Goal: Task Accomplishment & Management: Use online tool/utility

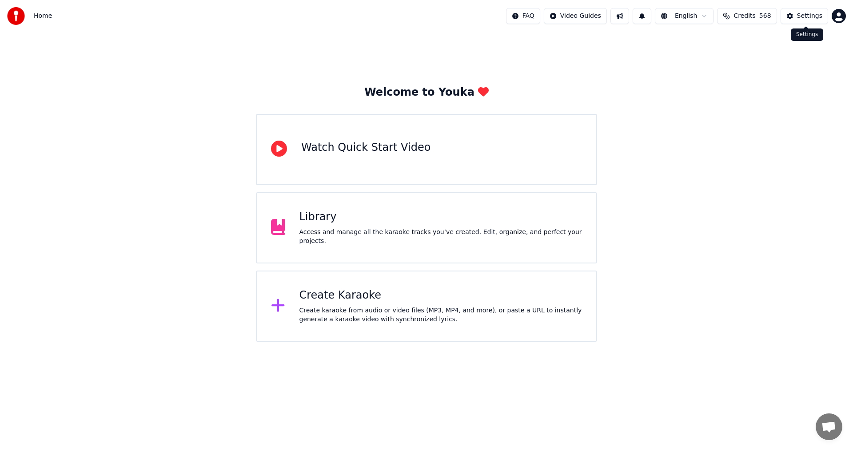
click at [820, 18] on div "Settings" at bounding box center [809, 16] width 25 height 9
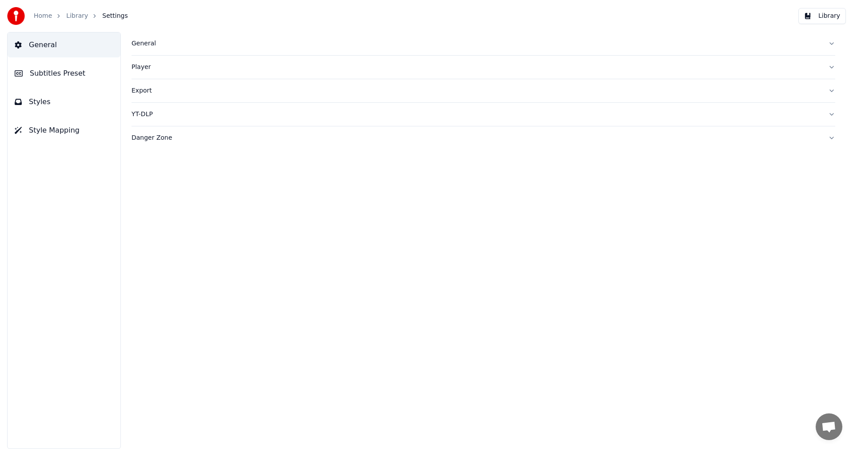
click at [149, 43] on div "General" at bounding box center [477, 43] width 690 height 9
click at [201, 176] on html "Home Library Settings Library General Subtitles Preset Styles Style Mapping Gen…" at bounding box center [426, 224] width 853 height 449
click at [473, 340] on div "General Dark Mode Library Folder ******** Change Reset Sync Model AudioShakeAI …" at bounding box center [484, 240] width 740 height 417
click at [48, 17] on link "Home" at bounding box center [43, 16] width 18 height 9
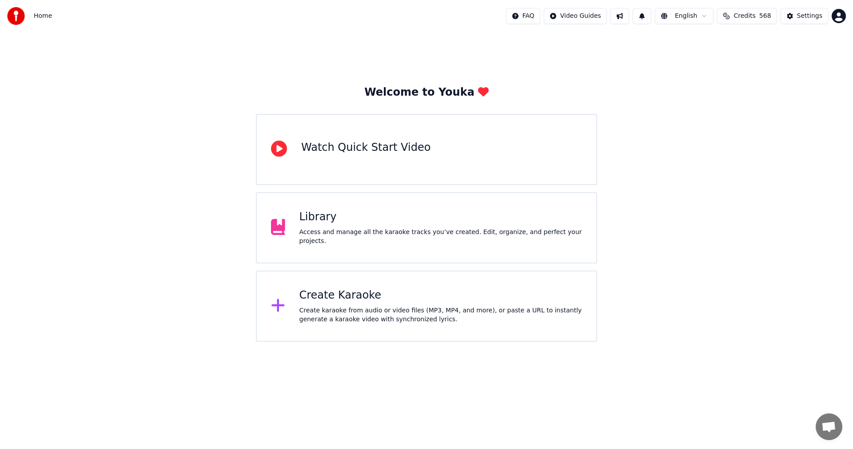
click at [321, 294] on div "Create Karaoke" at bounding box center [441, 295] width 283 height 14
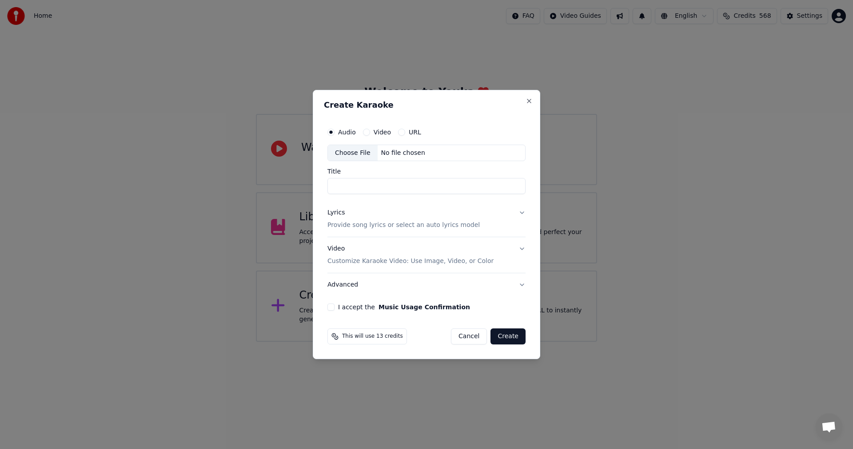
click at [358, 151] on div "Choose File" at bounding box center [353, 153] width 50 height 16
type input "**********"
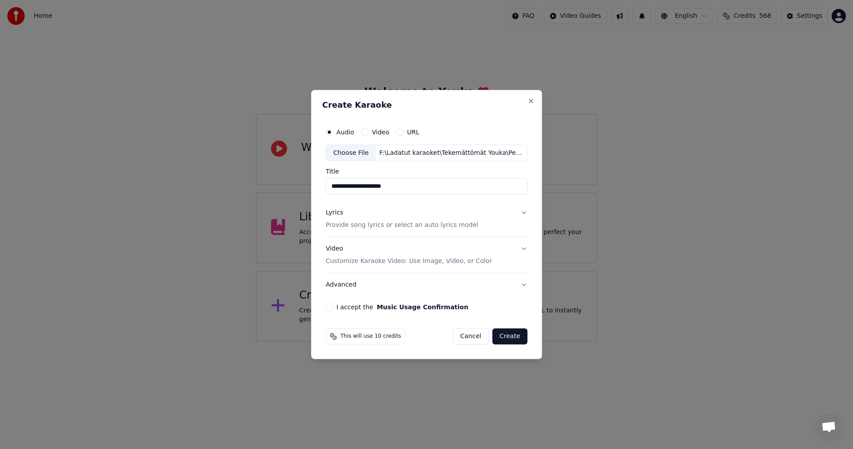
click at [331, 308] on button "I accept the Music Usage Confirmation" at bounding box center [329, 306] width 7 height 7
click at [341, 212] on div "Lyrics" at bounding box center [334, 212] width 17 height 9
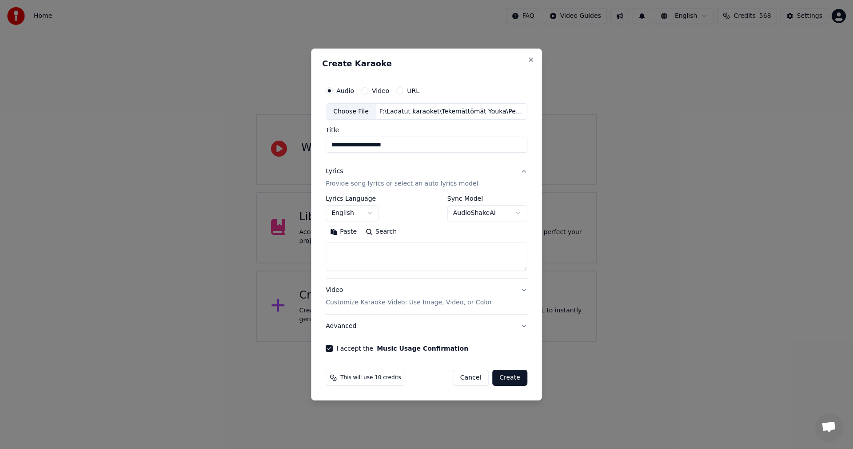
click at [354, 229] on button "Paste" at bounding box center [344, 232] width 36 height 14
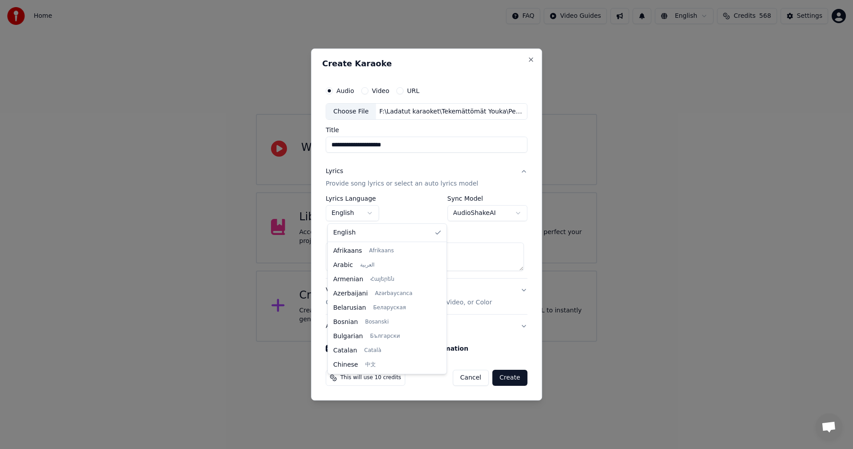
click at [372, 212] on body "**********" at bounding box center [426, 170] width 853 height 341
type textarea "**********"
select select "**"
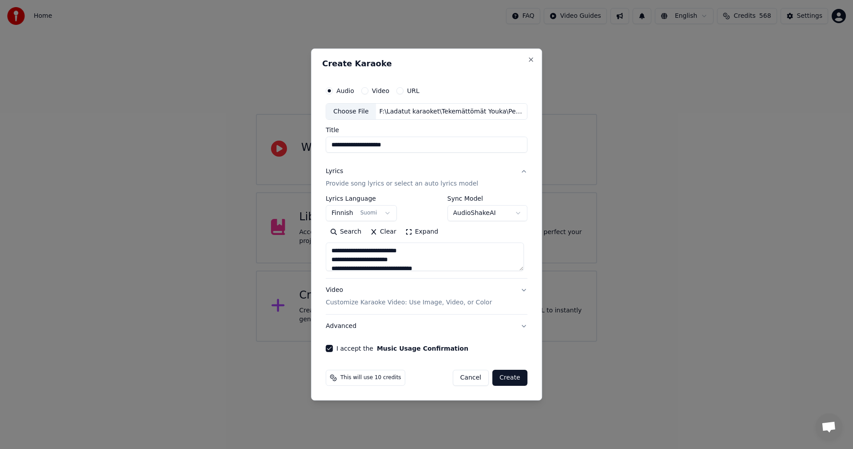
click at [506, 379] on button "Create" at bounding box center [510, 377] width 35 height 16
type textarea "**********"
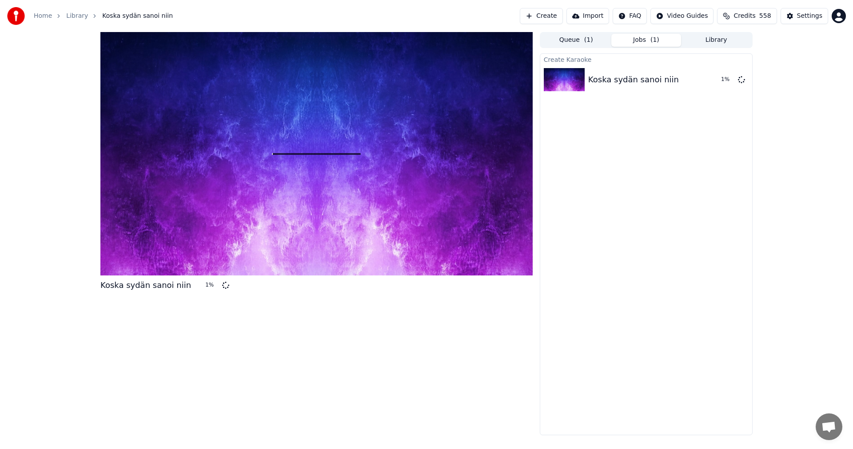
click at [764, 19] on button "Credits 558" at bounding box center [747, 16] width 60 height 16
click at [619, 241] on div "Create Karaoke Koska sydän sanoi niin 1 %" at bounding box center [646, 243] width 213 height 381
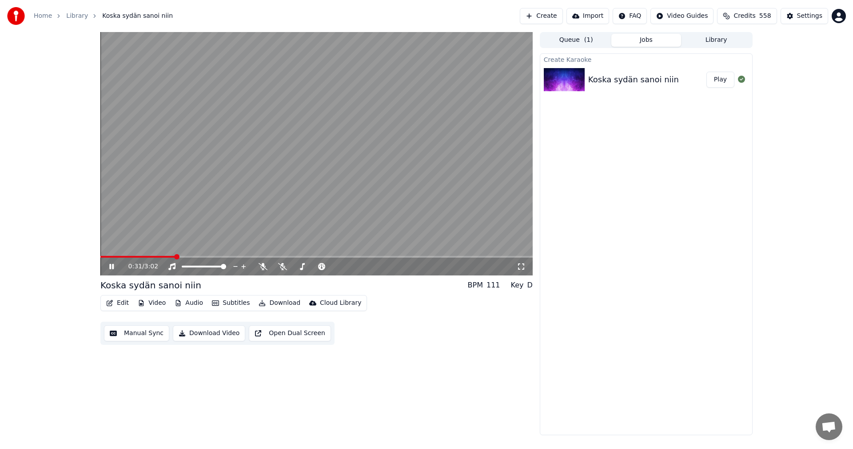
click at [140, 258] on div "0:31 / 3:02" at bounding box center [316, 266] width 433 height 18
click at [138, 257] on span at bounding box center [119, 257] width 38 height 2
click at [196, 257] on span at bounding box center [153, 257] width 107 height 2
click at [185, 256] on span at bounding box center [142, 257] width 85 height 2
click at [263, 267] on icon at bounding box center [263, 266] width 9 height 7
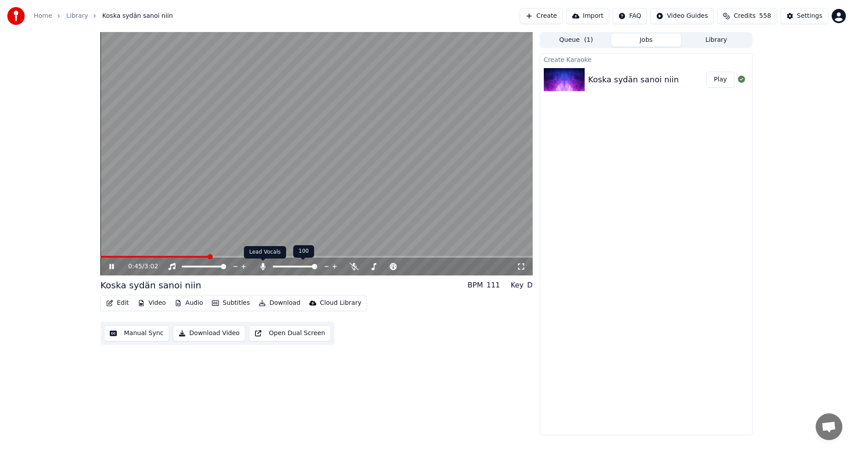
click at [263, 268] on icon at bounding box center [262, 266] width 5 height 7
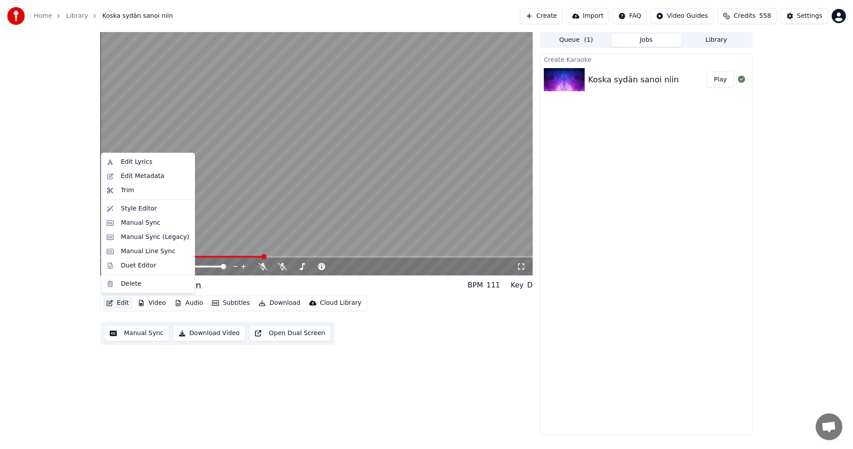
click at [125, 304] on button "Edit" at bounding box center [118, 302] width 30 height 12
click at [149, 240] on div "Manual Sync (Legacy)" at bounding box center [155, 236] width 68 height 9
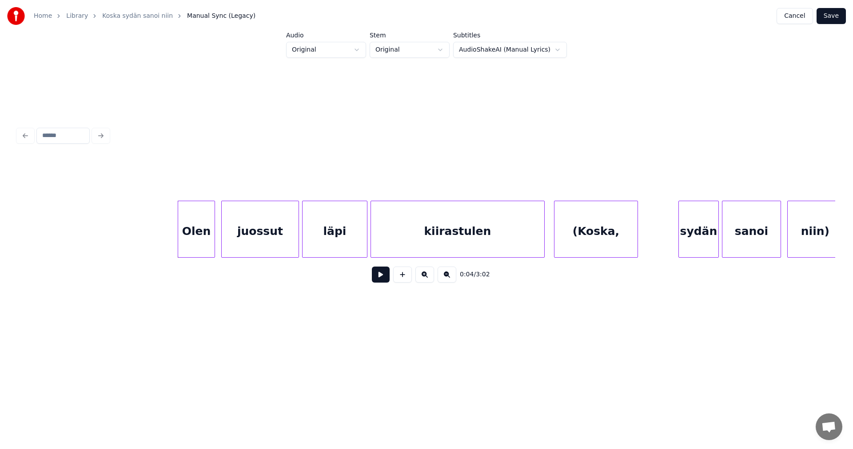
scroll to position [0, 573]
click at [202, 234] on div "Olen" at bounding box center [195, 231] width 36 height 60
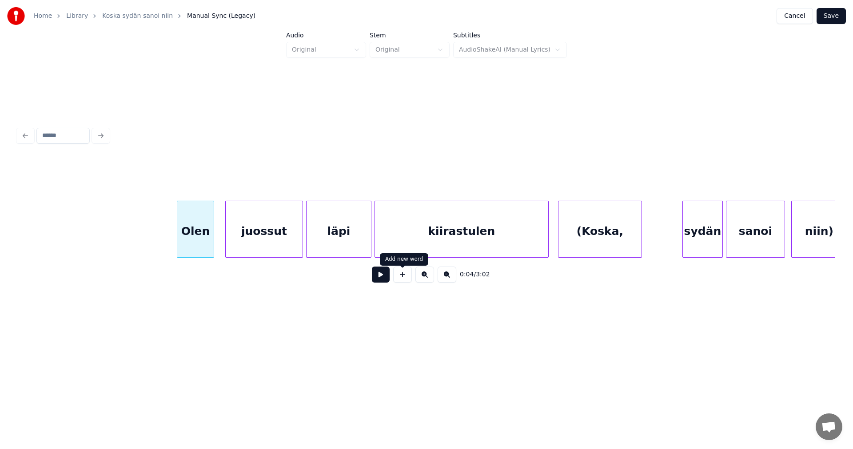
click at [383, 281] on button at bounding box center [381, 274] width 18 height 16
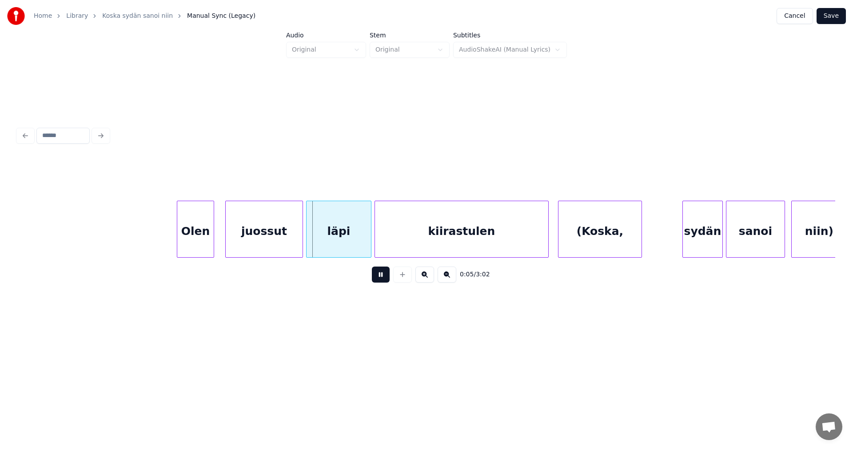
drag, startPoint x: 383, startPoint y: 281, endPoint x: 291, endPoint y: 256, distance: 95.6
click at [370, 279] on div "0:05 / 3:02" at bounding box center [427, 274] width 804 height 20
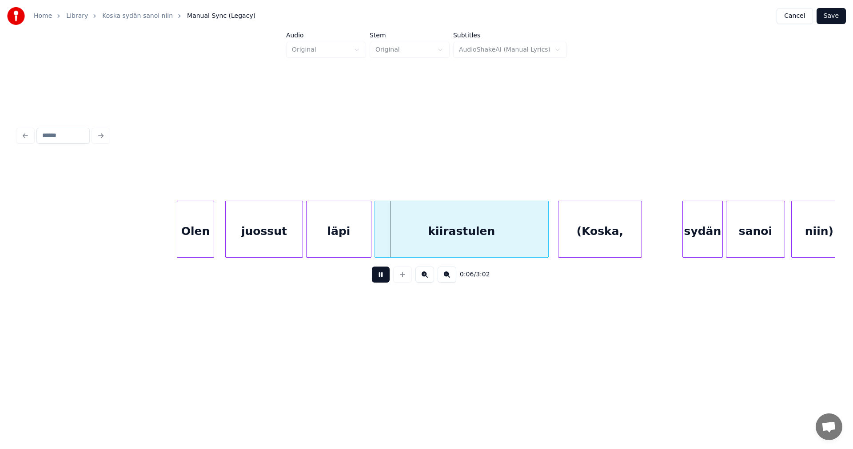
click at [285, 250] on div "juossut" at bounding box center [264, 231] width 77 height 60
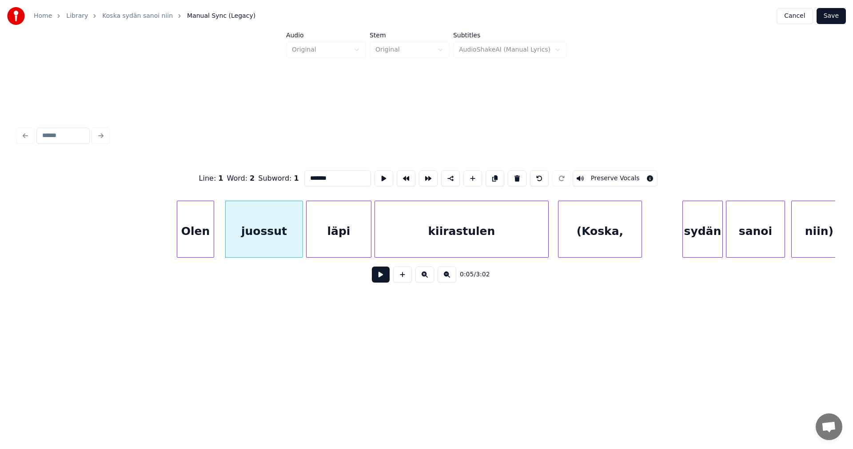
click at [381, 278] on button at bounding box center [381, 274] width 18 height 16
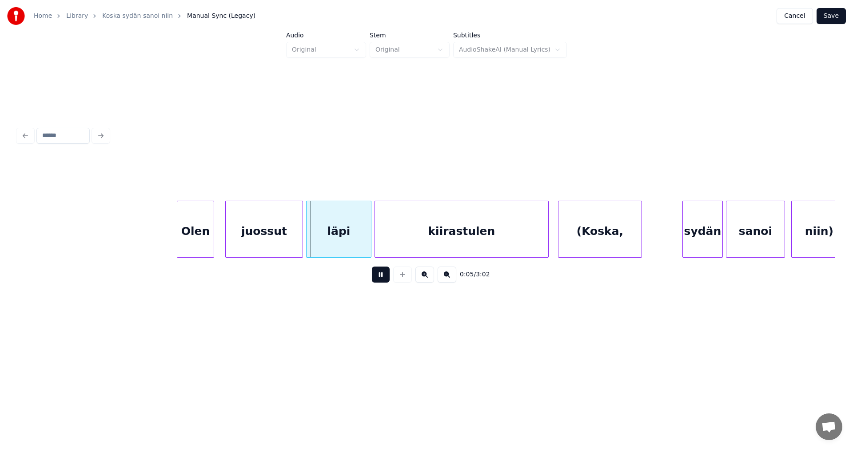
click at [383, 281] on button at bounding box center [381, 274] width 18 height 16
click at [289, 244] on div "juossut" at bounding box center [260, 231] width 77 height 60
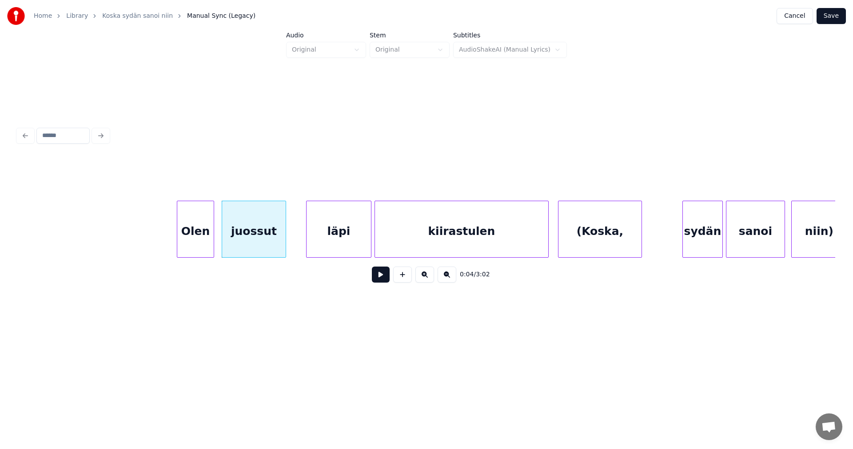
click at [285, 247] on div at bounding box center [284, 229] width 3 height 56
click at [319, 245] on div "läpi" at bounding box center [330, 231] width 64 height 60
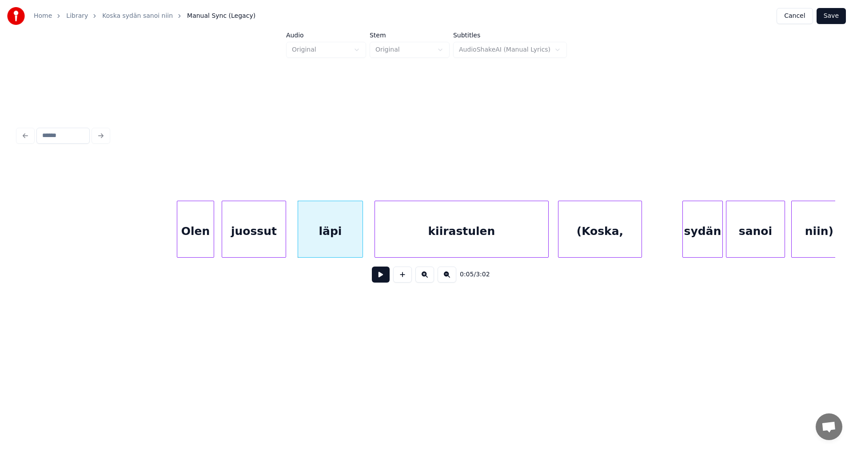
click at [192, 248] on div "Olen" at bounding box center [195, 231] width 36 height 60
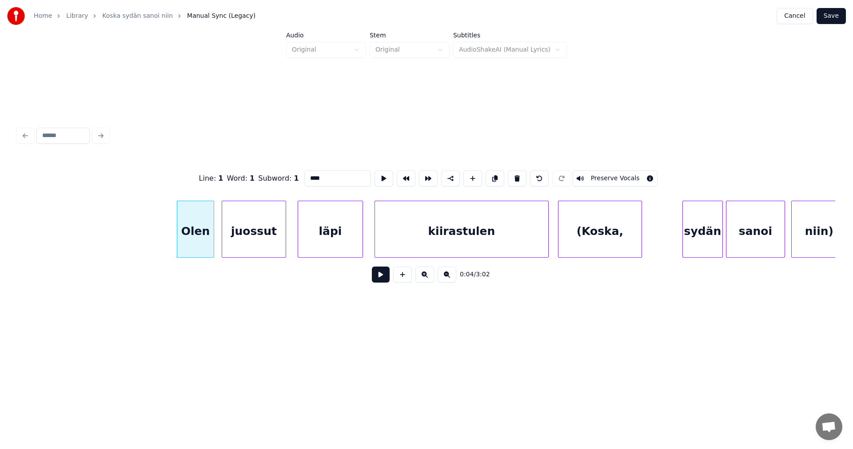
click at [381, 280] on button at bounding box center [381, 274] width 18 height 16
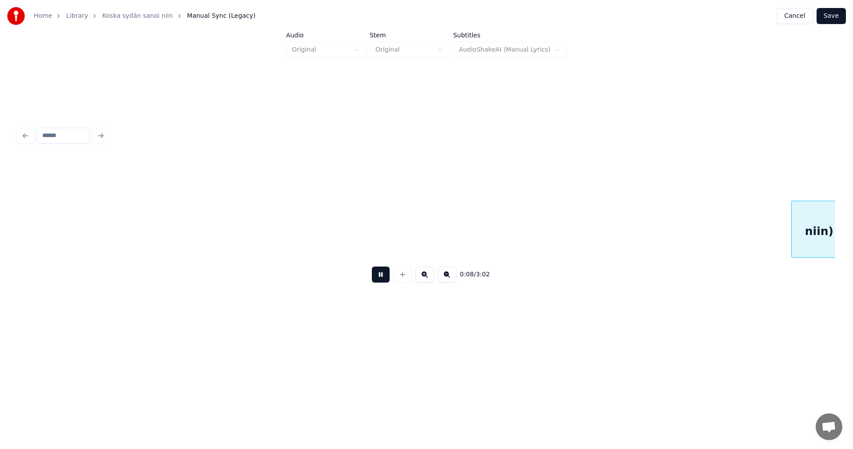
scroll to position [0, 1394]
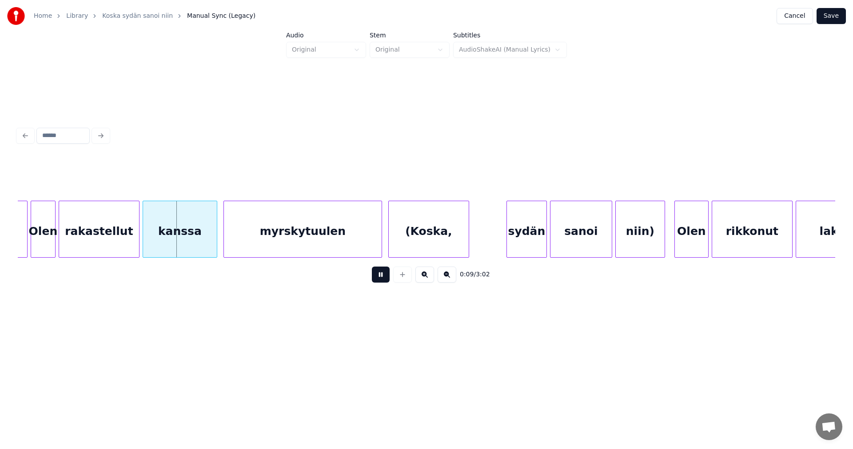
click at [381, 280] on button at bounding box center [381, 274] width 18 height 16
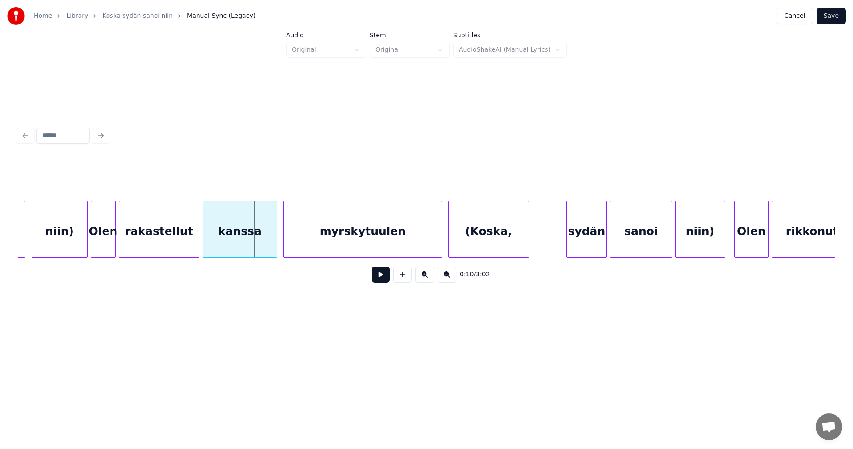
scroll to position [0, 1305]
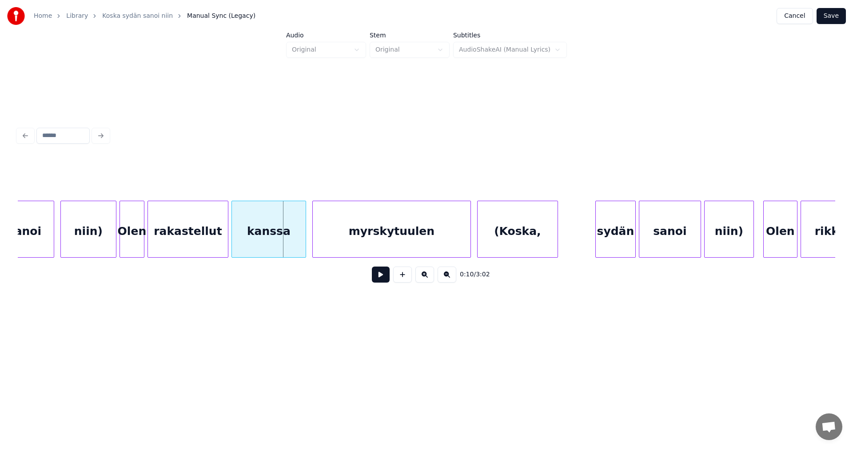
click at [81, 244] on div "niin)" at bounding box center [88, 231] width 55 height 60
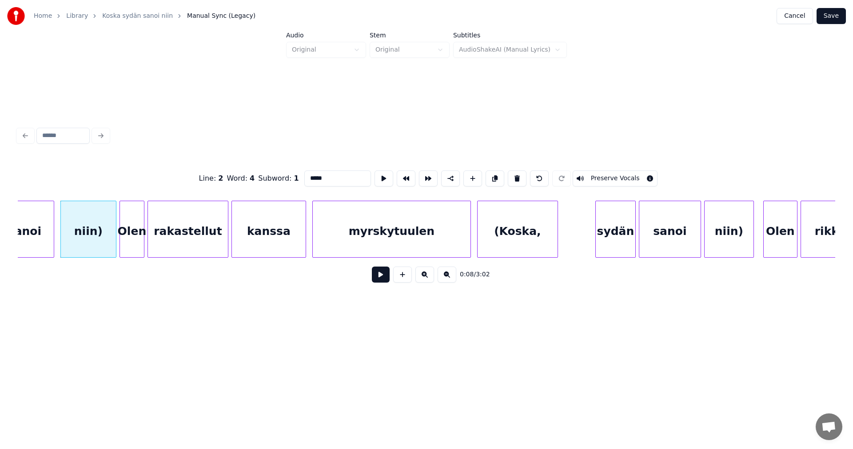
click at [375, 281] on button at bounding box center [381, 274] width 18 height 16
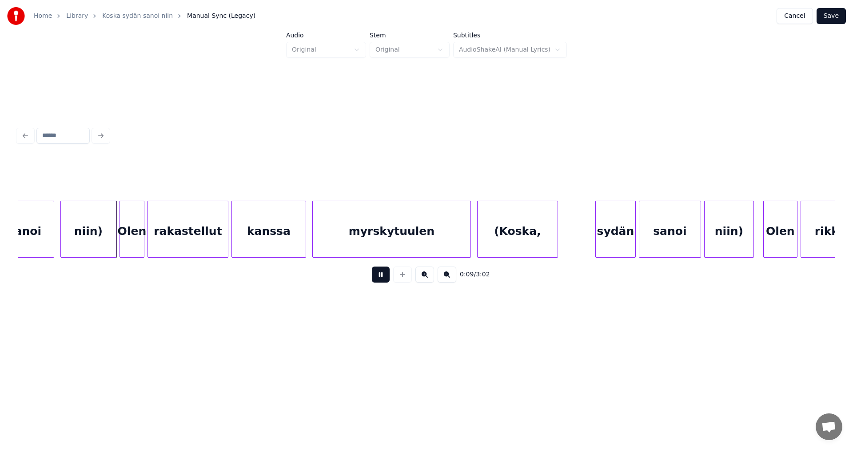
click at [375, 281] on button at bounding box center [381, 274] width 18 height 16
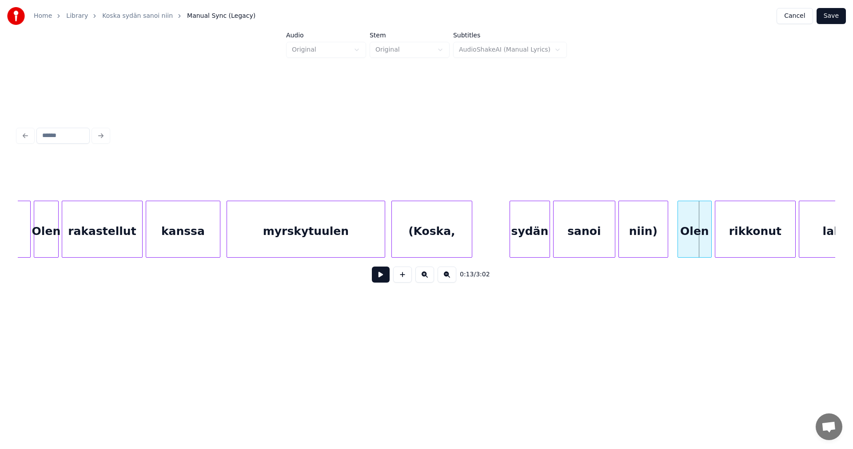
scroll to position [0, 1394]
click at [671, 238] on div at bounding box center [672, 229] width 3 height 56
click at [377, 280] on button at bounding box center [381, 274] width 18 height 16
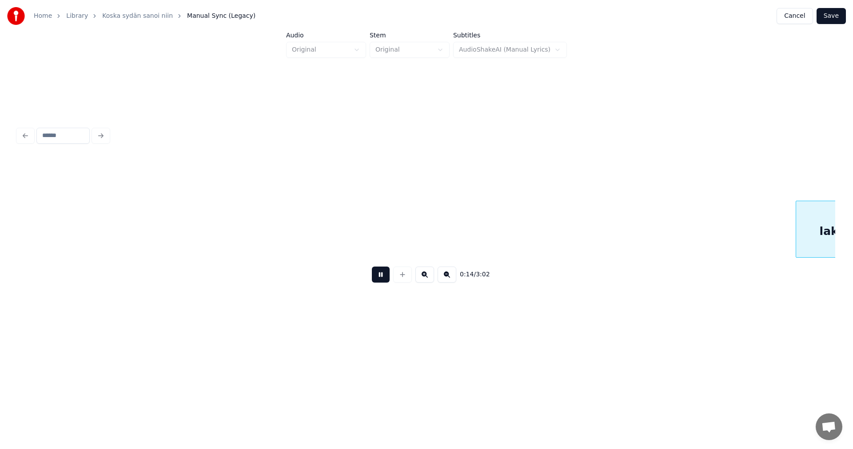
scroll to position [0, 2212]
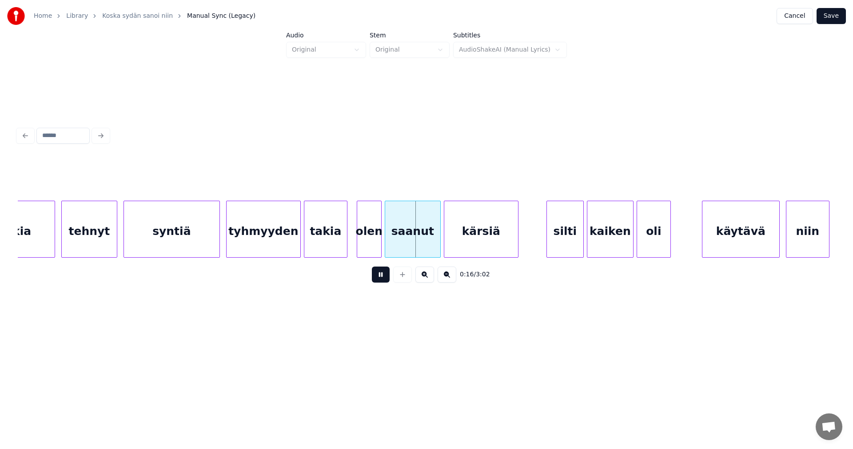
click at [376, 276] on button at bounding box center [381, 274] width 18 height 16
click at [332, 248] on div "takia" at bounding box center [325, 231] width 43 height 60
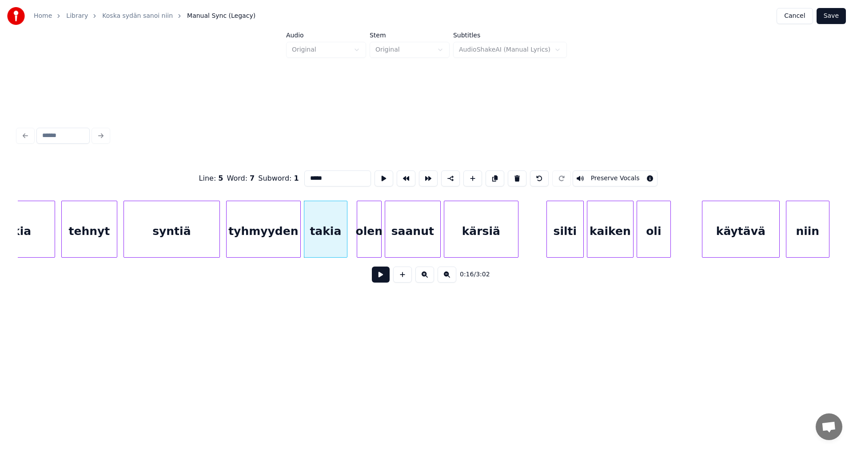
click at [384, 275] on button at bounding box center [381, 274] width 18 height 16
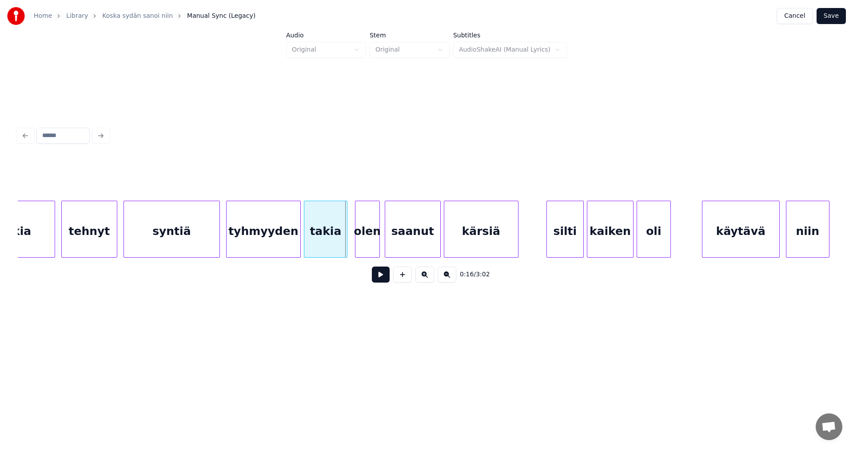
click at [370, 246] on div "olen" at bounding box center [368, 231] width 24 height 60
click at [384, 276] on button at bounding box center [381, 274] width 18 height 16
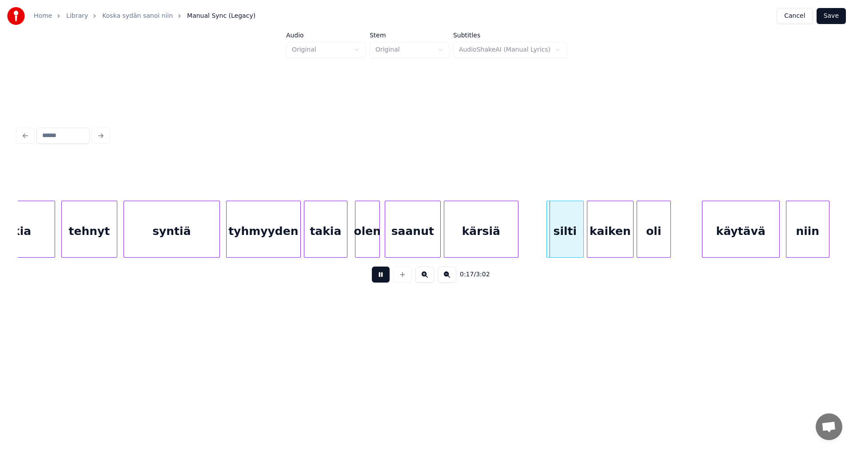
click at [385, 276] on button at bounding box center [381, 274] width 18 height 16
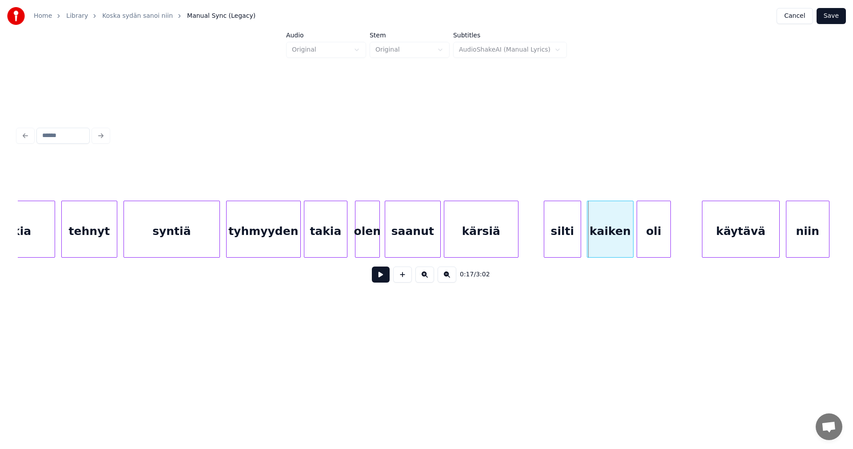
click at [565, 234] on div "silti" at bounding box center [563, 231] width 36 height 60
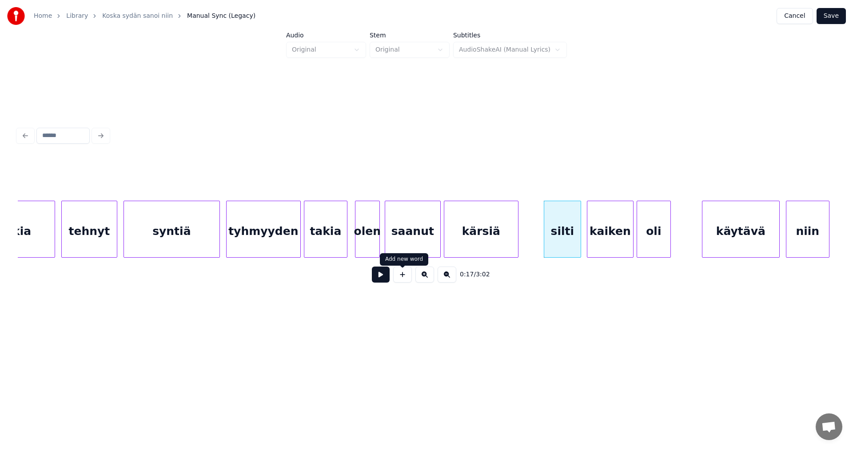
click at [381, 279] on button at bounding box center [381, 274] width 18 height 16
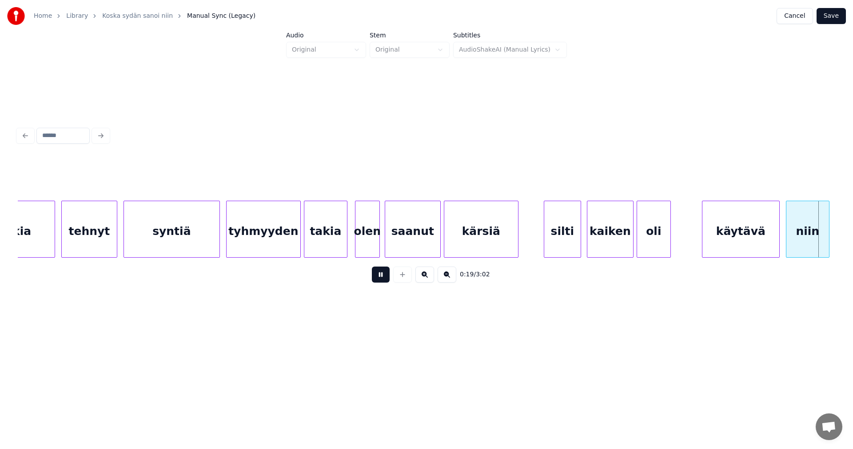
scroll to position [0, 3030]
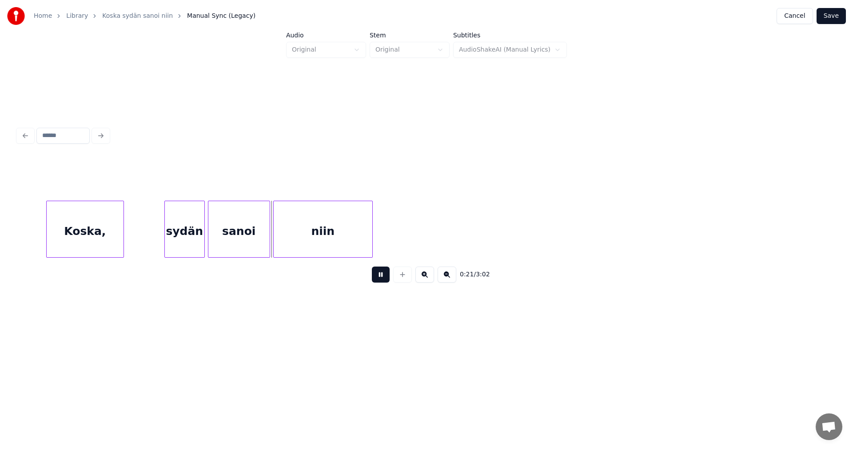
click at [381, 279] on button at bounding box center [381, 274] width 18 height 16
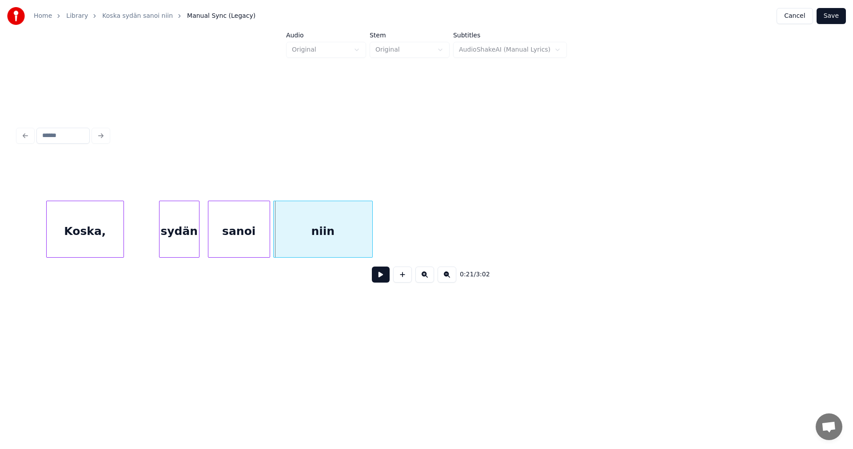
click at [189, 248] on div "sydän" at bounding box center [180, 231] width 40 height 60
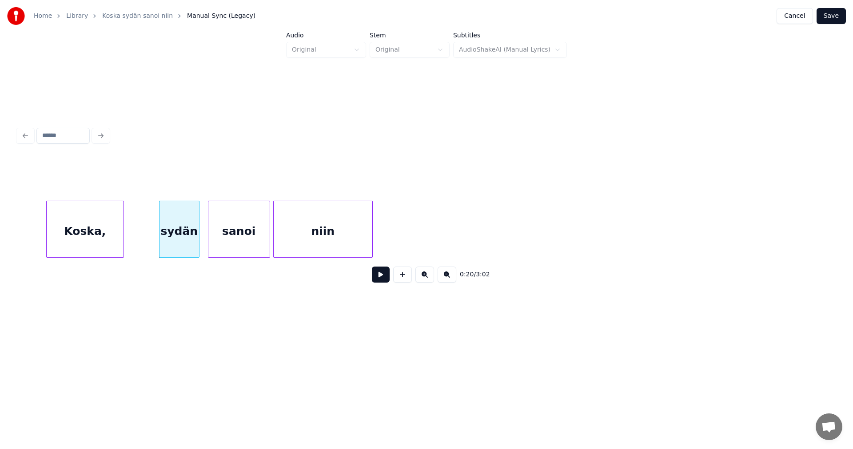
click at [376, 277] on button at bounding box center [381, 274] width 18 height 16
drag, startPoint x: 377, startPoint y: 277, endPoint x: 369, endPoint y: 254, distance: 24.8
click at [377, 275] on button at bounding box center [381, 274] width 18 height 16
click at [397, 240] on div at bounding box center [397, 229] width 3 height 56
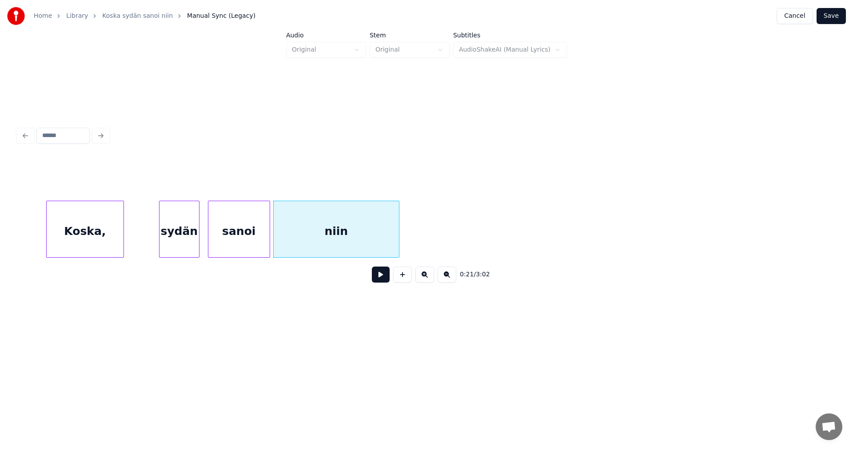
click at [383, 279] on button at bounding box center [381, 274] width 18 height 16
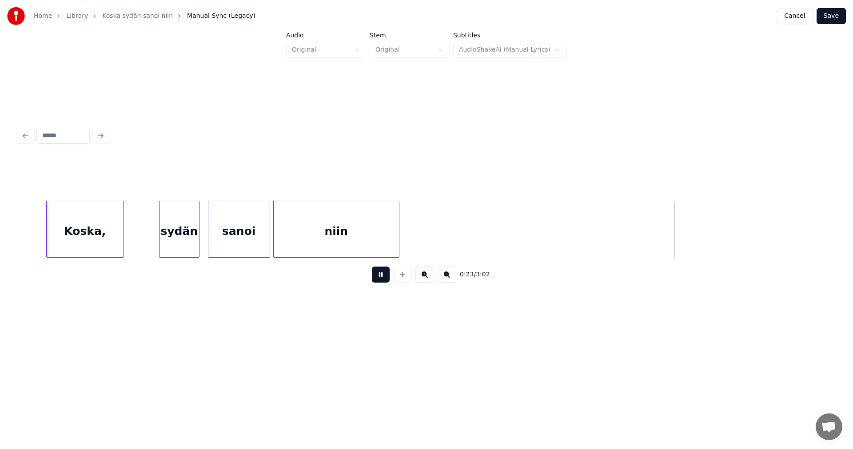
click at [377, 249] on div "niin" at bounding box center [336, 231] width 125 height 60
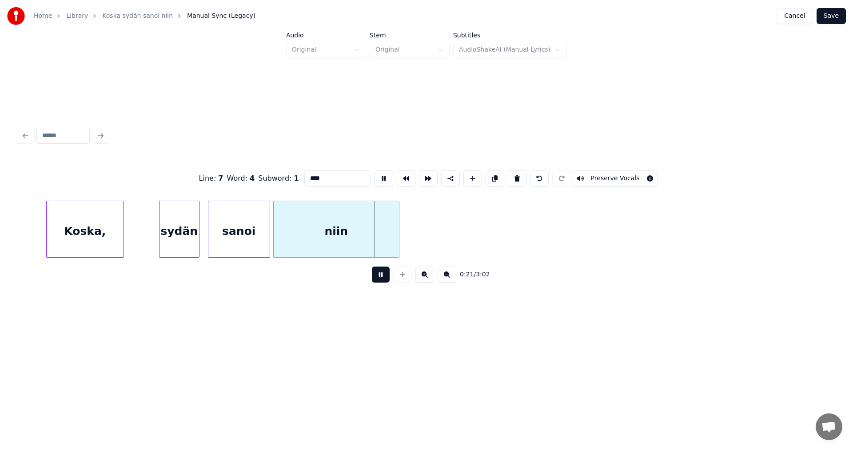
drag, startPoint x: 381, startPoint y: 277, endPoint x: 390, endPoint y: 257, distance: 22.1
click at [380, 277] on button at bounding box center [381, 274] width 18 height 16
click at [386, 246] on div at bounding box center [386, 229] width 3 height 56
click at [388, 279] on button at bounding box center [381, 274] width 18 height 16
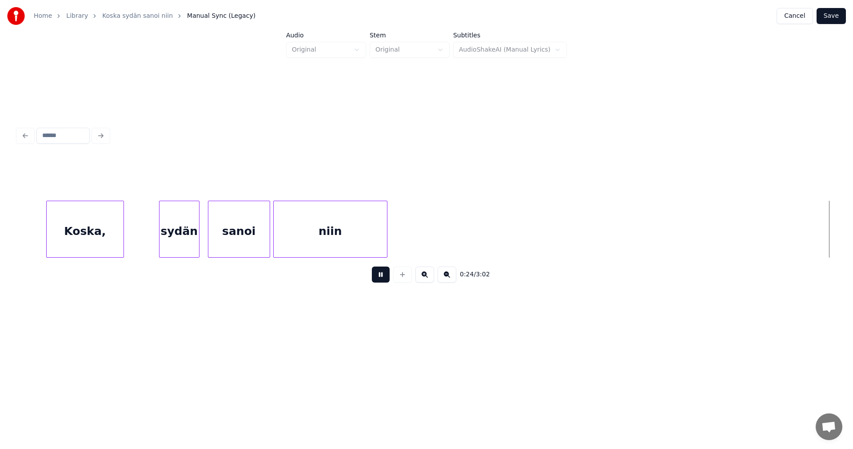
scroll to position [0, 3849]
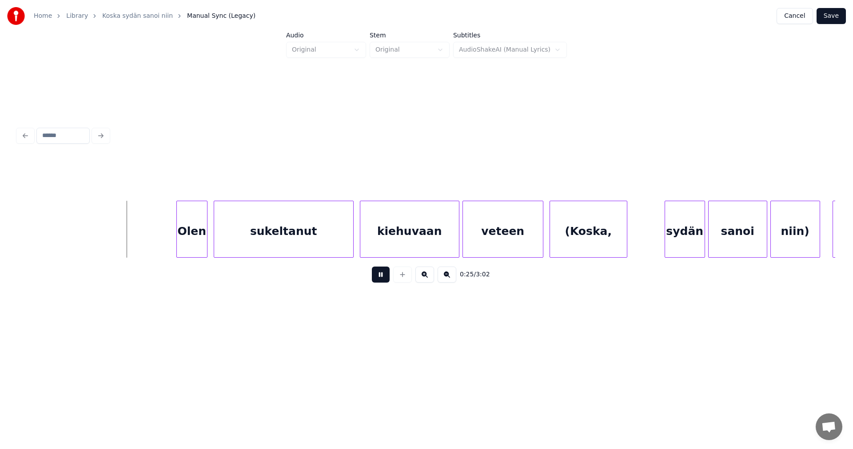
click at [385, 279] on button at bounding box center [381, 274] width 18 height 16
click at [192, 242] on div "Olen" at bounding box center [187, 231] width 30 height 60
click at [381, 279] on button at bounding box center [381, 274] width 18 height 16
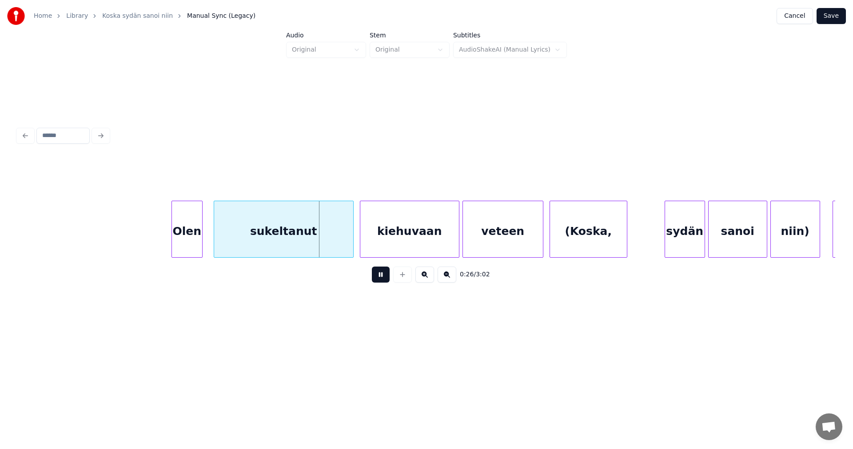
click at [381, 279] on button at bounding box center [381, 274] width 18 height 16
click at [344, 240] on div at bounding box center [344, 229] width 3 height 56
click at [383, 237] on div "kiehuvaan" at bounding box center [406, 231] width 99 height 60
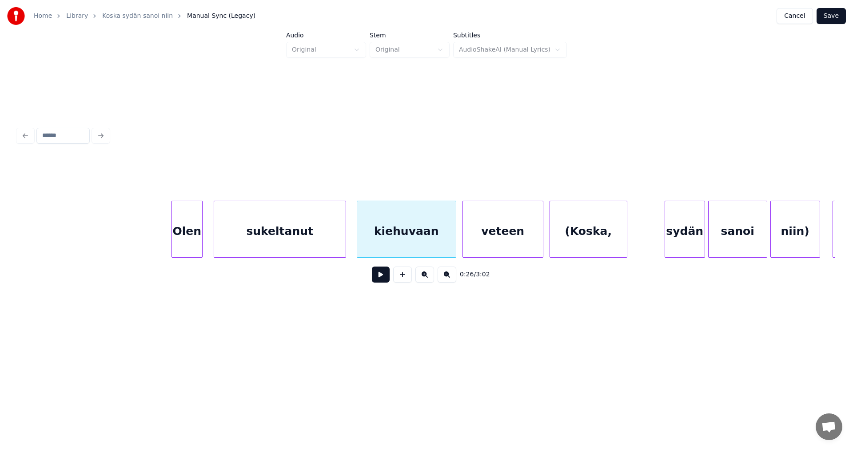
click at [376, 280] on button at bounding box center [381, 274] width 18 height 16
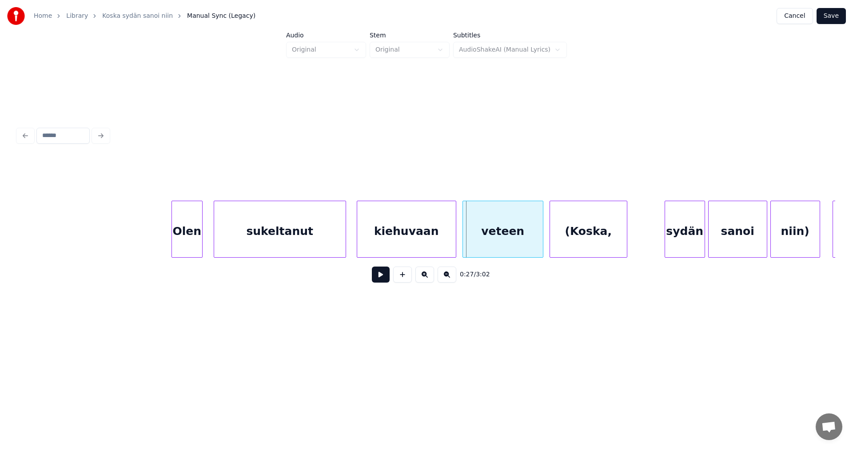
click at [376, 280] on button at bounding box center [381, 274] width 18 height 16
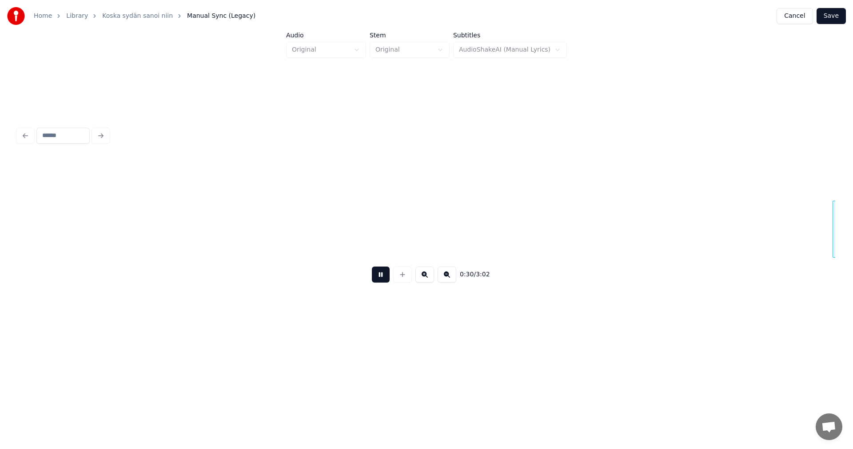
scroll to position [0, 4669]
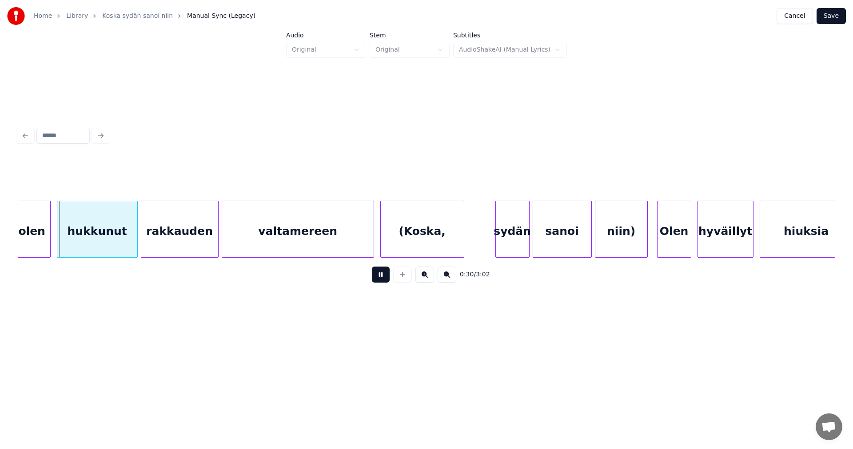
click at [376, 280] on button at bounding box center [381, 274] width 18 height 16
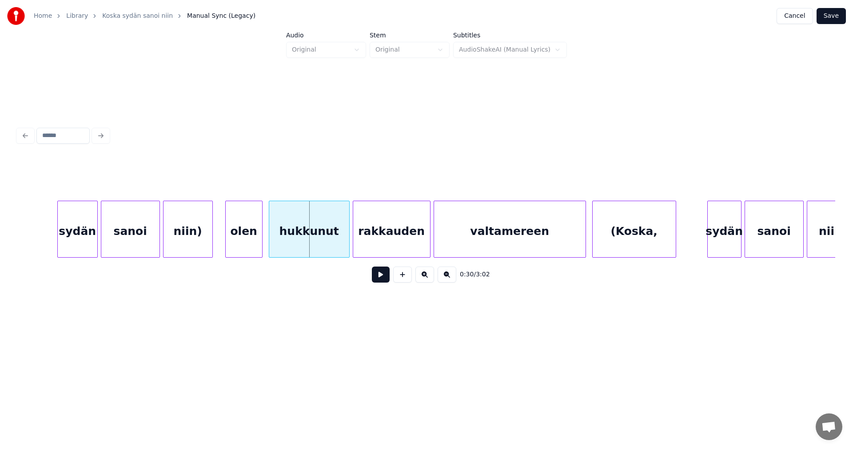
scroll to position [0, 4455]
click at [246, 244] on div "olen" at bounding box center [239, 231] width 36 height 60
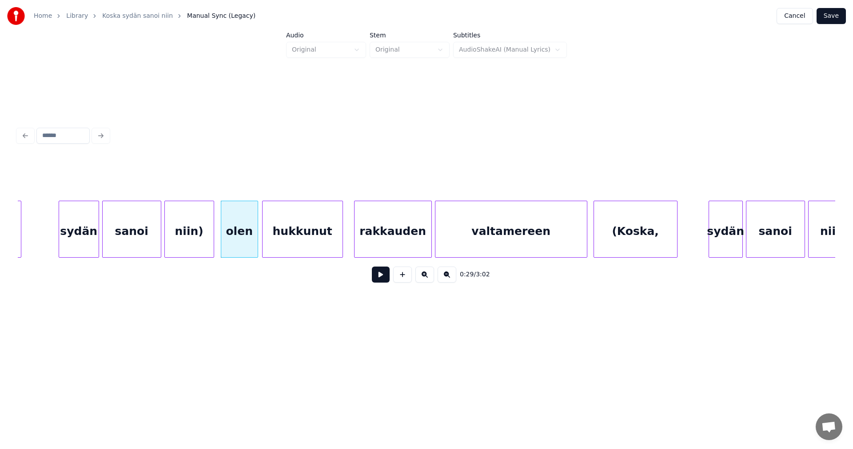
click at [280, 245] on div "hukkunut" at bounding box center [303, 231] width 80 height 60
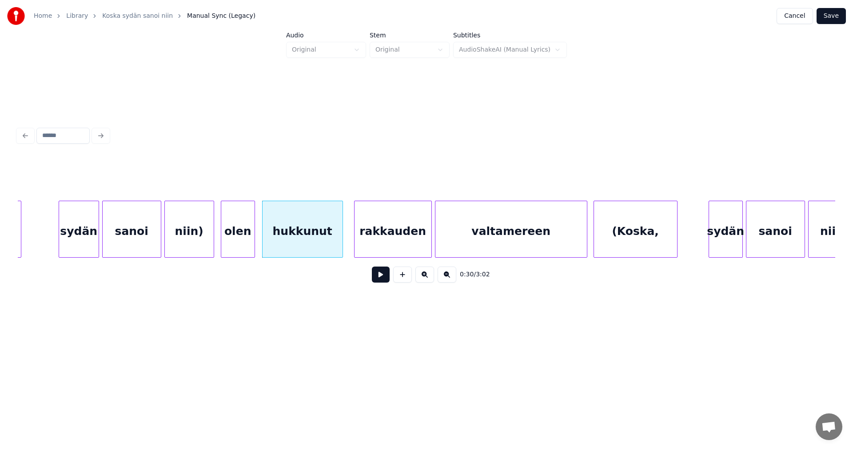
click at [253, 248] on div at bounding box center [253, 229] width 3 height 56
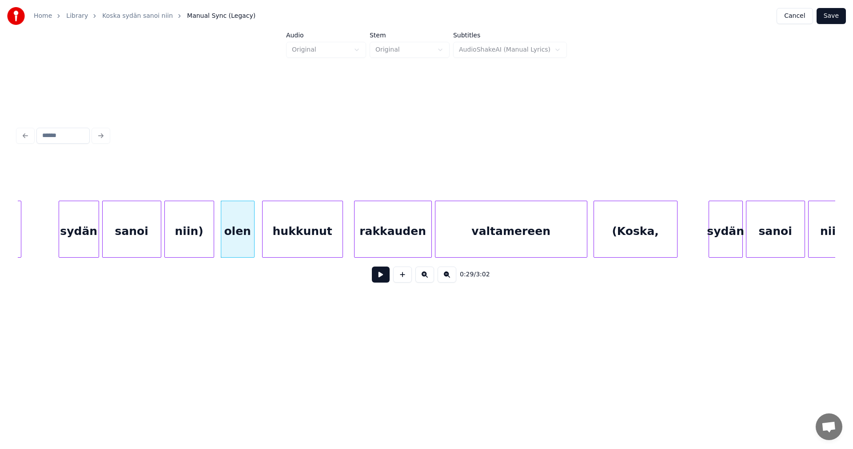
click at [376, 280] on button at bounding box center [381, 274] width 18 height 16
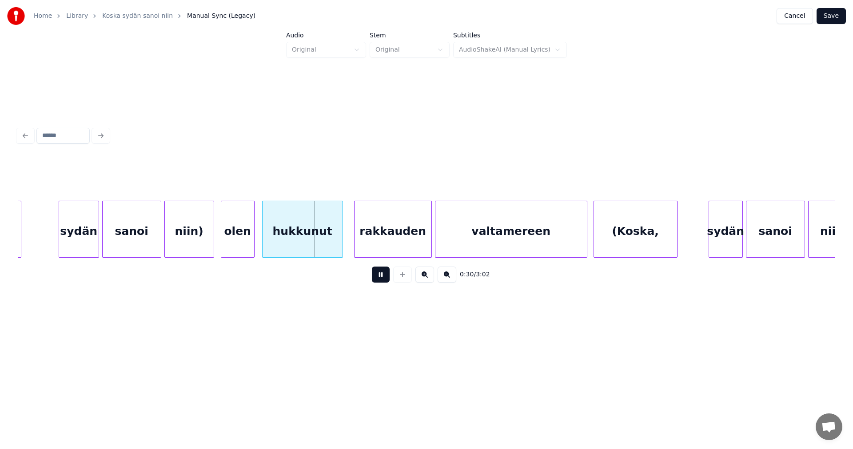
click at [376, 280] on button at bounding box center [381, 274] width 18 height 16
click at [341, 248] on div "hukkunut" at bounding box center [301, 228] width 81 height 57
click at [336, 243] on div at bounding box center [335, 229] width 3 height 56
click at [370, 242] on div "rakkauden" at bounding box center [385, 231] width 77 height 60
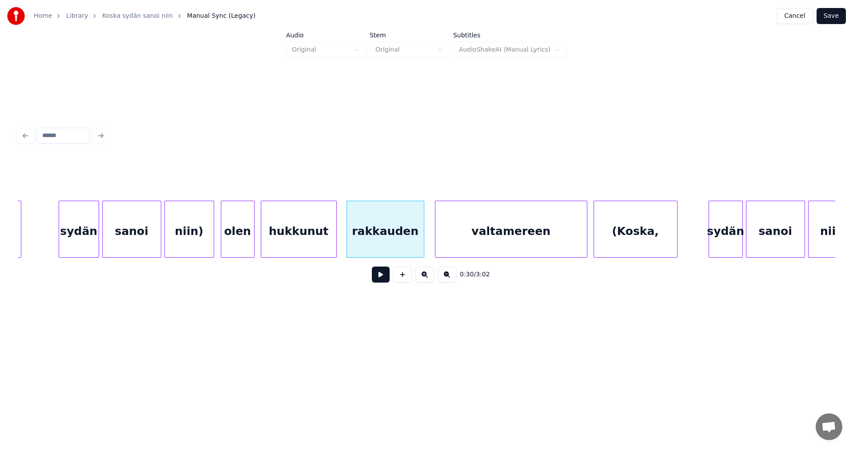
click at [378, 276] on button at bounding box center [381, 274] width 18 height 16
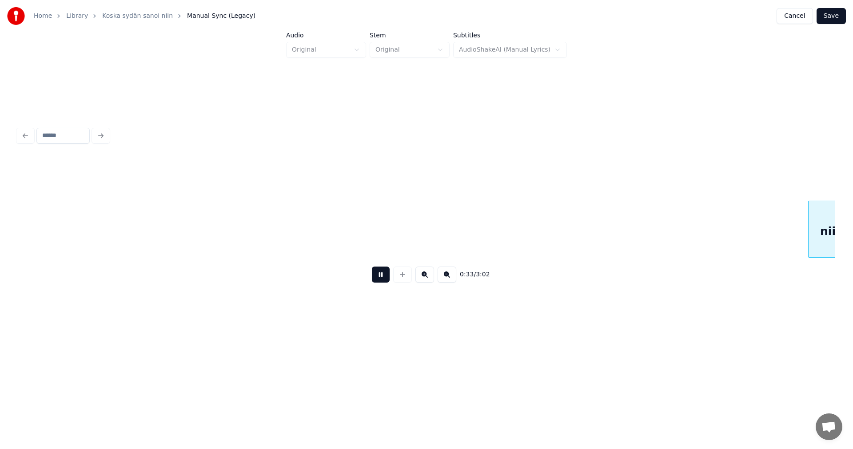
scroll to position [0, 5274]
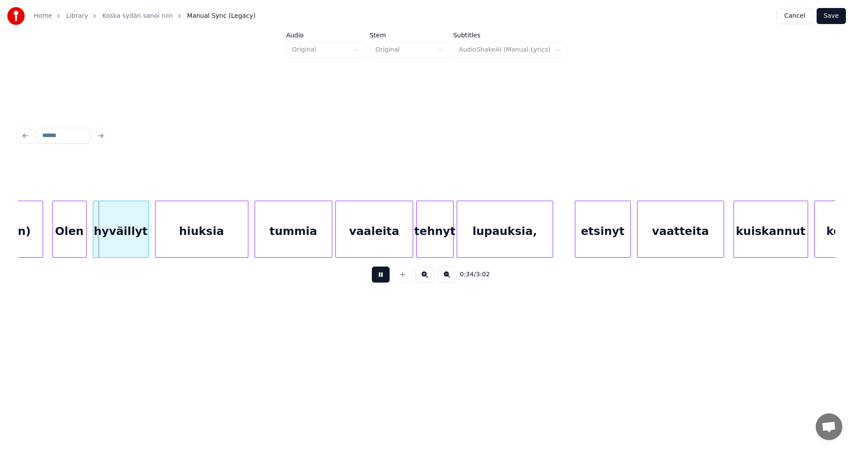
drag, startPoint x: 378, startPoint y: 276, endPoint x: 329, endPoint y: 276, distance: 48.9
click at [377, 276] on button at bounding box center [381, 274] width 18 height 16
click at [64, 245] on div "Olen" at bounding box center [64, 231] width 33 height 60
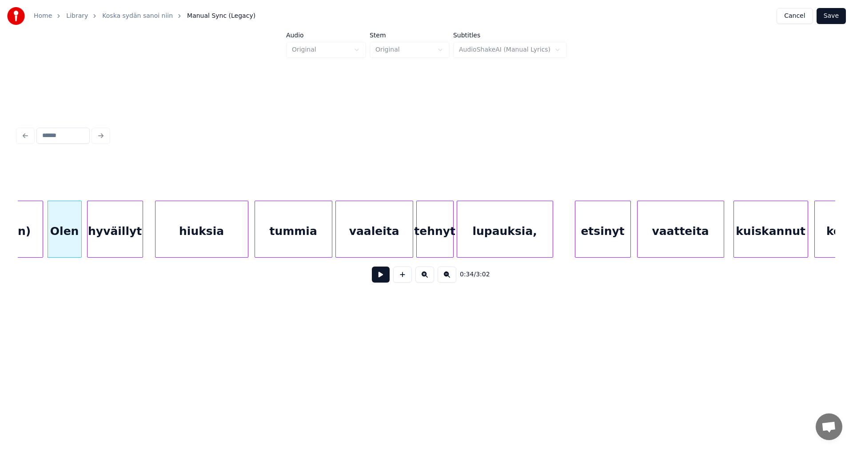
click at [117, 243] on div "hyväillyt" at bounding box center [115, 231] width 55 height 60
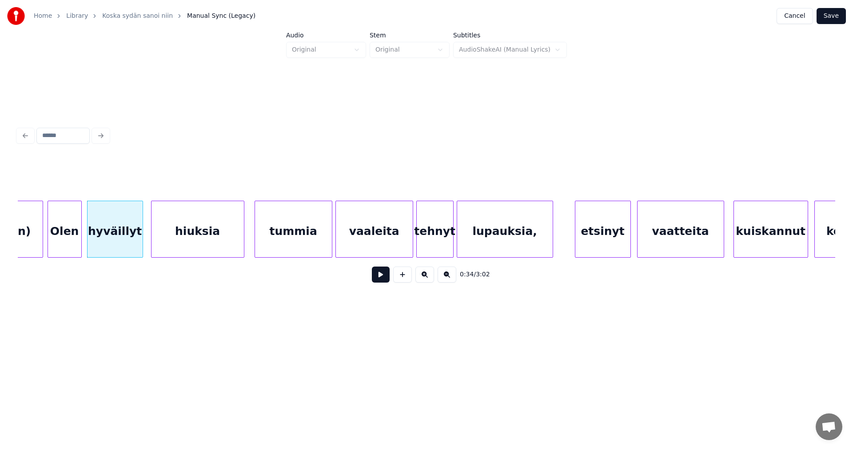
click at [185, 242] on div "hiuksia" at bounding box center [198, 231] width 92 height 60
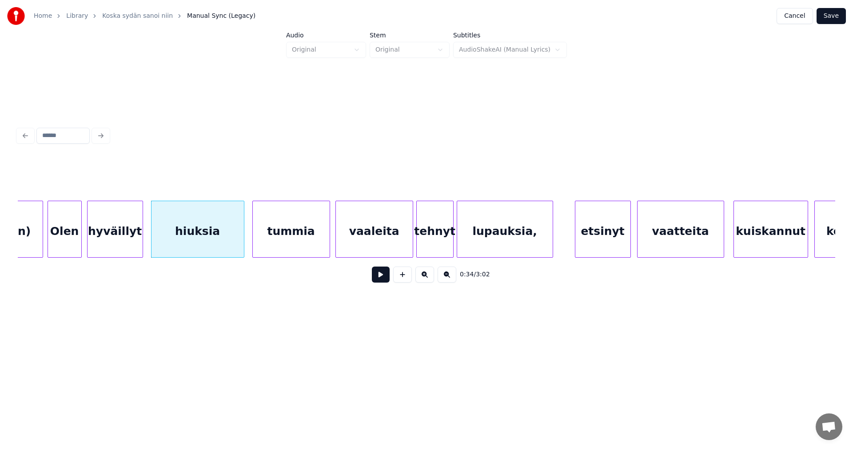
click at [321, 246] on div "tummia" at bounding box center [291, 231] width 77 height 60
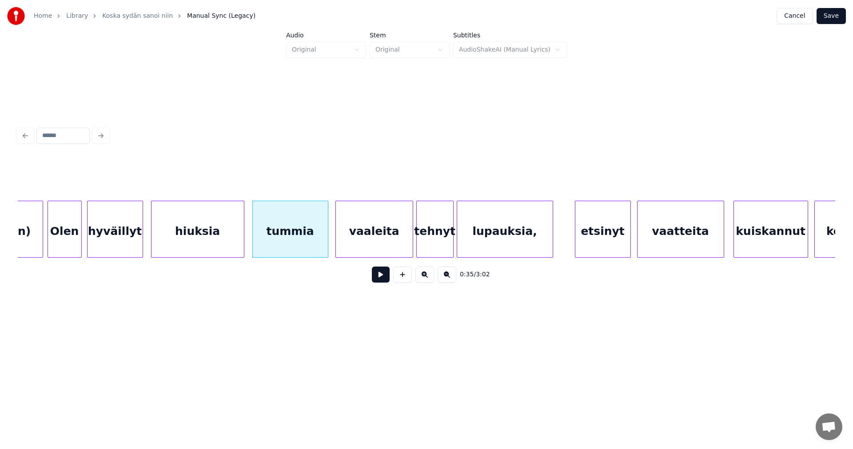
click at [326, 243] on div at bounding box center [326, 229] width 3 height 56
click at [350, 244] on div "vaaleita" at bounding box center [372, 231] width 77 height 60
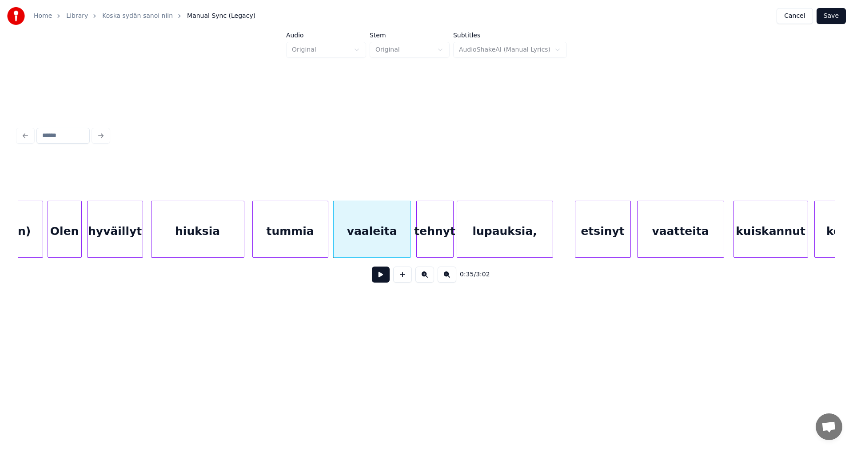
click at [386, 279] on button at bounding box center [381, 274] width 18 height 16
click at [385, 279] on button at bounding box center [381, 274] width 18 height 16
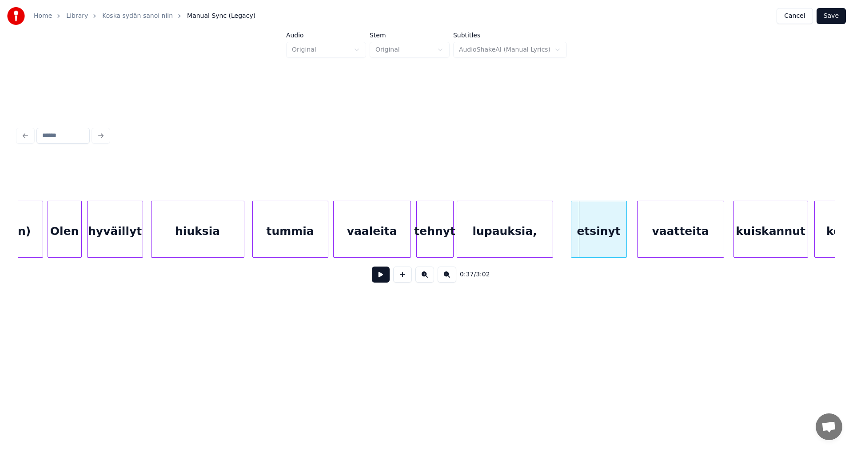
click at [593, 240] on div "etsinyt" at bounding box center [599, 231] width 55 height 60
click at [765, 237] on div "kuiskannut" at bounding box center [770, 231] width 74 height 60
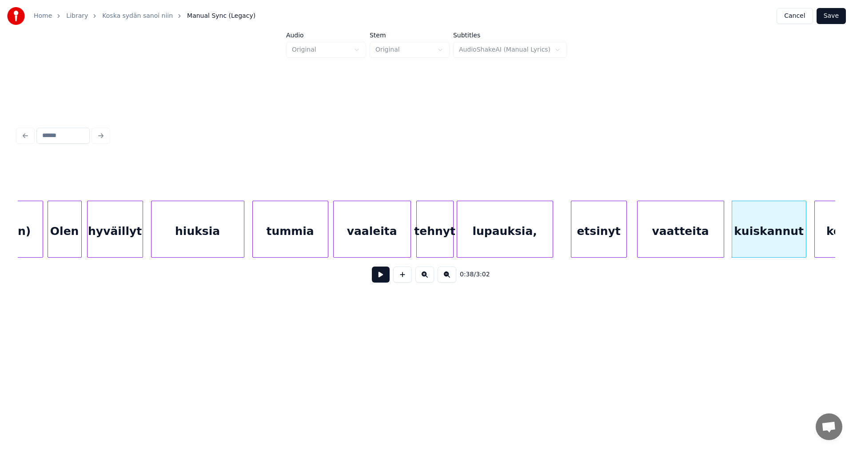
click at [375, 278] on button at bounding box center [381, 274] width 18 height 16
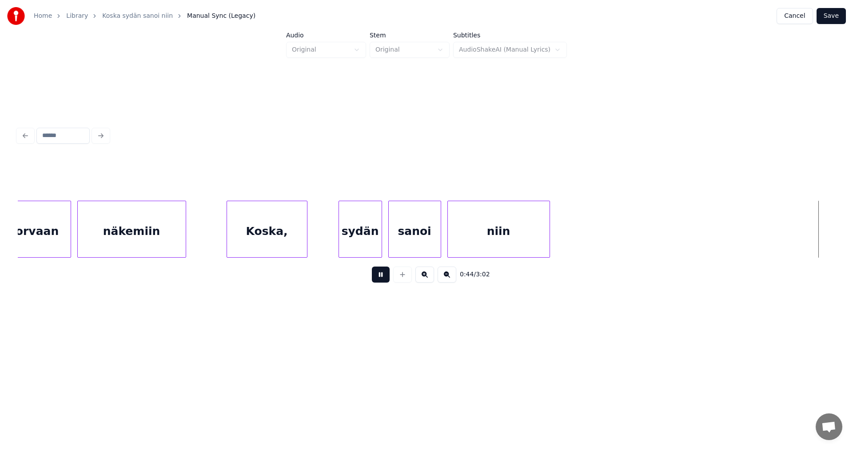
scroll to position [0, 6912]
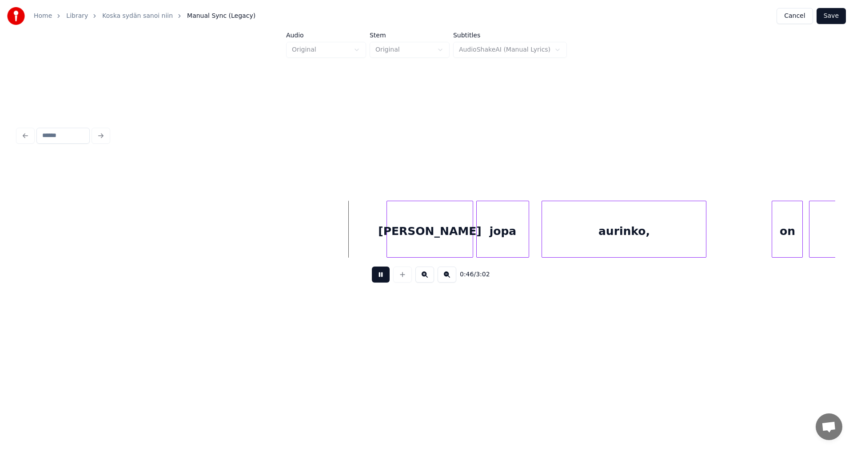
click at [375, 278] on button at bounding box center [381, 274] width 18 height 16
click at [431, 234] on div "[PERSON_NAME]" at bounding box center [414, 231] width 86 height 60
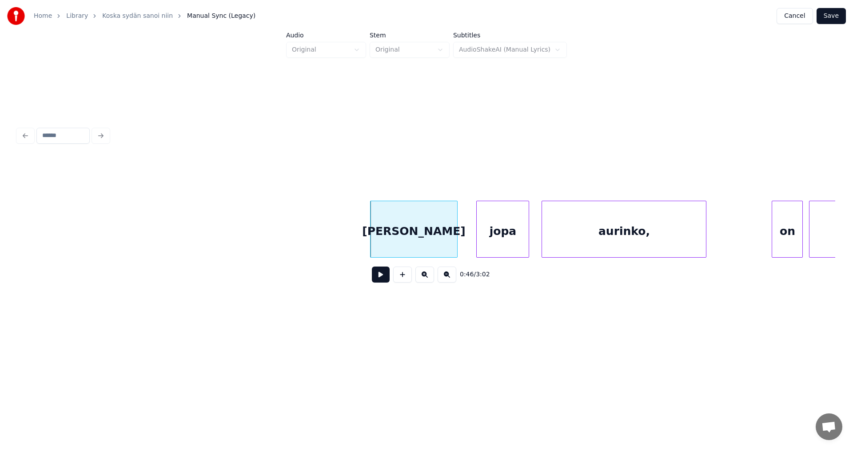
click at [382, 279] on button at bounding box center [381, 274] width 18 height 16
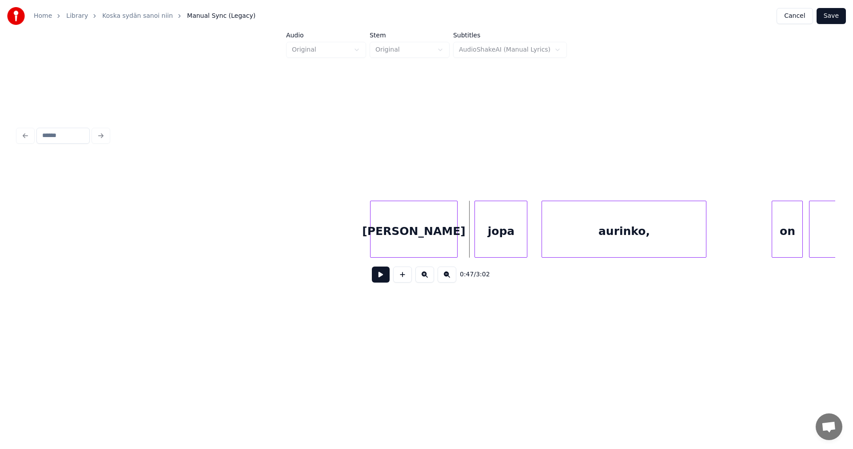
click at [507, 233] on div "jopa" at bounding box center [501, 231] width 52 height 60
click at [470, 236] on div at bounding box center [468, 229] width 3 height 56
click at [599, 241] on div "aurinko," at bounding box center [617, 231] width 164 height 60
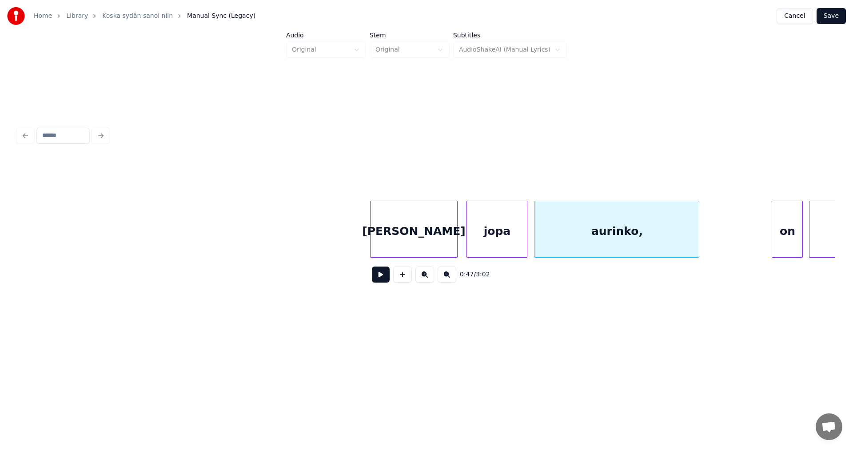
click at [389, 279] on button at bounding box center [381, 274] width 18 height 16
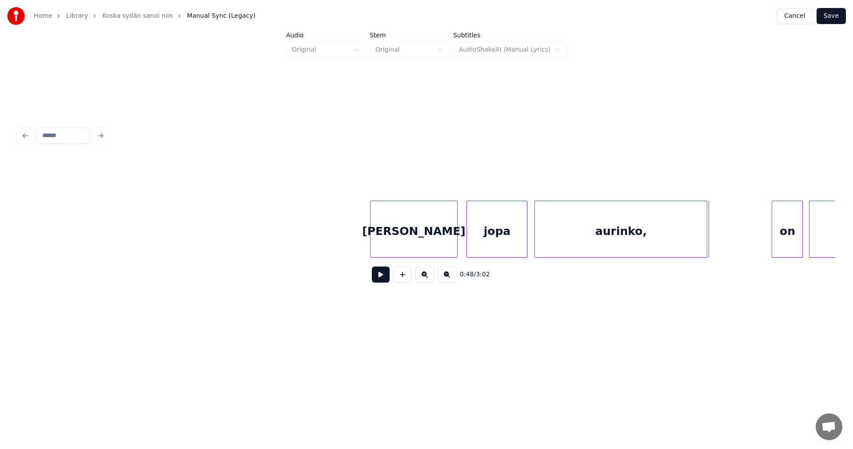
click at [705, 242] on div at bounding box center [706, 229] width 3 height 56
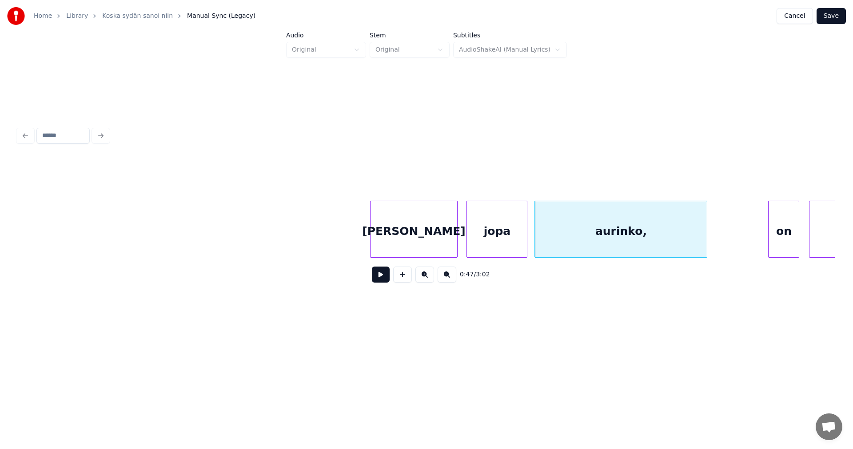
click at [792, 242] on div "on" at bounding box center [784, 231] width 30 height 60
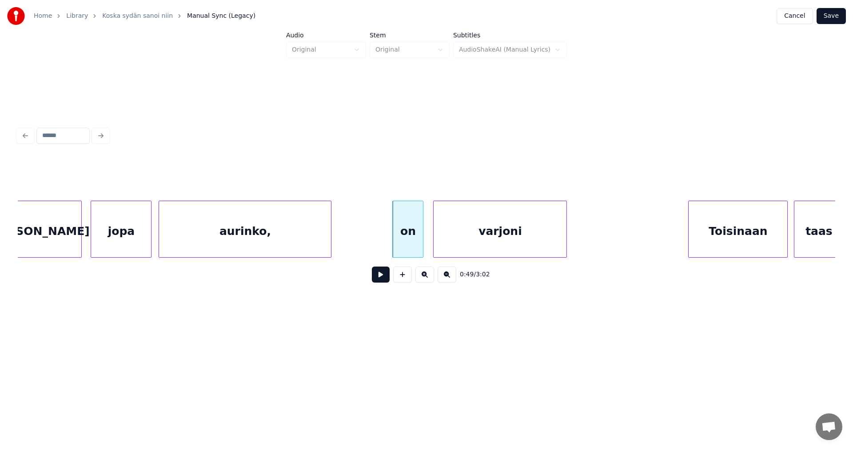
scroll to position [0, 7303]
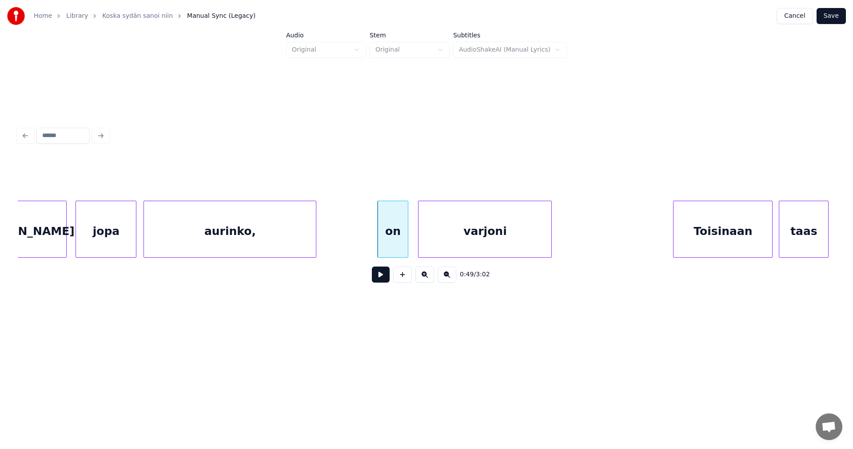
click at [378, 280] on button at bounding box center [381, 274] width 18 height 16
click at [380, 278] on button at bounding box center [381, 274] width 18 height 16
click at [563, 245] on div at bounding box center [562, 229] width 3 height 56
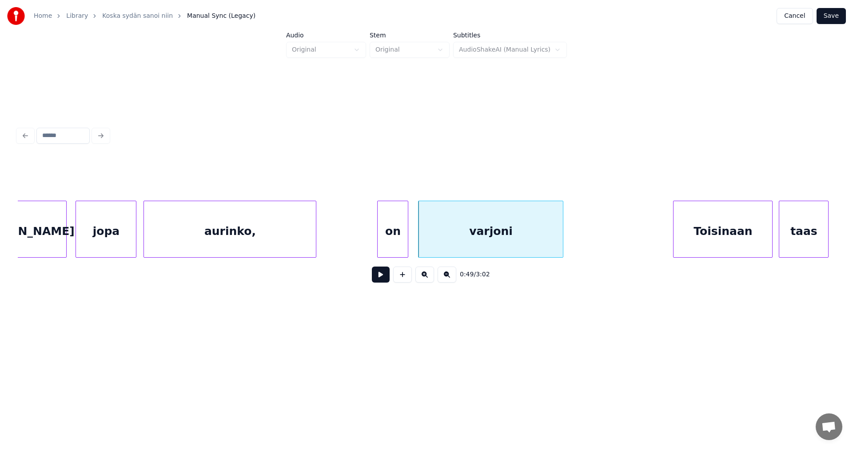
click at [386, 280] on button at bounding box center [381, 274] width 18 height 16
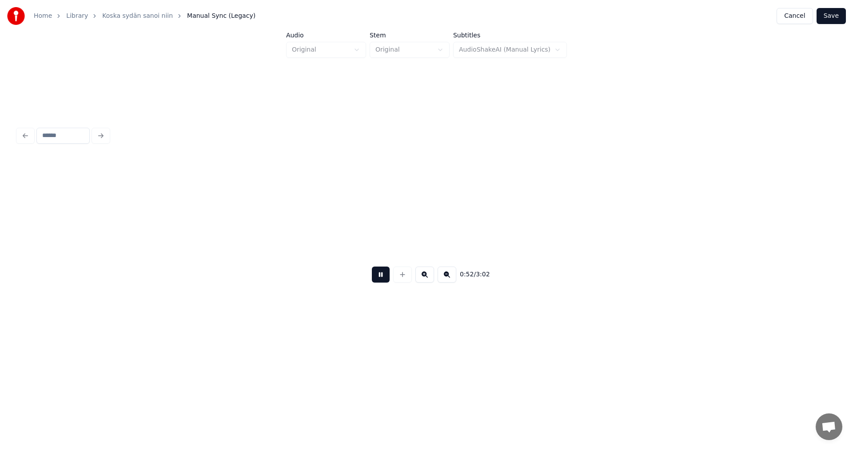
scroll to position [0, 8123]
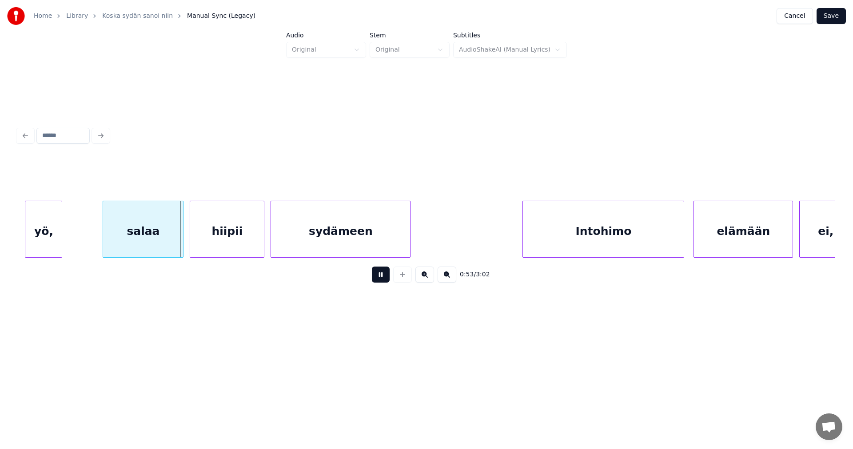
drag, startPoint x: 386, startPoint y: 280, endPoint x: 199, endPoint y: 252, distance: 189.2
click at [381, 280] on button at bounding box center [381, 274] width 18 height 16
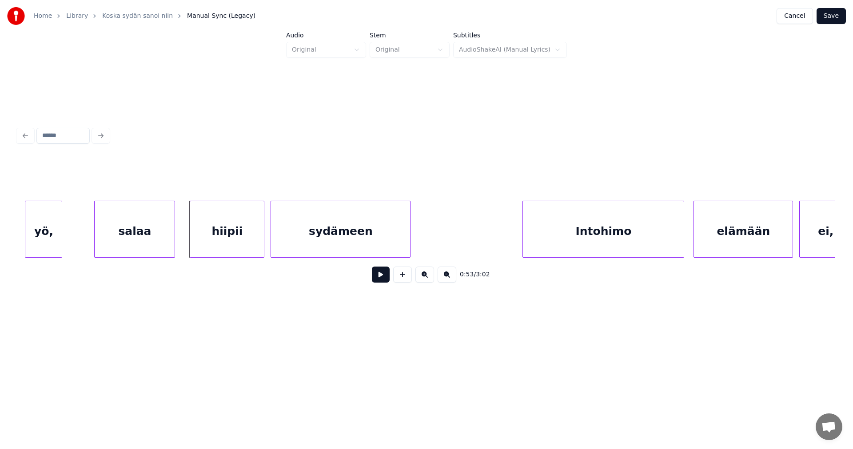
click at [156, 242] on div "salaa" at bounding box center [135, 231] width 80 height 60
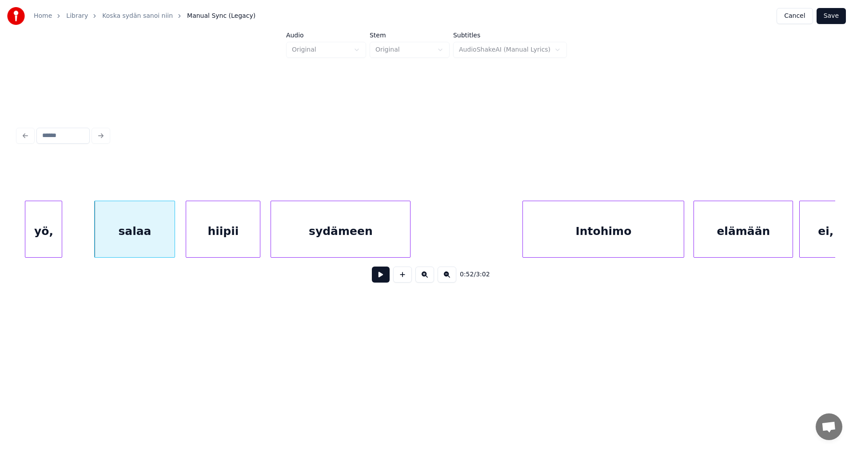
click at [216, 243] on div "hiipii" at bounding box center [223, 231] width 74 height 60
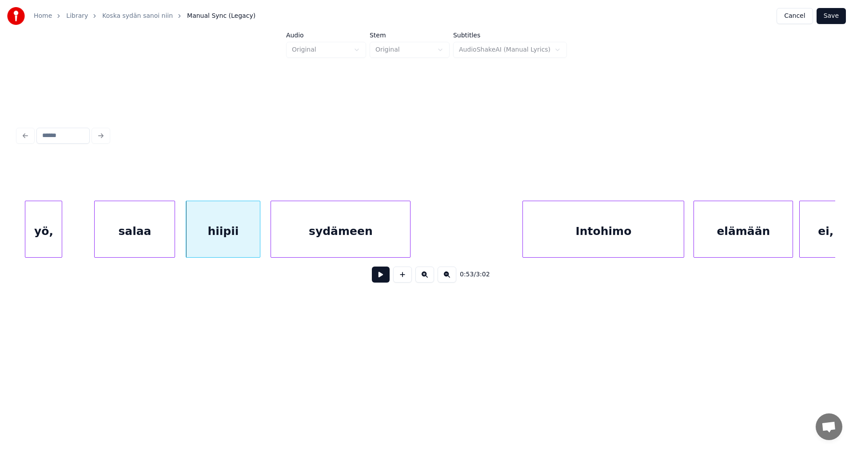
click at [375, 278] on button at bounding box center [381, 274] width 18 height 16
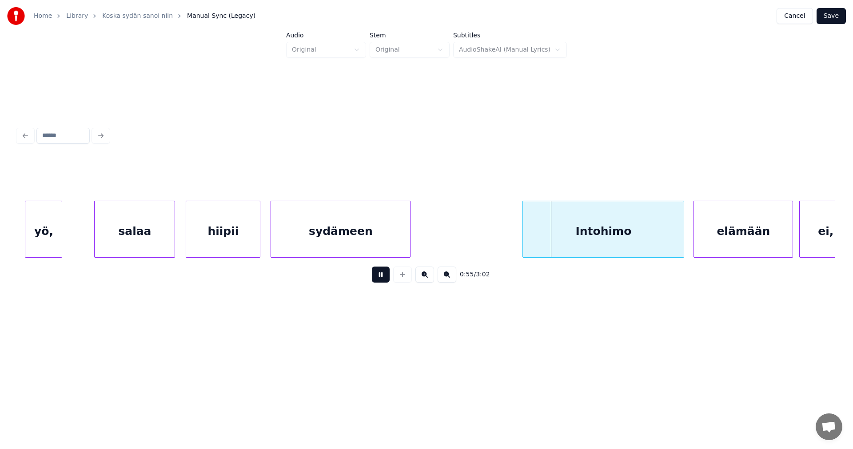
click at [377, 277] on button at bounding box center [381, 274] width 18 height 16
click at [588, 239] on div "Intohimo" at bounding box center [601, 231] width 161 height 60
click at [710, 238] on div "elämään" at bounding box center [738, 231] width 99 height 60
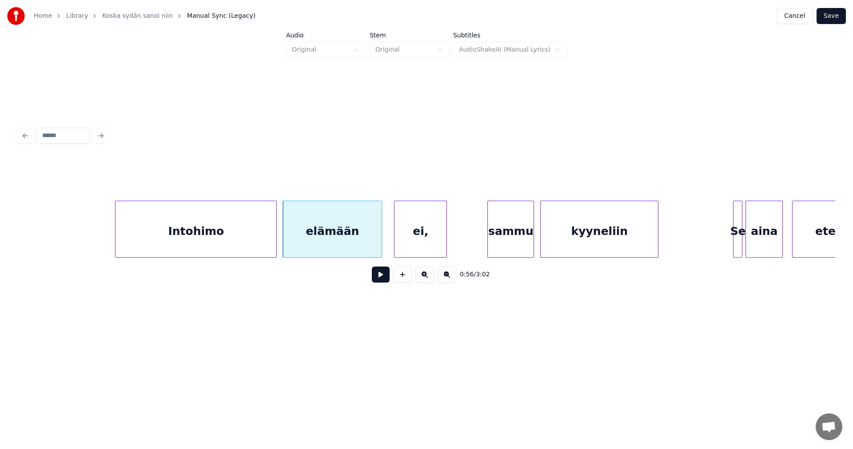
scroll to position [0, 8532]
click at [411, 237] on div "ei," at bounding box center [414, 231] width 52 height 60
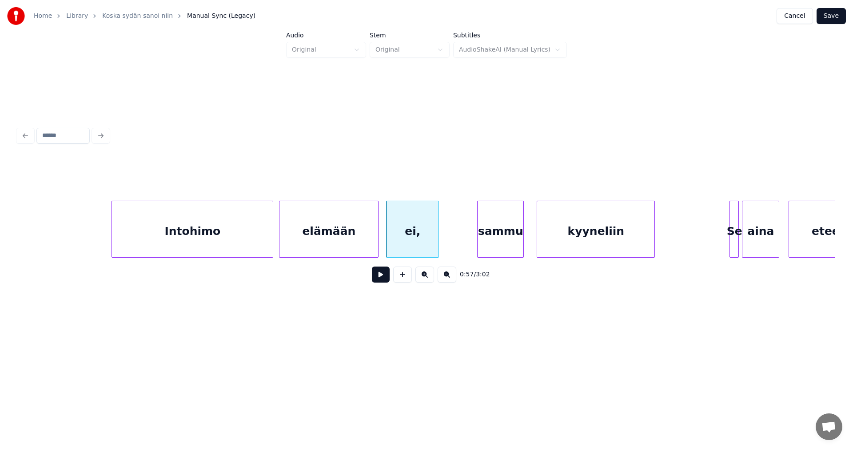
click at [493, 240] on div "sammu" at bounding box center [501, 231] width 46 height 60
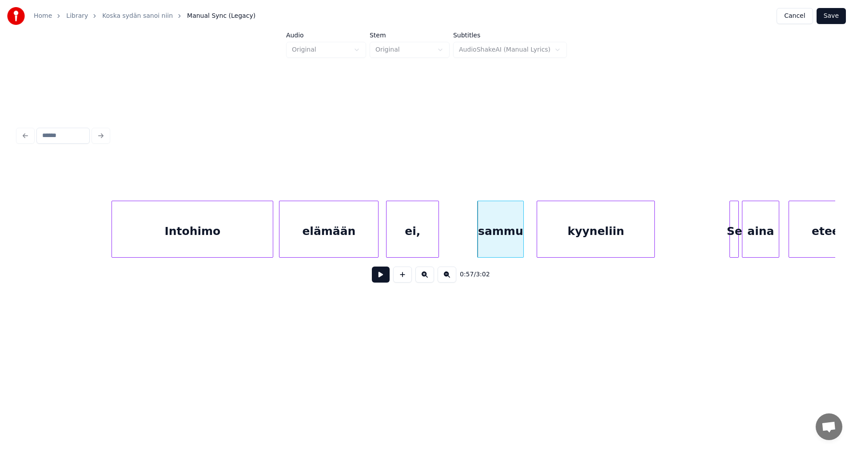
click at [186, 238] on div "Intohimo" at bounding box center [192, 231] width 161 height 60
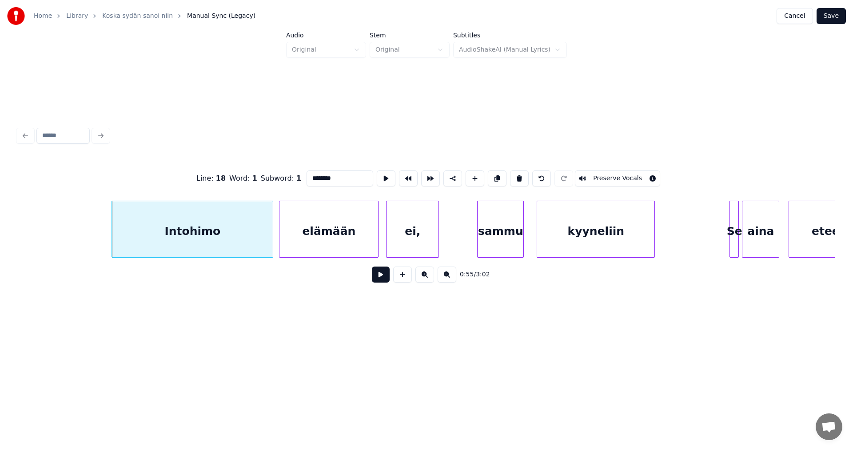
click at [389, 276] on button at bounding box center [381, 274] width 18 height 16
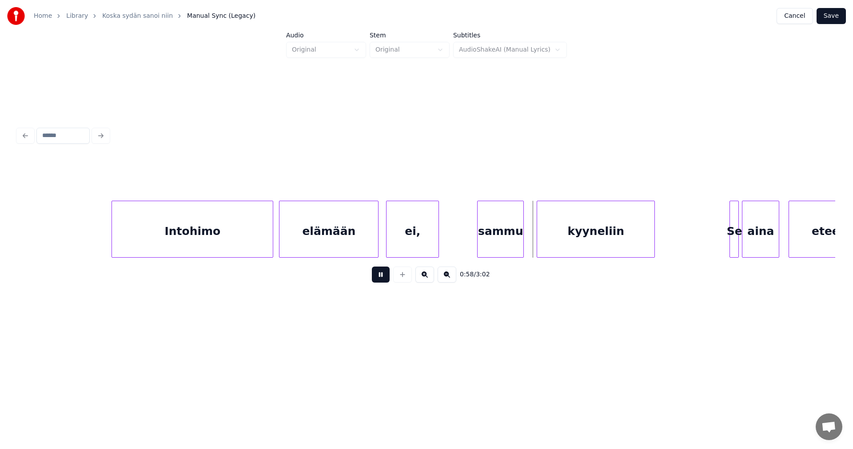
click at [386, 276] on button at bounding box center [381, 274] width 18 height 16
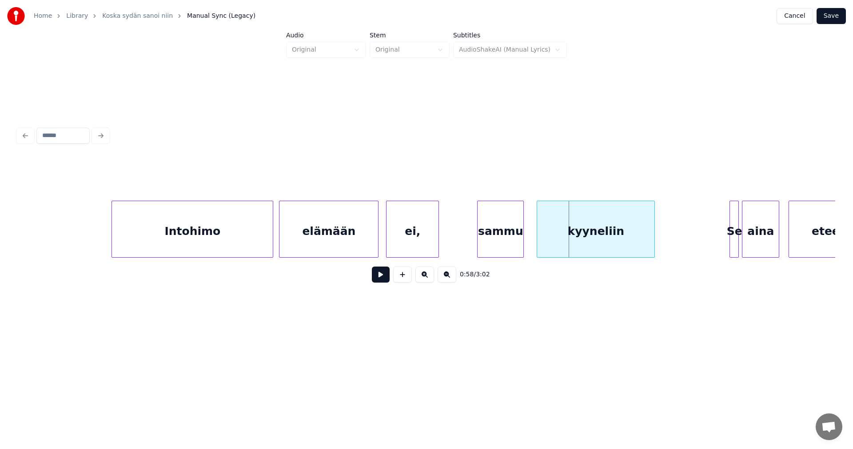
click at [386, 276] on button at bounding box center [381, 274] width 18 height 16
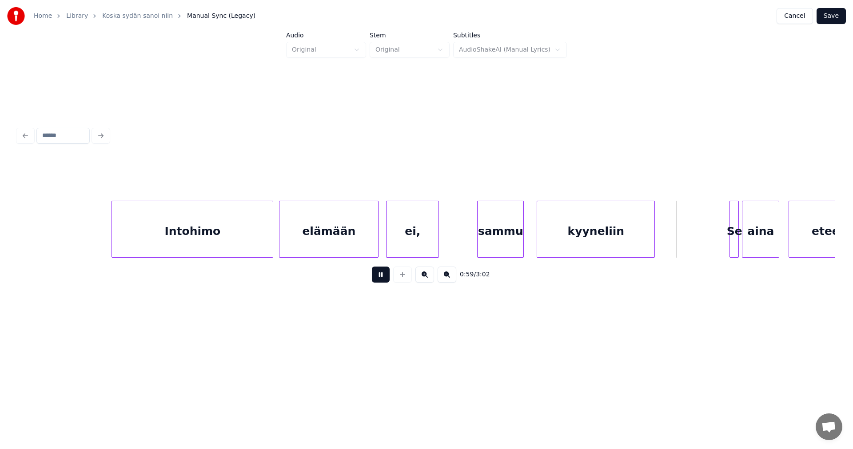
click at [386, 276] on button at bounding box center [381, 274] width 18 height 16
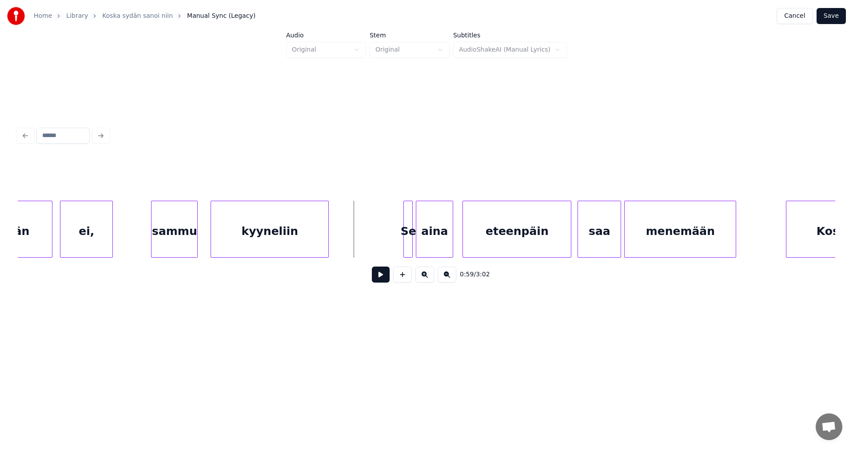
scroll to position [0, 8870]
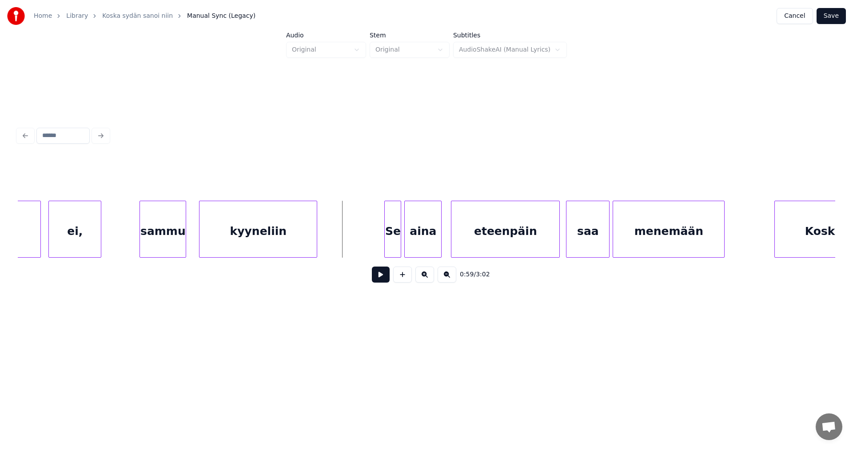
click at [386, 245] on div at bounding box center [386, 229] width 3 height 56
click at [385, 279] on button at bounding box center [381, 274] width 18 height 16
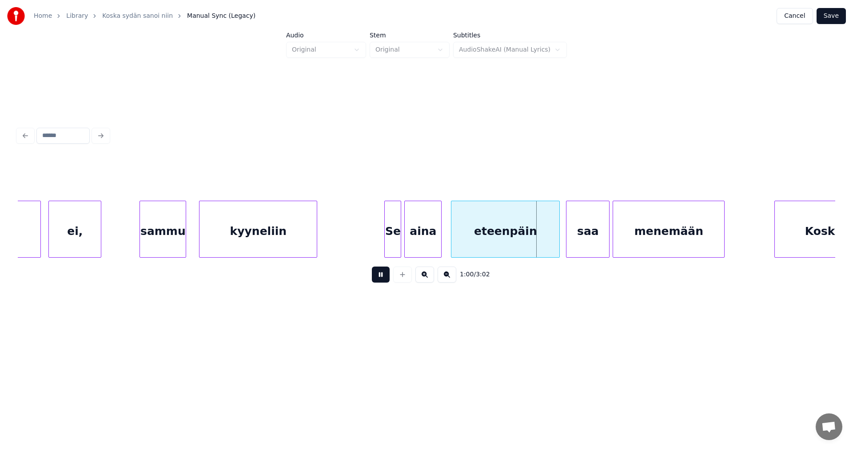
drag, startPoint x: 385, startPoint y: 279, endPoint x: 466, endPoint y: 244, distance: 88.3
click at [385, 278] on button at bounding box center [381, 274] width 18 height 16
click at [478, 247] on div "eteenpäin" at bounding box center [499, 231] width 108 height 60
click at [437, 245] on div at bounding box center [436, 229] width 3 height 56
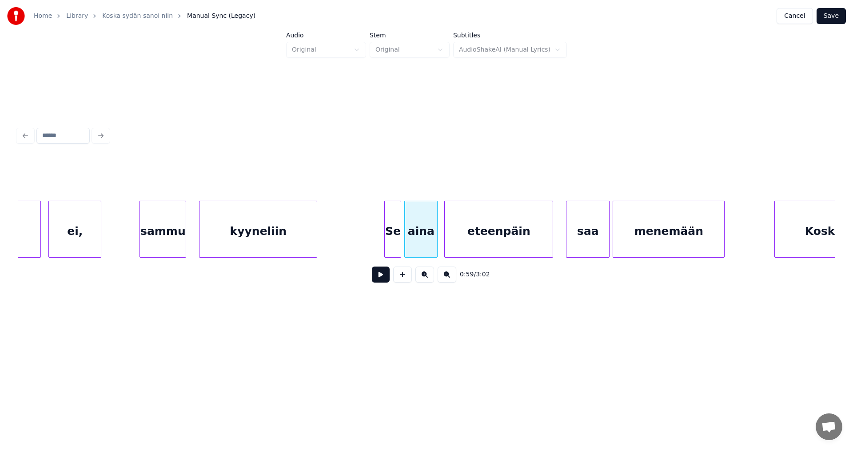
click at [390, 245] on div "Se" at bounding box center [393, 231] width 16 height 60
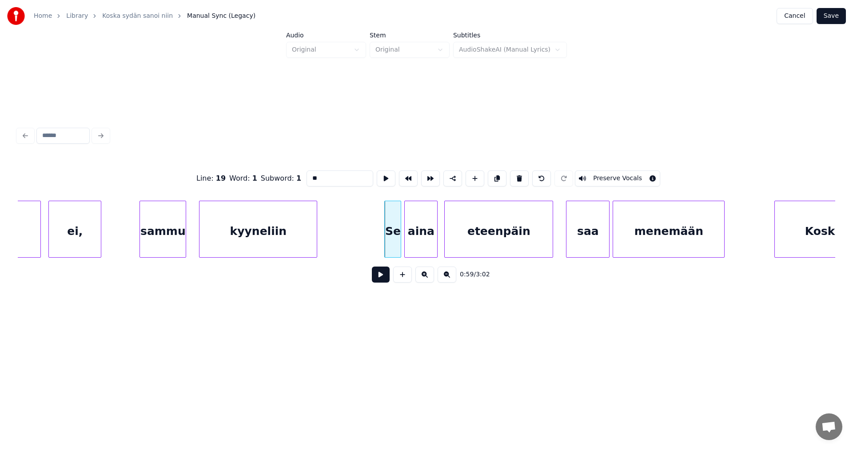
click at [385, 280] on button at bounding box center [381, 274] width 18 height 16
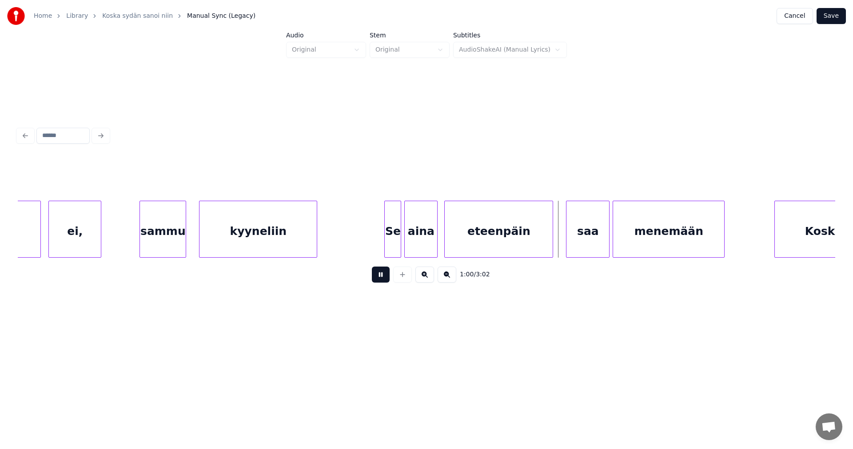
click at [385, 280] on button at bounding box center [381, 274] width 18 height 16
click at [569, 248] on div "saa" at bounding box center [582, 231] width 43 height 60
click at [380, 278] on button at bounding box center [381, 274] width 18 height 16
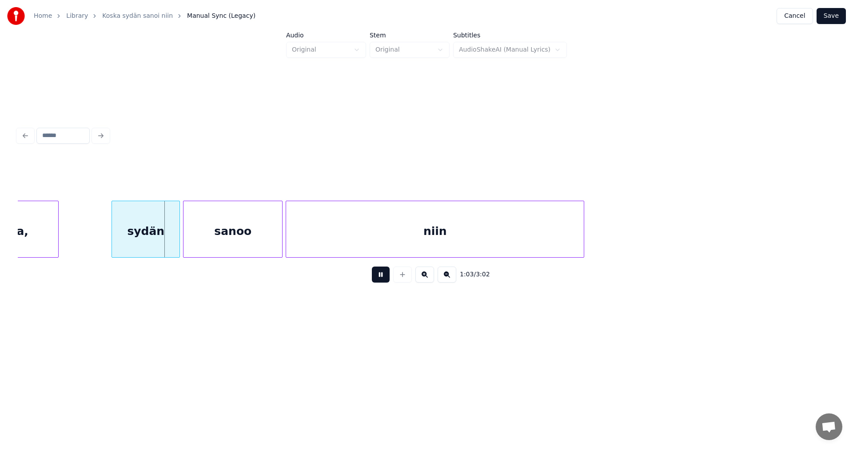
drag, startPoint x: 380, startPoint y: 278, endPoint x: 168, endPoint y: 263, distance: 212.6
click at [375, 278] on button at bounding box center [381, 274] width 18 height 16
click at [146, 240] on div "sydän" at bounding box center [140, 231] width 68 height 60
click at [103, 241] on div at bounding box center [101, 229] width 3 height 56
click at [375, 281] on button at bounding box center [381, 274] width 18 height 16
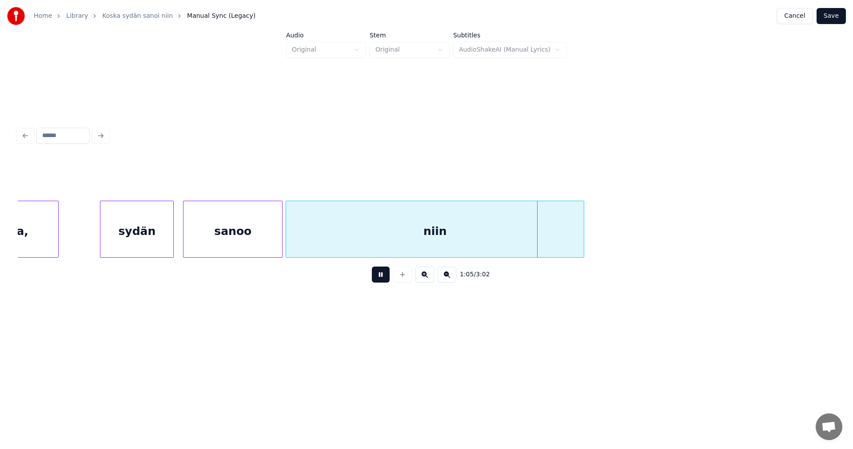
click at [380, 280] on button at bounding box center [381, 274] width 18 height 16
click at [423, 236] on div "niin" at bounding box center [435, 231] width 298 height 60
click at [339, 181] on input "****" at bounding box center [340, 178] width 67 height 16
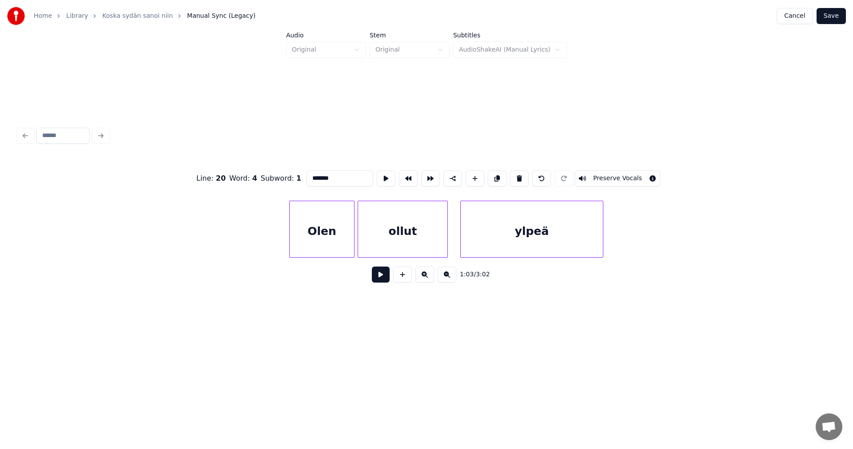
scroll to position [0, 13497]
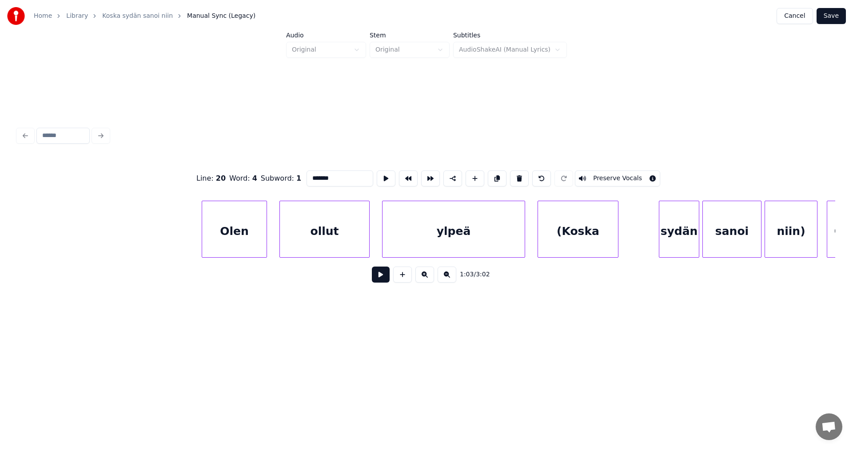
click at [240, 240] on div "Olen" at bounding box center [234, 231] width 64 height 60
click at [308, 242] on div "ollut" at bounding box center [319, 231] width 89 height 60
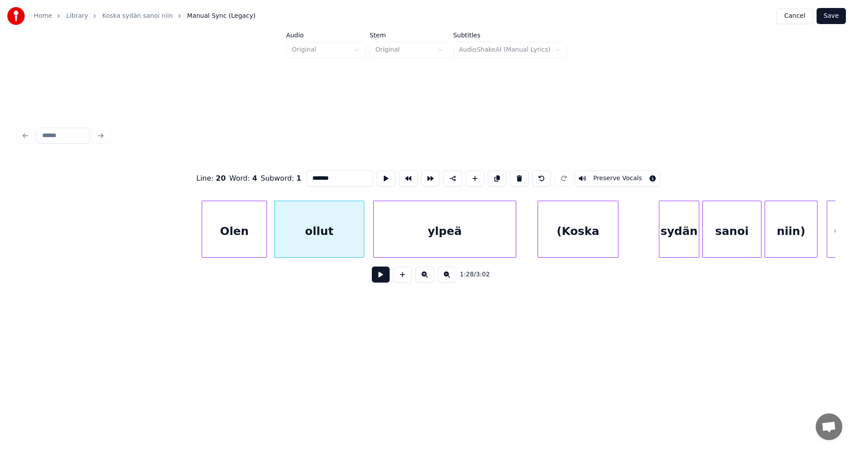
click at [391, 239] on div "ylpeä" at bounding box center [445, 231] width 142 height 60
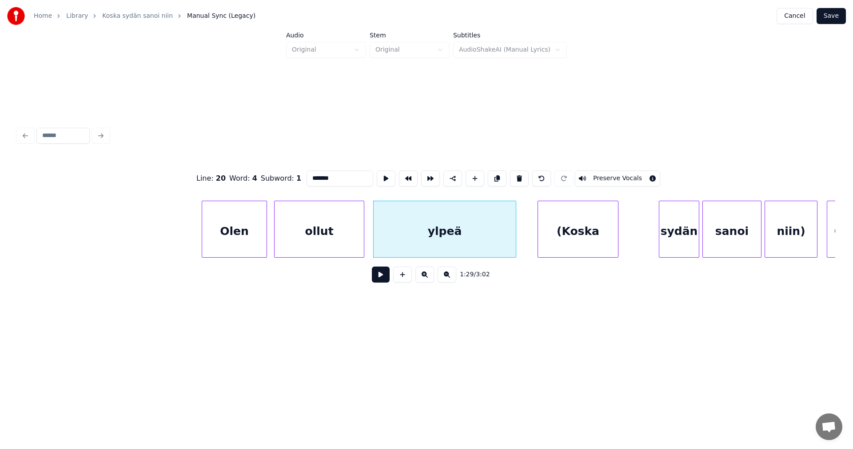
click at [257, 236] on div "Olen" at bounding box center [234, 231] width 64 height 60
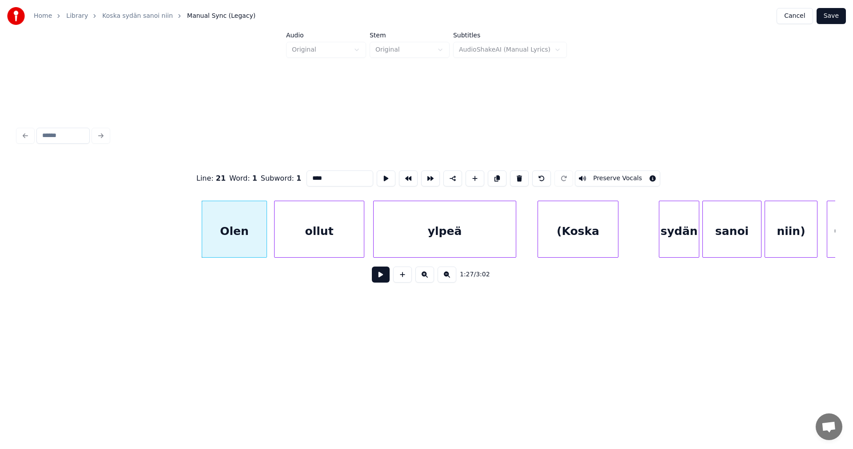
type input "****"
click at [382, 281] on button at bounding box center [381, 274] width 18 height 16
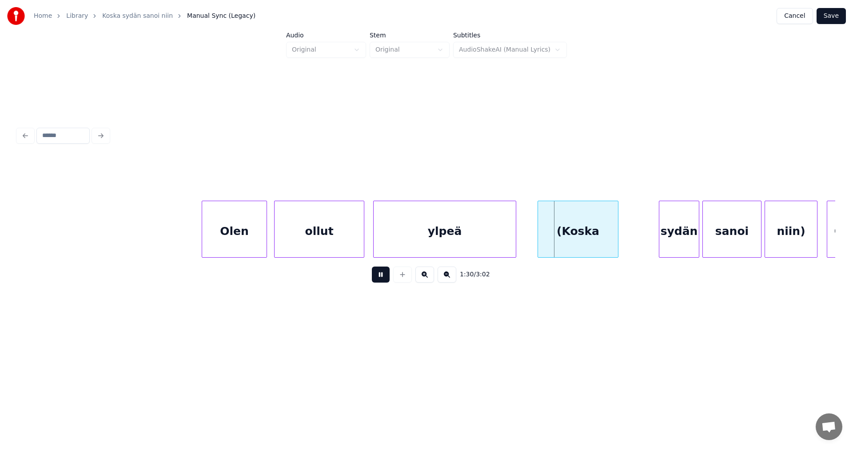
drag, startPoint x: 382, startPoint y: 281, endPoint x: 284, endPoint y: 268, distance: 98.6
click at [381, 281] on button at bounding box center [381, 274] width 18 height 16
click at [225, 243] on div "Olen" at bounding box center [234, 231] width 64 height 60
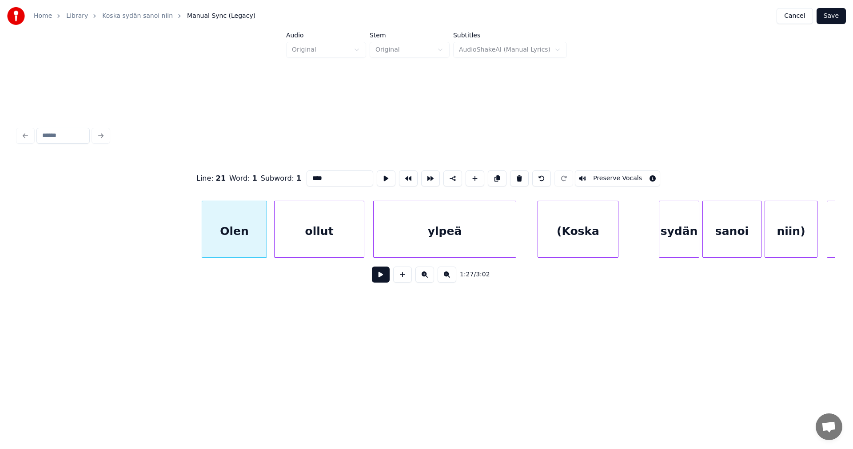
click at [380, 277] on button at bounding box center [381, 274] width 18 height 16
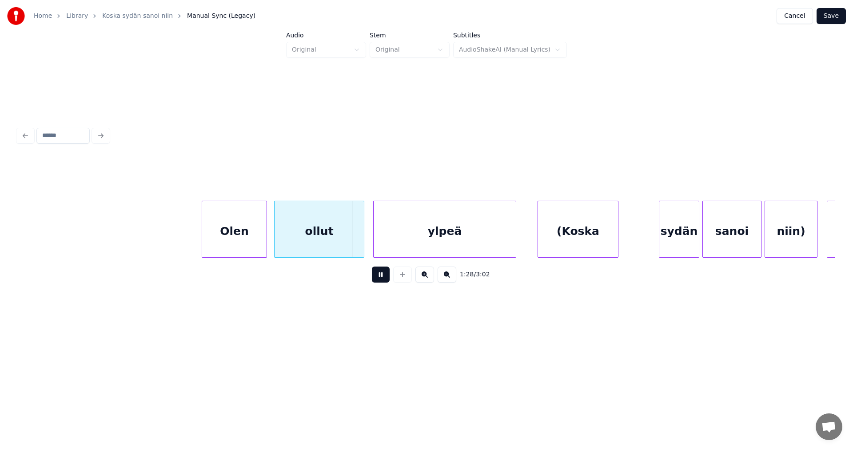
click at [380, 277] on button at bounding box center [381, 274] width 18 height 16
click at [345, 240] on div "ollut" at bounding box center [318, 231] width 89 height 60
click at [361, 238] on div at bounding box center [360, 229] width 3 height 56
click at [384, 276] on button at bounding box center [381, 274] width 18 height 16
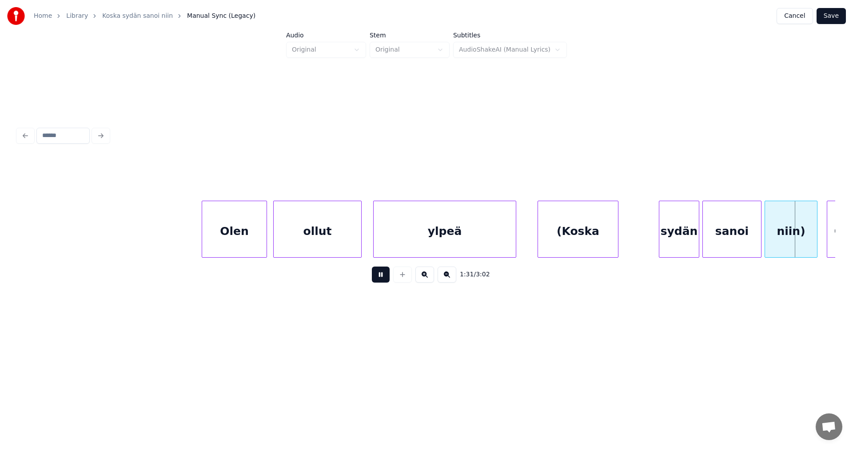
click at [384, 276] on button at bounding box center [381, 274] width 18 height 16
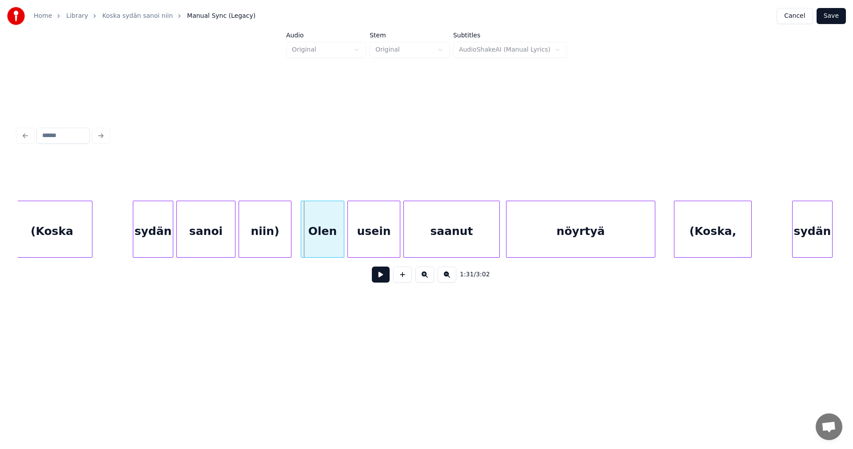
scroll to position [0, 14031]
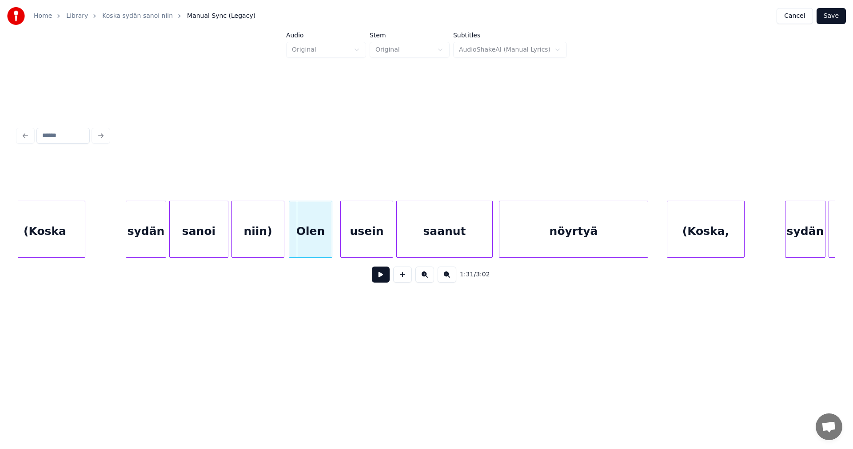
click at [319, 235] on div "Olen" at bounding box center [310, 231] width 43 height 60
click at [326, 241] on div at bounding box center [326, 229] width 3 height 56
click at [356, 242] on div "usein" at bounding box center [358, 231] width 52 height 60
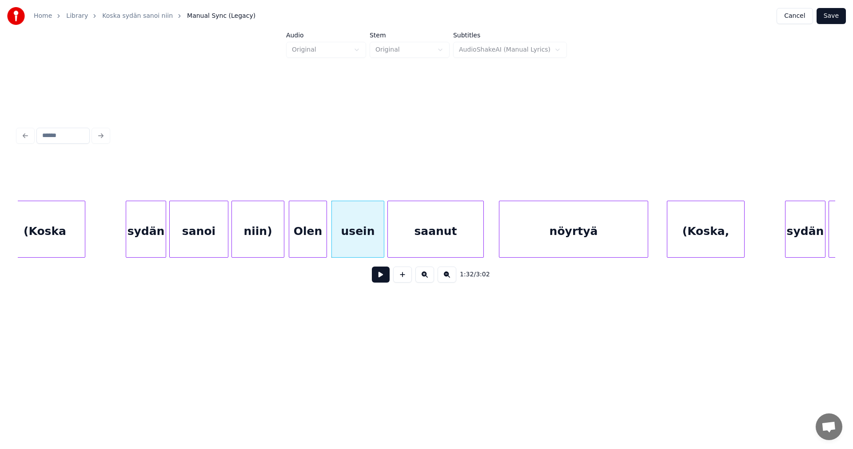
click at [421, 243] on div "saanut" at bounding box center [436, 231] width 96 height 60
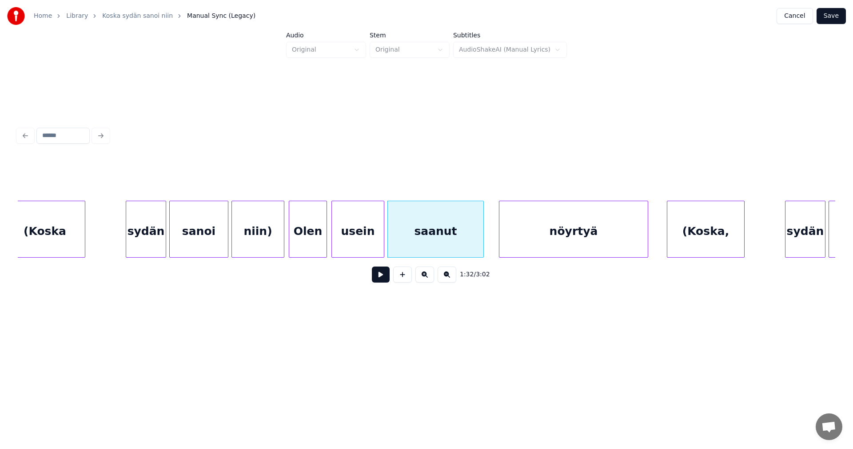
click at [323, 245] on div "Olen" at bounding box center [307, 231] width 37 height 60
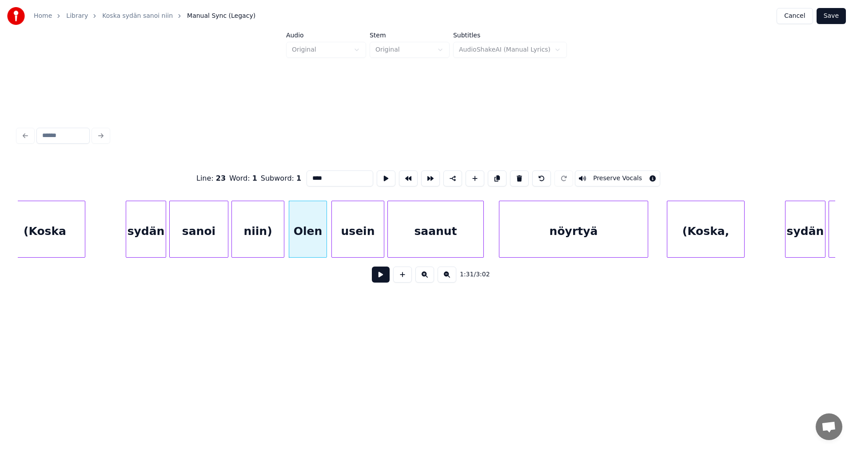
click at [385, 276] on button at bounding box center [381, 274] width 18 height 16
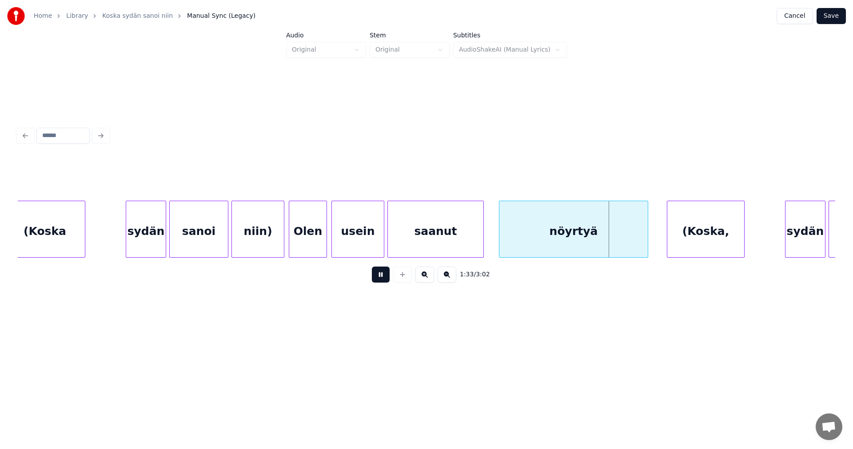
click at [385, 277] on button at bounding box center [381, 274] width 18 height 16
click at [422, 230] on div "saanut" at bounding box center [436, 231] width 96 height 60
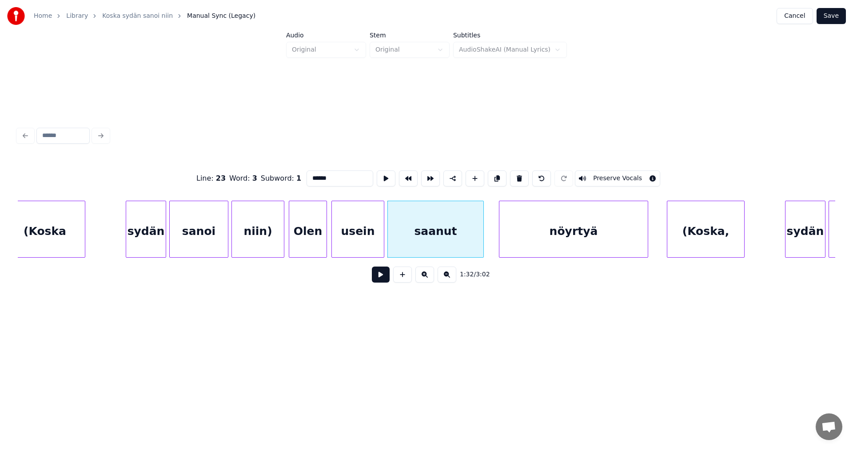
click at [384, 276] on button at bounding box center [381, 274] width 18 height 16
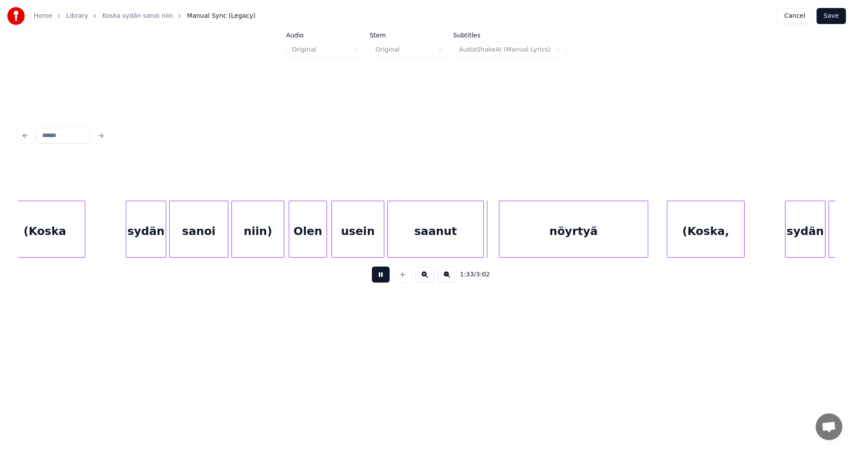
click at [384, 276] on button at bounding box center [381, 274] width 18 height 16
click at [489, 243] on div at bounding box center [490, 229] width 3 height 56
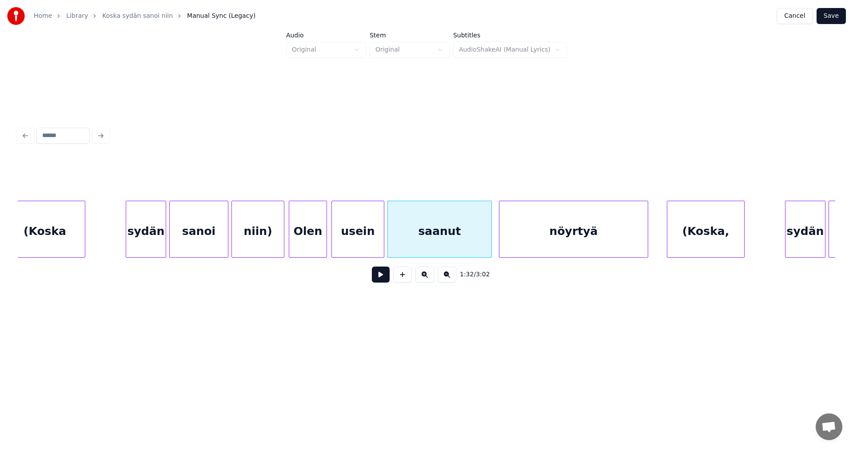
click at [385, 282] on button at bounding box center [381, 274] width 18 height 16
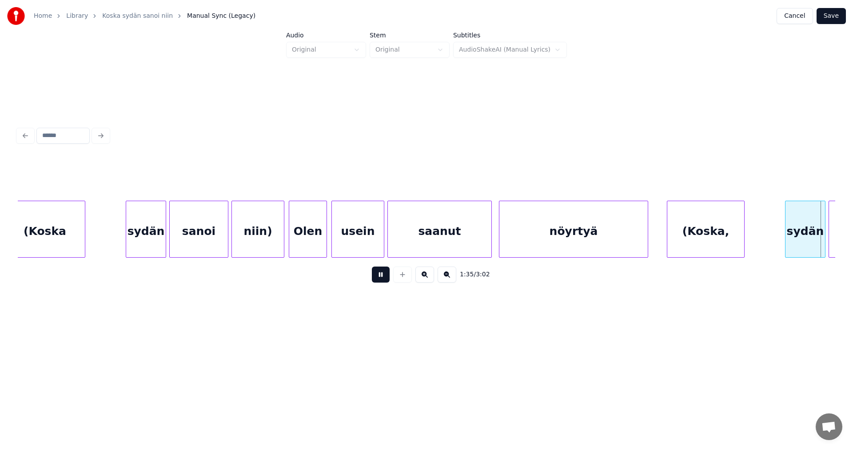
scroll to position [0, 14850]
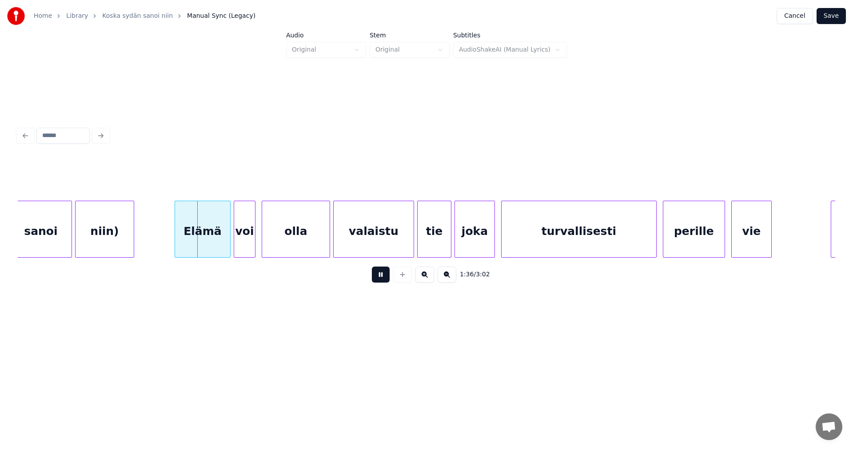
click at [385, 280] on button at bounding box center [381, 274] width 18 height 16
click at [199, 238] on div "Elämä" at bounding box center [195, 231] width 55 height 60
click at [246, 248] on div "voi" at bounding box center [244, 231] width 21 height 60
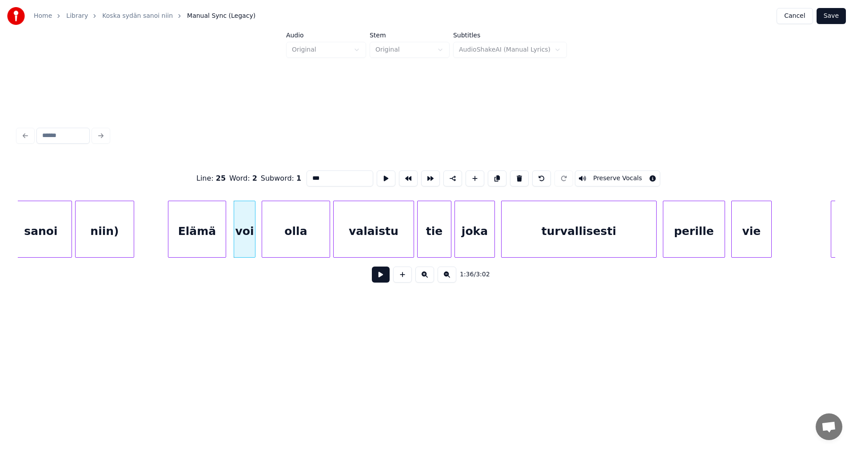
click at [224, 244] on div at bounding box center [224, 229] width 3 height 56
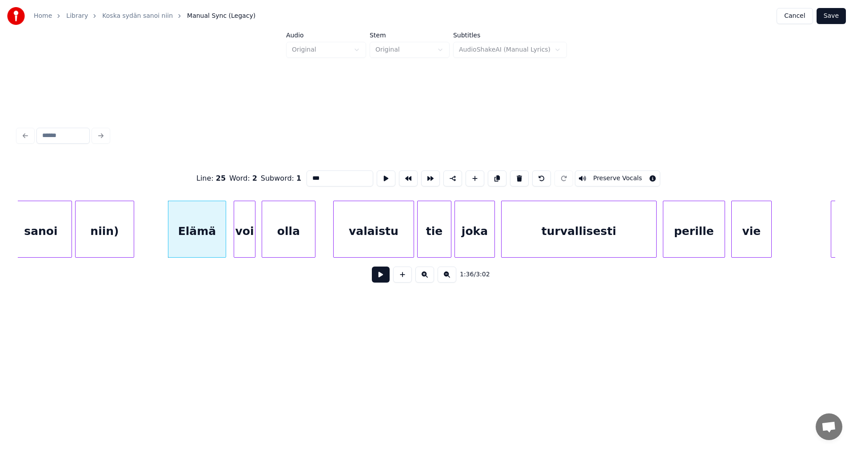
click at [314, 246] on div at bounding box center [313, 229] width 3 height 56
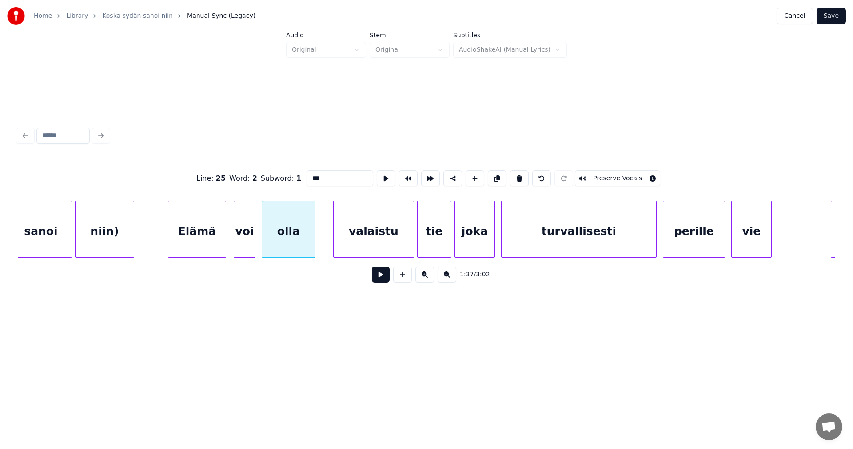
click at [211, 247] on div "Elämä" at bounding box center [196, 231] width 57 height 60
type input "*****"
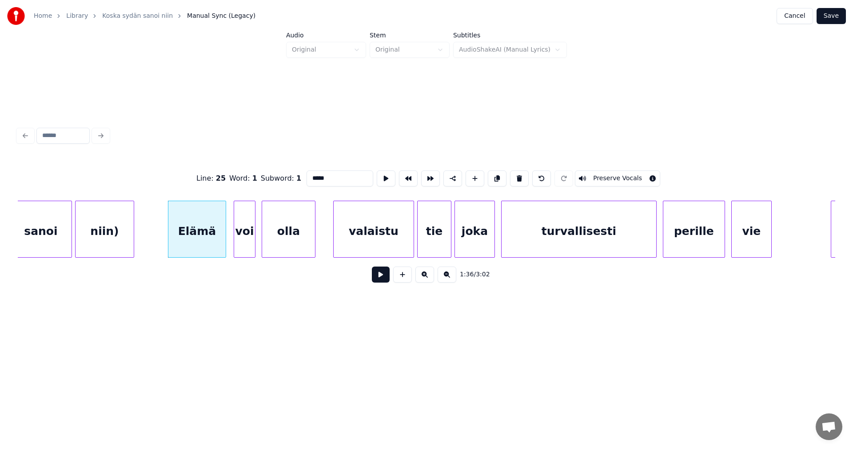
click at [384, 281] on button at bounding box center [381, 274] width 18 height 16
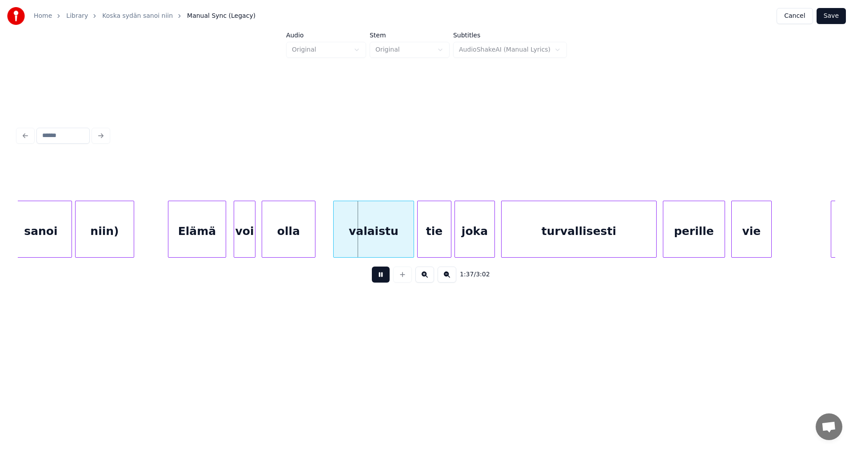
drag, startPoint x: 384, startPoint y: 281, endPoint x: 381, endPoint y: 249, distance: 31.7
click at [383, 280] on button at bounding box center [381, 274] width 18 height 16
click at [378, 247] on div "valaistu" at bounding box center [371, 231] width 80 height 60
click at [298, 245] on div "olla" at bounding box center [288, 231] width 53 height 60
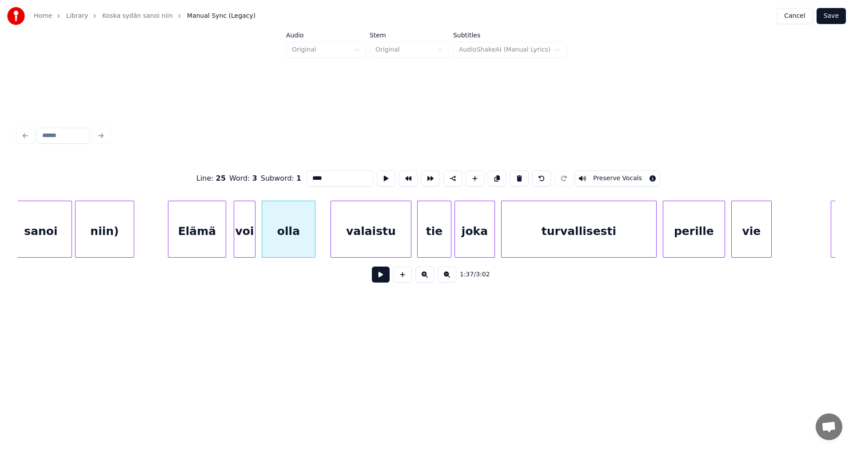
click at [377, 278] on button at bounding box center [381, 274] width 18 height 16
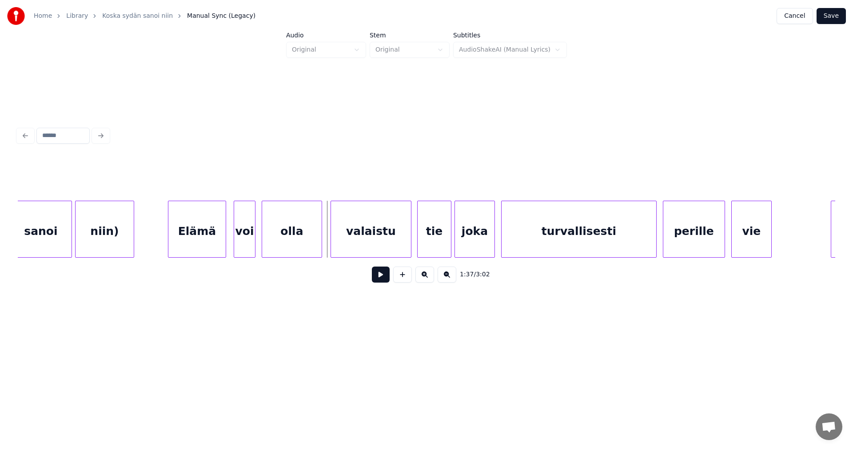
click at [319, 242] on div at bounding box center [320, 229] width 3 height 56
click at [381, 276] on button at bounding box center [381, 274] width 18 height 16
drag, startPoint x: 381, startPoint y: 276, endPoint x: 413, endPoint y: 249, distance: 41.6
click at [382, 275] on button at bounding box center [381, 274] width 18 height 16
click at [464, 241] on div "joka" at bounding box center [477, 231] width 40 height 60
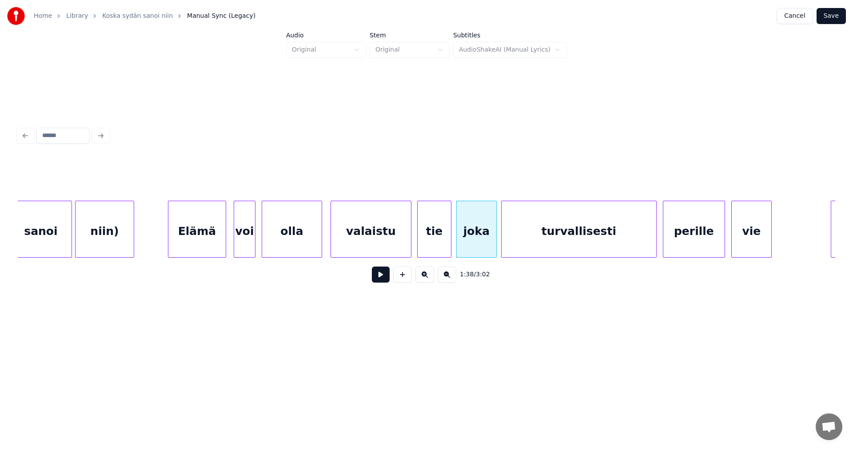
click at [385, 281] on button at bounding box center [381, 274] width 18 height 16
drag, startPoint x: 385, startPoint y: 281, endPoint x: 580, endPoint y: 260, distance: 195.8
click at [386, 281] on button at bounding box center [381, 274] width 18 height 16
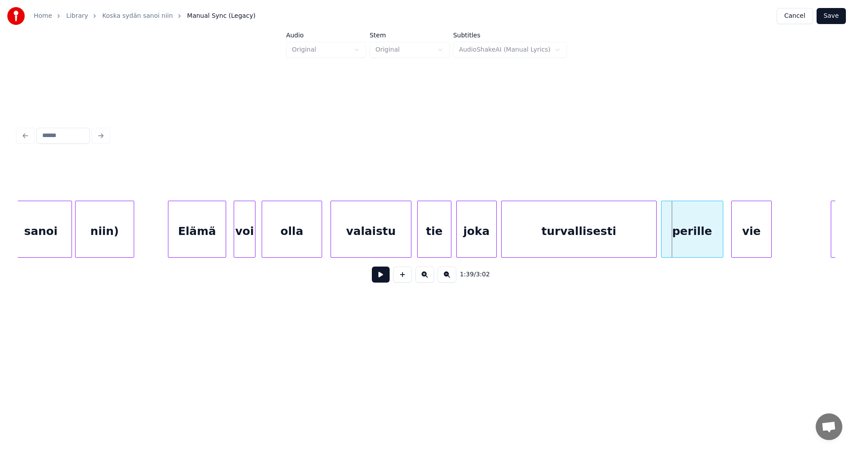
click at [680, 244] on div "perille" at bounding box center [692, 231] width 61 height 60
click at [386, 281] on button at bounding box center [381, 274] width 18 height 16
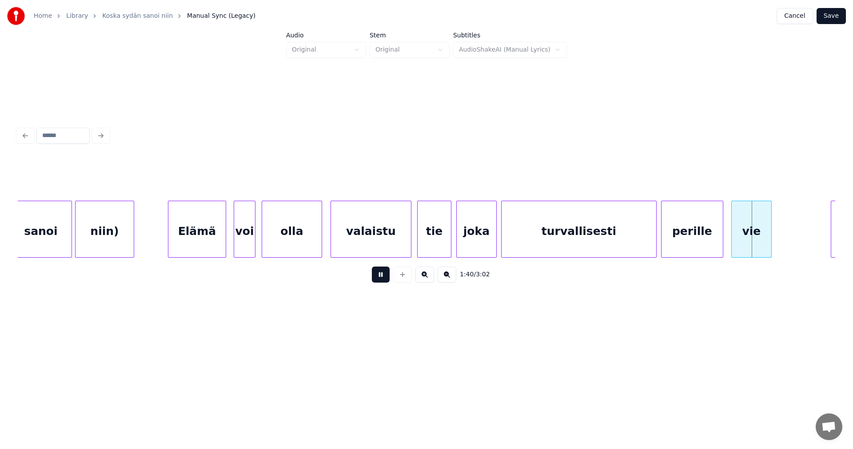
click at [386, 281] on button at bounding box center [381, 274] width 18 height 16
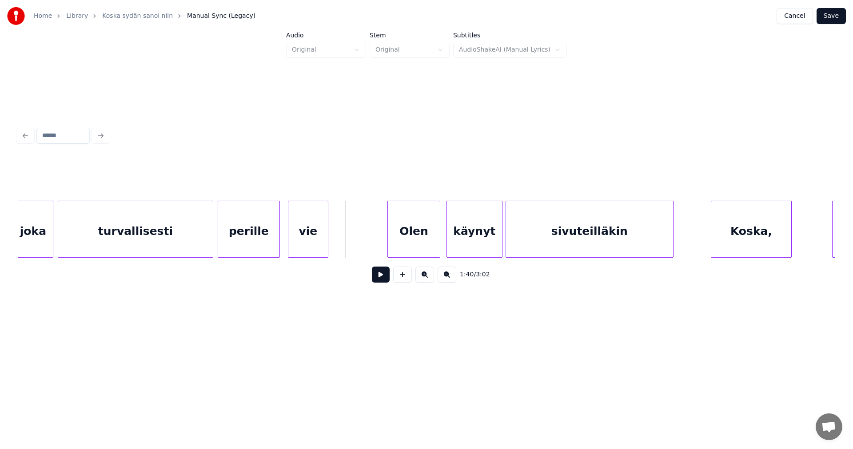
scroll to position [0, 15294]
click at [338, 242] on div at bounding box center [337, 229] width 3 height 56
click at [406, 241] on div "Olen" at bounding box center [409, 231] width 52 height 60
click at [462, 239] on div "käynyt" at bounding box center [473, 231] width 55 height 60
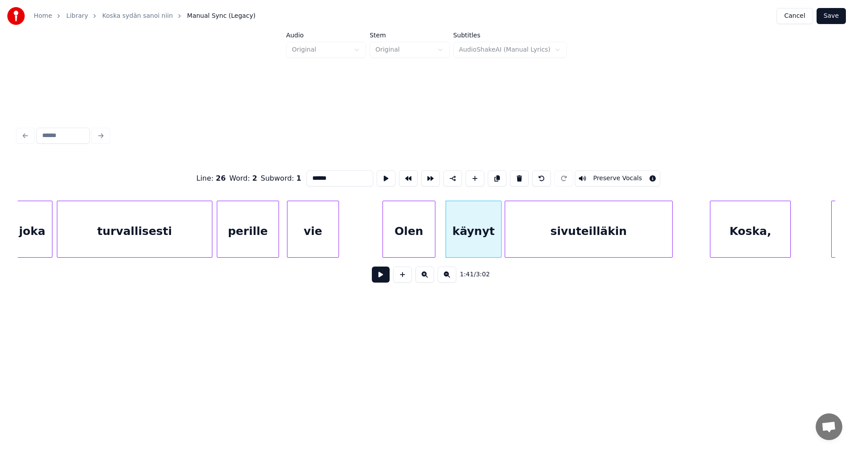
click at [385, 280] on button at bounding box center [381, 274] width 18 height 16
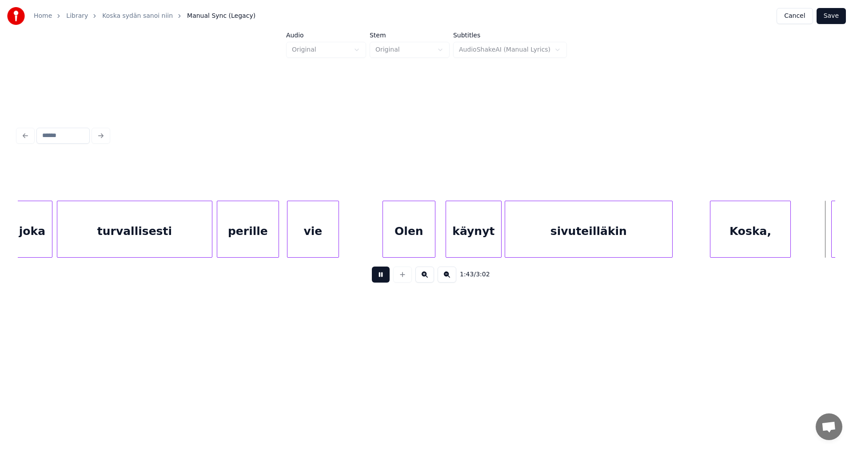
scroll to position [0, 16115]
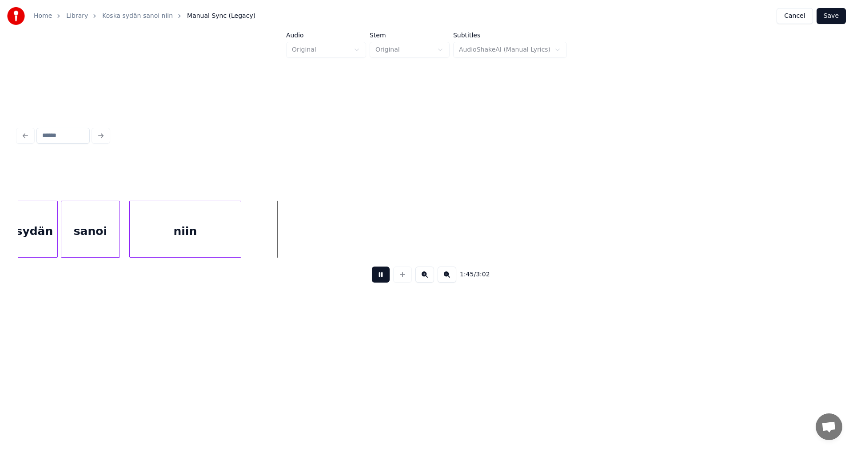
drag, startPoint x: 385, startPoint y: 280, endPoint x: 378, endPoint y: 280, distance: 7.1
click at [381, 280] on button at bounding box center [381, 274] width 18 height 16
click at [53, 242] on div at bounding box center [54, 229] width 3 height 56
click at [379, 274] on button at bounding box center [381, 274] width 18 height 16
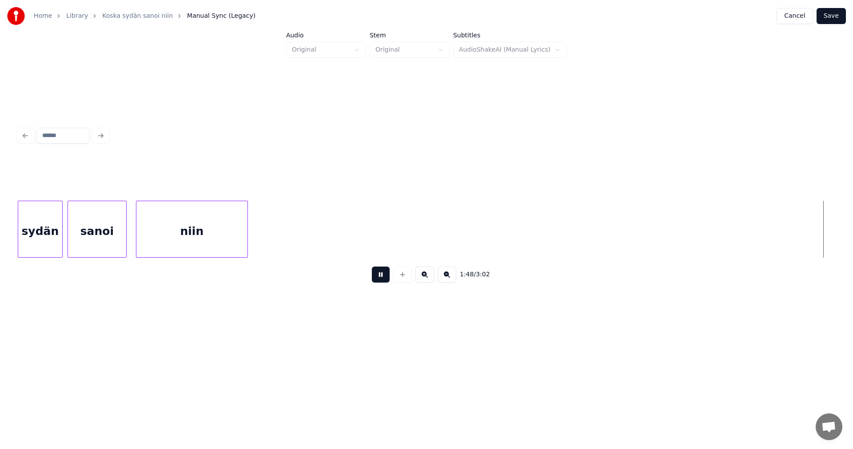
scroll to position [0, 16927]
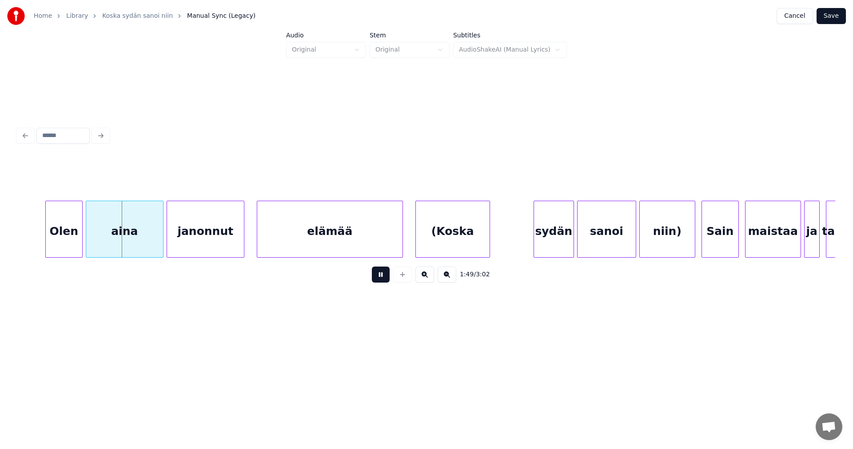
click at [379, 274] on button at bounding box center [381, 274] width 18 height 16
click at [61, 243] on div "Olen" at bounding box center [59, 231] width 36 height 60
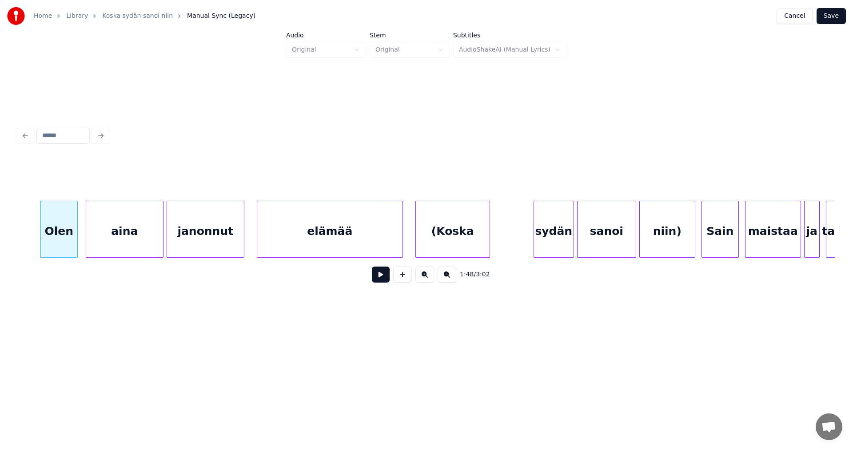
click at [101, 242] on div "aina" at bounding box center [124, 231] width 77 height 60
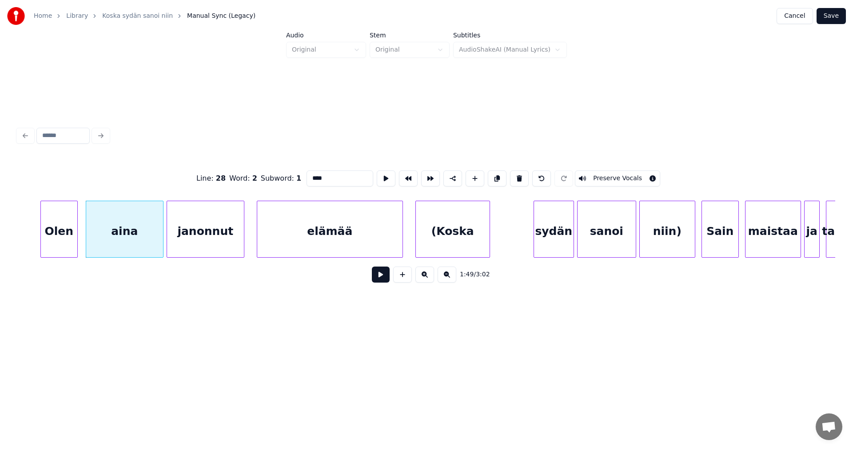
click at [380, 277] on button at bounding box center [381, 274] width 18 height 16
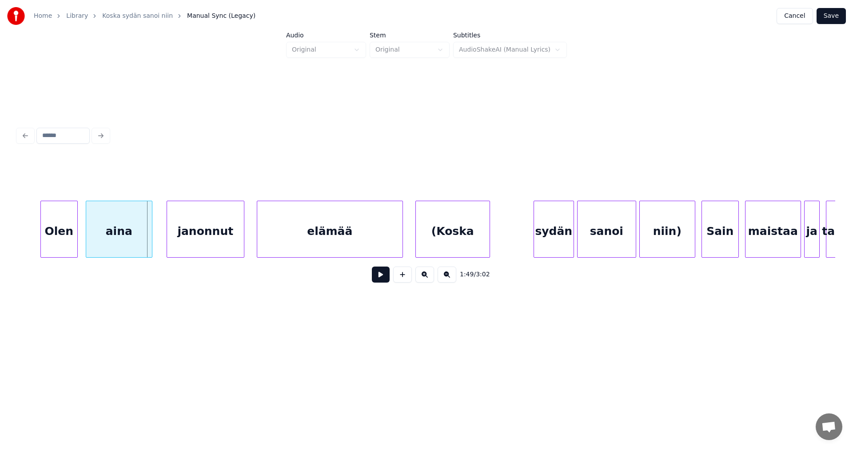
click at [150, 243] on div at bounding box center [150, 229] width 3 height 56
click at [183, 241] on div "janonnut" at bounding box center [202, 231] width 77 height 60
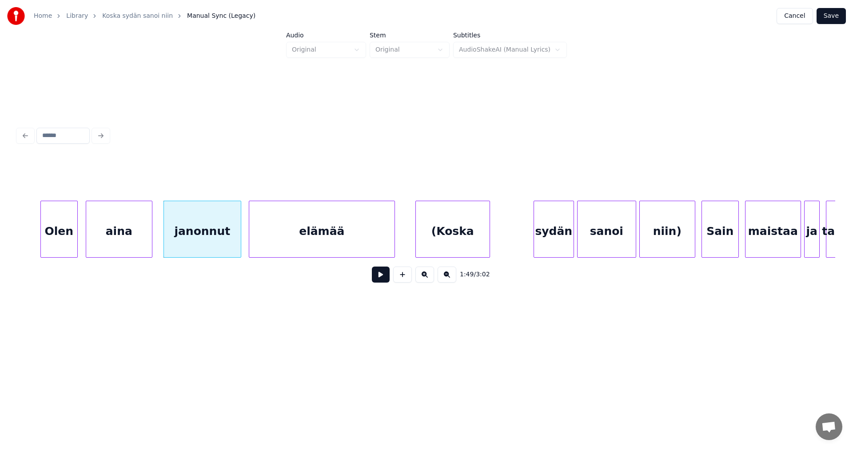
click at [343, 249] on div "elämää" at bounding box center [321, 231] width 145 height 60
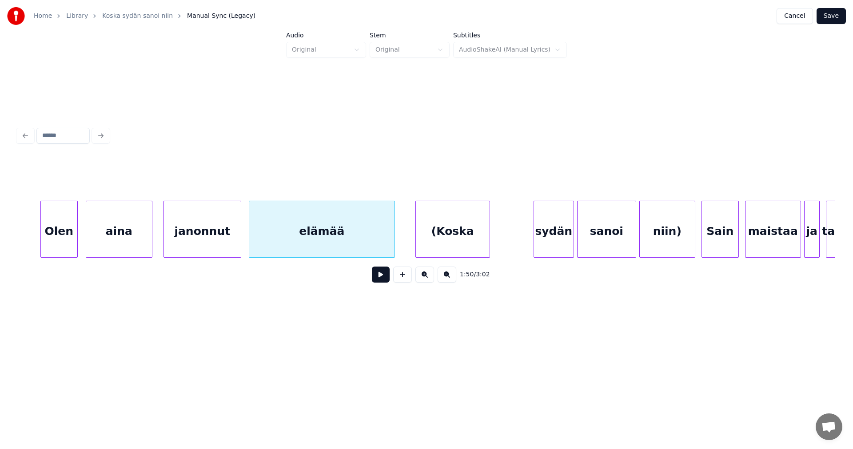
click at [381, 280] on button at bounding box center [381, 274] width 18 height 16
drag, startPoint x: 381, startPoint y: 280, endPoint x: 199, endPoint y: 253, distance: 184.2
click at [370, 280] on div "1:50 / 3:02" at bounding box center [427, 274] width 804 height 20
click at [193, 244] on div "janonnut" at bounding box center [202, 231] width 77 height 60
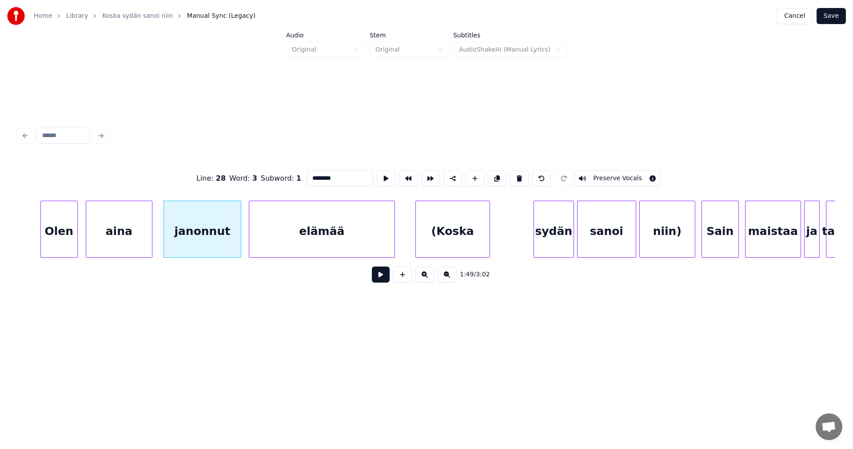
click at [383, 280] on button at bounding box center [381, 274] width 18 height 16
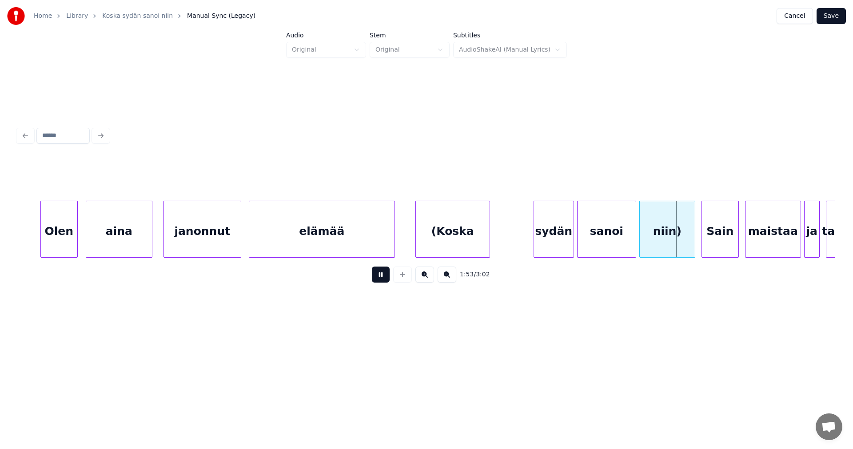
click at [383, 280] on button at bounding box center [381, 274] width 18 height 16
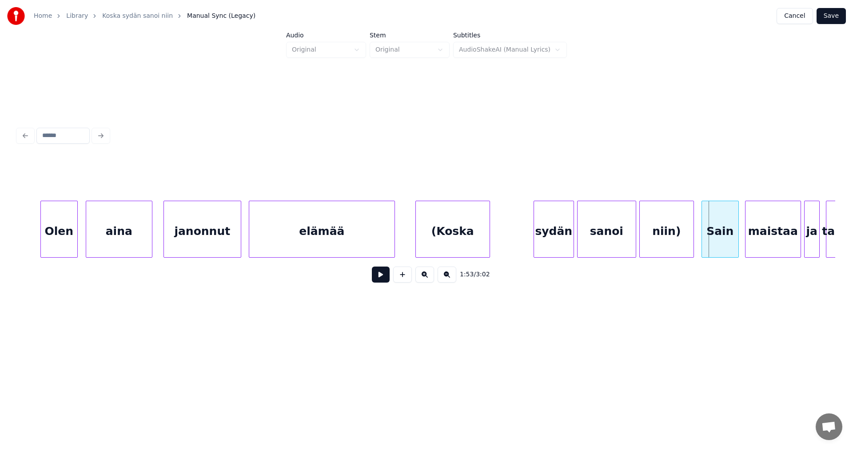
click at [691, 244] on div at bounding box center [692, 229] width 3 height 56
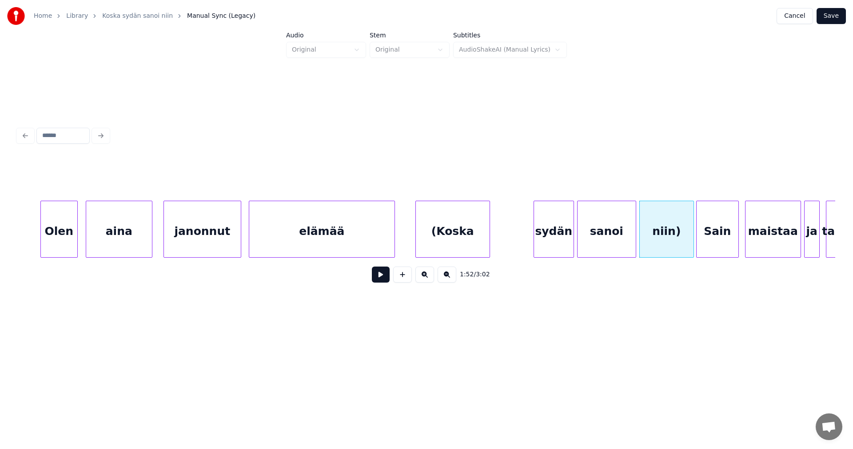
click at [699, 245] on div at bounding box center [698, 229] width 3 height 56
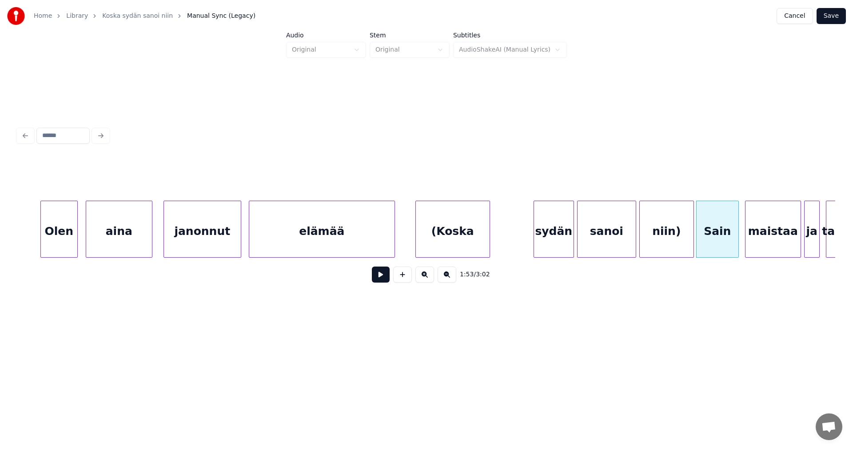
click at [699, 245] on div at bounding box center [698, 229] width 3 height 56
click at [385, 282] on button at bounding box center [381, 274] width 18 height 16
click at [765, 241] on div "maistaa" at bounding box center [771, 231] width 55 height 60
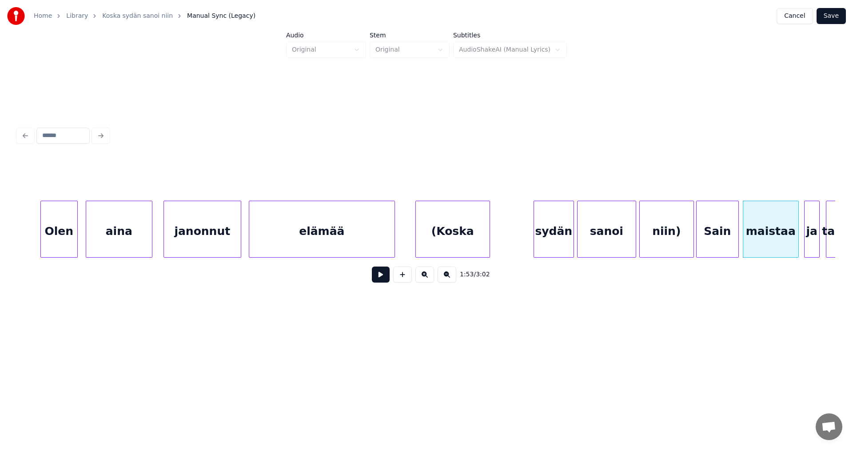
click at [379, 281] on button at bounding box center [381, 274] width 18 height 16
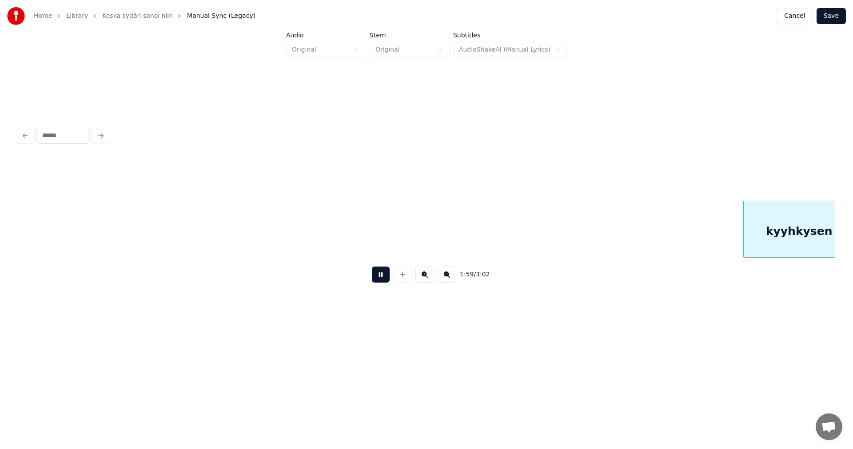
scroll to position [0, 18566]
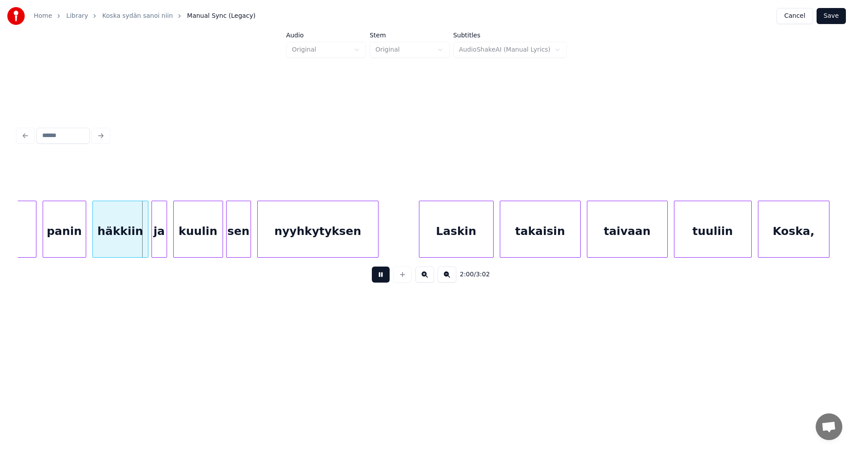
click at [379, 281] on button at bounding box center [381, 274] width 18 height 16
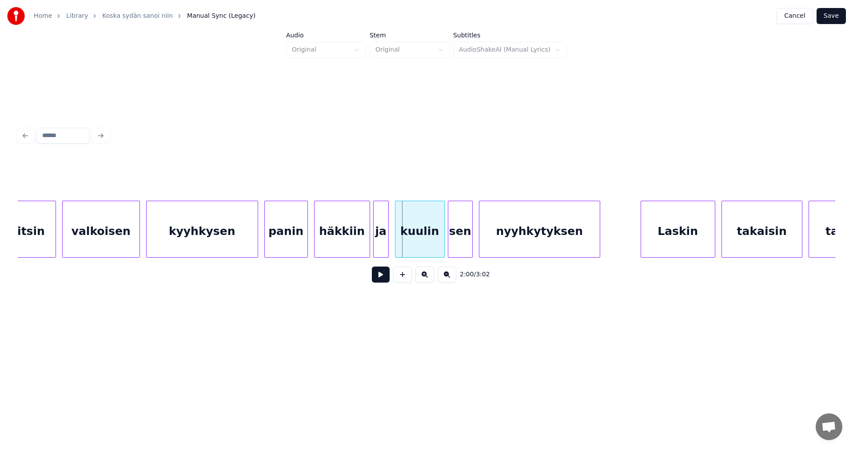
scroll to position [0, 18335]
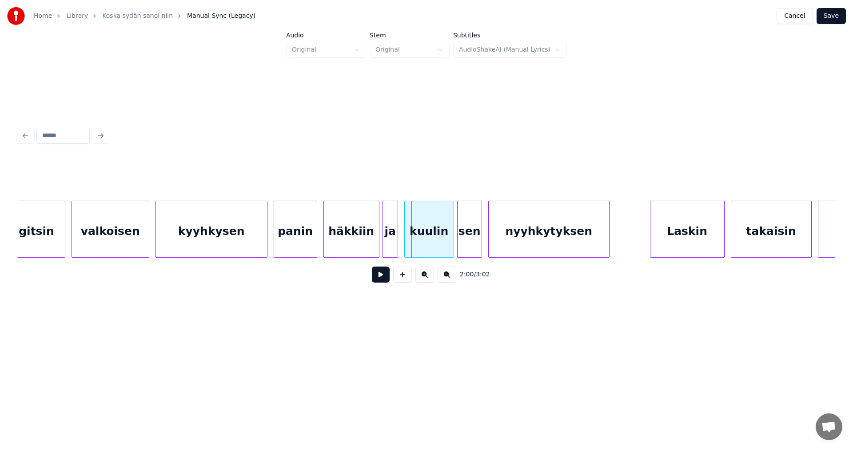
click at [123, 244] on div "valkoisen" at bounding box center [110, 231] width 77 height 60
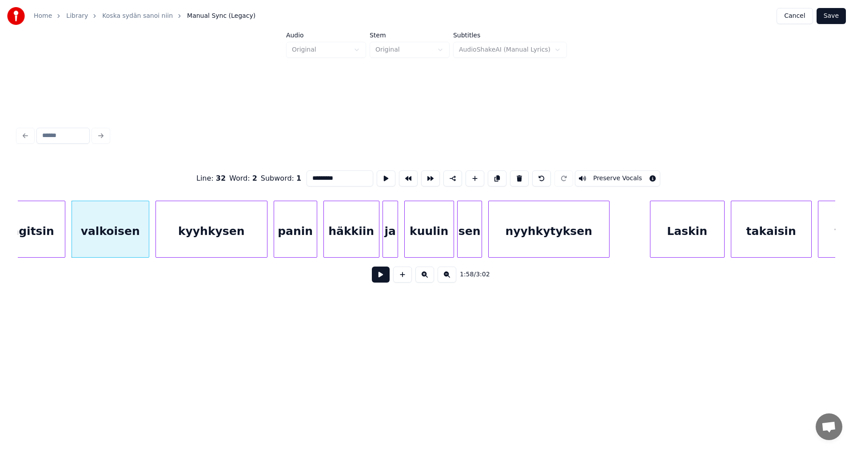
click at [377, 276] on button at bounding box center [381, 274] width 18 height 16
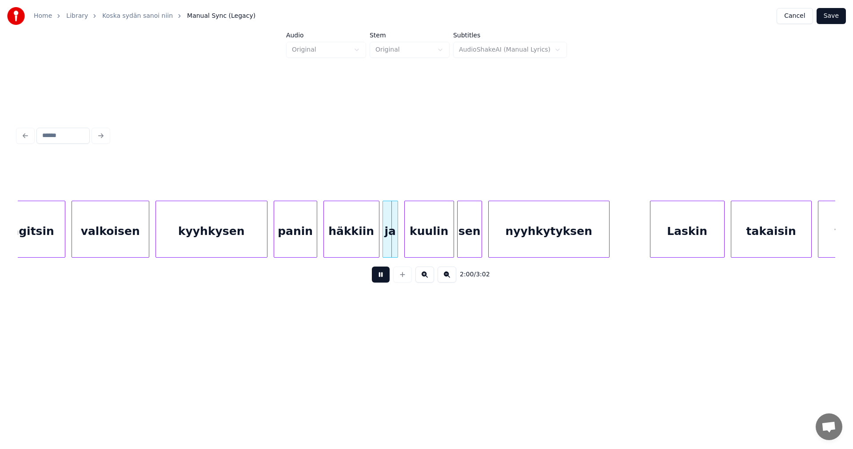
drag, startPoint x: 380, startPoint y: 276, endPoint x: 374, endPoint y: 245, distance: 32.1
click at [380, 276] on button at bounding box center [381, 274] width 18 height 16
click at [370, 242] on div at bounding box center [371, 229] width 3 height 56
click at [388, 242] on div "ja" at bounding box center [385, 231] width 15 height 60
click at [381, 279] on button at bounding box center [381, 274] width 18 height 16
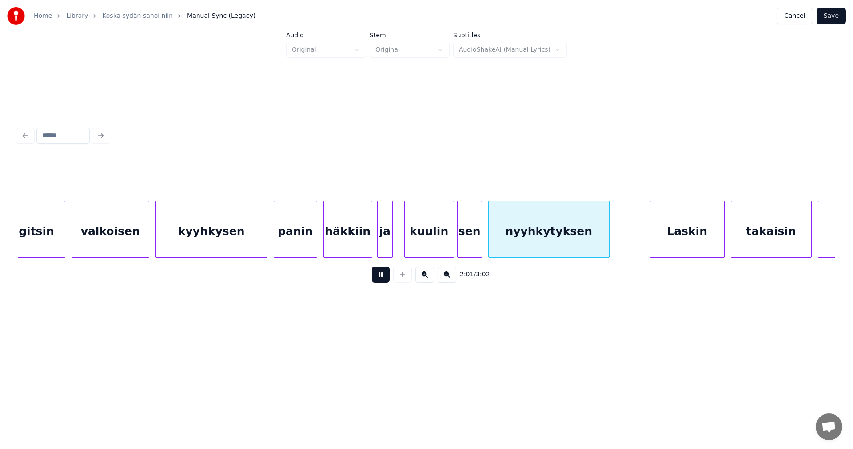
click at [381, 279] on button at bounding box center [381, 274] width 18 height 16
click at [411, 249] on div "kuulin" at bounding box center [429, 231] width 49 height 60
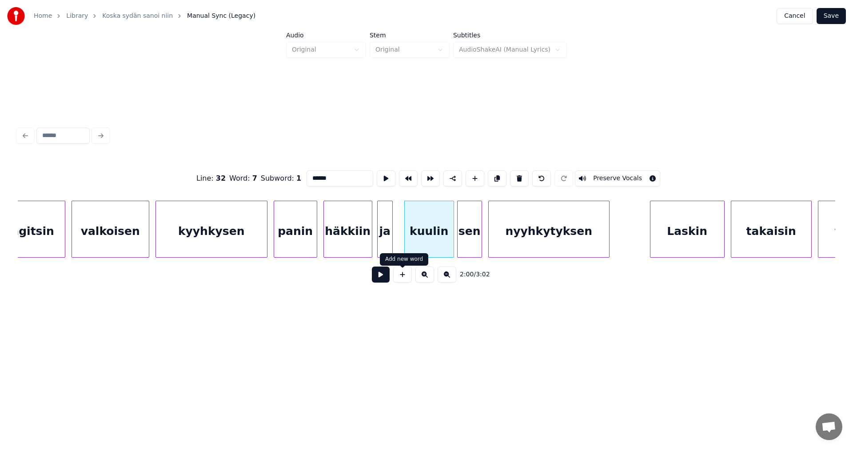
click at [377, 282] on button at bounding box center [381, 274] width 18 height 16
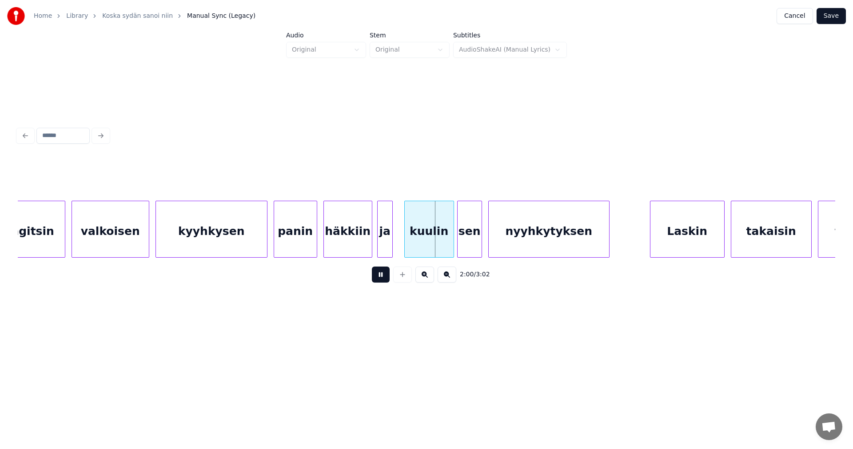
click at [378, 282] on button at bounding box center [381, 274] width 18 height 16
drag, startPoint x: 378, startPoint y: 282, endPoint x: 564, endPoint y: 264, distance: 186.7
click at [379, 282] on button at bounding box center [381, 274] width 18 height 16
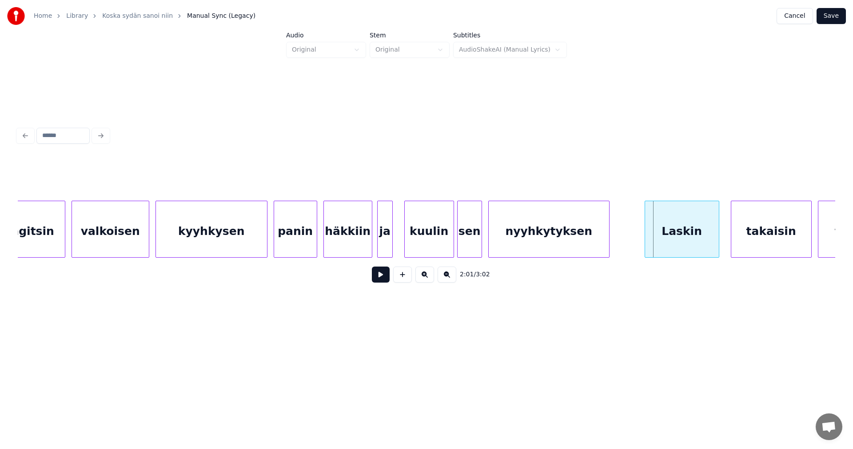
click at [674, 239] on div "Laskin" at bounding box center [682, 231] width 74 height 60
click at [385, 280] on button at bounding box center [381, 274] width 18 height 16
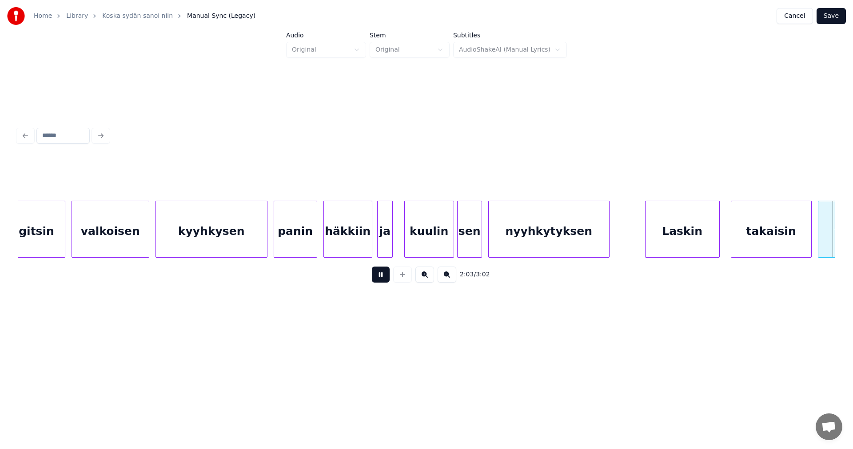
scroll to position [0, 19154]
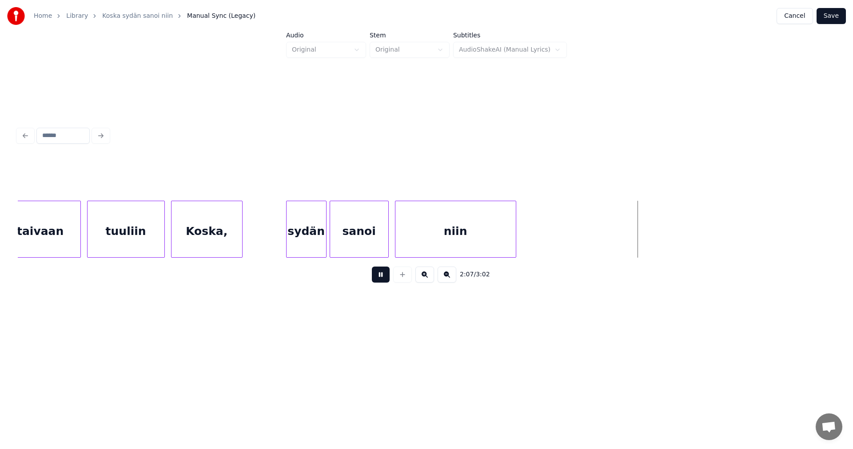
click at [385, 280] on button at bounding box center [381, 274] width 18 height 16
click at [431, 249] on div "niin" at bounding box center [456, 231] width 120 height 60
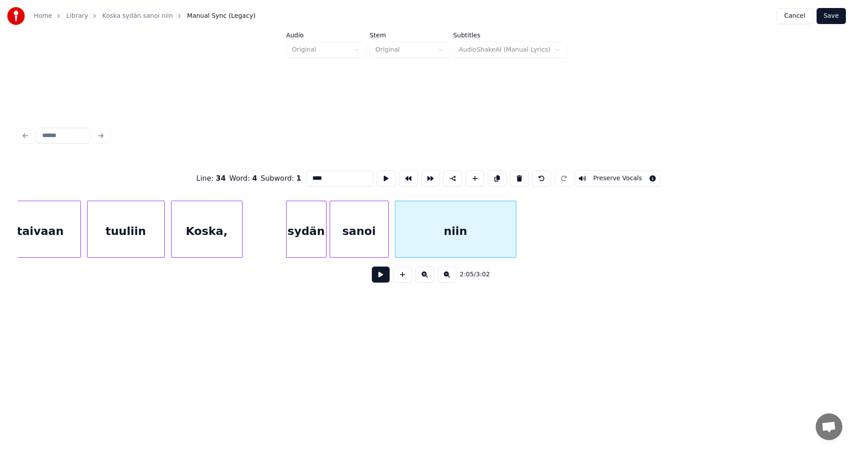
click at [381, 278] on button at bounding box center [381, 274] width 18 height 16
click at [384, 276] on button at bounding box center [381, 274] width 18 height 16
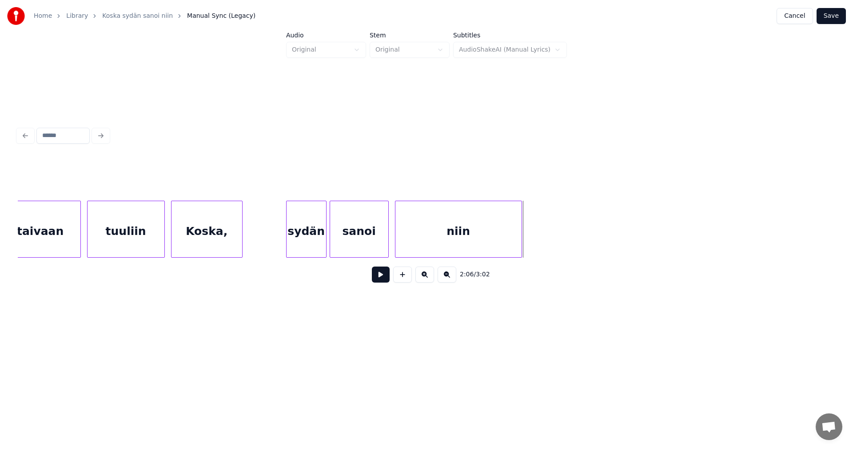
click at [521, 245] on div at bounding box center [520, 229] width 3 height 56
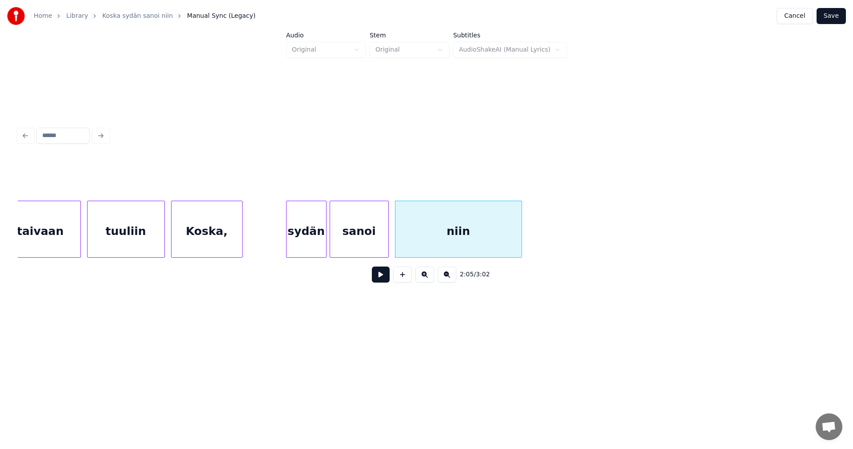
click at [382, 281] on button at bounding box center [381, 274] width 18 height 16
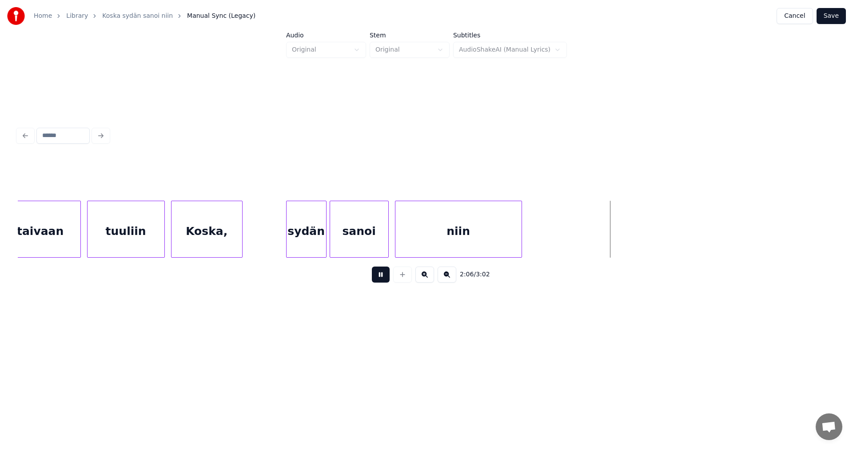
click at [382, 281] on button at bounding box center [381, 274] width 18 height 16
click at [163, 237] on div "tuuliin" at bounding box center [124, 228] width 78 height 57
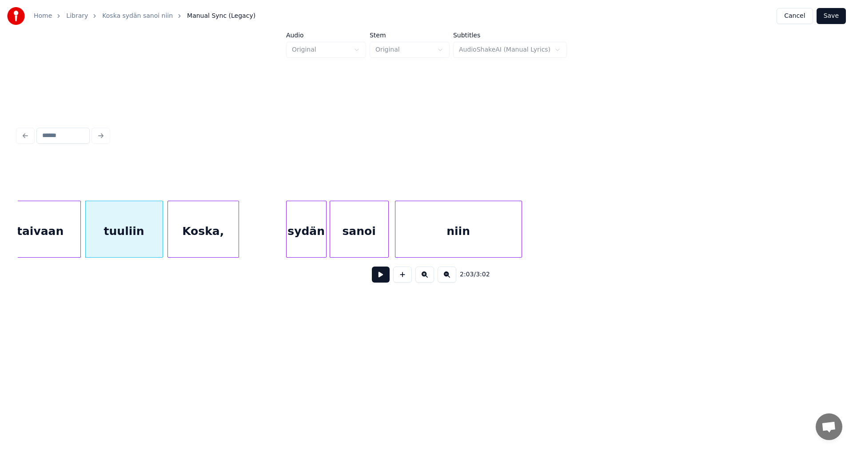
click at [184, 239] on div "Koska," at bounding box center [203, 231] width 71 height 60
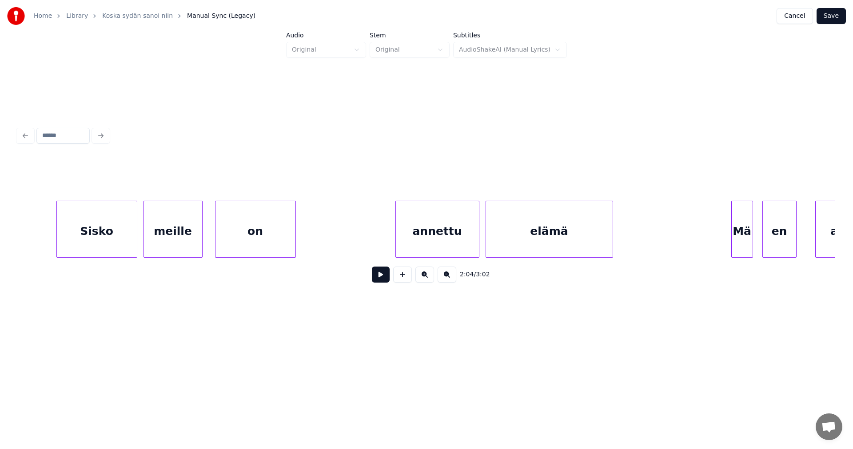
scroll to position [0, 19884]
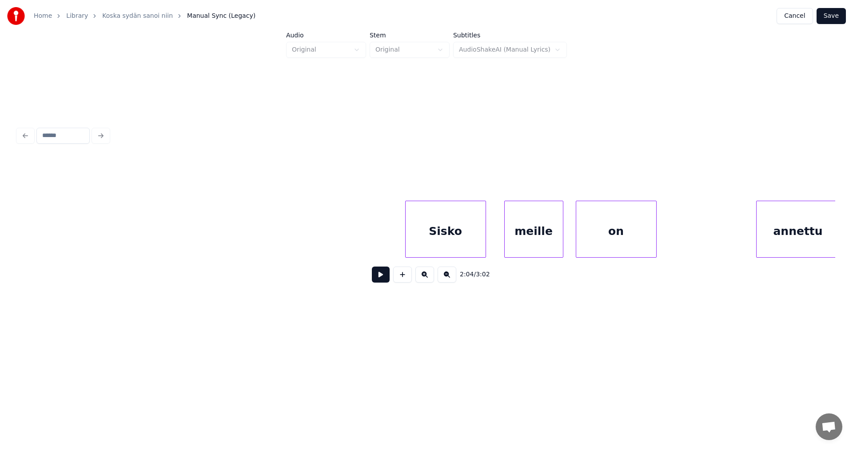
click at [449, 239] on div "Sisko" at bounding box center [446, 231] width 80 height 60
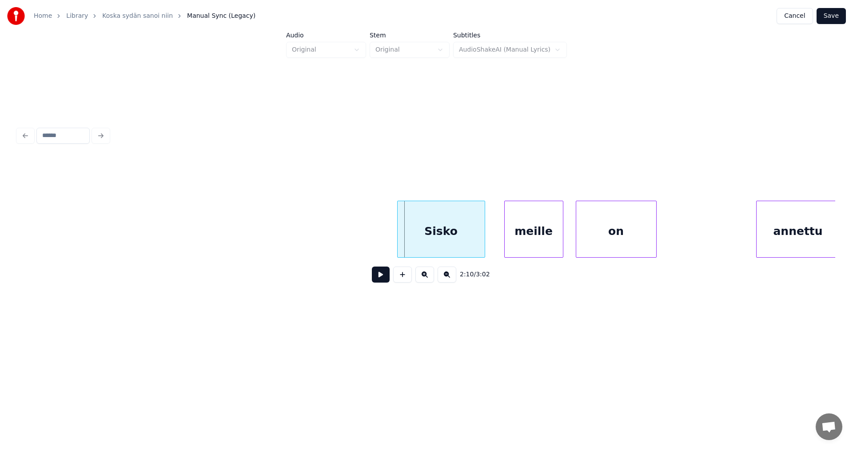
click at [399, 240] on div at bounding box center [399, 229] width 3 height 56
click at [529, 237] on div "meille" at bounding box center [531, 231] width 58 height 60
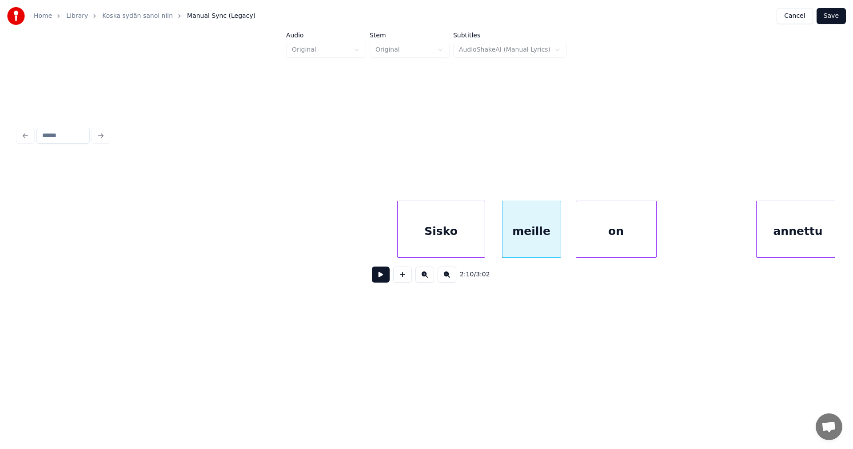
click at [558, 241] on div at bounding box center [559, 229] width 3 height 56
click at [581, 244] on div "on" at bounding box center [605, 231] width 80 height 60
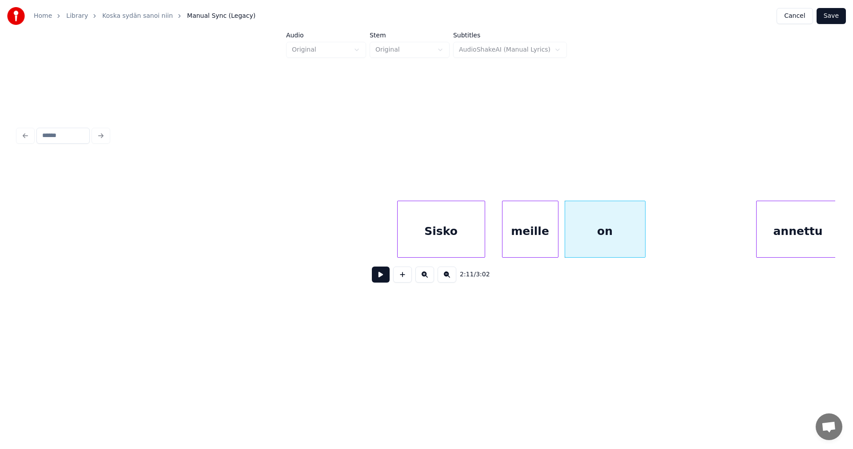
click at [442, 234] on div "Sisko" at bounding box center [441, 231] width 87 height 60
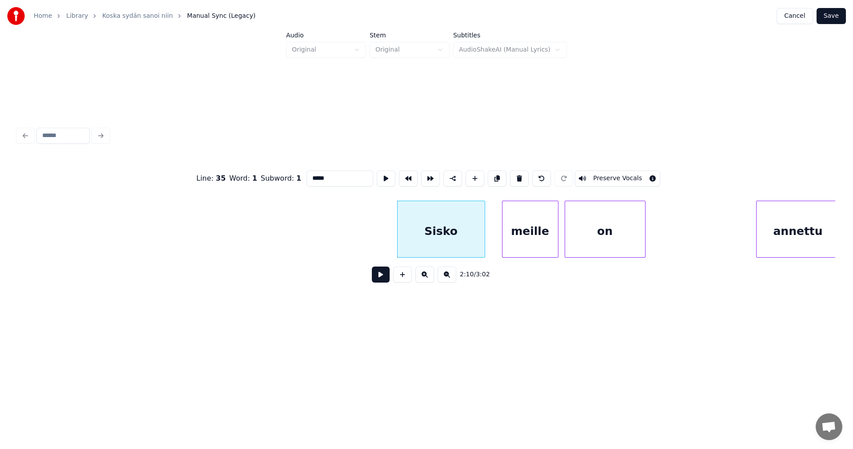
click at [388, 279] on button at bounding box center [381, 274] width 18 height 16
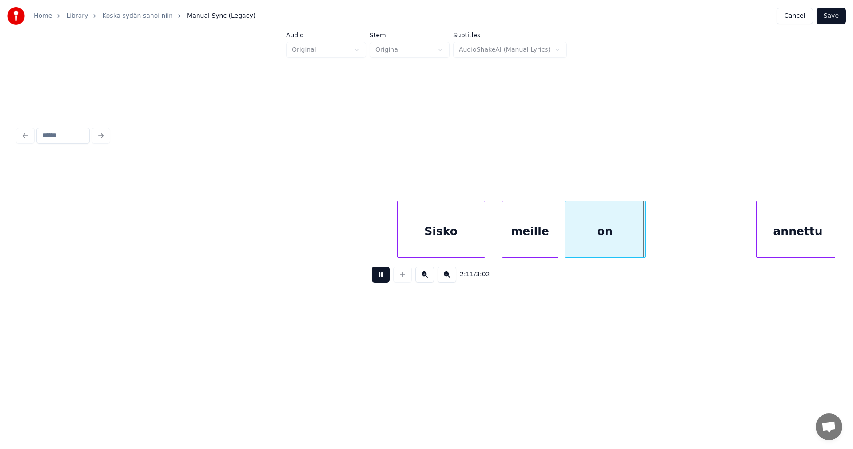
click at [388, 279] on button at bounding box center [381, 274] width 18 height 16
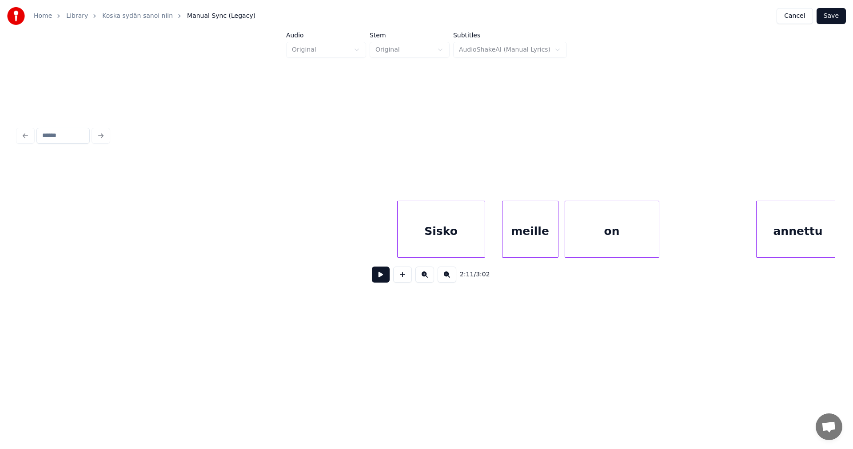
click at [658, 241] on div at bounding box center [658, 229] width 3 height 56
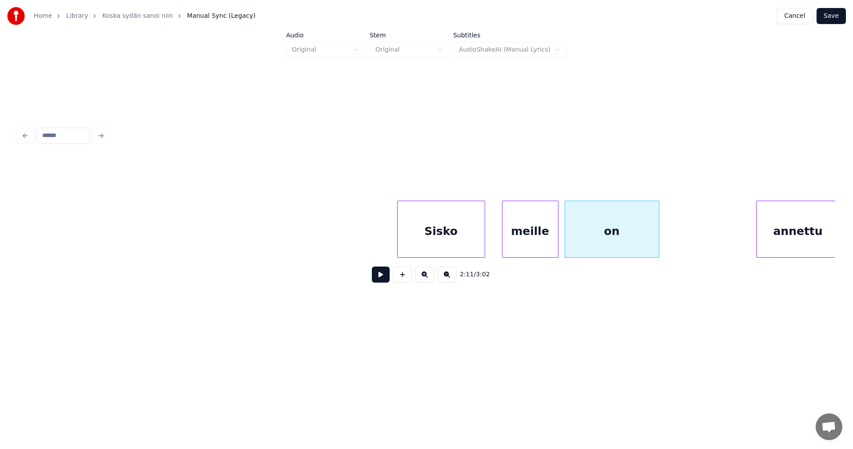
click at [773, 242] on div "annettu" at bounding box center [798, 231] width 83 height 60
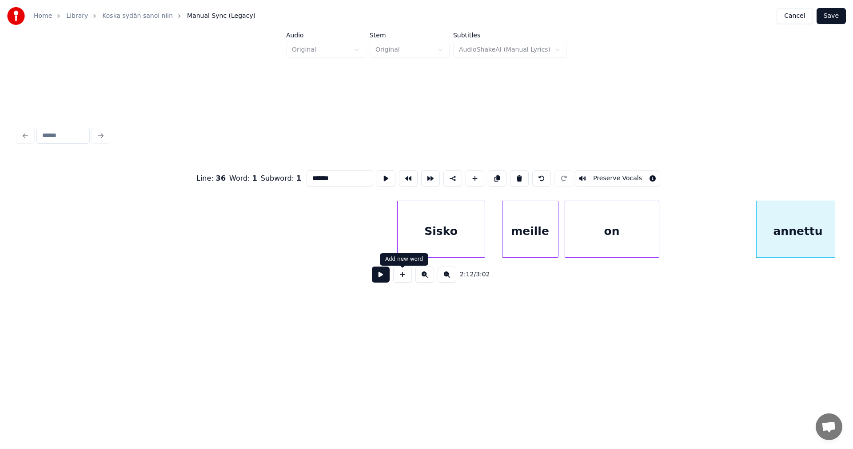
click at [384, 276] on button at bounding box center [381, 274] width 18 height 16
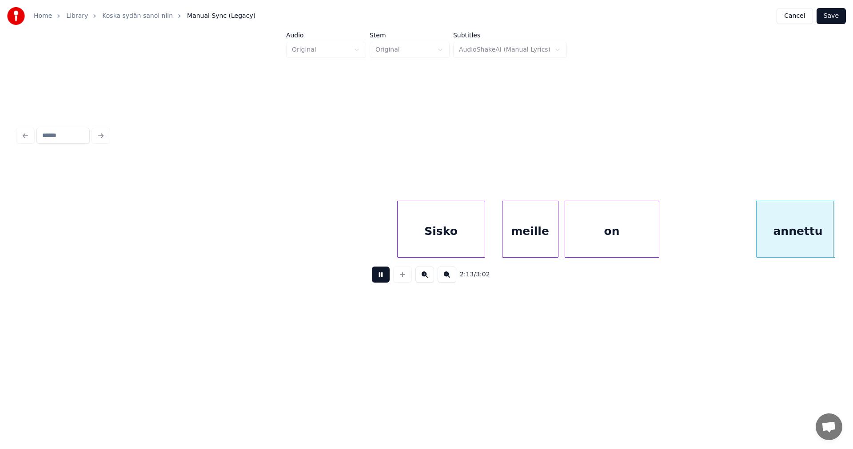
scroll to position [0, 20702]
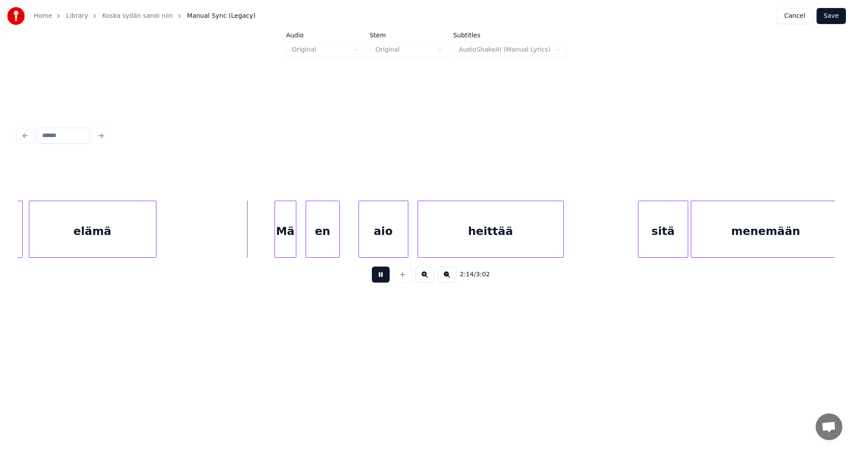
click at [383, 276] on button at bounding box center [381, 274] width 18 height 16
click at [282, 241] on div "Mä" at bounding box center [277, 231] width 21 height 60
click at [318, 242] on div "en" at bounding box center [316, 231] width 33 height 60
click at [373, 243] on div "aio" at bounding box center [380, 231] width 49 height 60
click at [276, 247] on div "Mä" at bounding box center [277, 231] width 21 height 60
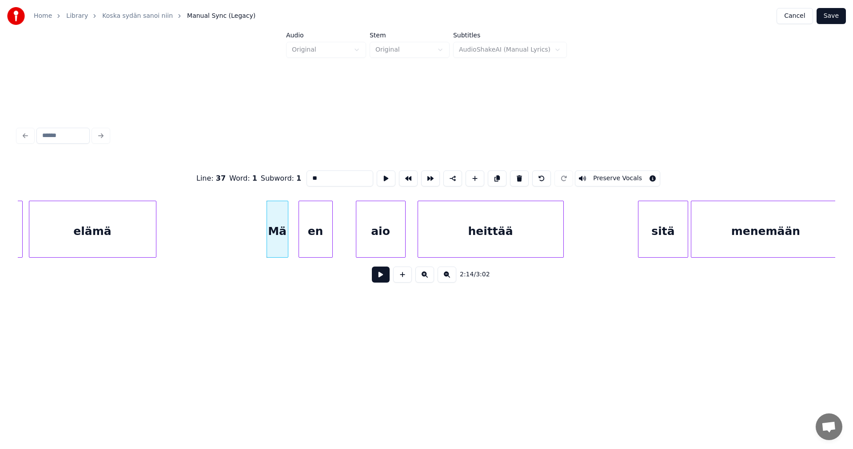
click at [385, 280] on button at bounding box center [381, 274] width 18 height 16
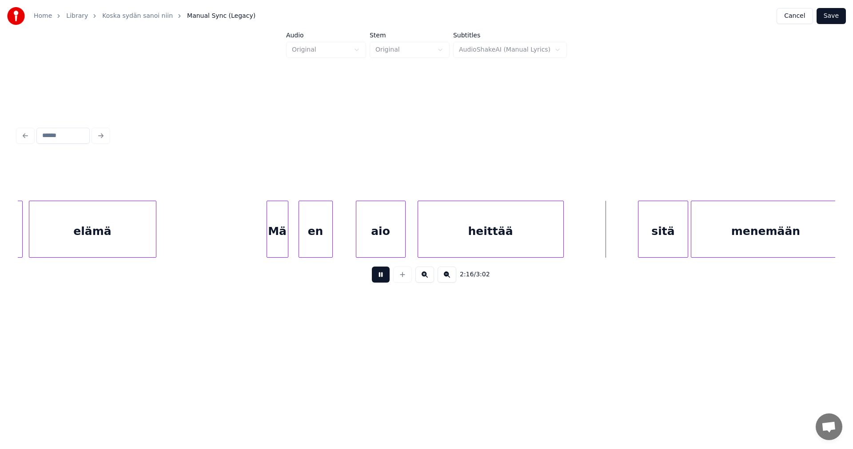
drag, startPoint x: 385, startPoint y: 280, endPoint x: 420, endPoint y: 280, distance: 35.1
click at [385, 280] on button at bounding box center [381, 274] width 18 height 16
click at [651, 239] on div "sitä" at bounding box center [656, 231] width 49 height 60
click at [629, 241] on div at bounding box center [630, 229] width 3 height 56
click at [383, 281] on button at bounding box center [381, 274] width 18 height 16
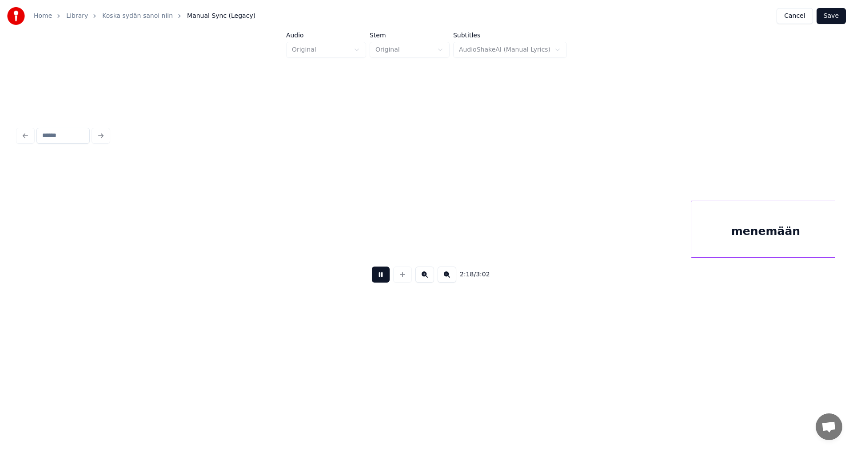
scroll to position [0, 21523]
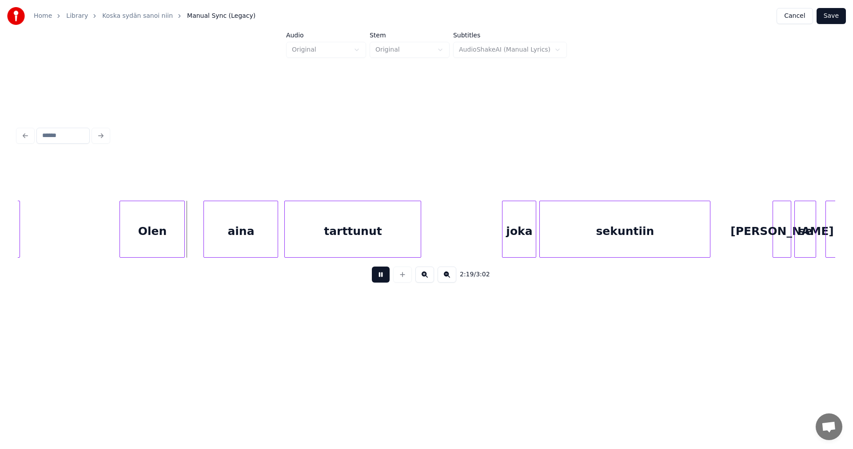
drag, startPoint x: 383, startPoint y: 281, endPoint x: 271, endPoint y: 275, distance: 111.7
click at [373, 281] on button at bounding box center [381, 274] width 18 height 16
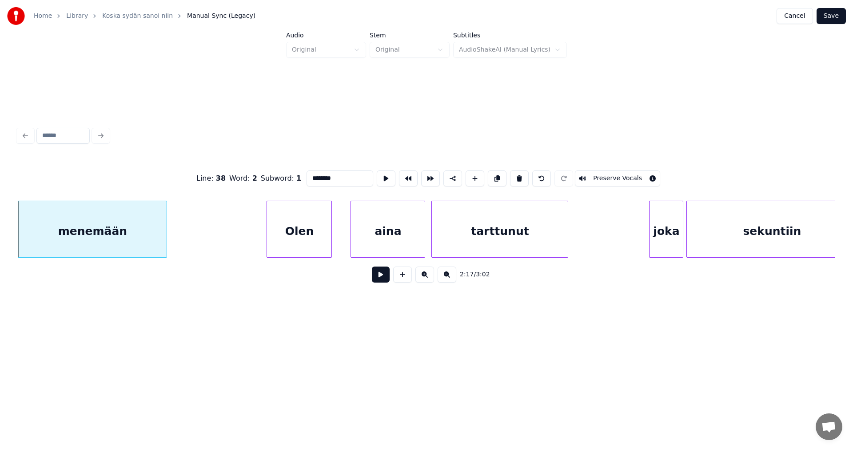
click at [383, 277] on button at bounding box center [381, 274] width 18 height 16
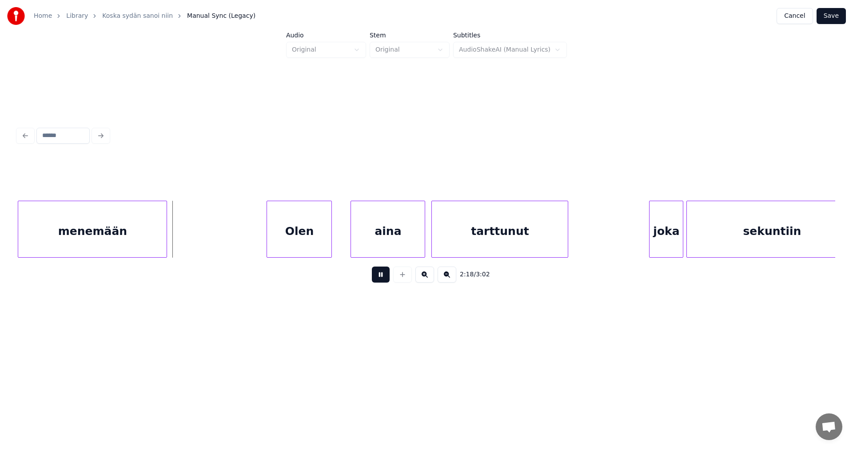
click at [385, 276] on button at bounding box center [381, 274] width 18 height 16
click at [174, 248] on div at bounding box center [173, 229] width 3 height 56
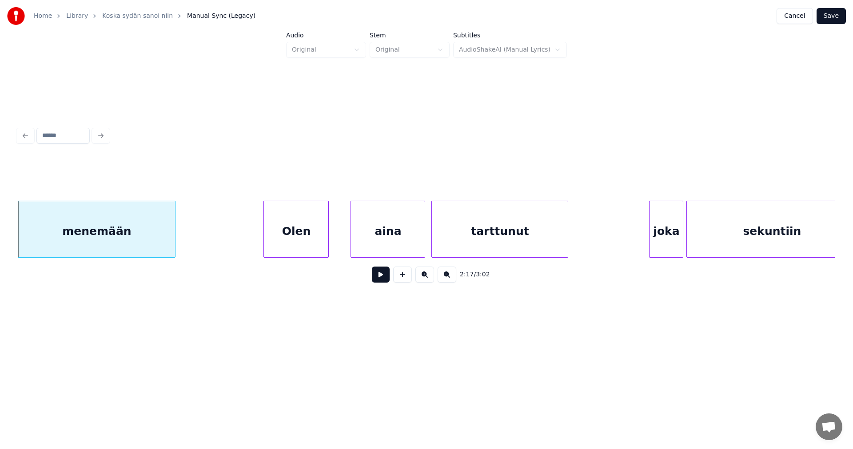
click at [287, 243] on div "Olen" at bounding box center [296, 231] width 64 height 60
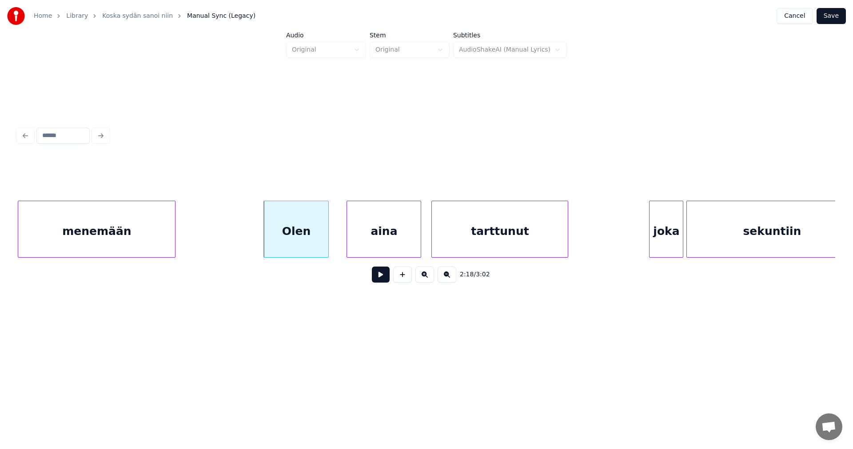
click at [366, 243] on div "aina" at bounding box center [384, 231] width 74 height 60
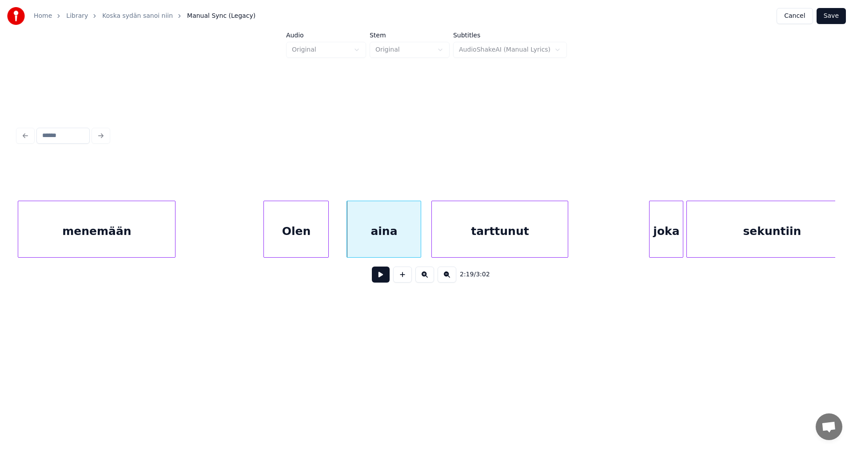
click at [301, 246] on div "Olen" at bounding box center [296, 231] width 64 height 60
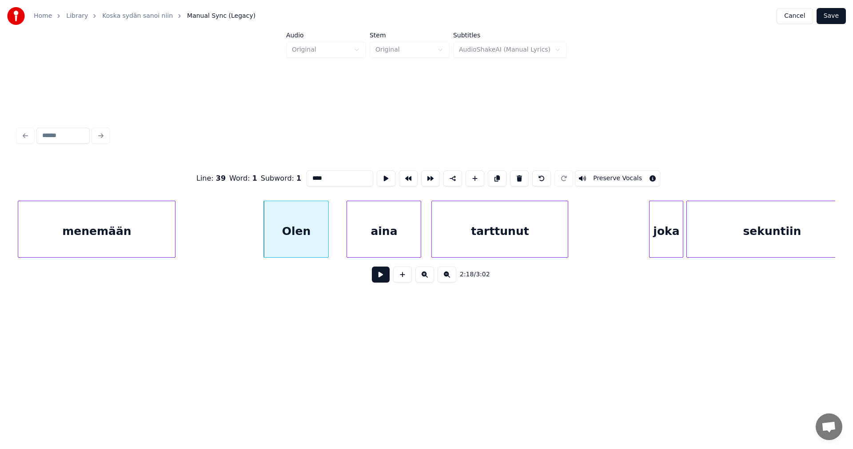
click at [379, 279] on button at bounding box center [381, 274] width 18 height 16
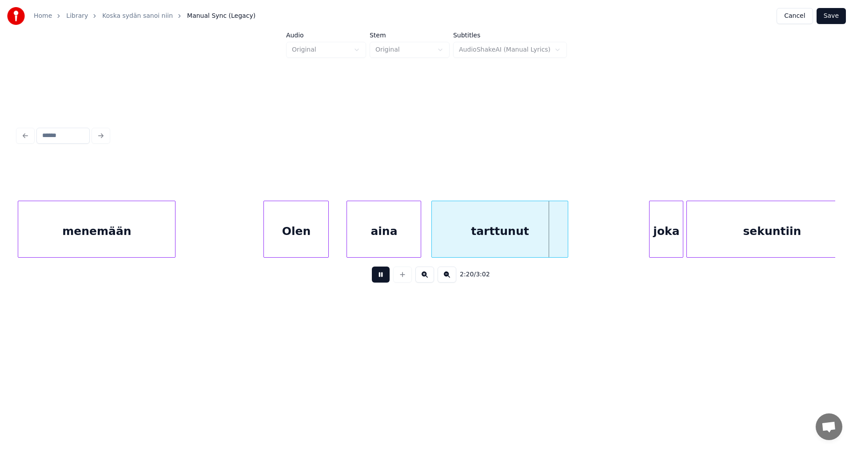
click at [380, 279] on button at bounding box center [381, 274] width 18 height 16
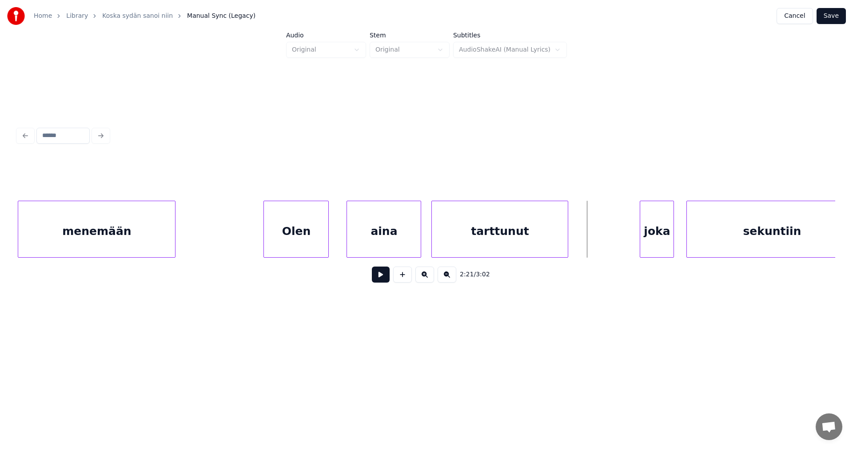
click at [649, 240] on div "joka" at bounding box center [657, 231] width 33 height 60
click at [377, 279] on button at bounding box center [381, 274] width 18 height 16
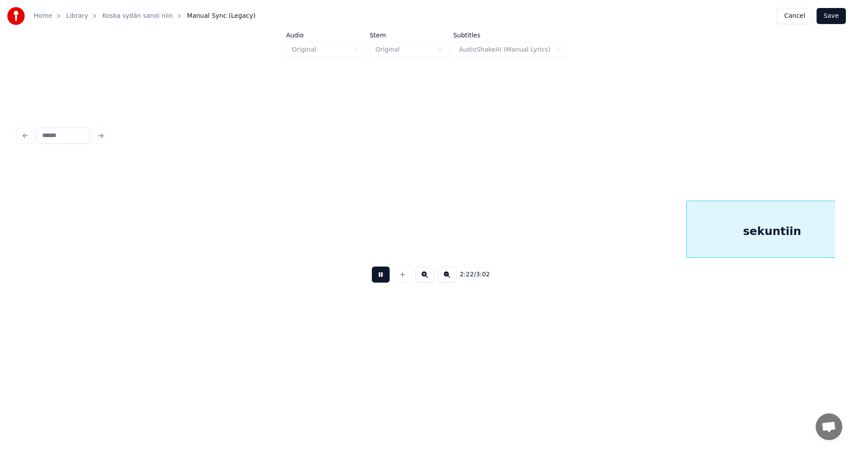
scroll to position [0, 22195]
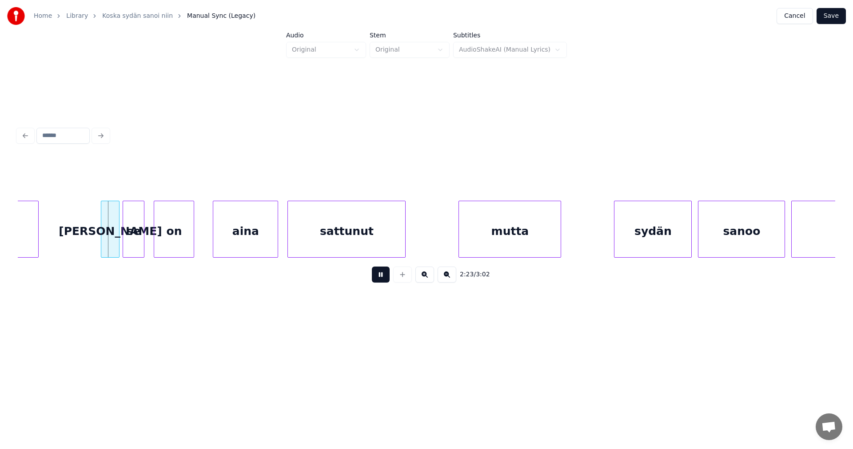
click at [377, 279] on button at bounding box center [381, 274] width 18 height 16
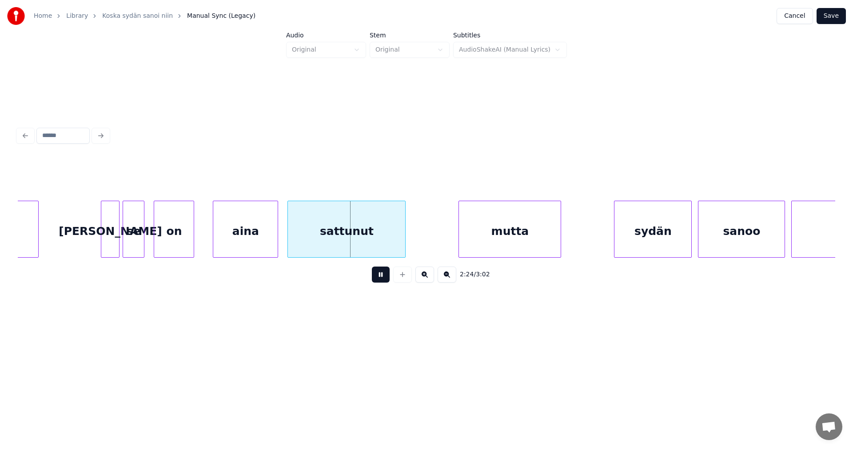
click at [377, 279] on button at bounding box center [381, 274] width 18 height 16
click at [141, 238] on div at bounding box center [141, 229] width 3 height 56
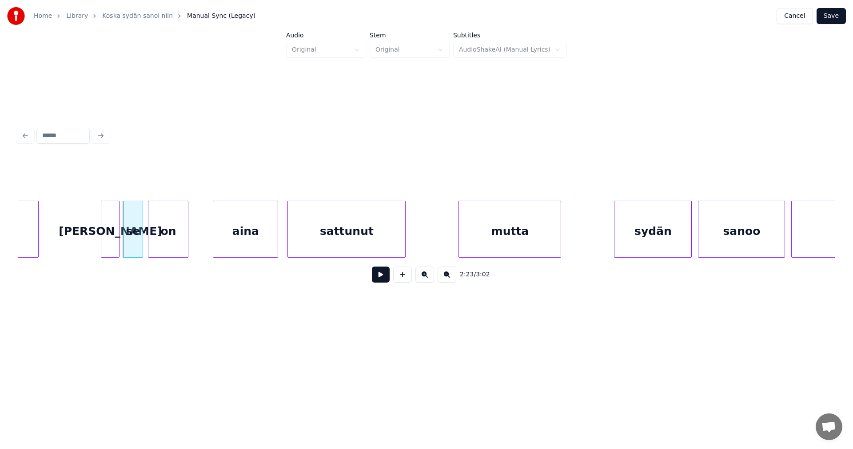
click at [163, 239] on div "on" at bounding box center [168, 231] width 40 height 60
click at [222, 241] on div "aina" at bounding box center [242, 231] width 64 height 60
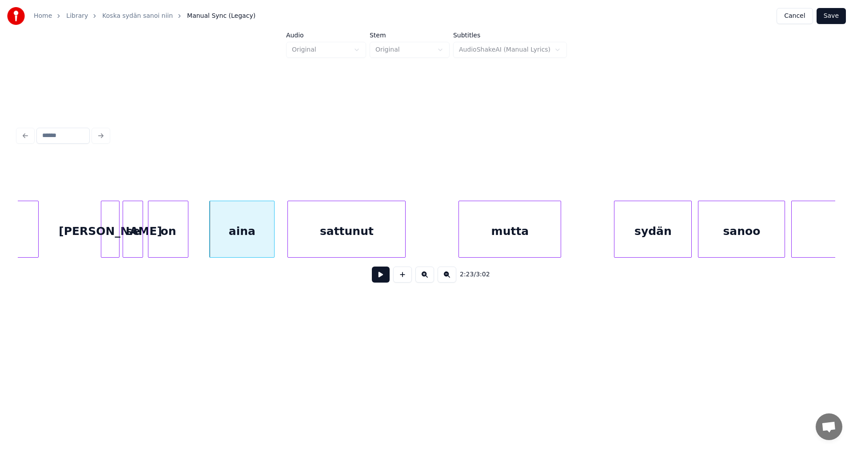
click at [232, 241] on div "aina" at bounding box center [242, 231] width 64 height 60
click at [380, 279] on button at bounding box center [381, 274] width 18 height 16
drag, startPoint x: 380, startPoint y: 279, endPoint x: 425, endPoint y: 270, distance: 45.7
click at [381, 279] on button at bounding box center [381, 274] width 18 height 16
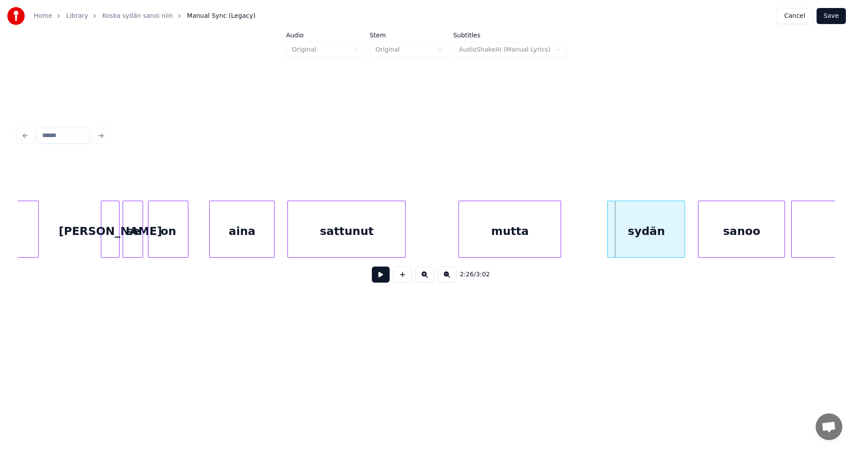
click at [632, 243] on div "sydän" at bounding box center [646, 231] width 77 height 60
click at [388, 279] on button at bounding box center [381, 274] width 18 height 16
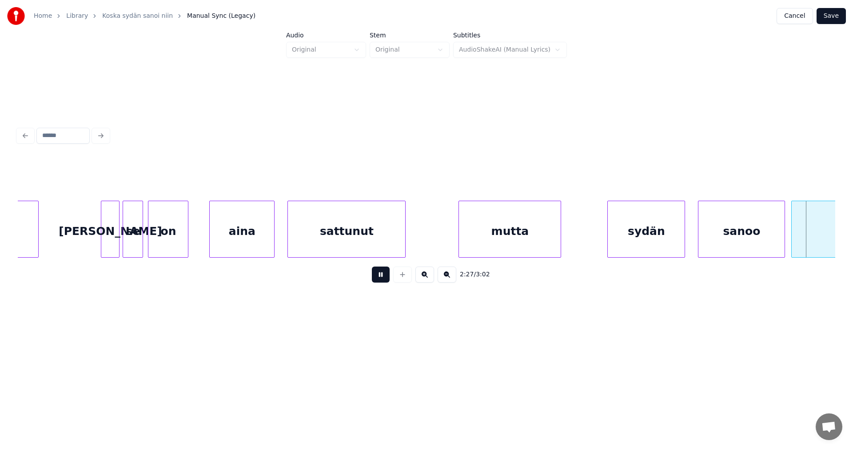
drag, startPoint x: 388, startPoint y: 279, endPoint x: 406, endPoint y: 278, distance: 18.3
click at [389, 279] on button at bounding box center [381, 274] width 18 height 16
click at [713, 236] on div "sanoo" at bounding box center [742, 231] width 86 height 60
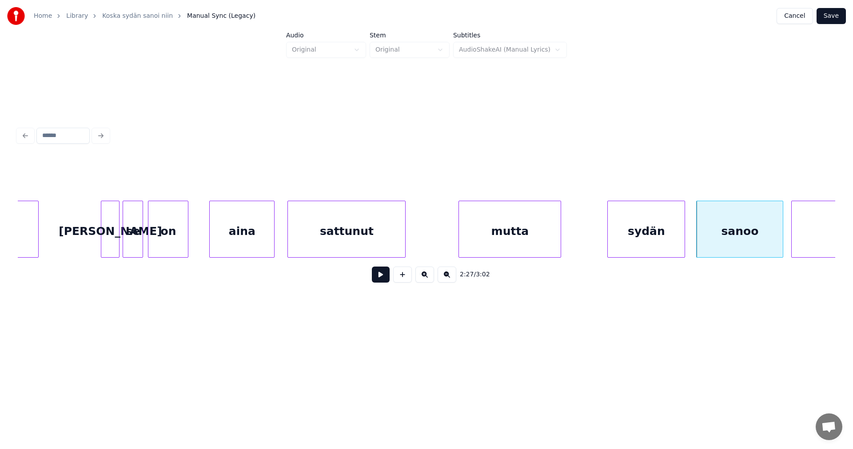
click at [376, 280] on button at bounding box center [381, 274] width 18 height 16
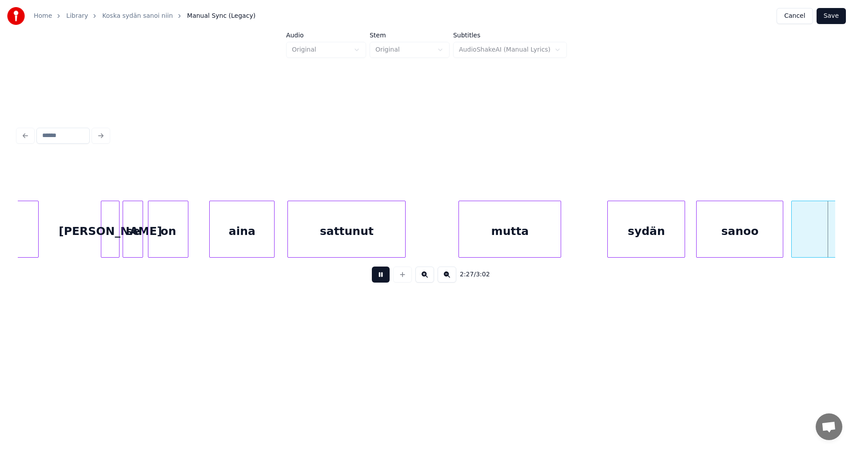
scroll to position [0, 23014]
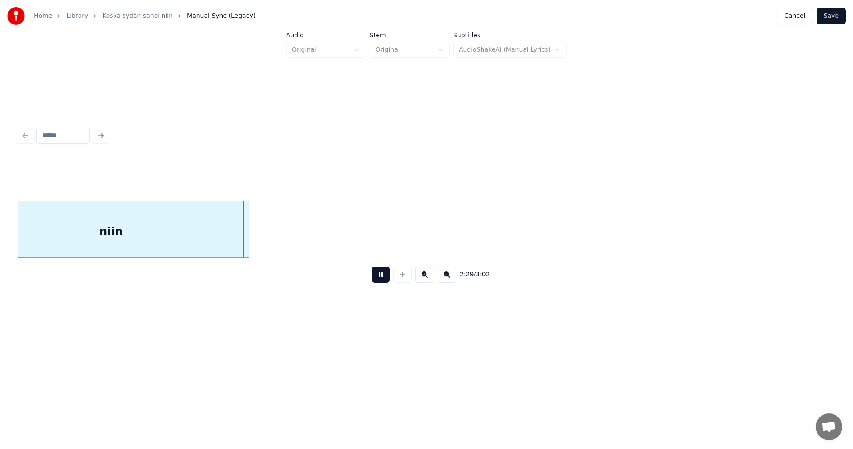
click at [376, 280] on button at bounding box center [381, 274] width 18 height 16
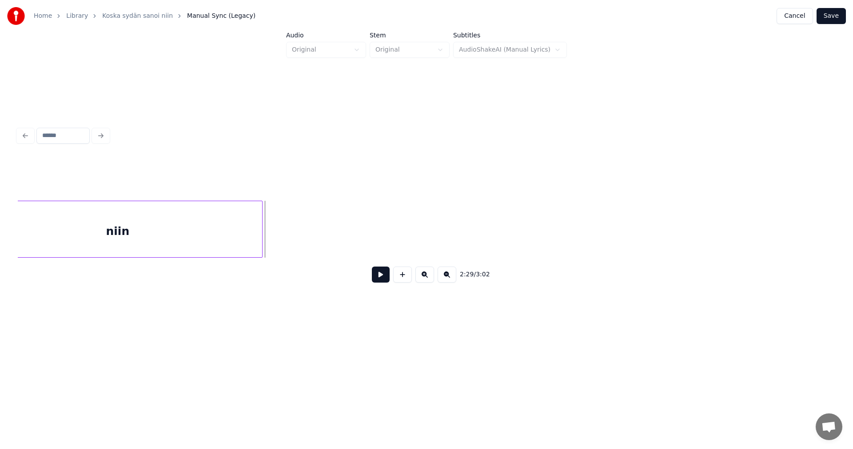
click at [261, 245] on div at bounding box center [261, 229] width 3 height 56
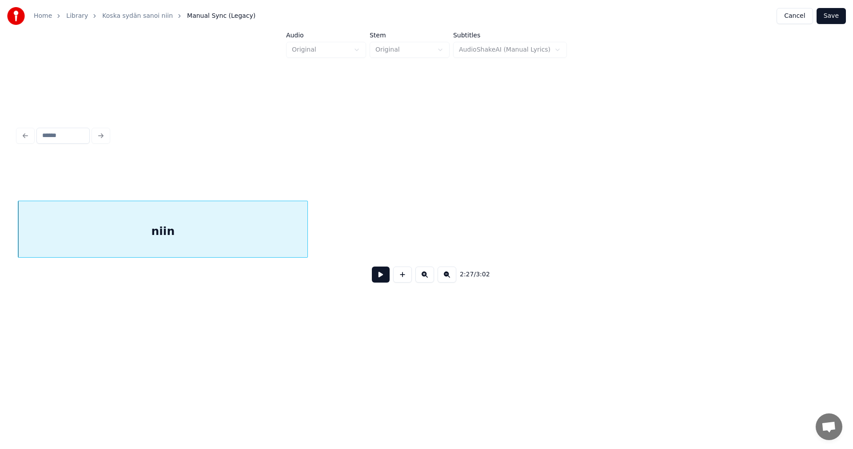
click at [260, 244] on div "niin" at bounding box center [162, 231] width 289 height 60
click at [324, 177] on input "****" at bounding box center [340, 178] width 67 height 16
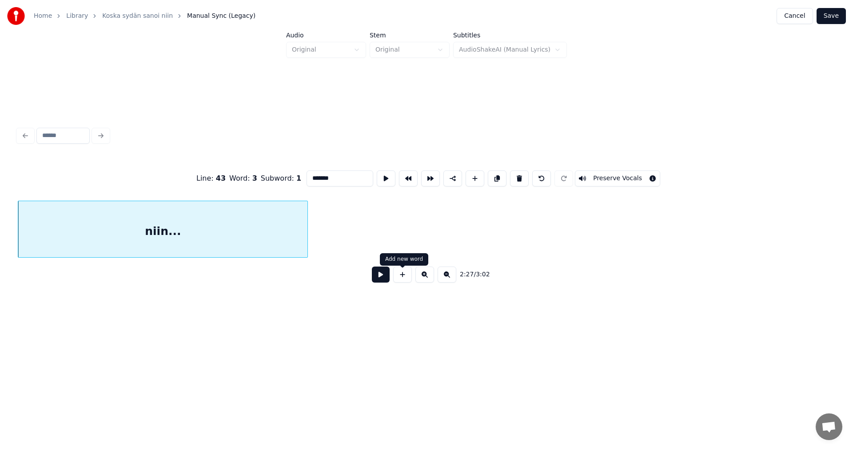
type input "*******"
click at [385, 279] on button at bounding box center [381, 274] width 18 height 16
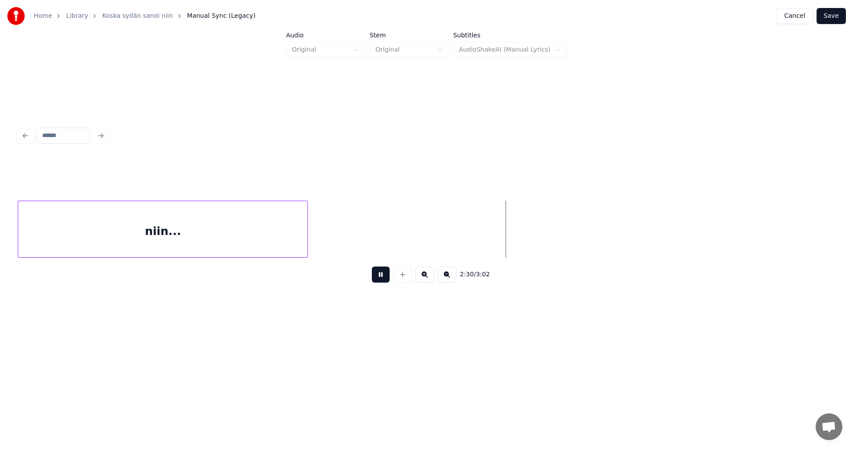
click at [383, 278] on button at bounding box center [381, 274] width 18 height 16
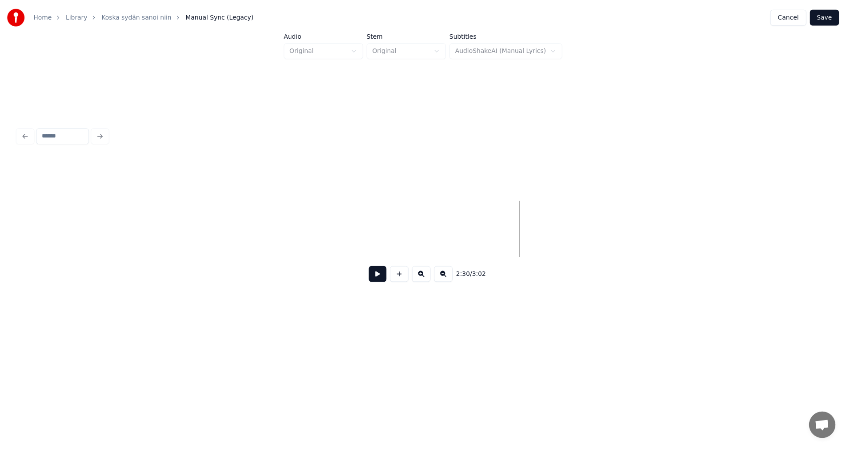
scroll to position [0, 26822]
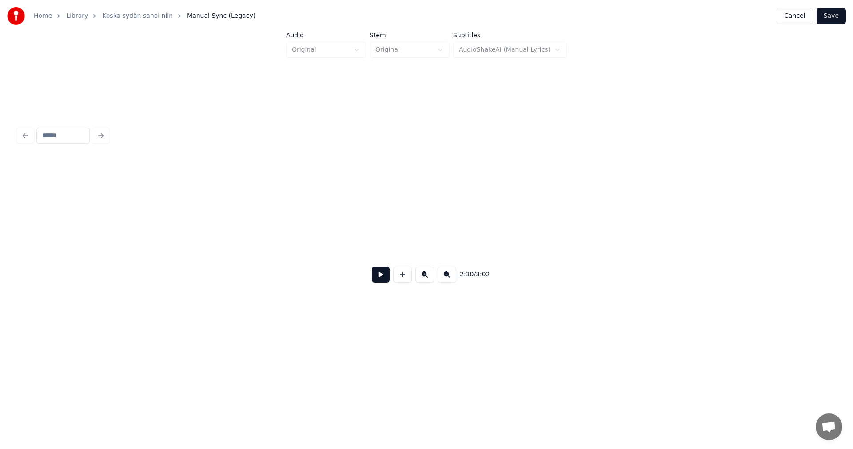
click at [834, 11] on button "Save" at bounding box center [831, 16] width 29 height 16
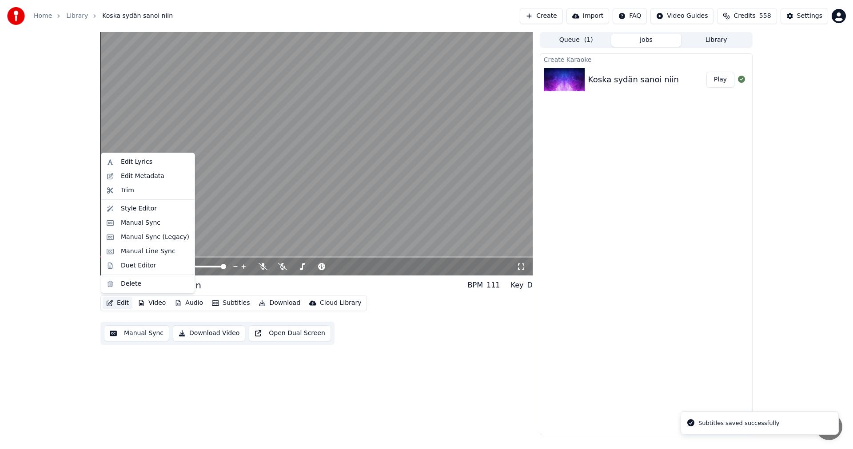
click at [124, 304] on button "Edit" at bounding box center [118, 302] width 30 height 12
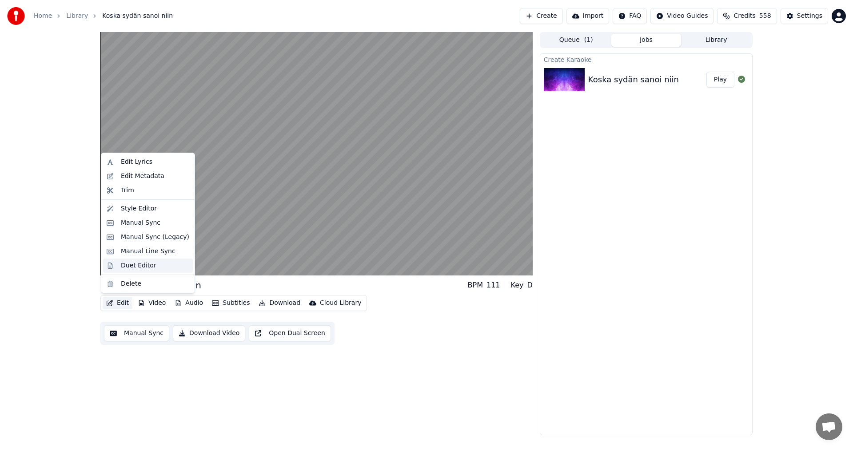
click at [133, 264] on div "Duet Editor" at bounding box center [139, 265] width 36 height 9
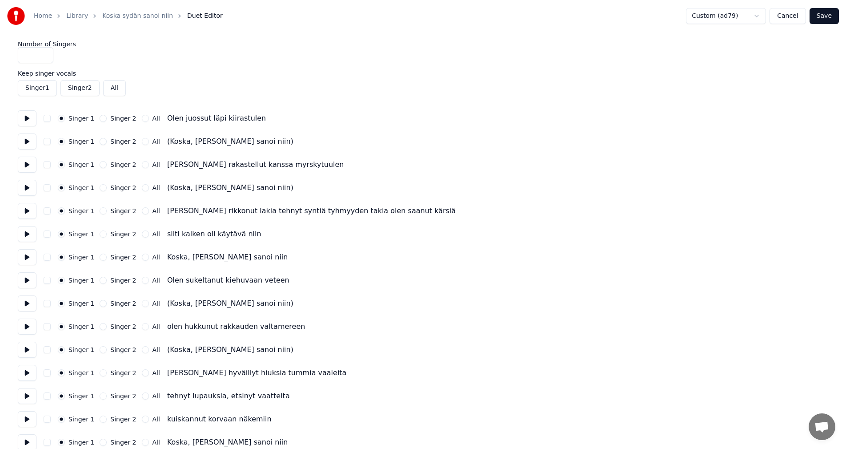
click at [30, 92] on button "Singer 1" at bounding box center [37, 88] width 39 height 16
click at [72, 90] on button "Singer 2" at bounding box center [79, 88] width 39 height 16
click at [100, 143] on button "Singer 2" at bounding box center [103, 141] width 7 height 7
click at [45, 74] on label "Keep singer vocals" at bounding box center [423, 73] width 810 height 6
click at [788, 18] on button "Cancel" at bounding box center [787, 16] width 36 height 16
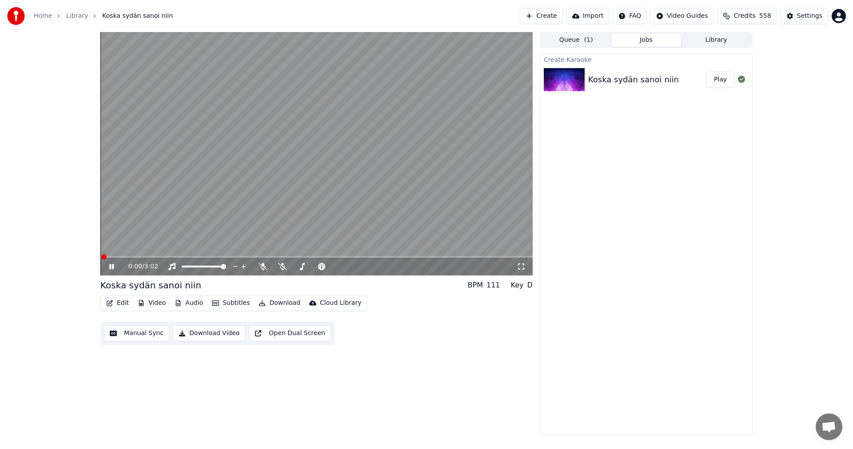
click at [122, 299] on button "Edit" at bounding box center [118, 302] width 30 height 12
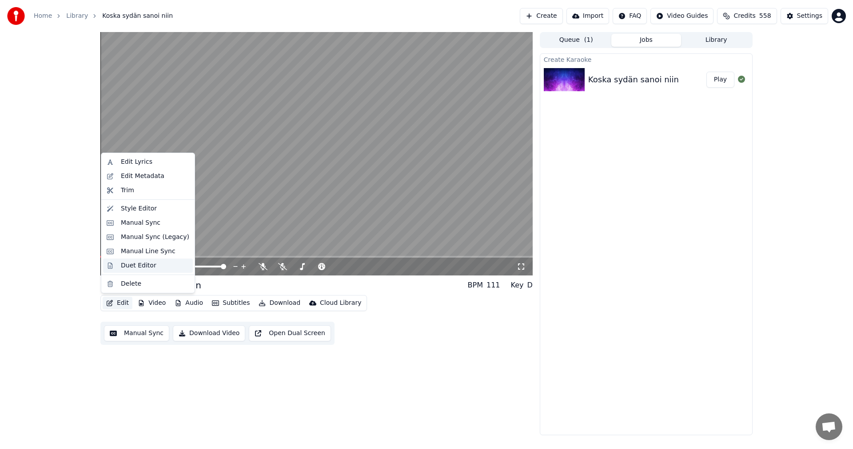
click at [130, 266] on div "Duet Editor" at bounding box center [139, 265] width 36 height 9
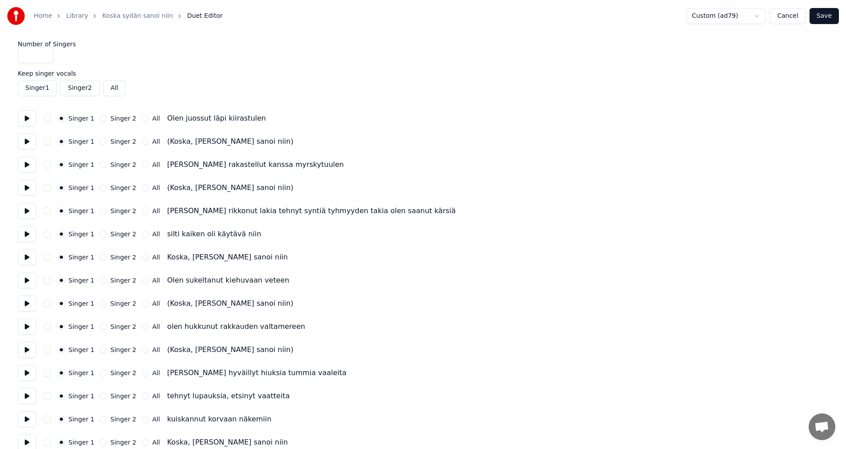
click at [48, 119] on button "button" at bounding box center [47, 118] width 7 height 7
click at [100, 142] on button "Singer 2" at bounding box center [103, 141] width 7 height 7
click at [100, 188] on button "Singer 2" at bounding box center [103, 187] width 7 height 7
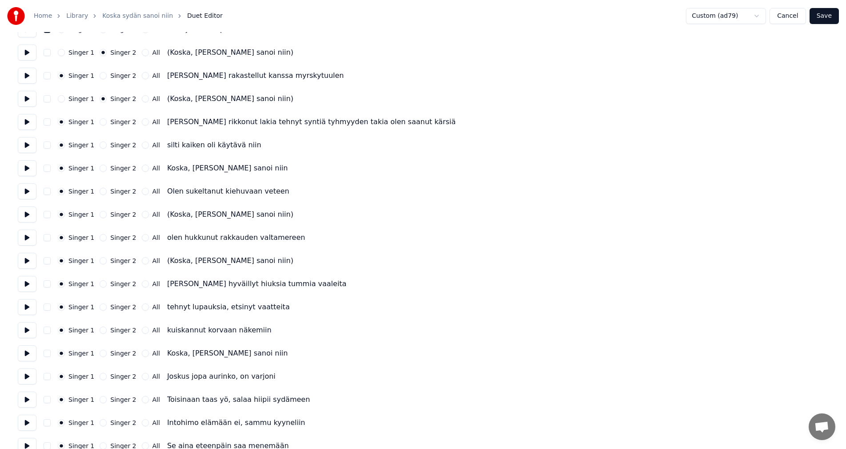
click at [101, 216] on button "Singer 2" at bounding box center [103, 214] width 7 height 7
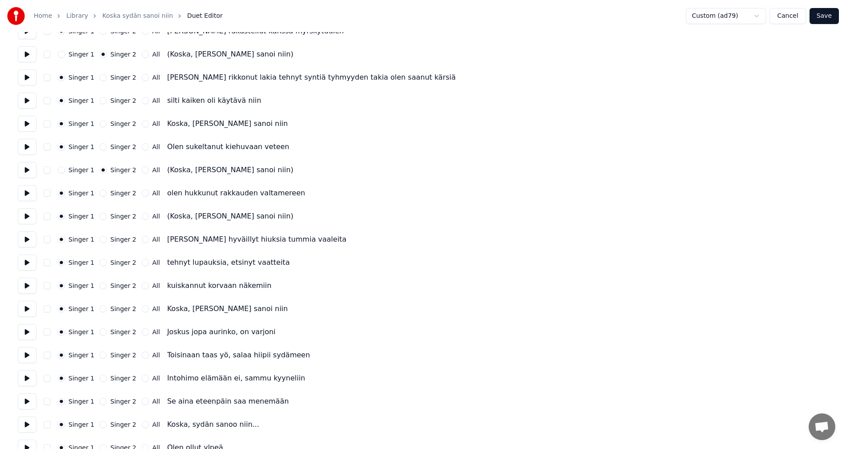
click at [101, 217] on button "Singer 2" at bounding box center [103, 215] width 7 height 7
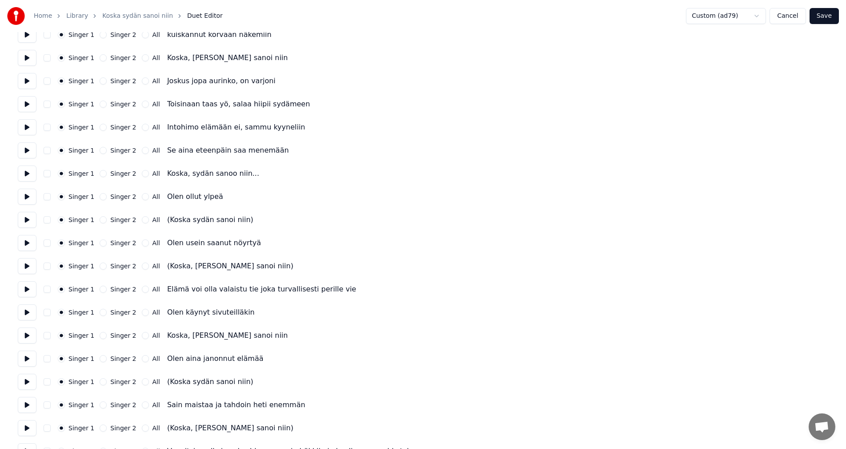
scroll to position [400, 0]
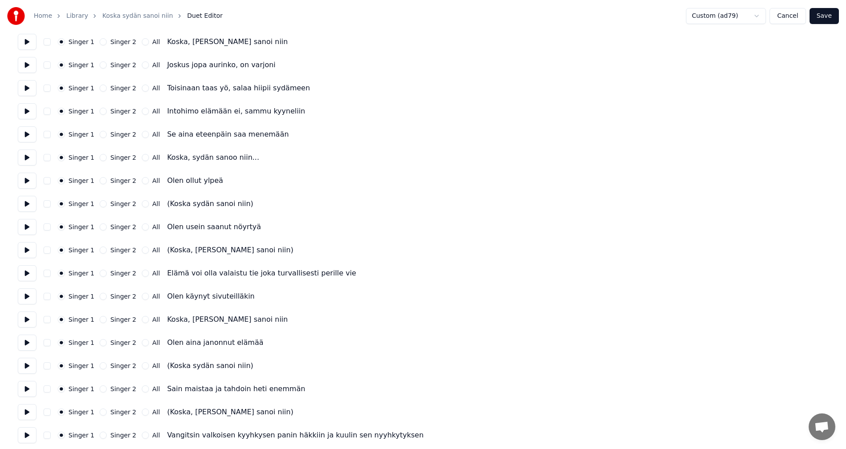
click at [100, 204] on button "Singer 2" at bounding box center [103, 203] width 7 height 7
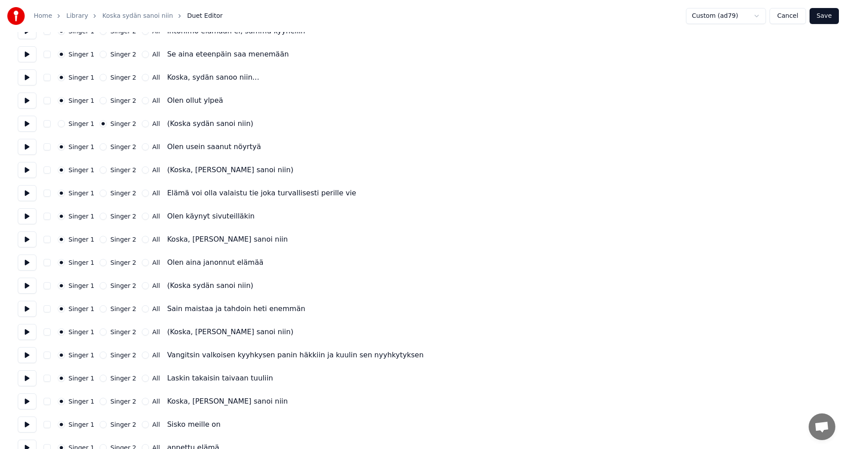
scroll to position [489, 0]
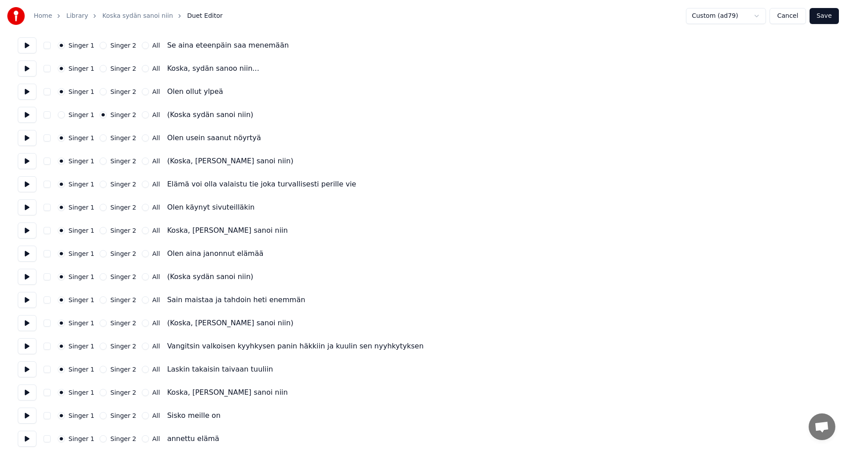
click at [100, 161] on button "Singer 2" at bounding box center [103, 160] width 7 height 7
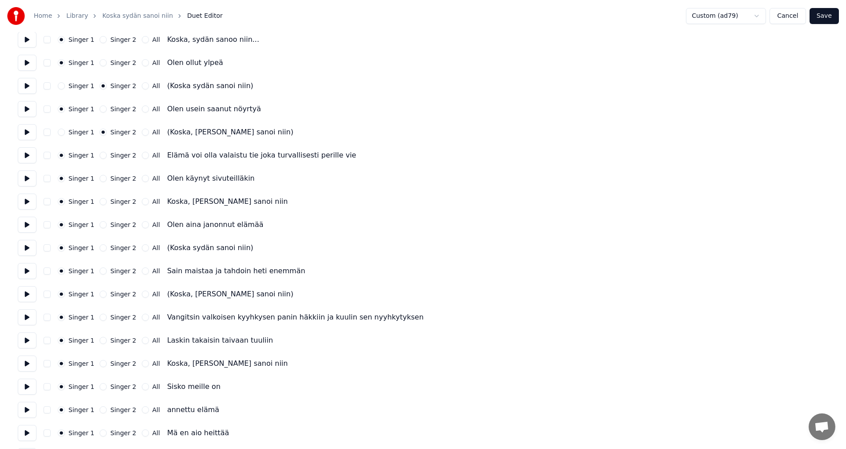
scroll to position [533, 0]
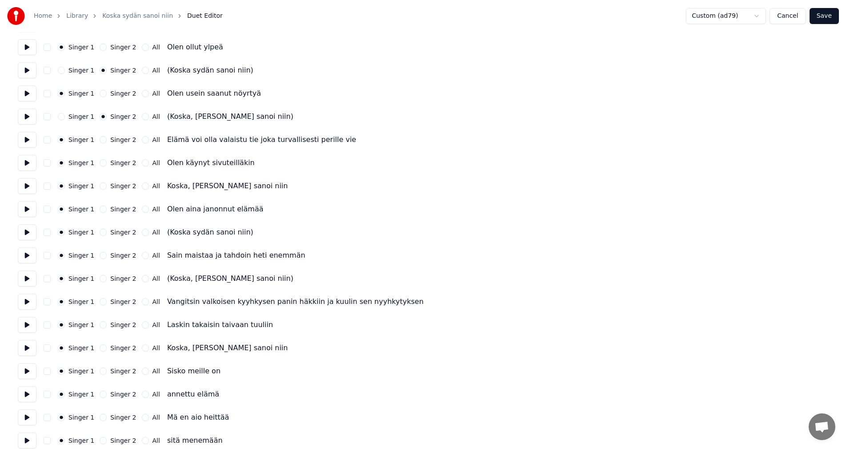
click at [101, 232] on button "Singer 2" at bounding box center [103, 231] width 7 height 7
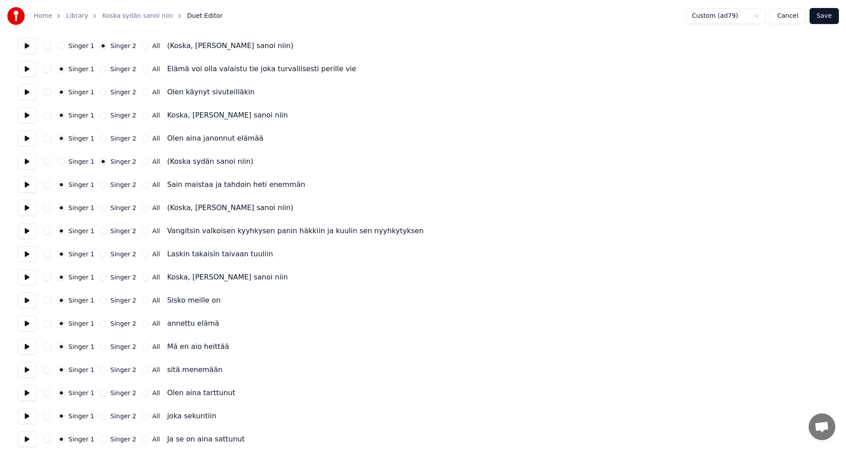
scroll to position [622, 0]
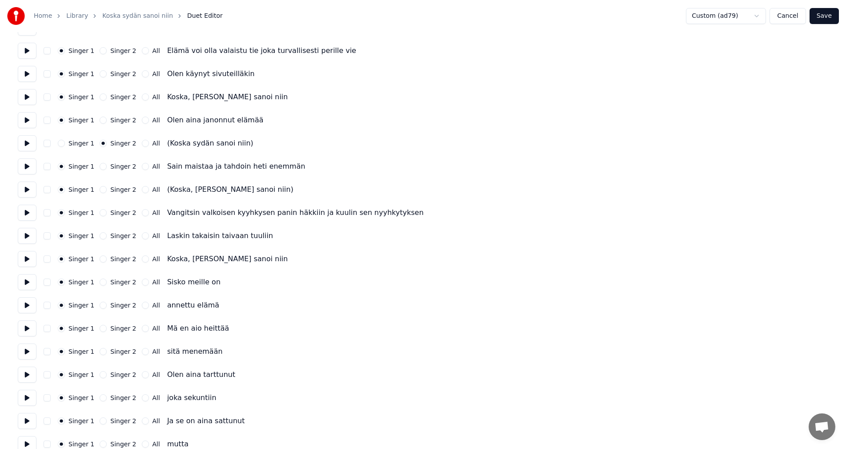
click at [100, 191] on button "Singer 2" at bounding box center [103, 189] width 7 height 7
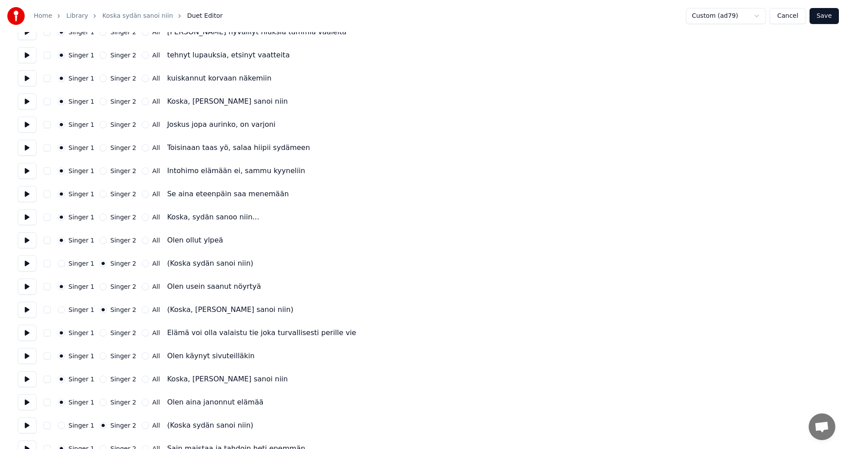
scroll to position [168, 0]
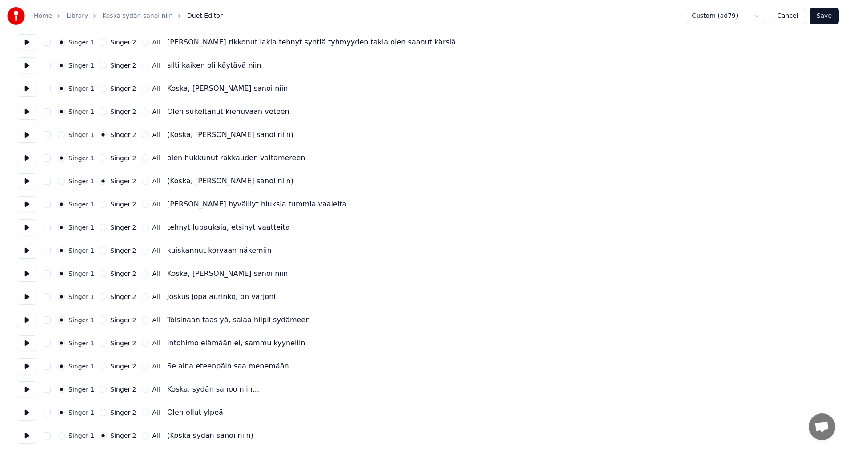
click at [832, 15] on button "Save" at bounding box center [823, 16] width 29 height 16
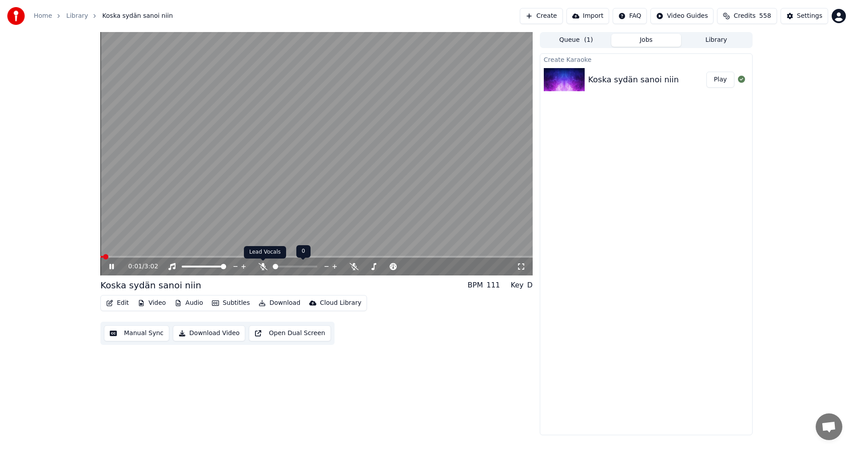
click at [264, 267] on icon at bounding box center [263, 266] width 9 height 7
click at [323, 266] on icon at bounding box center [327, 266] width 8 height 9
click at [283, 269] on icon at bounding box center [282, 266] width 9 height 7
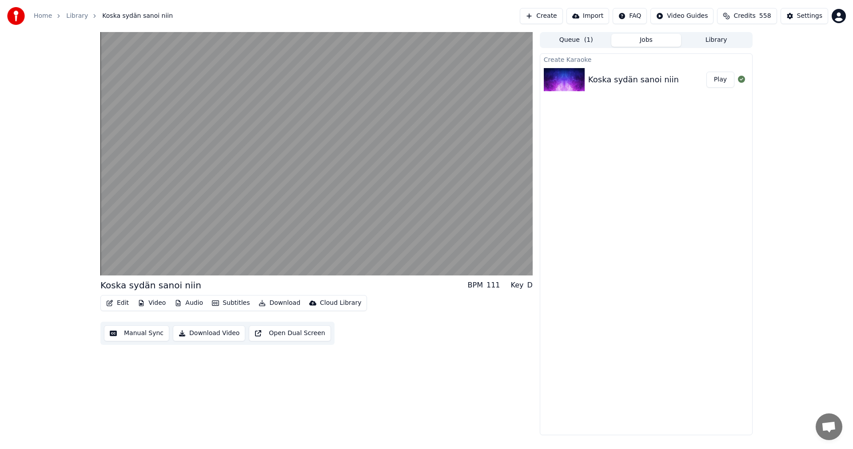
click at [123, 301] on button "Edit" at bounding box center [118, 302] width 30 height 12
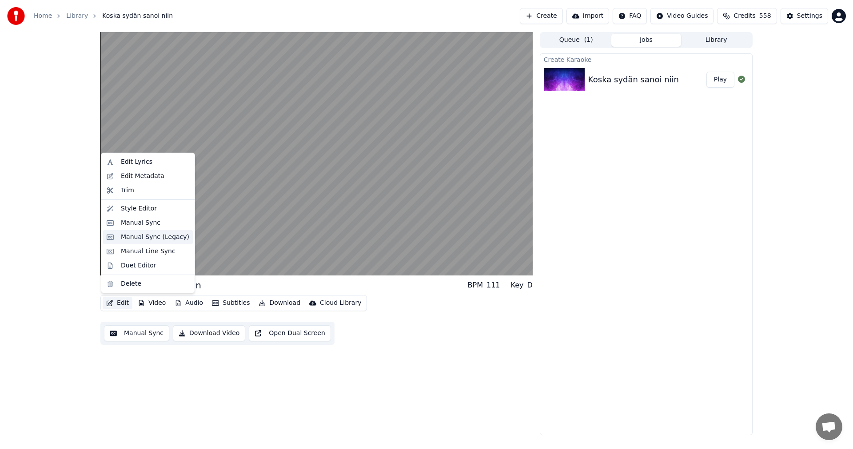
click at [150, 238] on div "Manual Sync (Legacy)" at bounding box center [155, 236] width 68 height 9
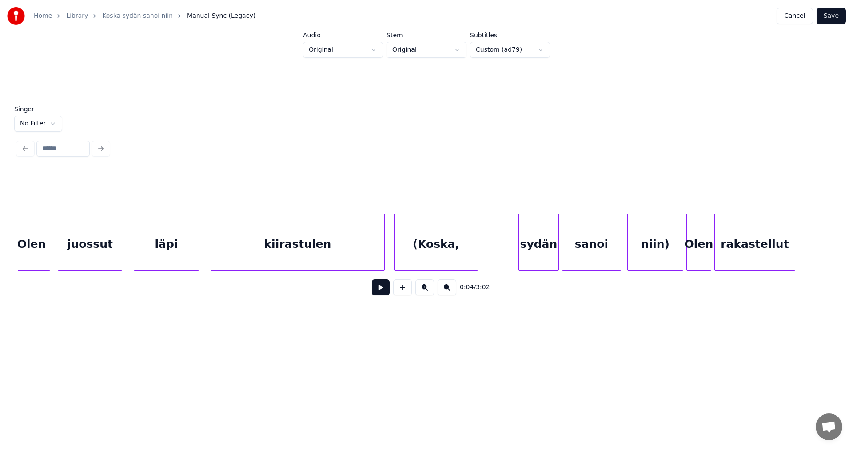
scroll to position [0, 597]
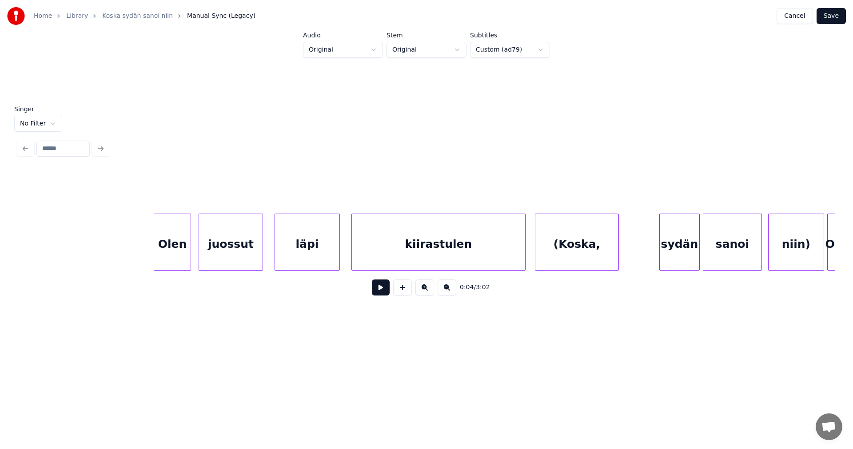
click at [174, 246] on div "Olen" at bounding box center [172, 244] width 36 height 60
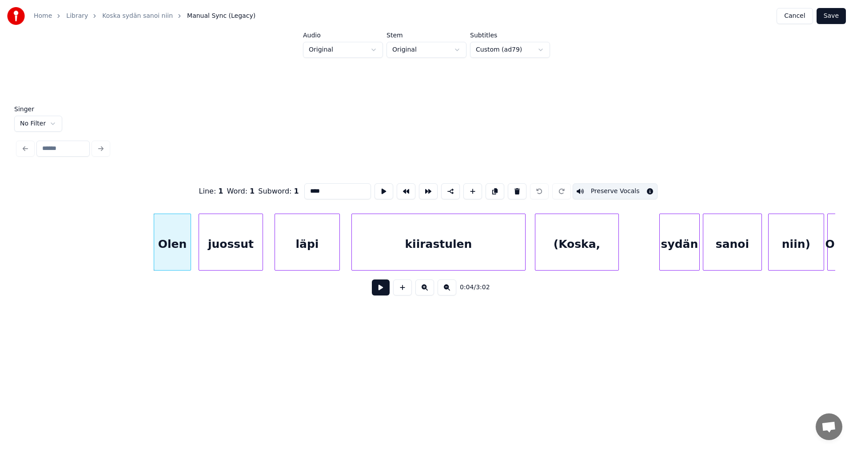
click at [382, 295] on button at bounding box center [381, 287] width 18 height 16
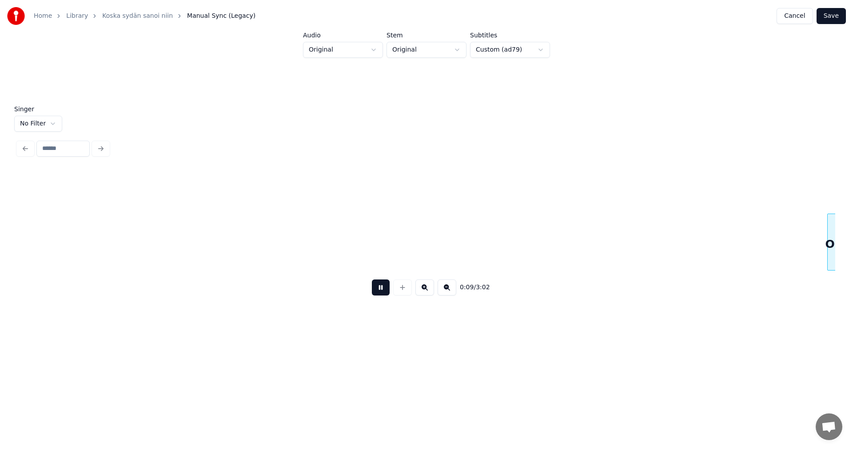
scroll to position [0, 1417]
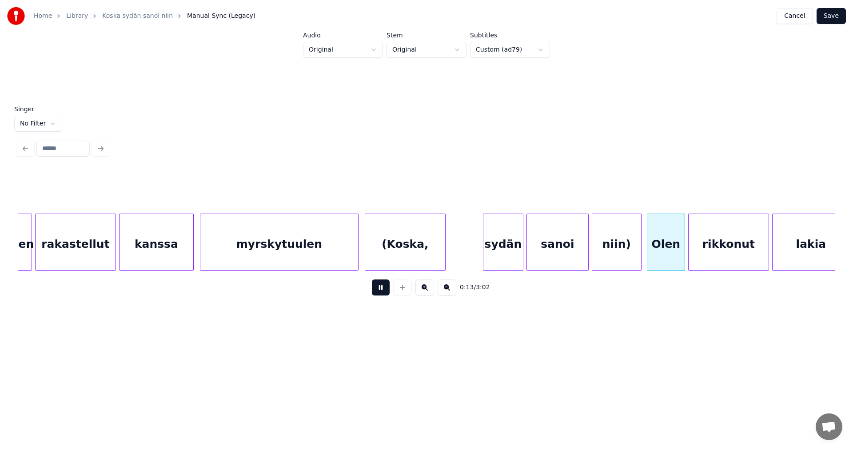
click at [382, 294] on button at bounding box center [381, 287] width 18 height 16
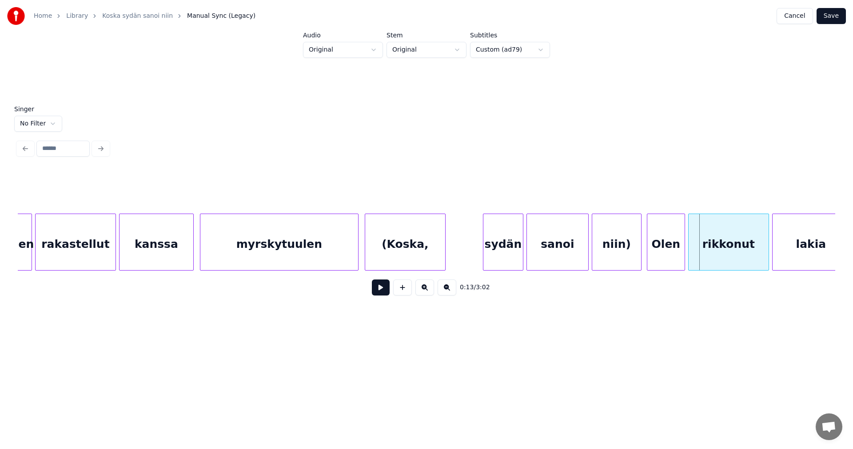
click at [840, 17] on button "Save" at bounding box center [831, 16] width 29 height 16
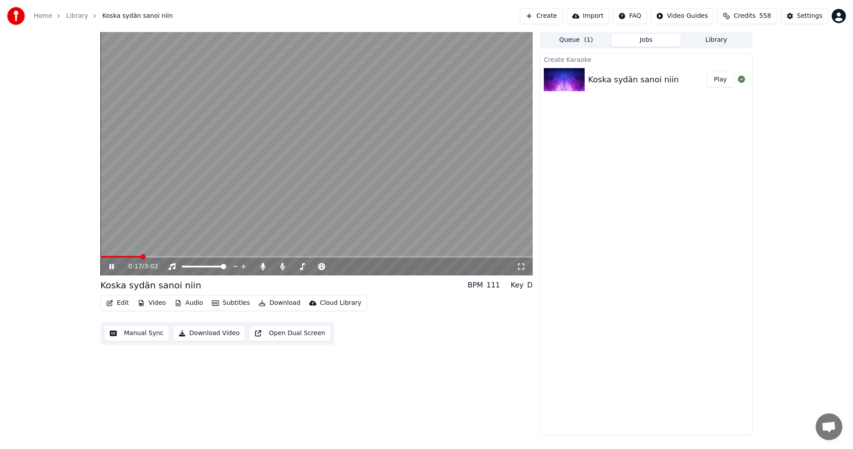
click at [160, 301] on button "Video" at bounding box center [151, 302] width 35 height 12
click at [64, 303] on div "0:26 / 3:02 Koska sydän sanoi niin BPM 111 Key D Edit Video Audio Subtitles Dow…" at bounding box center [426, 233] width 853 height 403
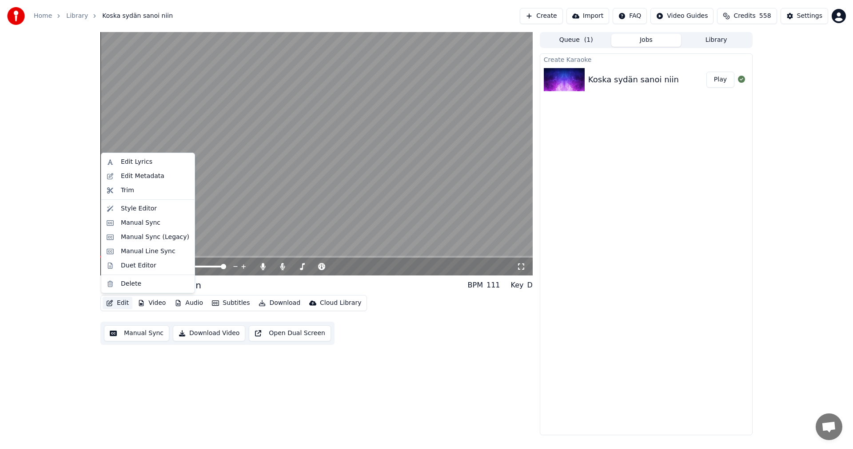
click at [125, 304] on button "Edit" at bounding box center [118, 302] width 30 height 12
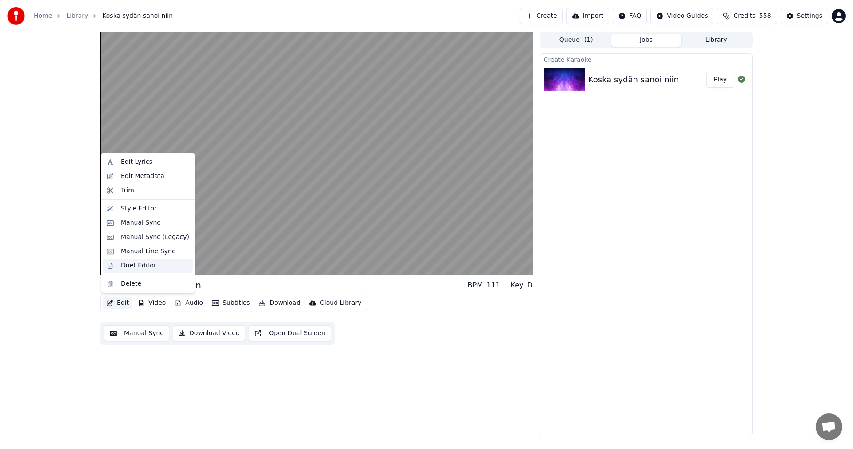
click at [144, 267] on div "Duet Editor" at bounding box center [139, 265] width 36 height 9
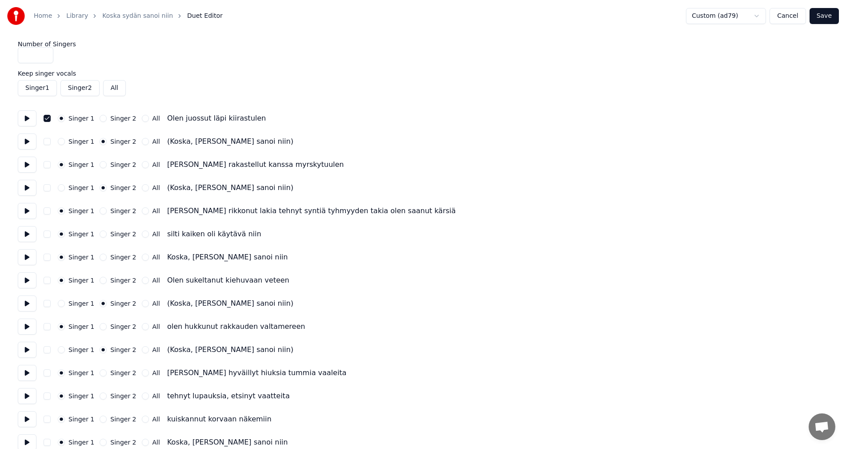
click at [822, 19] on button "Save" at bounding box center [823, 16] width 29 height 16
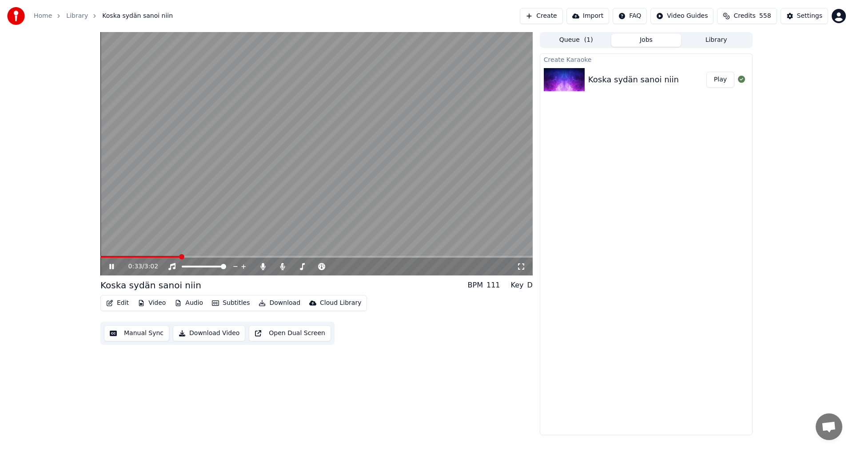
click at [112, 267] on icon at bounding box center [111, 266] width 4 height 5
click at [815, 12] on div "Settings" at bounding box center [809, 16] width 25 height 9
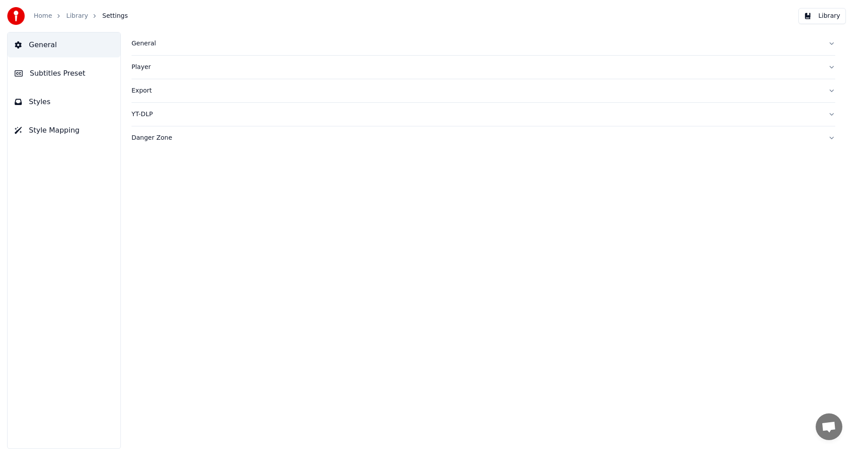
click at [75, 72] on span "Subtitles Preset" at bounding box center [58, 73] width 56 height 11
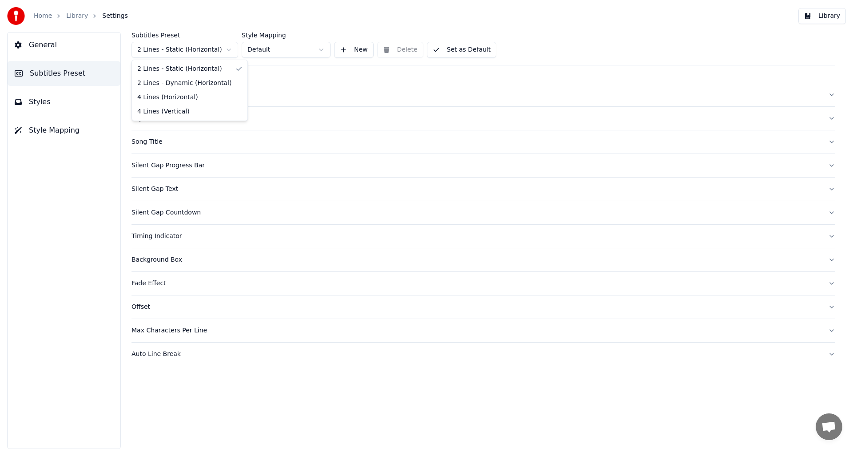
click at [207, 47] on html "Home Library Settings Library General Subtitles Preset Styles Style Mapping Sub…" at bounding box center [426, 224] width 853 height 449
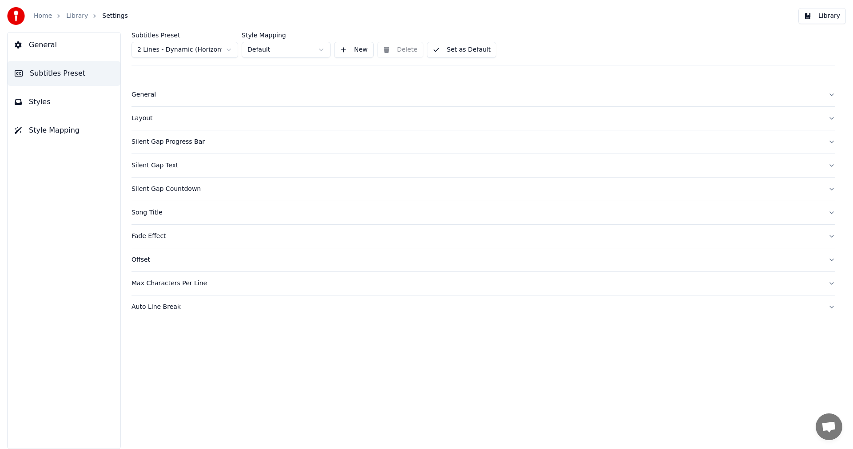
click at [43, 103] on span "Styles" at bounding box center [40, 101] width 22 height 11
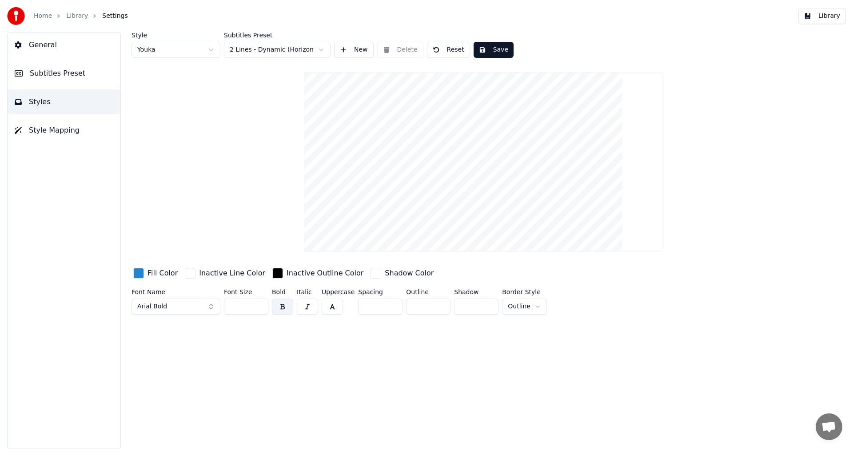
click at [57, 74] on span "Subtitles Preset" at bounding box center [58, 73] width 56 height 11
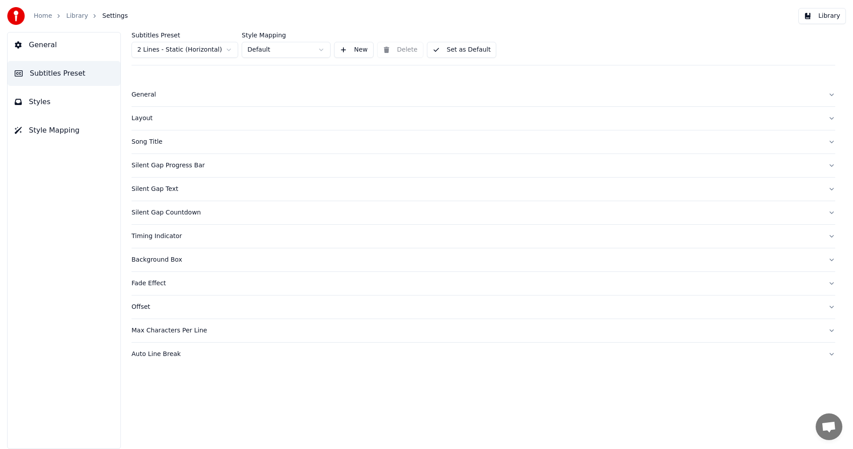
click at [138, 90] on div "General" at bounding box center [477, 94] width 690 height 9
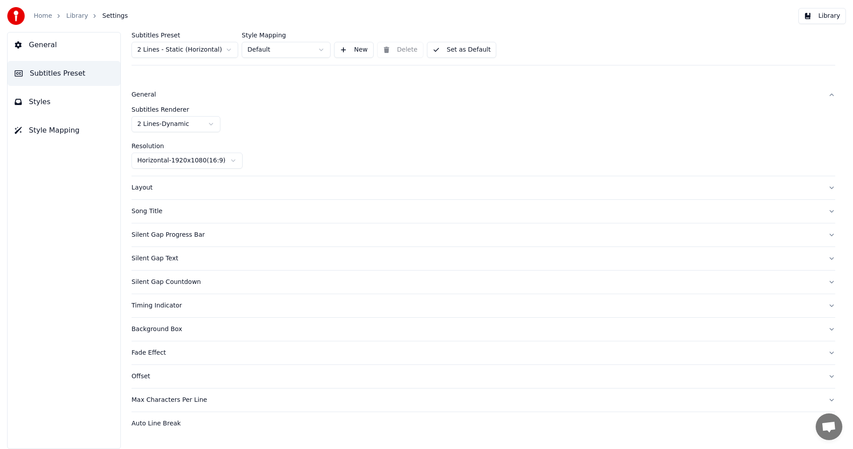
click at [147, 189] on div "Layout" at bounding box center [477, 187] width 690 height 9
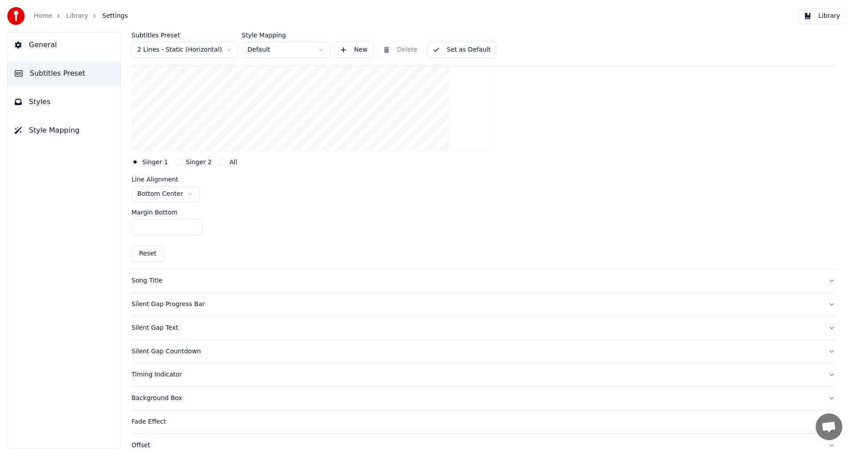
scroll to position [133, 0]
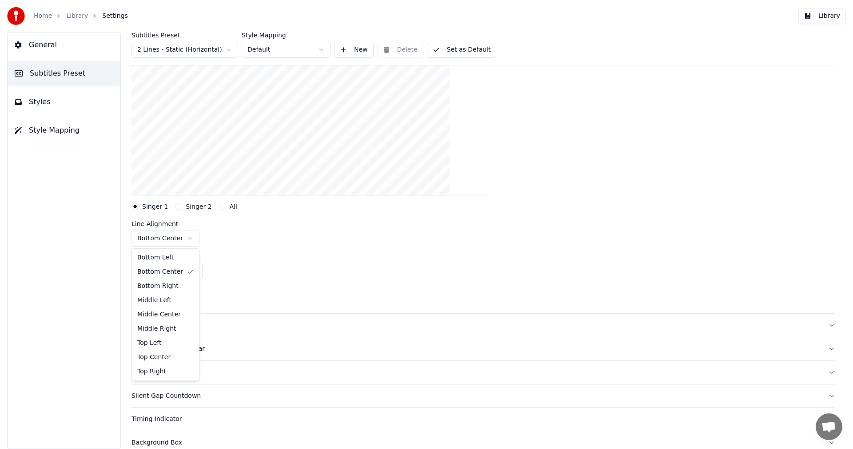
click at [187, 238] on html "Home Library Settings Library General Subtitles Preset Styles Style Mapping Sub…" at bounding box center [426, 224] width 853 height 449
click at [178, 206] on button "Singer 2" at bounding box center [178, 206] width 7 height 7
click at [188, 239] on html "Home Library Settings Library General Subtitles Preset Styles Style Mapping Sub…" at bounding box center [426, 224] width 853 height 449
click at [829, 15] on button "Library" at bounding box center [823, 16] width 48 height 16
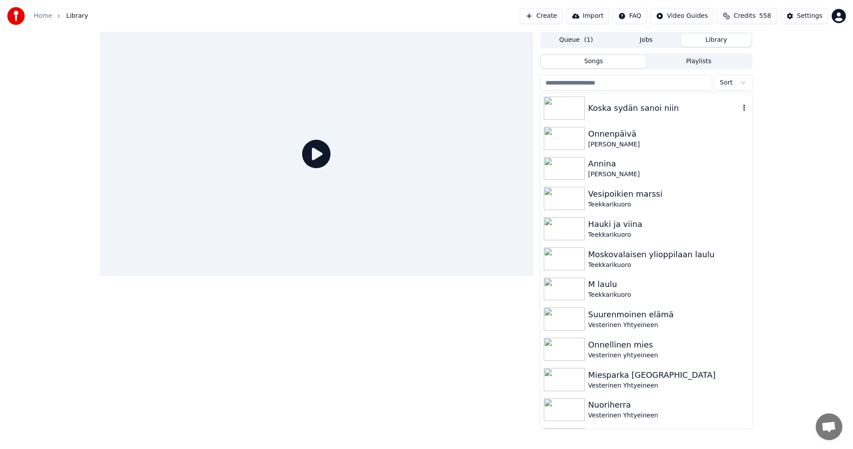
click at [626, 107] on div "Koska sydän sanoi niin" at bounding box center [665, 108] width 152 height 12
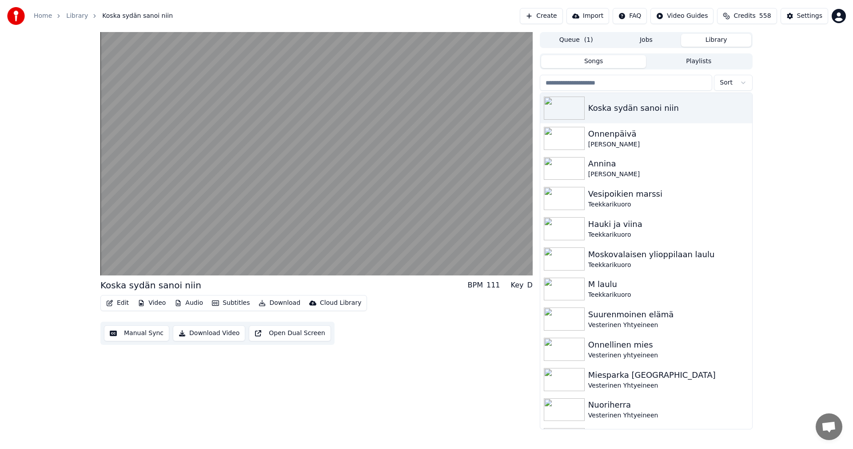
click at [122, 302] on button "Edit" at bounding box center [118, 302] width 30 height 12
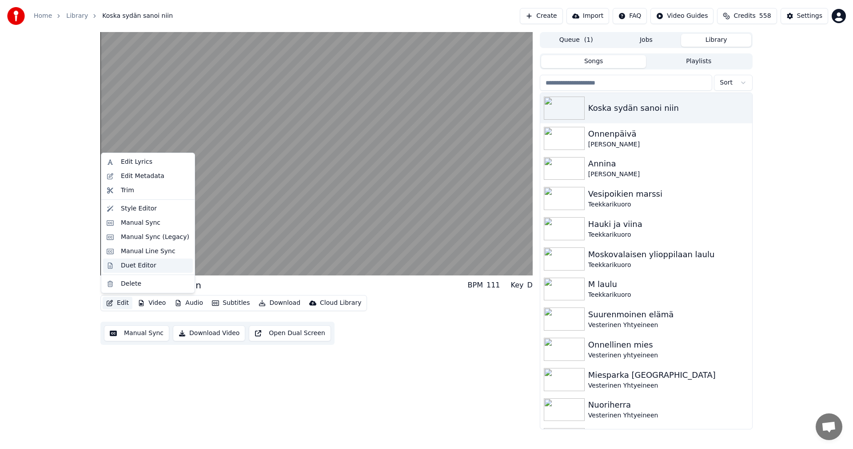
click at [135, 266] on div "Duet Editor" at bounding box center [139, 265] width 36 height 9
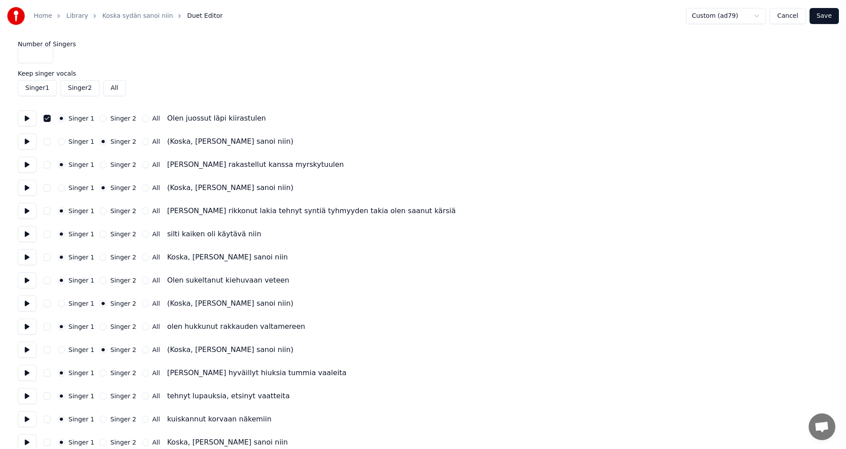
click at [47, 118] on button "button" at bounding box center [47, 118] width 7 height 7
click at [87, 91] on button "Singer 2" at bounding box center [79, 88] width 39 height 16
click at [828, 17] on button "Save" at bounding box center [823, 16] width 29 height 16
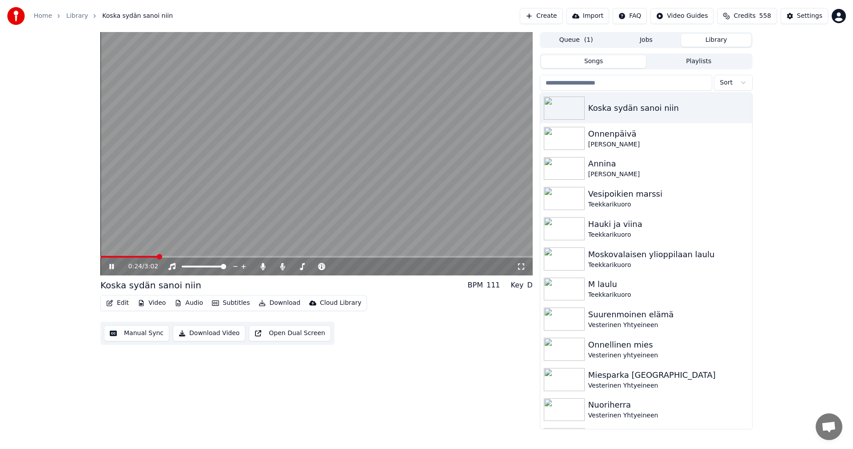
click at [112, 267] on icon at bounding box center [118, 266] width 21 height 7
click at [807, 14] on div "Settings" at bounding box center [809, 16] width 25 height 9
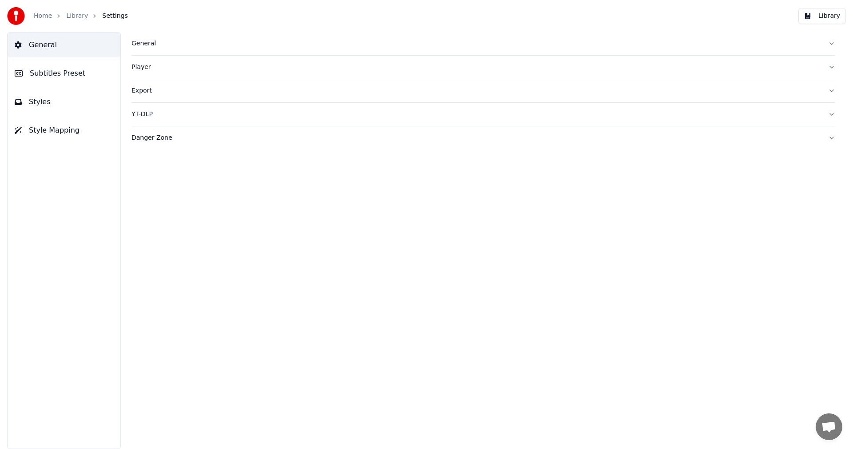
click at [83, 72] on button "Subtitles Preset" at bounding box center [64, 73] width 113 height 25
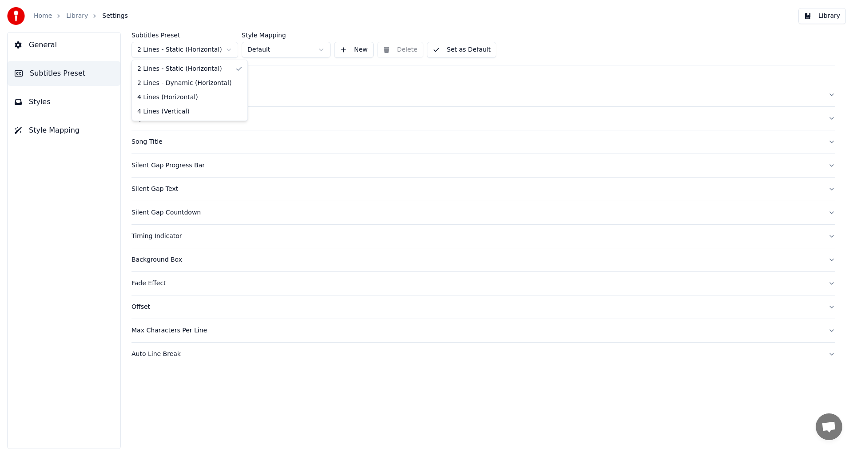
click at [177, 46] on html "Home Library Settings Library General Subtitles Preset Styles Style Mapping Sub…" at bounding box center [426, 224] width 853 height 449
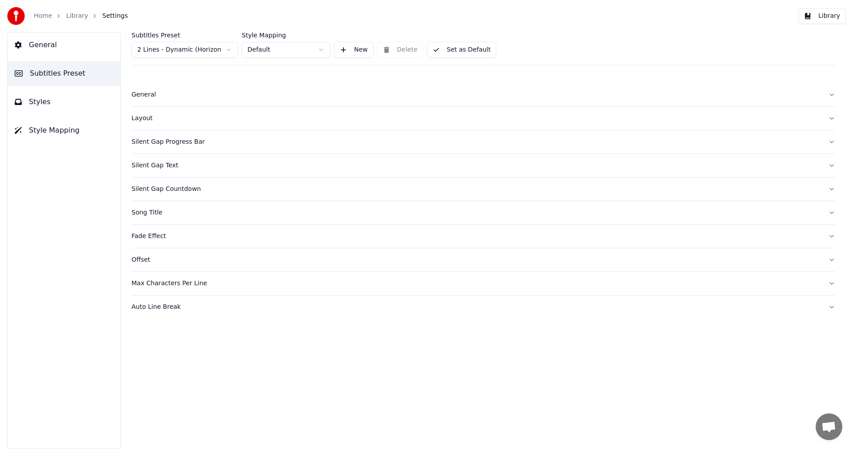
click at [147, 121] on div "Layout" at bounding box center [477, 118] width 690 height 9
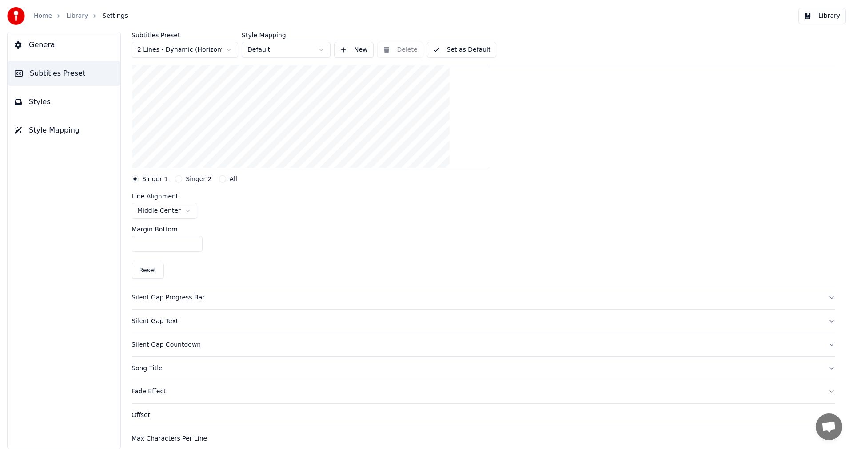
scroll to position [193, 0]
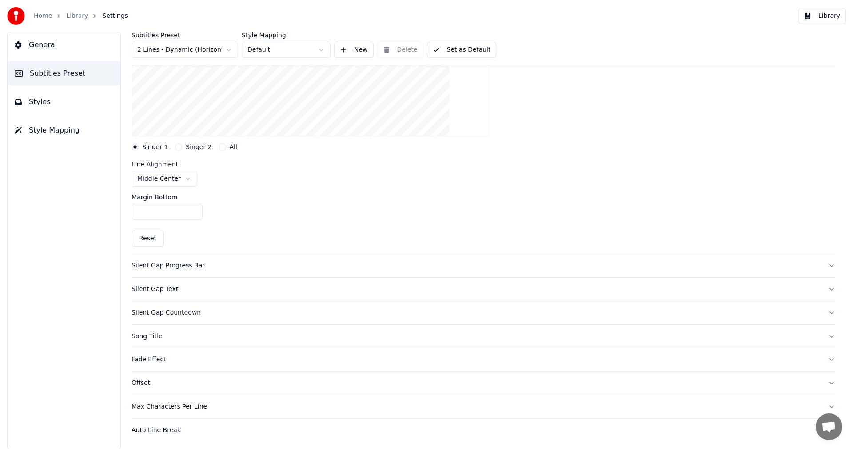
click at [177, 148] on button "Singer 2" at bounding box center [178, 146] width 7 height 7
click at [175, 178] on html "Home Library Settings Library General Subtitles Preset Styles Style Mapping Sub…" at bounding box center [426, 224] width 853 height 449
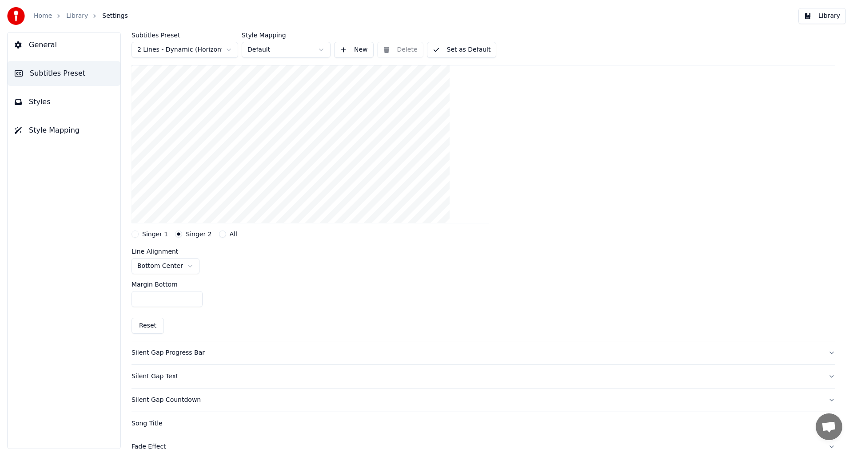
scroll to position [104, 0]
click at [456, 49] on button "Set as Default" at bounding box center [462, 50] width 70 height 16
click at [829, 17] on button "Library" at bounding box center [823, 16] width 48 height 16
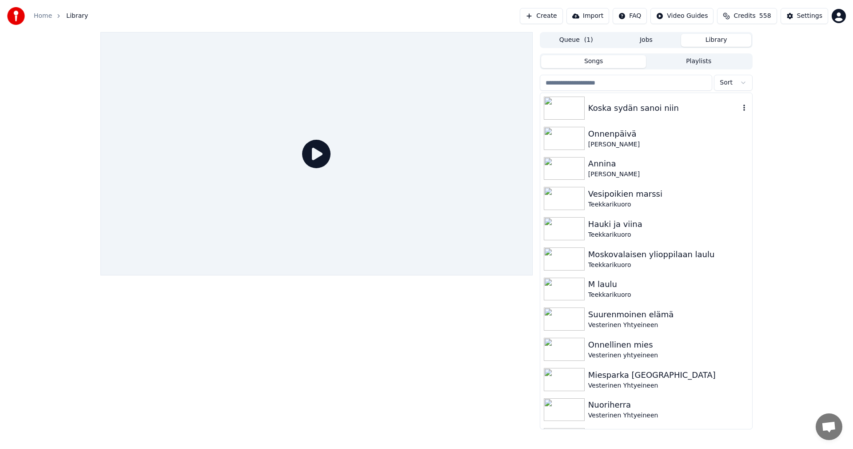
click at [637, 111] on div "Koska sydän sanoi niin" at bounding box center [665, 108] width 152 height 12
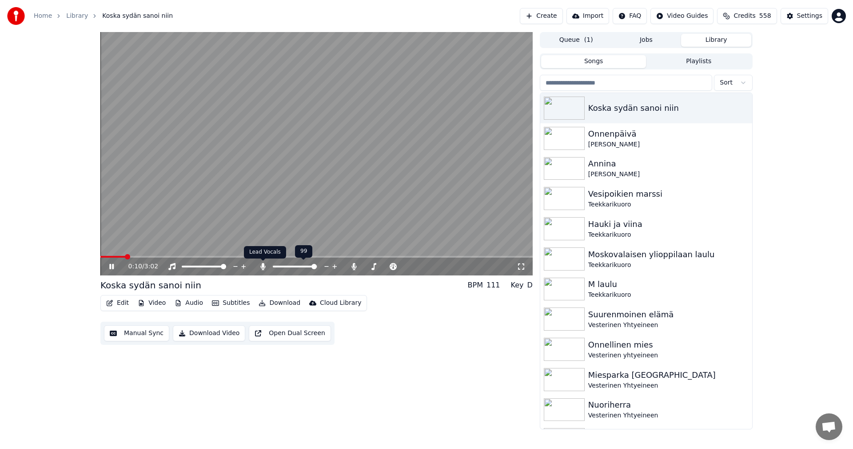
click at [262, 268] on icon at bounding box center [263, 266] width 9 height 7
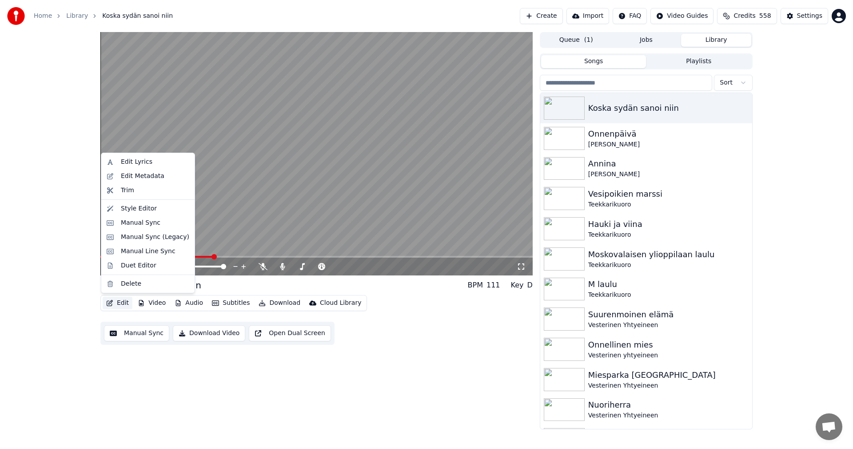
click at [121, 300] on button "Edit" at bounding box center [118, 302] width 30 height 12
click at [144, 237] on div "Manual Sync (Legacy)" at bounding box center [155, 236] width 68 height 9
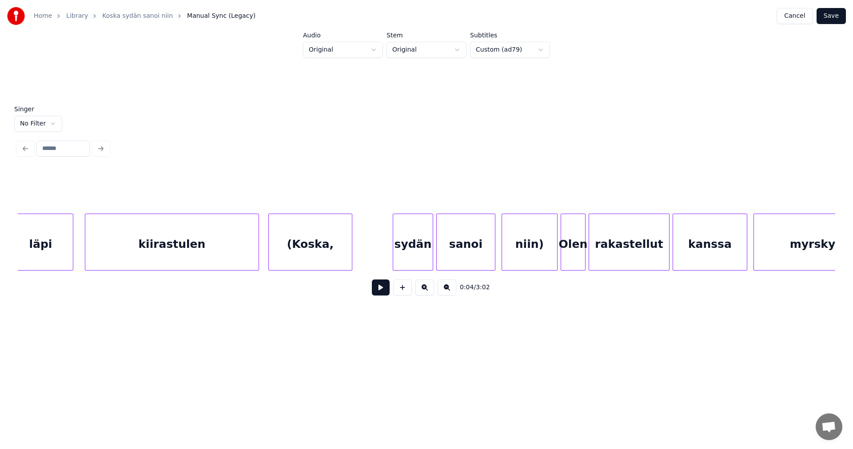
scroll to position [0, 957]
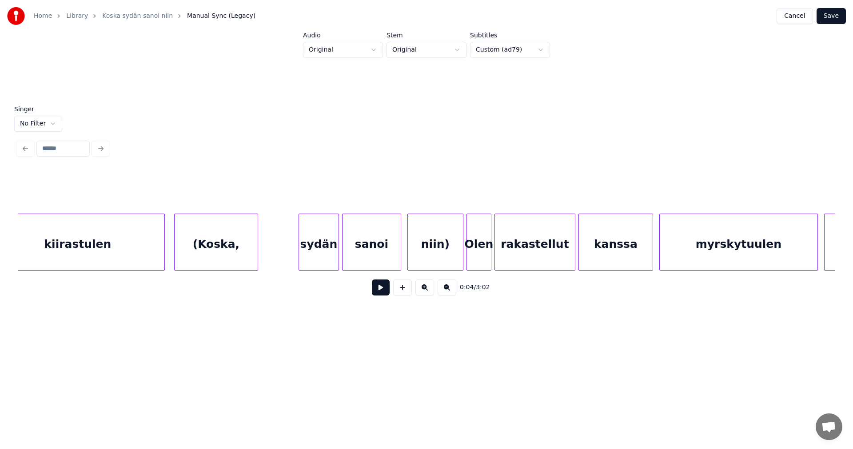
click at [219, 256] on div "(Koska," at bounding box center [216, 244] width 83 height 60
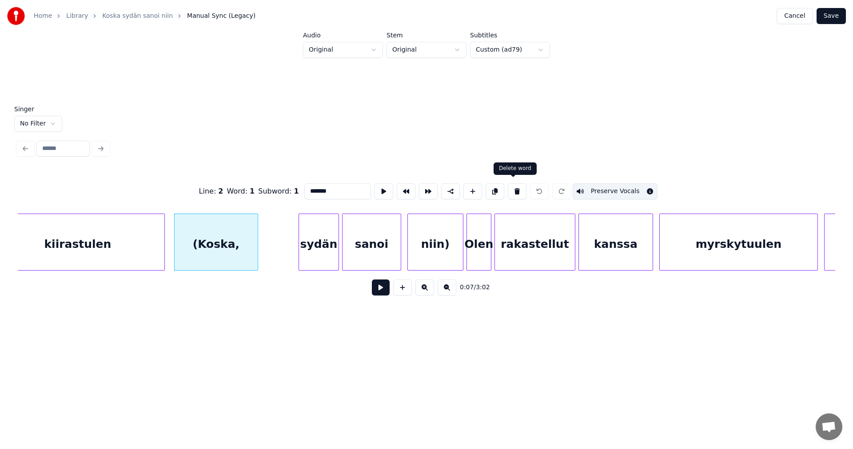
click at [516, 187] on button at bounding box center [517, 191] width 19 height 16
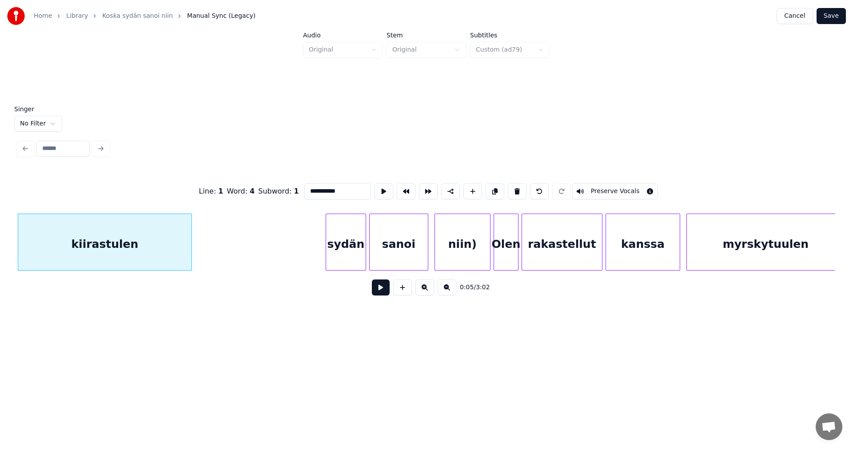
click at [360, 247] on div "sydän" at bounding box center [346, 244] width 40 height 60
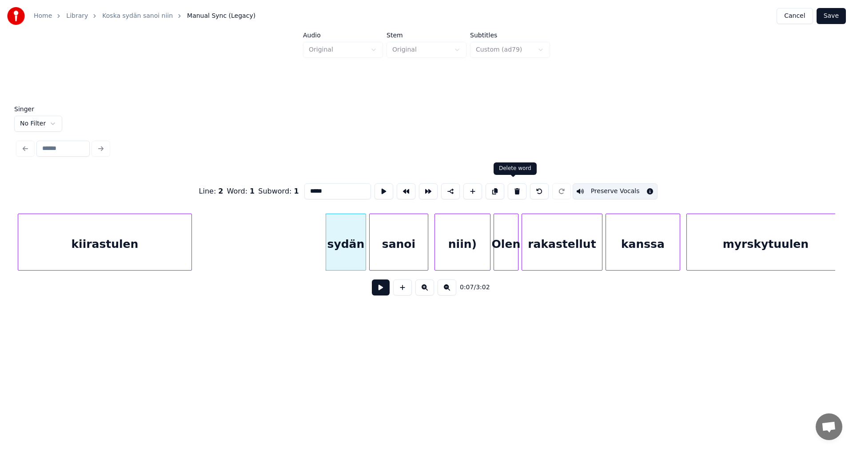
click at [517, 188] on button at bounding box center [517, 191] width 19 height 16
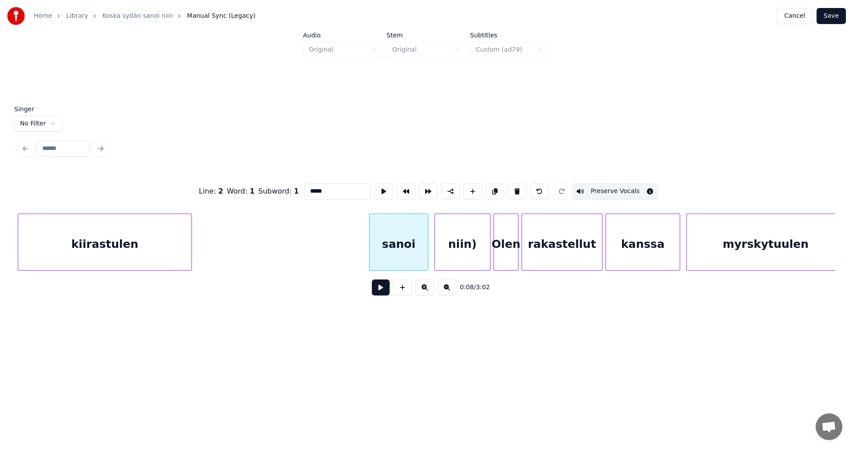
click at [424, 240] on div "sanoi" at bounding box center [399, 244] width 58 height 60
click at [513, 189] on button at bounding box center [517, 191] width 19 height 16
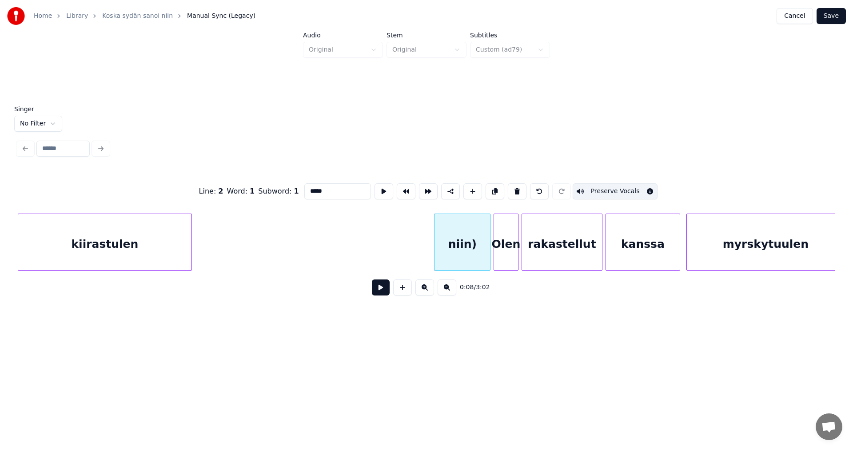
click at [473, 240] on div "niin)" at bounding box center [462, 244] width 55 height 60
click at [515, 192] on button at bounding box center [517, 191] width 19 height 16
type input "****"
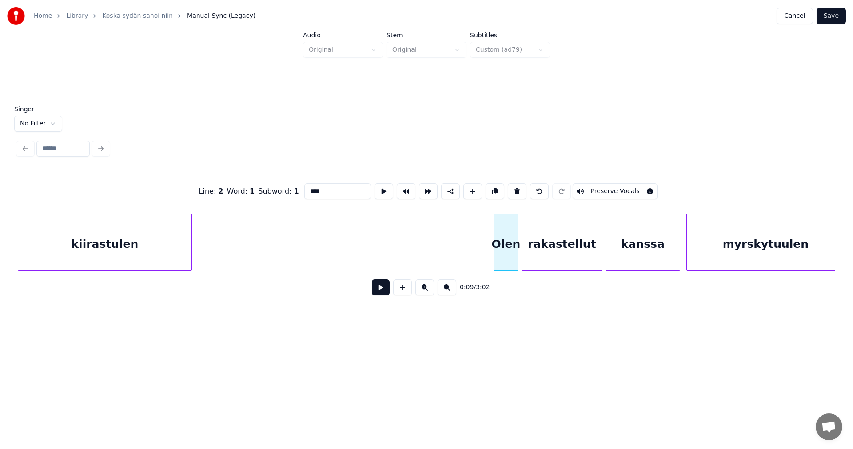
click at [382, 295] on button at bounding box center [381, 287] width 18 height 16
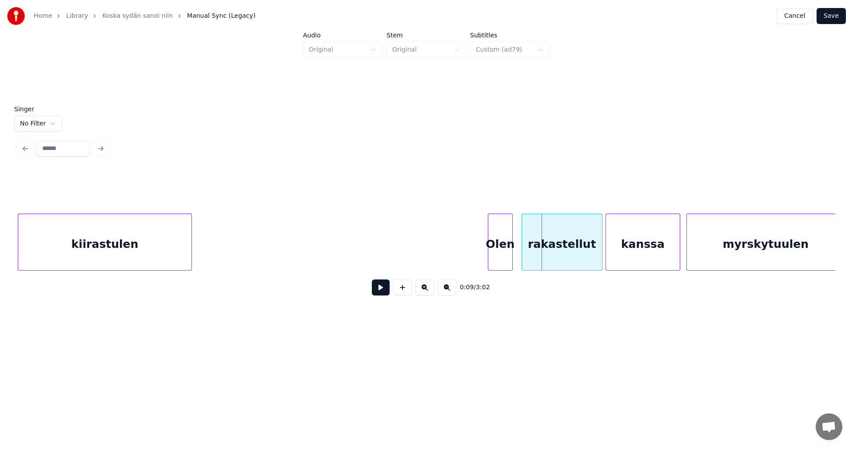
click at [505, 253] on div "Olen" at bounding box center [501, 244] width 24 height 60
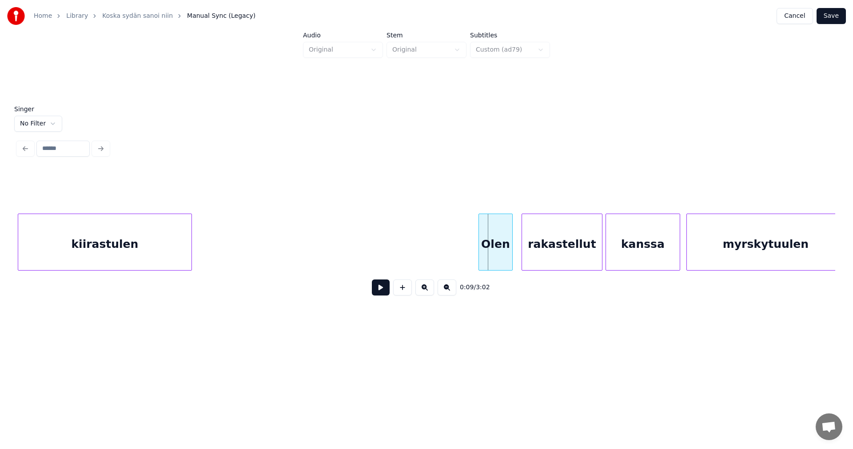
click at [479, 254] on div at bounding box center [480, 242] width 3 height 56
click at [835, 18] on button "Save" at bounding box center [831, 16] width 29 height 16
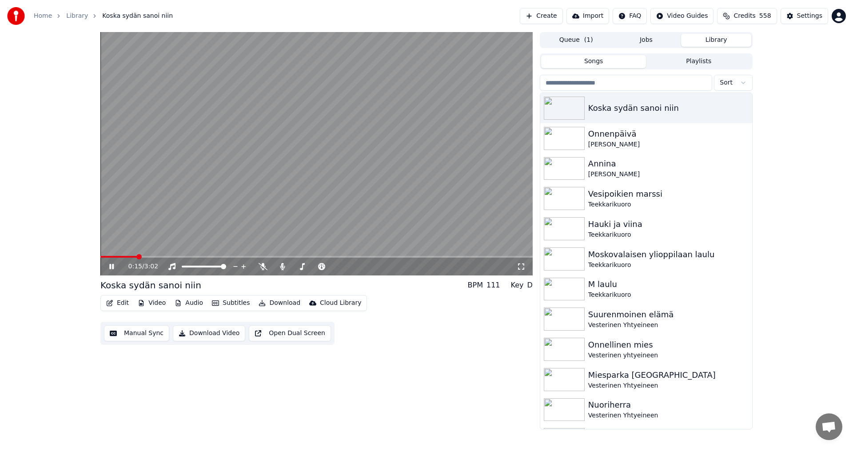
click at [113, 264] on icon at bounding box center [111, 266] width 4 height 5
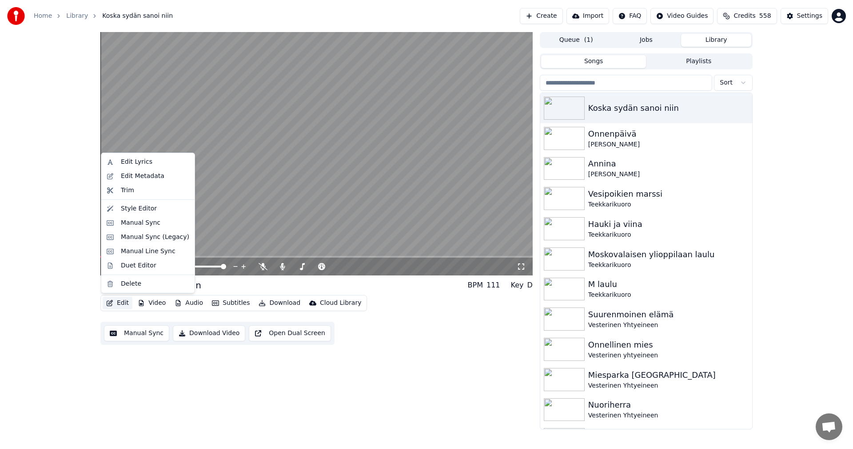
click at [123, 302] on button "Edit" at bounding box center [118, 302] width 30 height 12
click at [150, 238] on div "Manual Sync (Legacy)" at bounding box center [155, 236] width 68 height 9
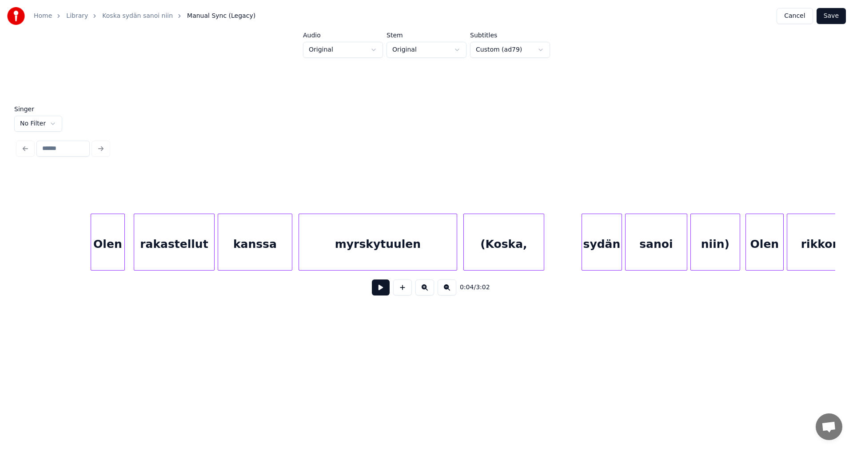
scroll to position [0, 1460]
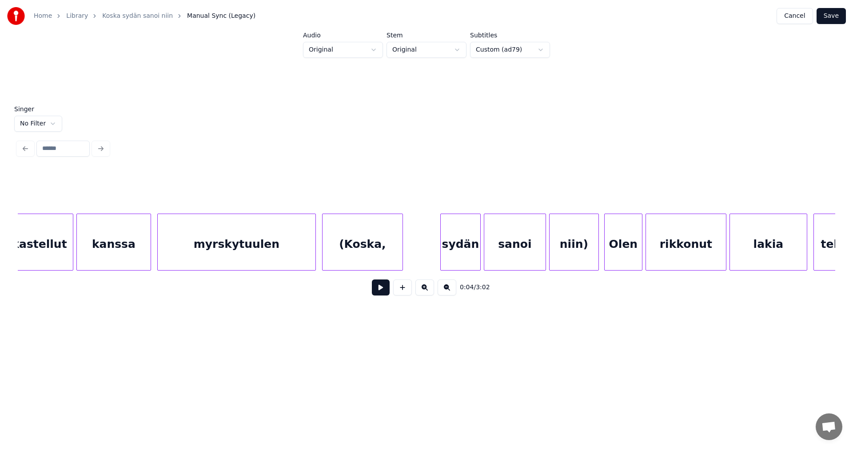
click at [371, 245] on div "(Koska," at bounding box center [363, 244] width 80 height 60
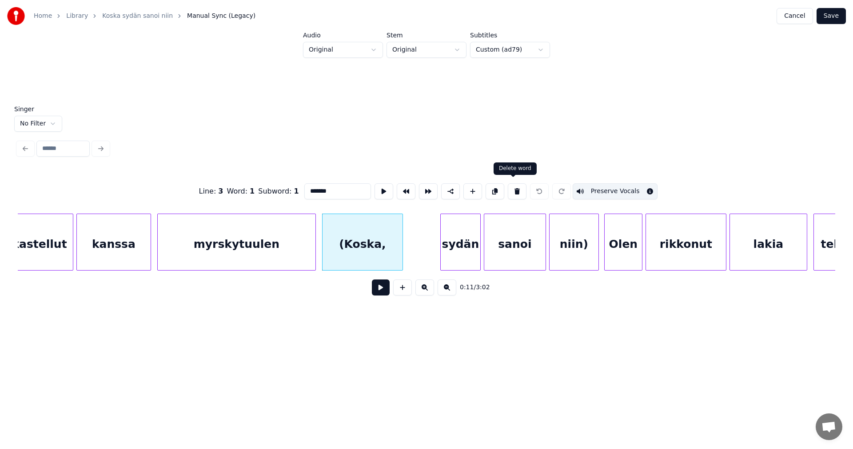
click at [516, 190] on button at bounding box center [517, 191] width 19 height 16
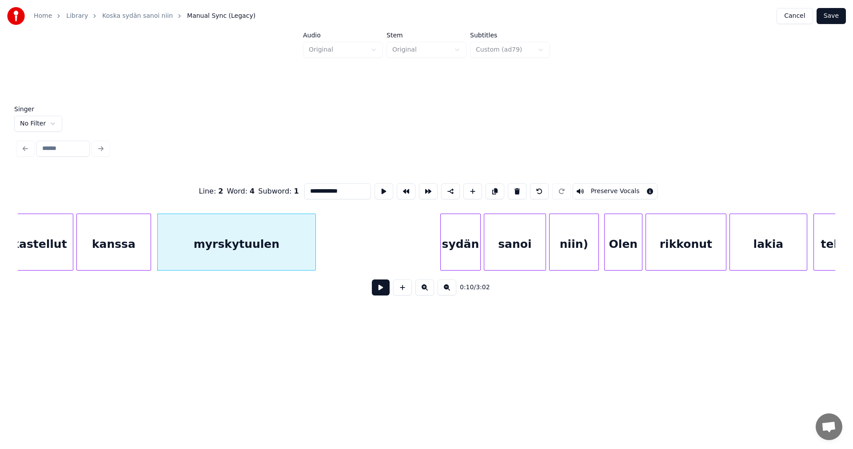
click at [466, 250] on div "sydän" at bounding box center [461, 244] width 40 height 60
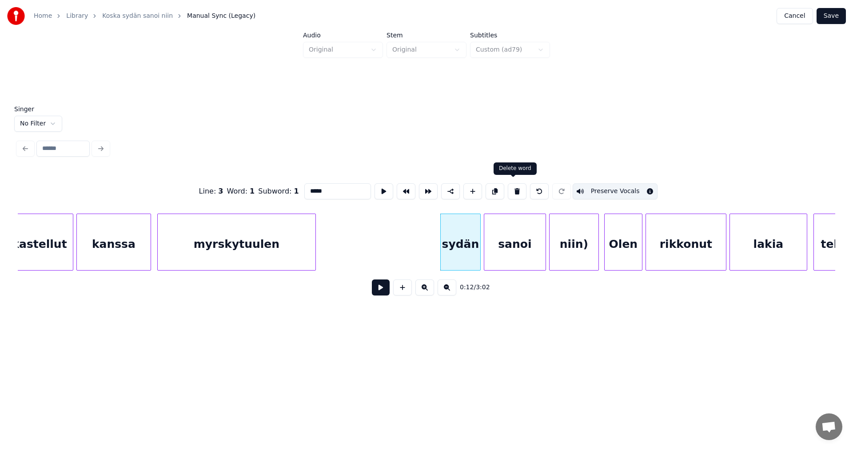
click at [519, 187] on button at bounding box center [517, 191] width 19 height 16
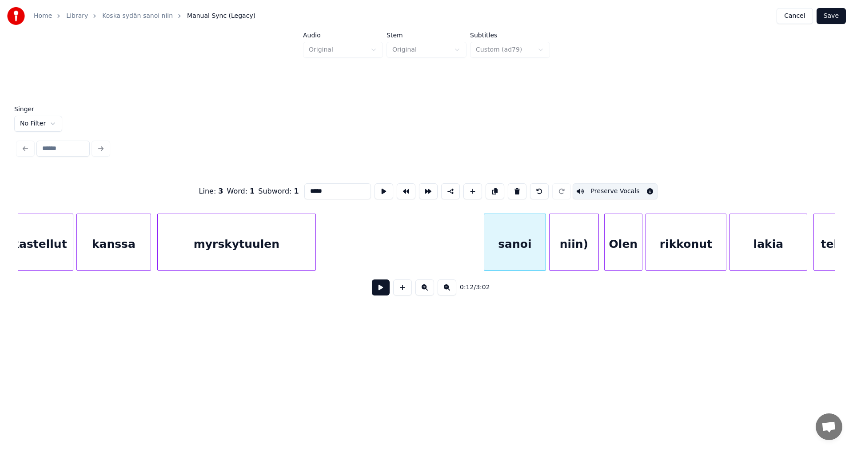
click at [515, 233] on div "sanoi" at bounding box center [515, 244] width 61 height 60
click at [516, 191] on button at bounding box center [517, 191] width 19 height 16
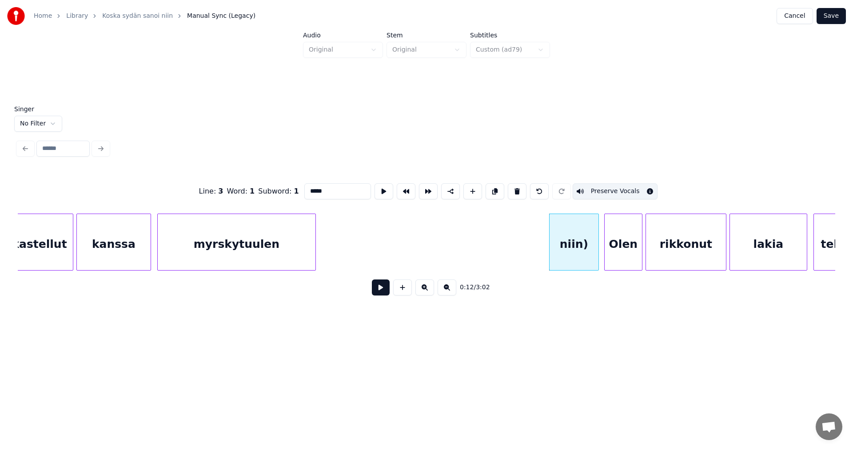
click at [567, 240] on div "niin)" at bounding box center [574, 244] width 49 height 60
click at [284, 251] on div "myrskytuulen" at bounding box center [237, 244] width 158 height 60
type input "**********"
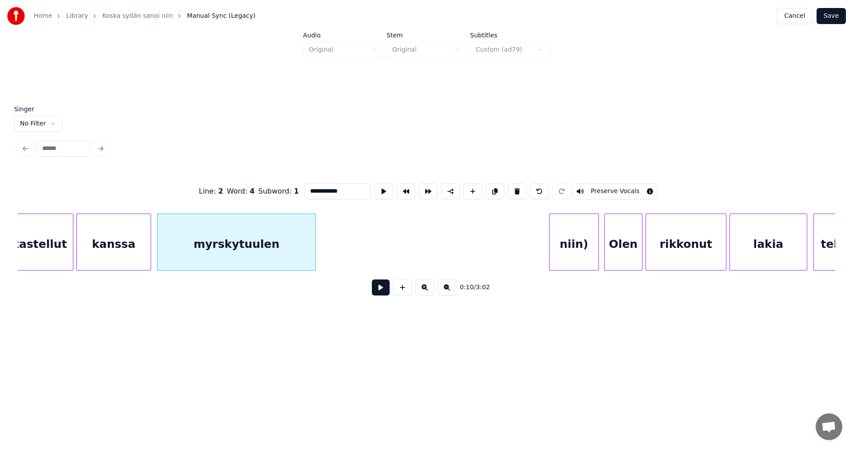
click at [379, 292] on button at bounding box center [381, 287] width 18 height 16
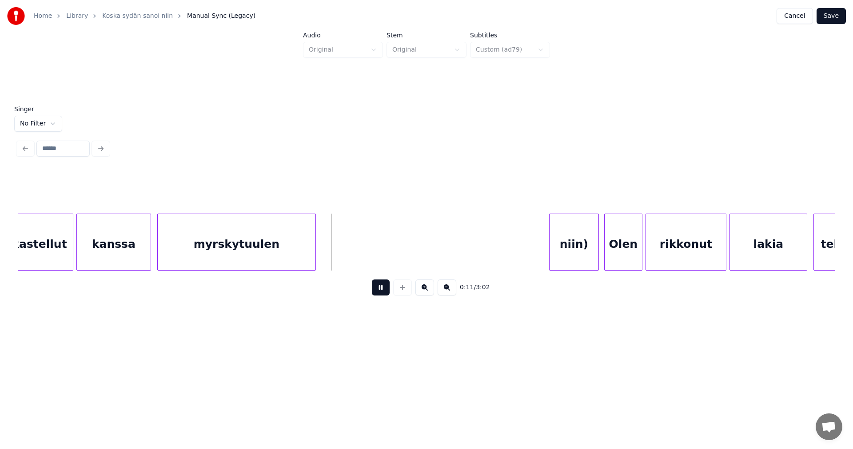
click at [381, 291] on button at bounding box center [381, 287] width 18 height 16
click at [328, 254] on div at bounding box center [329, 242] width 3 height 56
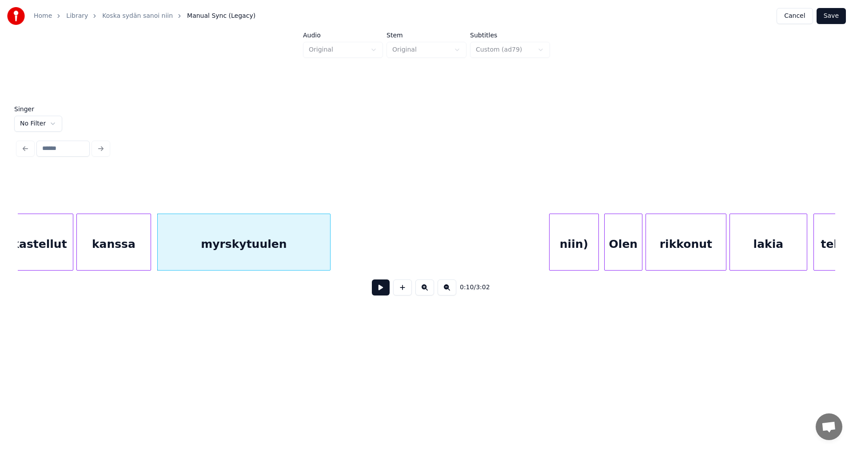
click at [578, 251] on div "niin)" at bounding box center [574, 244] width 49 height 60
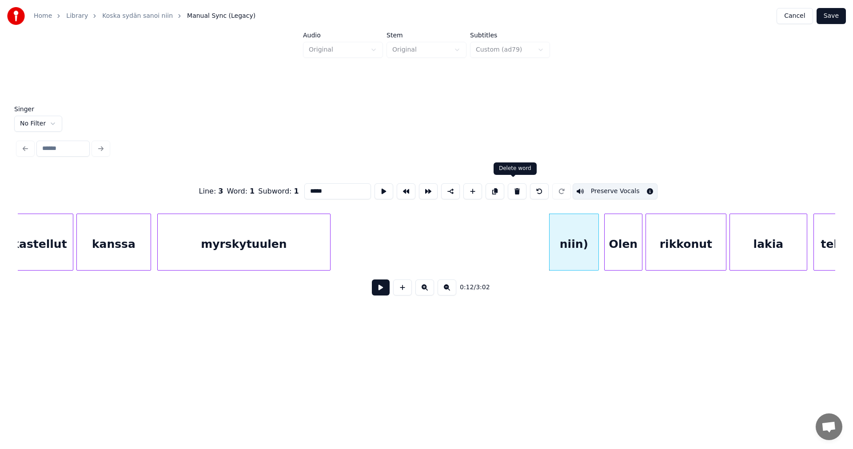
click at [513, 189] on button at bounding box center [517, 191] width 19 height 16
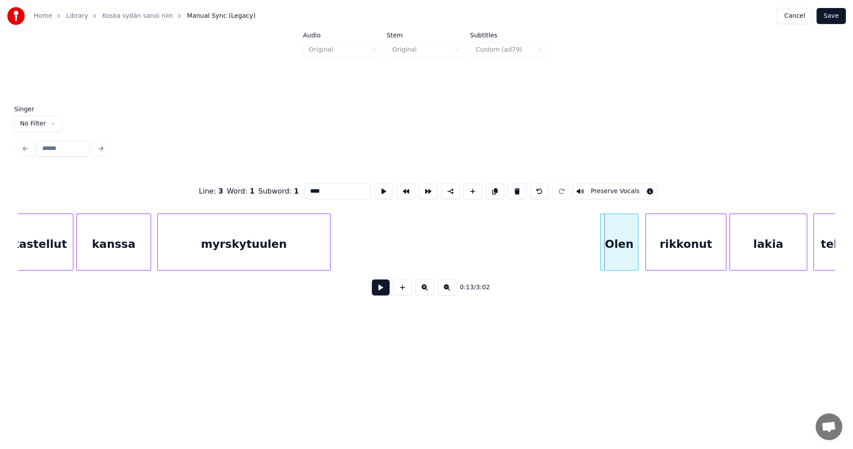
click at [609, 257] on div "Olen" at bounding box center [619, 244] width 37 height 60
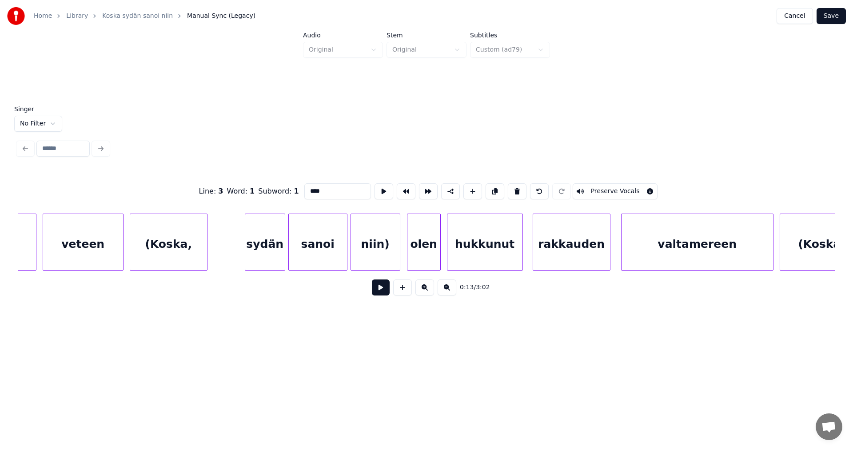
scroll to position [0, 4253]
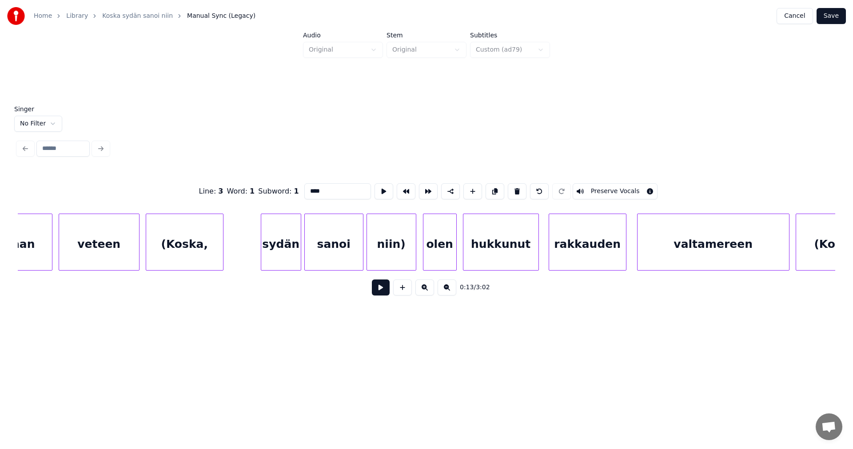
click at [188, 255] on div "(Koska," at bounding box center [184, 244] width 77 height 60
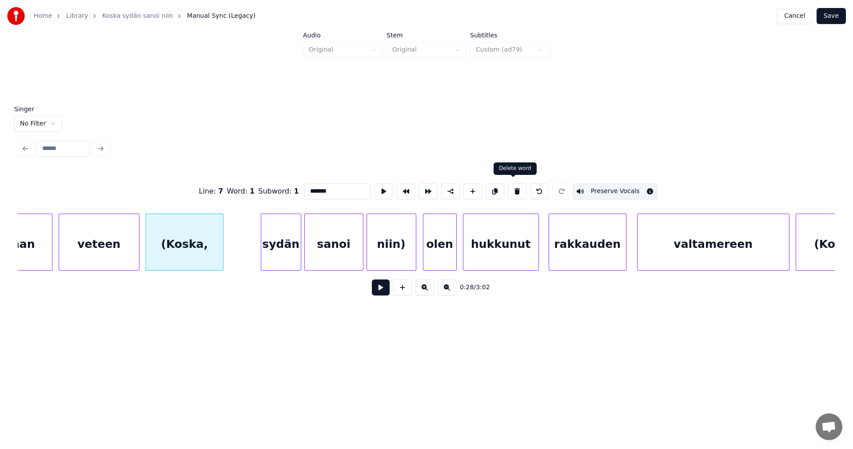
click at [517, 189] on button at bounding box center [517, 191] width 19 height 16
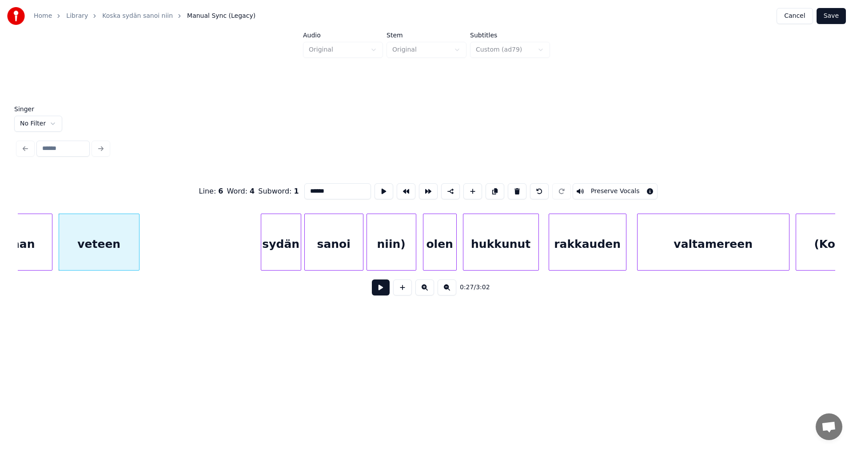
click at [284, 257] on div "sydän" at bounding box center [281, 244] width 40 height 60
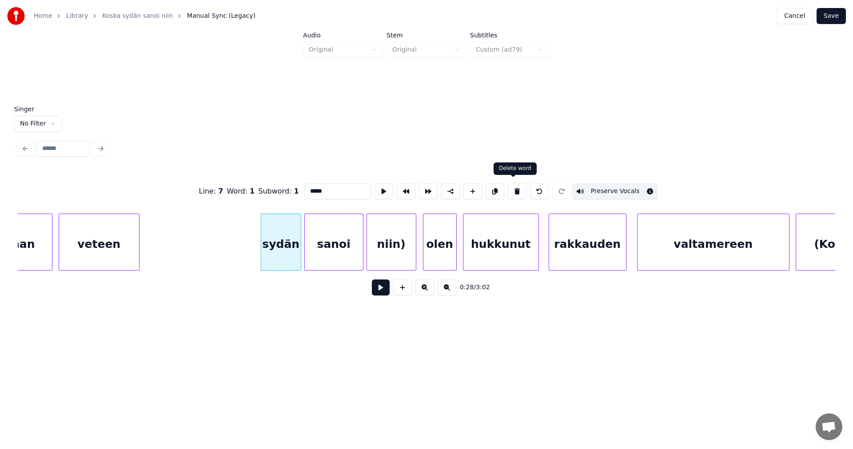
click at [515, 188] on button at bounding box center [517, 191] width 19 height 16
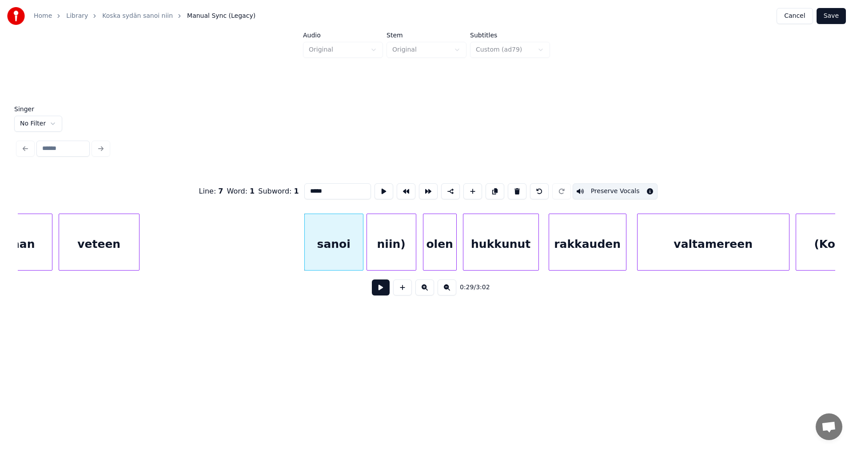
click at [352, 264] on div "sanoi" at bounding box center [334, 244] width 58 height 60
click at [519, 189] on button at bounding box center [517, 191] width 19 height 16
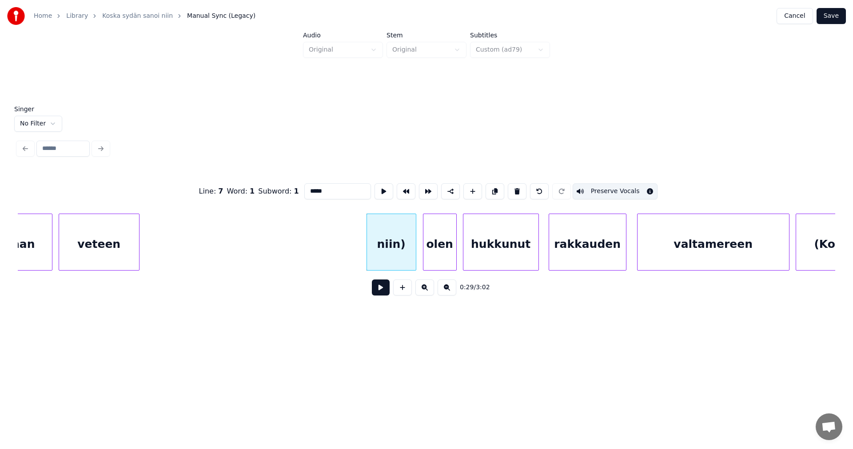
click at [399, 262] on div "niin)" at bounding box center [391, 244] width 49 height 60
click at [125, 261] on div "veteen" at bounding box center [99, 244] width 80 height 60
type input "******"
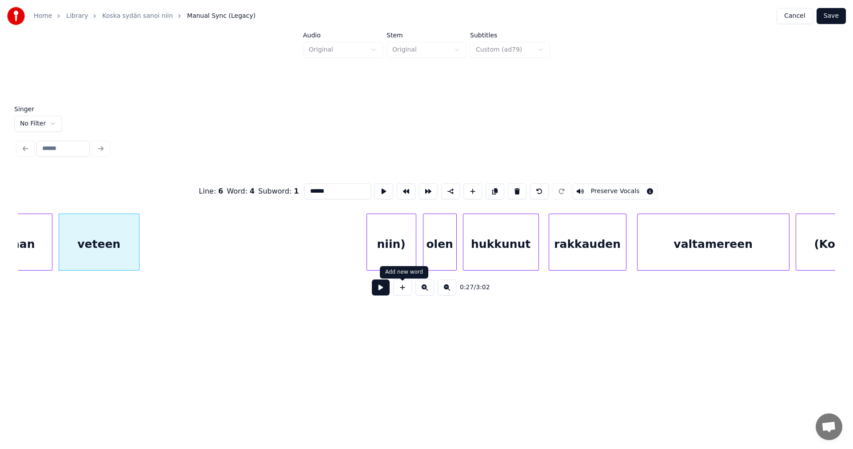
click at [387, 290] on button at bounding box center [381, 287] width 18 height 16
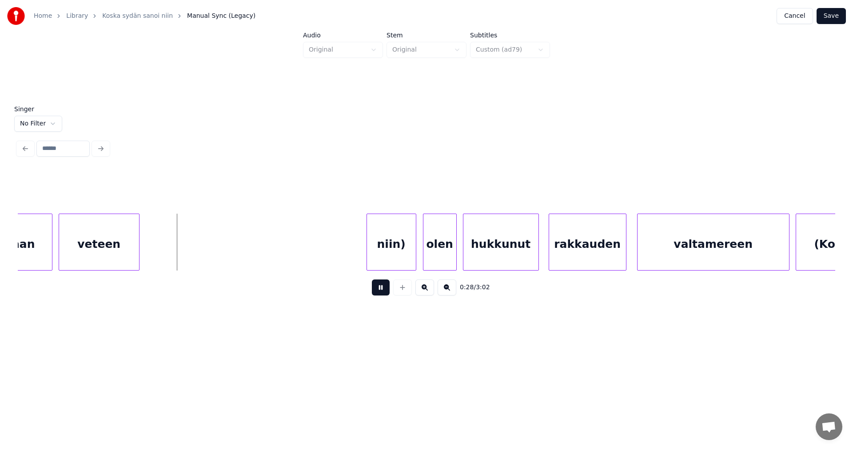
drag, startPoint x: 387, startPoint y: 289, endPoint x: 333, endPoint y: 285, distance: 53.5
click at [386, 288] on button at bounding box center [381, 287] width 18 height 16
click at [173, 258] on div at bounding box center [172, 242] width 3 height 56
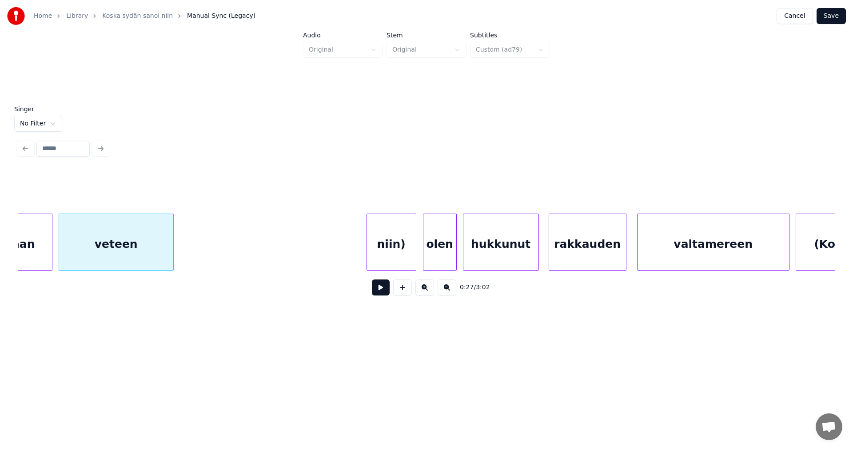
click at [383, 288] on button at bounding box center [381, 287] width 18 height 16
click at [173, 250] on div "veteen" at bounding box center [116, 241] width 115 height 57
click at [164, 253] on div at bounding box center [164, 242] width 3 height 56
click at [385, 294] on button at bounding box center [381, 287] width 18 height 16
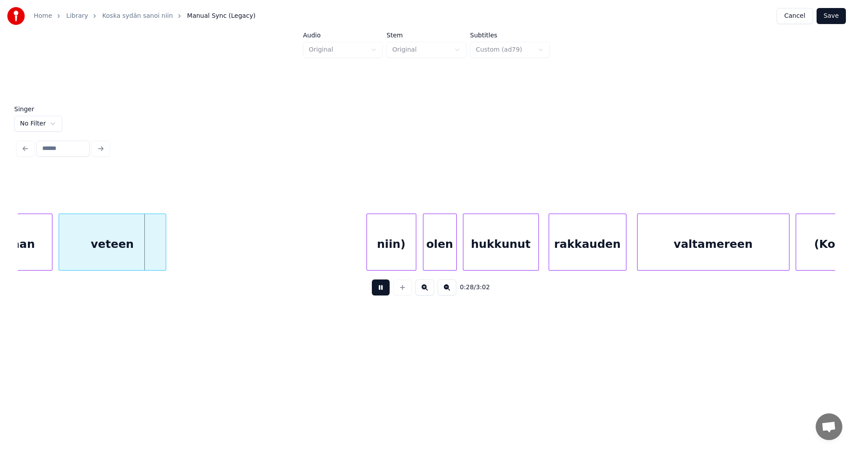
click at [384, 294] on button at bounding box center [381, 287] width 18 height 16
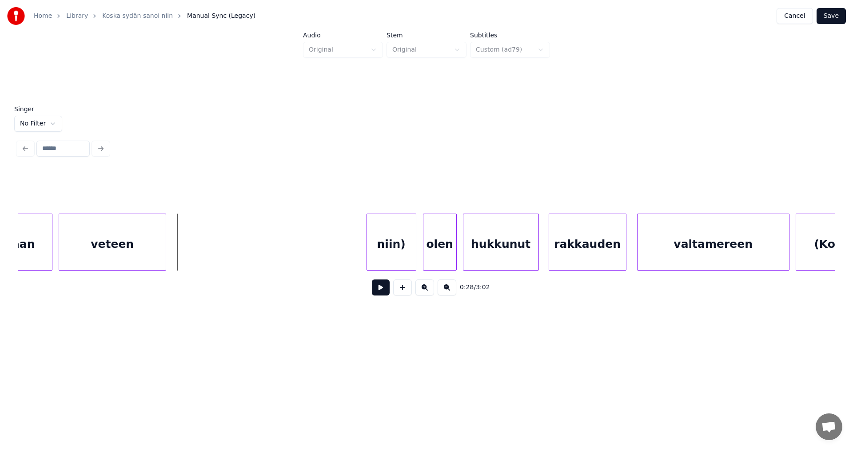
click at [407, 251] on div "niin)" at bounding box center [391, 244] width 49 height 60
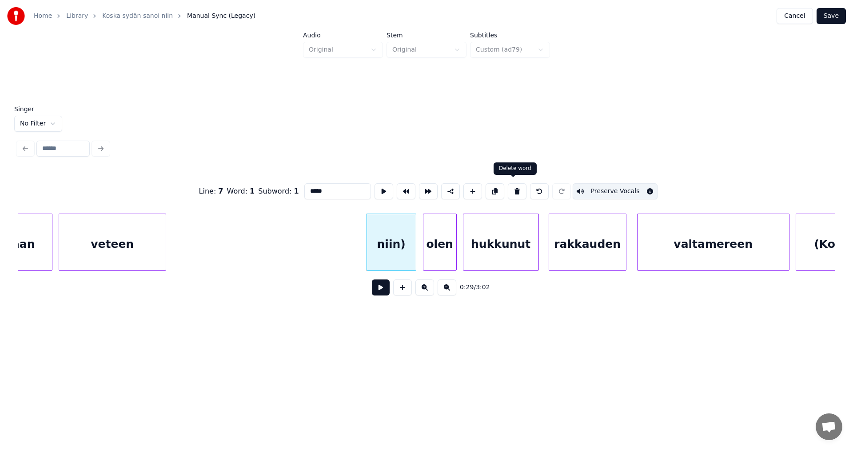
click at [516, 190] on button at bounding box center [517, 191] width 19 height 16
type input "****"
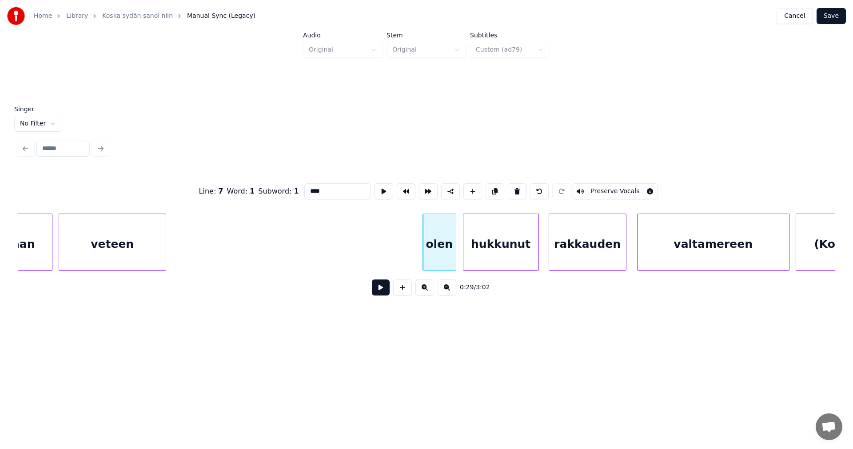
click at [438, 254] on div "olen" at bounding box center [439, 244] width 33 height 60
click at [377, 295] on button at bounding box center [381, 287] width 18 height 16
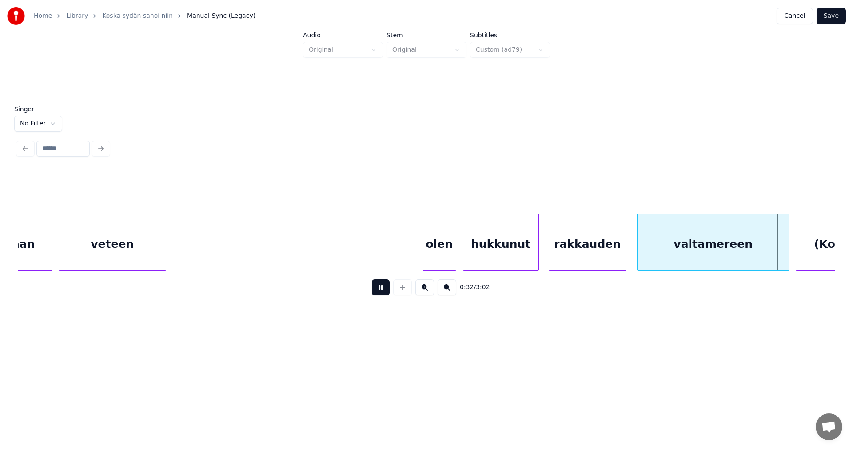
drag, startPoint x: 377, startPoint y: 295, endPoint x: 527, endPoint y: 300, distance: 149.9
click at [378, 294] on button at bounding box center [381, 287] width 18 height 16
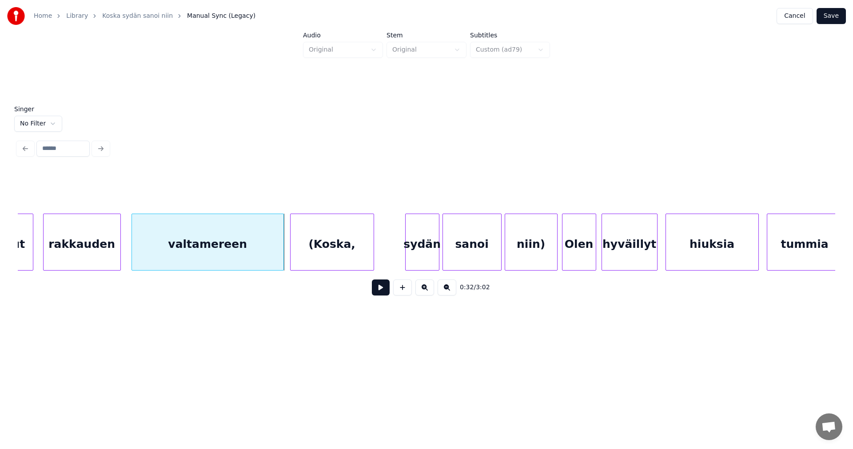
scroll to position [0, 4769]
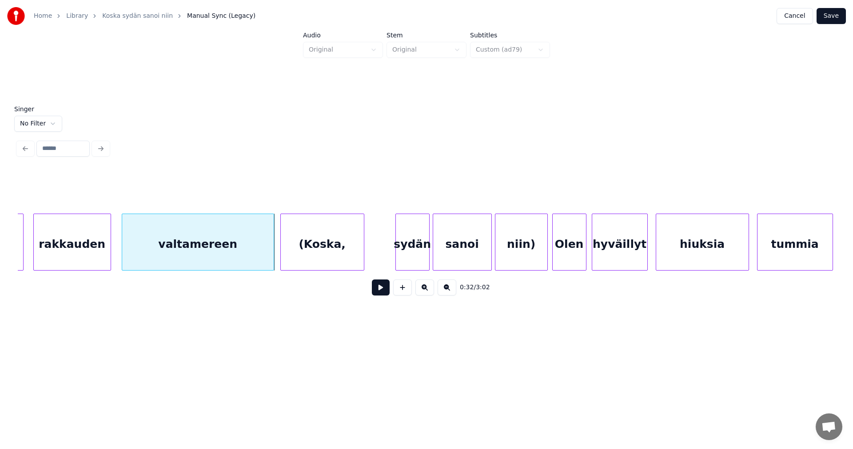
click at [333, 247] on div "(Koska," at bounding box center [322, 244] width 83 height 60
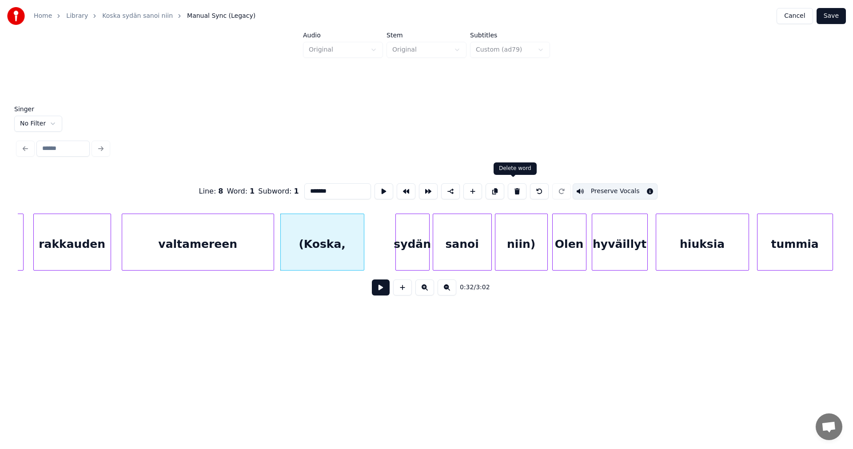
click at [515, 188] on button at bounding box center [517, 191] width 19 height 16
type input "**********"
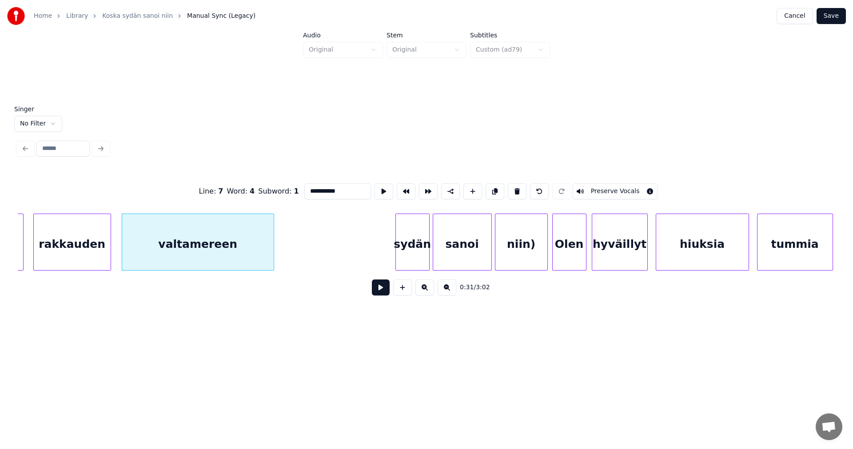
click at [261, 247] on div "valtamereen" at bounding box center [198, 244] width 152 height 60
click at [378, 289] on button at bounding box center [381, 287] width 18 height 16
click at [379, 289] on button at bounding box center [381, 287] width 18 height 16
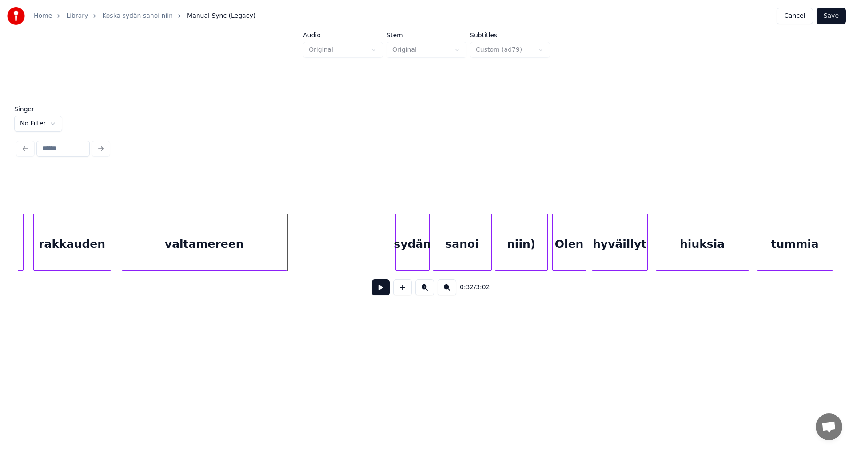
click at [284, 262] on div at bounding box center [285, 242] width 3 height 56
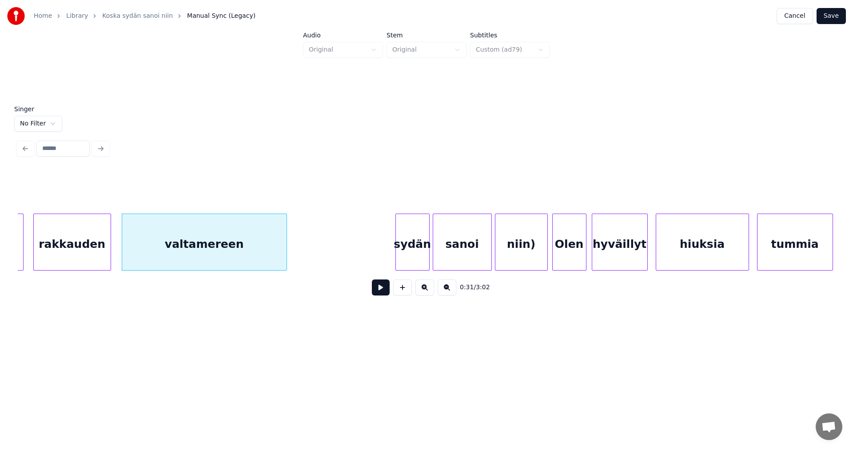
click at [411, 250] on div "sydän" at bounding box center [412, 244] width 33 height 60
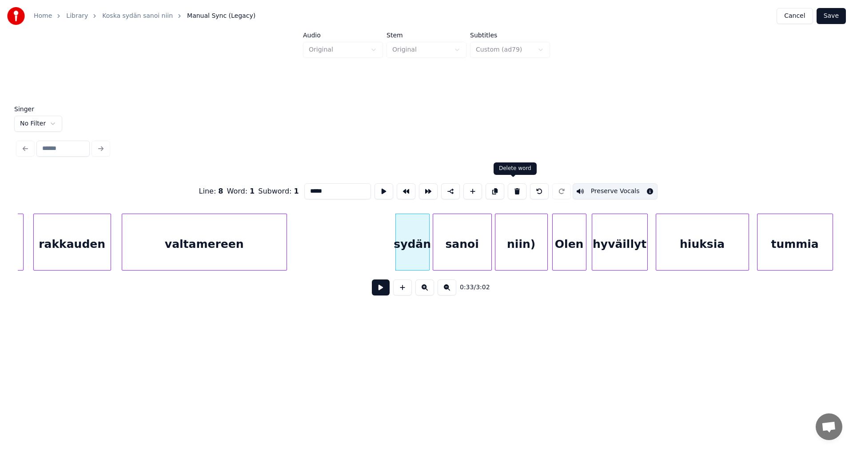
click at [514, 189] on button at bounding box center [517, 191] width 19 height 16
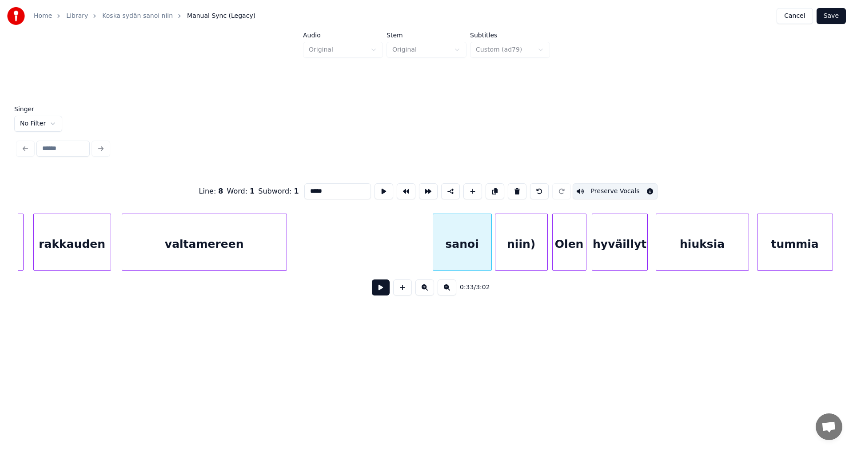
click at [474, 240] on div "sanoi" at bounding box center [462, 244] width 58 height 60
click at [514, 188] on button at bounding box center [517, 191] width 19 height 16
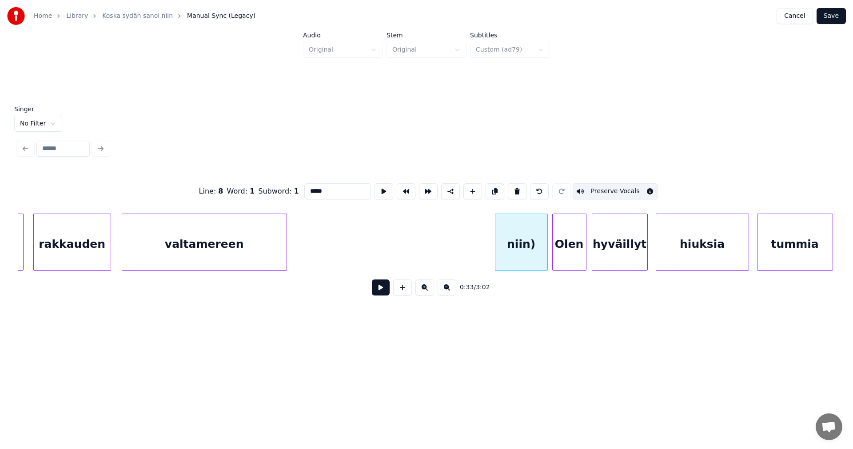
click at [518, 238] on div "niin)" at bounding box center [522, 244] width 52 height 60
click at [516, 190] on button at bounding box center [517, 191] width 19 height 16
type input "****"
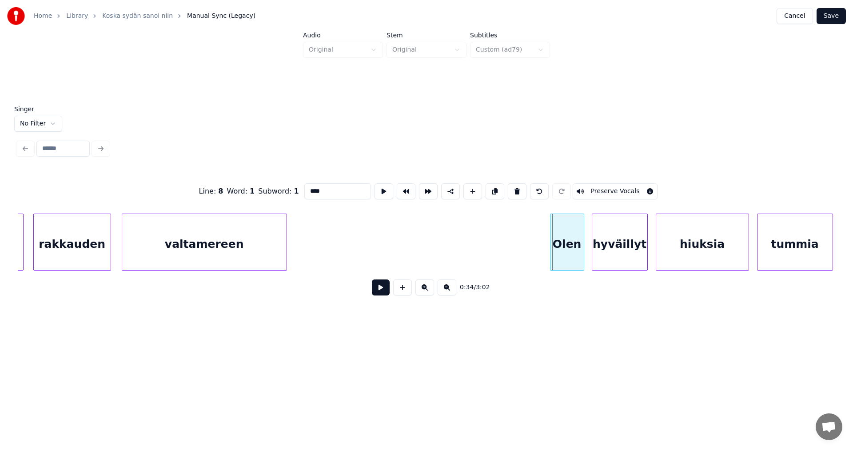
click at [569, 248] on div "Olen" at bounding box center [567, 244] width 33 height 60
click at [385, 293] on button at bounding box center [381, 287] width 18 height 16
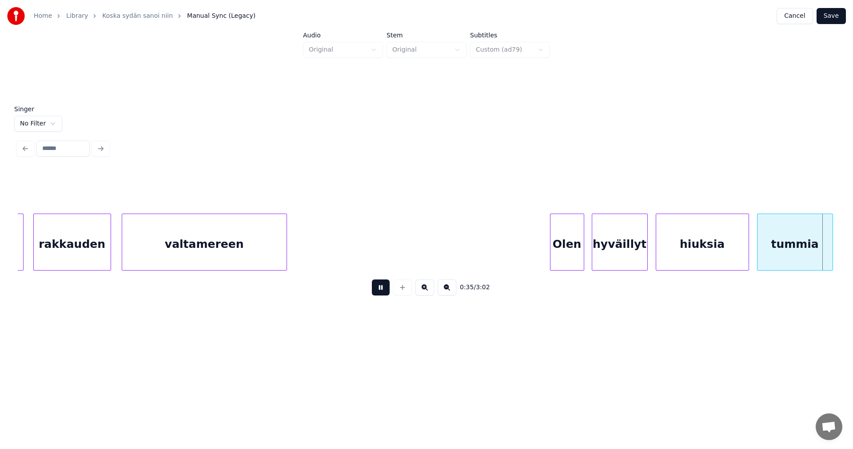
scroll to position [0, 5587]
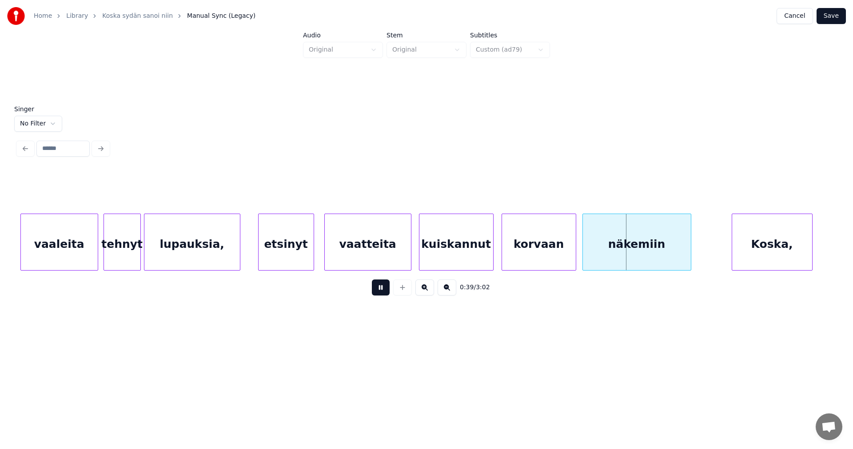
click at [385, 293] on button at bounding box center [381, 287] width 18 height 16
click at [229, 259] on div "lupauksia," at bounding box center [192, 244] width 96 height 60
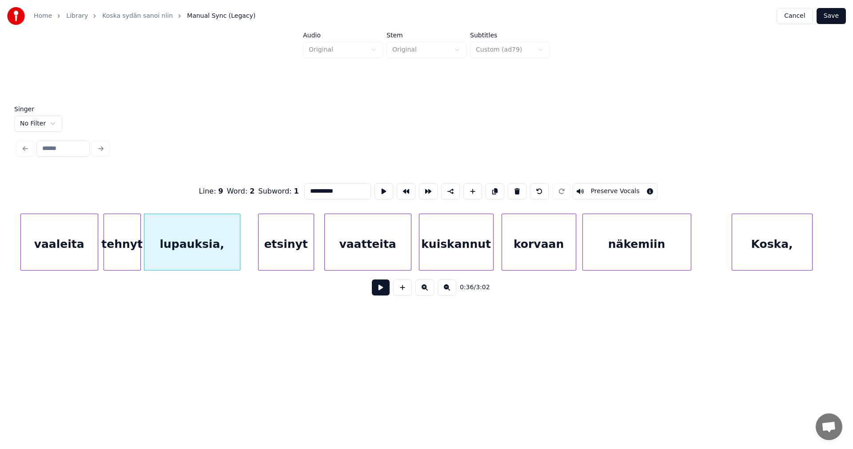
click at [385, 291] on button at bounding box center [381, 287] width 18 height 16
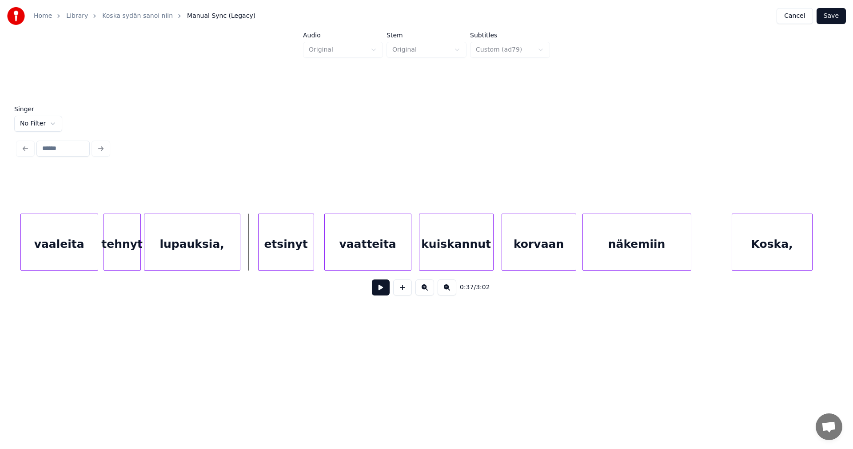
click at [385, 291] on button at bounding box center [381, 287] width 18 height 16
click at [231, 256] on div "lupauksia," at bounding box center [192, 244] width 96 height 60
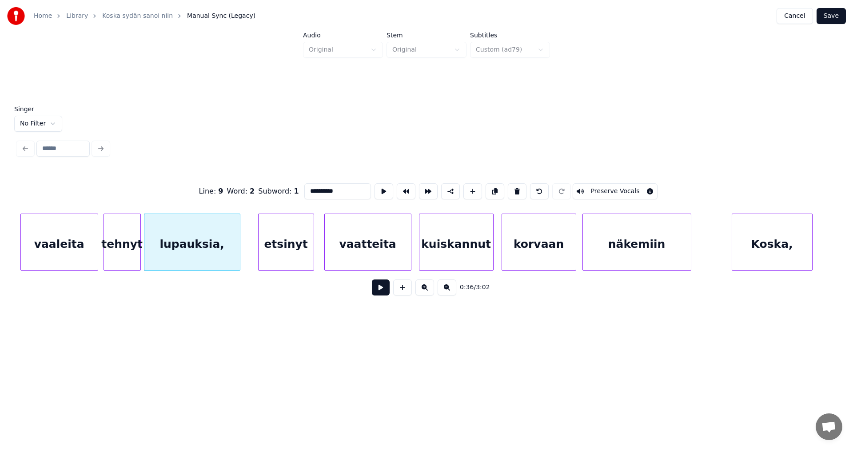
click at [389, 293] on button at bounding box center [381, 287] width 18 height 16
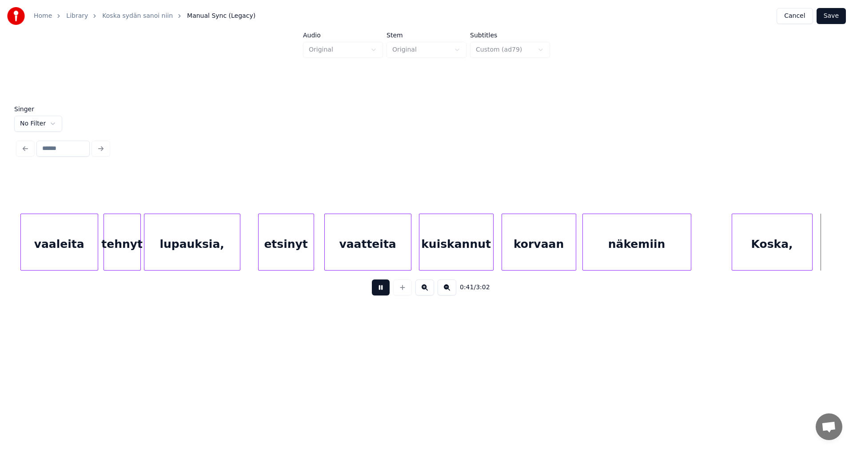
scroll to position [0, 6407]
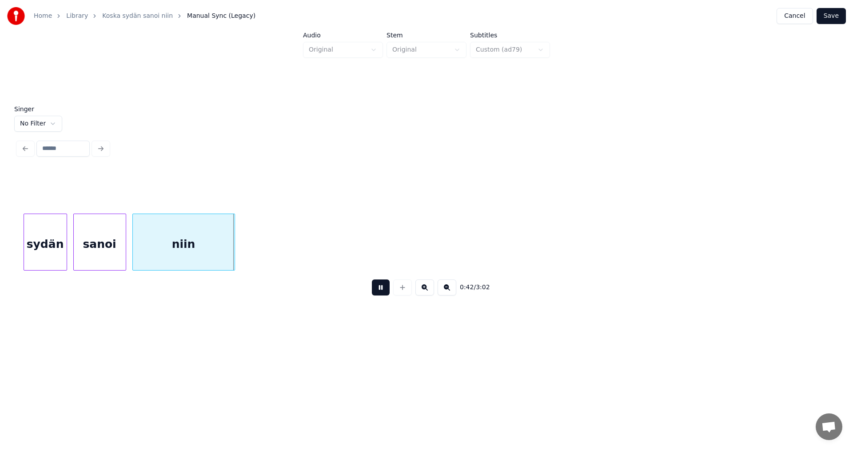
click at [389, 293] on button at bounding box center [381, 287] width 18 height 16
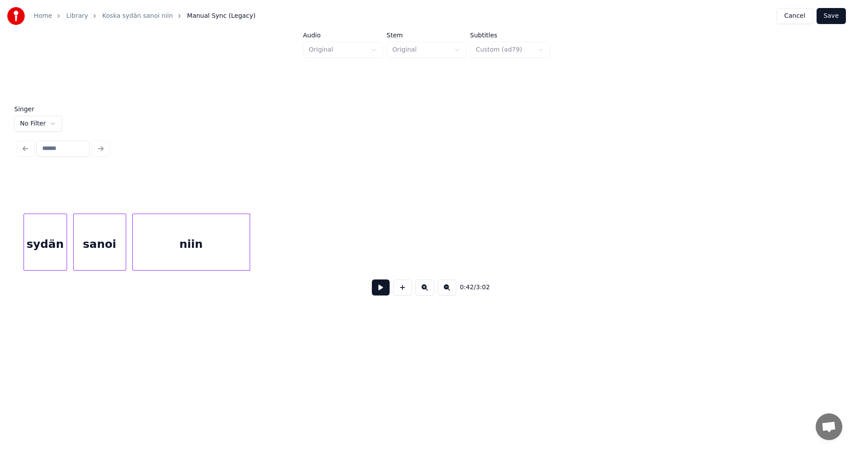
click at [249, 259] on div at bounding box center [248, 242] width 3 height 56
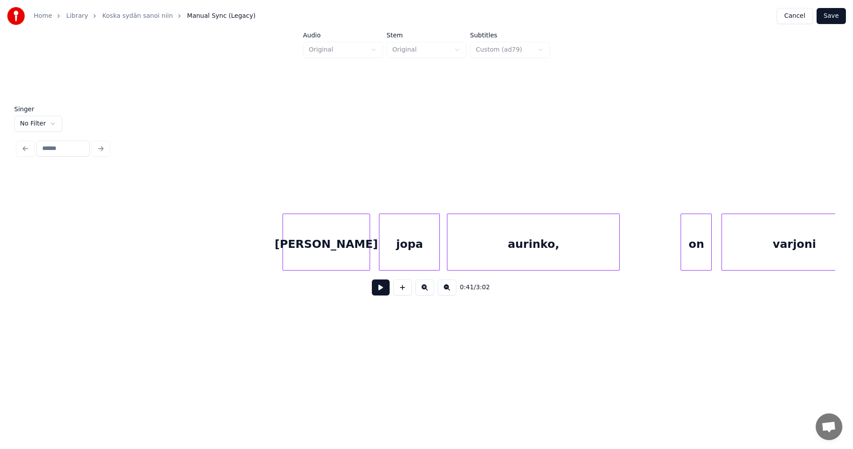
scroll to position [0, 7031]
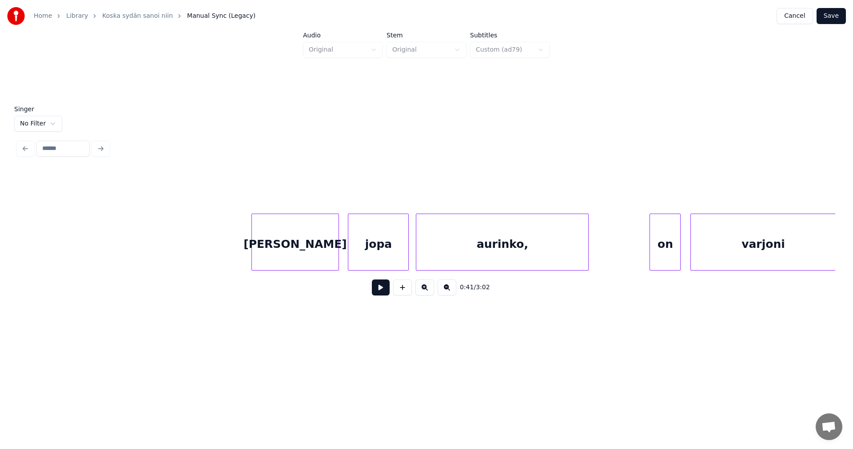
click at [382, 289] on button at bounding box center [381, 287] width 18 height 16
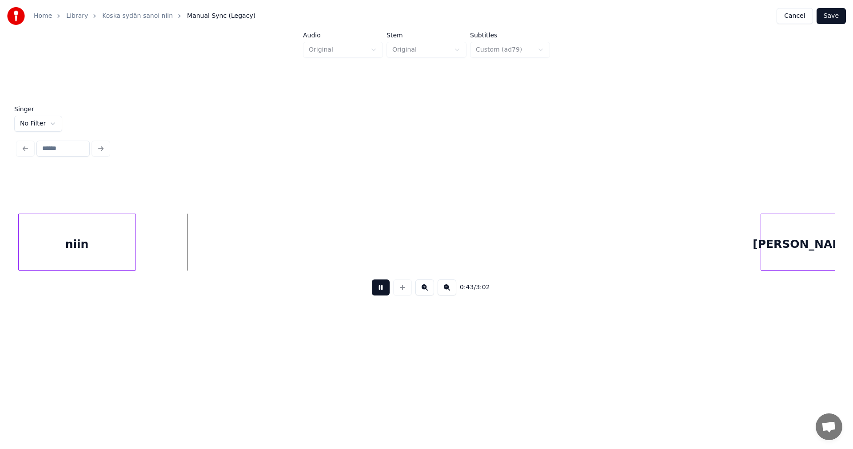
click at [382, 289] on button at bounding box center [381, 287] width 18 height 16
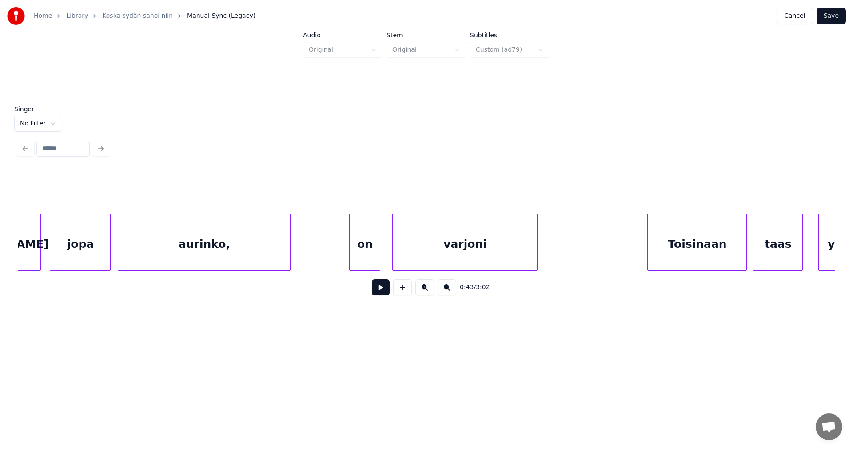
click at [356, 251] on div "on" at bounding box center [365, 244] width 30 height 60
click at [378, 292] on button at bounding box center [381, 287] width 18 height 16
click at [511, 256] on div "varjoni" at bounding box center [465, 244] width 144 height 60
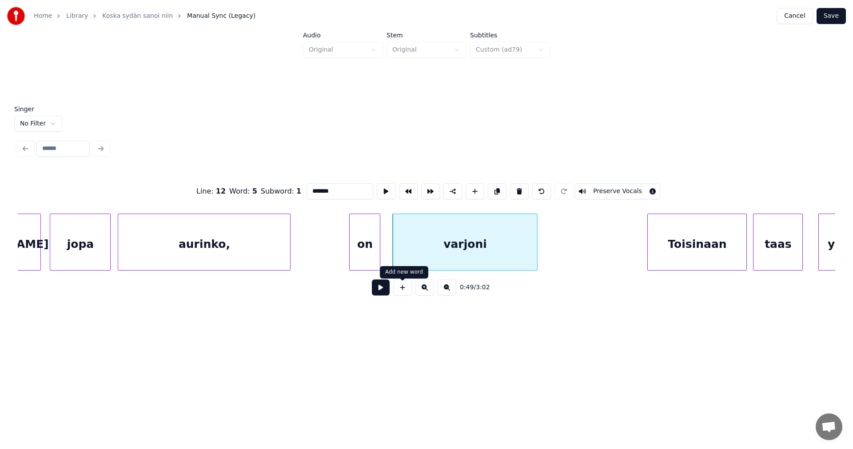
click at [387, 292] on button at bounding box center [381, 287] width 18 height 16
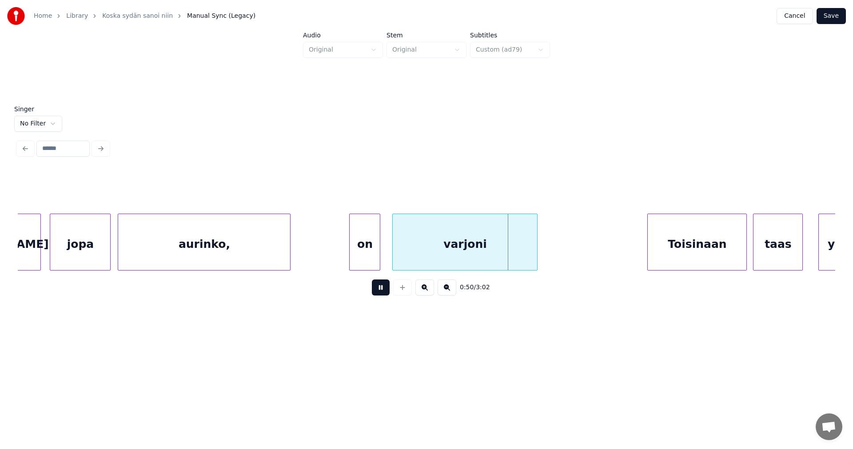
click at [388, 291] on button at bounding box center [381, 287] width 18 height 16
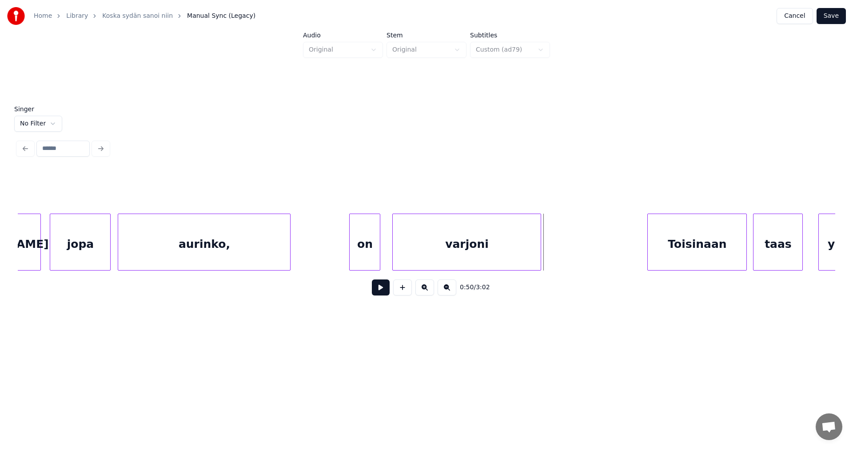
click at [539, 248] on div at bounding box center [539, 242] width 3 height 56
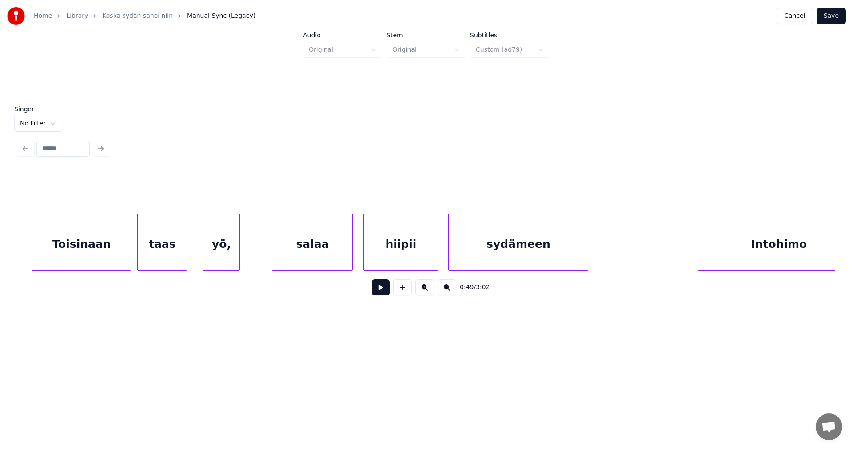
scroll to position [0, 7951]
click at [214, 251] on div "yö," at bounding box center [210, 244] width 36 height 60
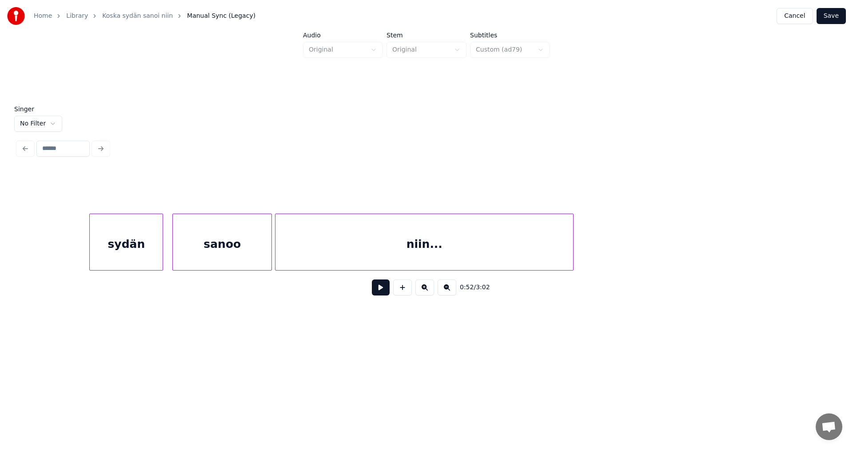
scroll to position [0, 9731]
click at [334, 247] on div "niin..." at bounding box center [393, 244] width 298 height 60
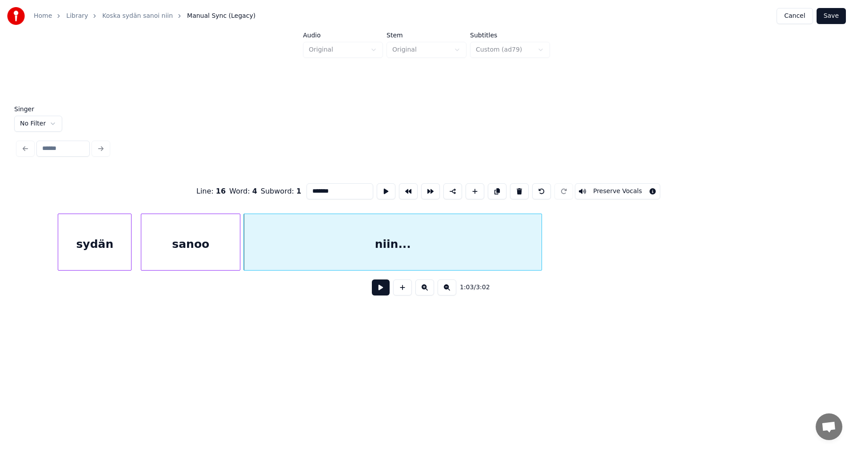
click at [385, 287] on button at bounding box center [381, 287] width 18 height 16
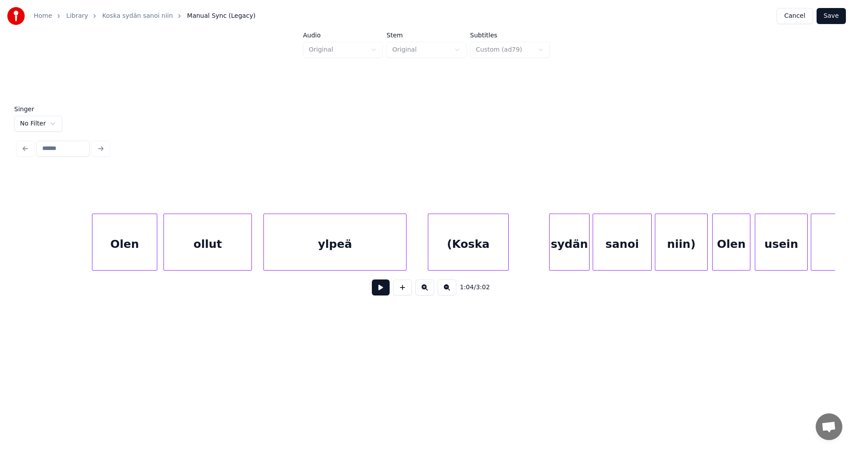
scroll to position [0, 13654]
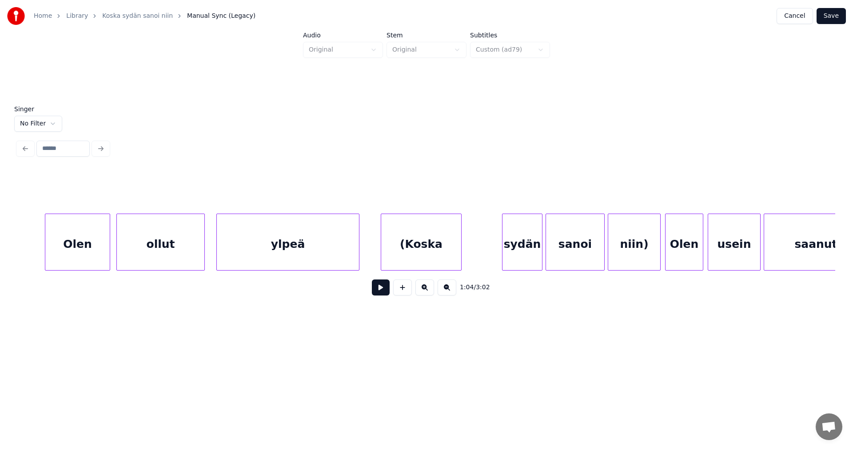
click at [435, 246] on div "(Koska" at bounding box center [421, 244] width 80 height 60
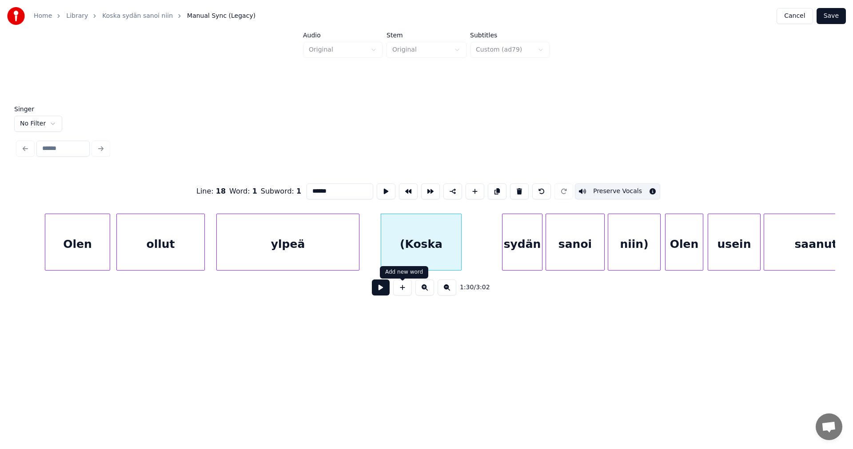
click at [384, 292] on button at bounding box center [381, 287] width 18 height 16
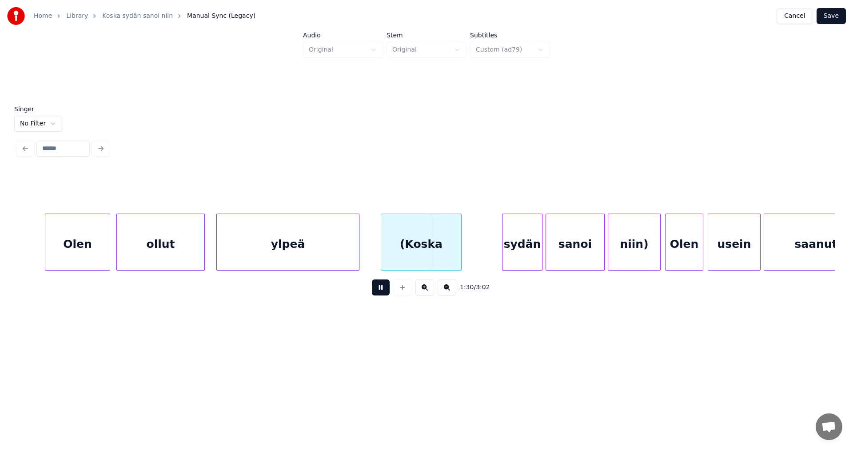
drag, startPoint x: 384, startPoint y: 292, endPoint x: 417, endPoint y: 263, distance: 43.7
click at [389, 287] on button at bounding box center [381, 287] width 18 height 16
click at [439, 242] on div "(Koska" at bounding box center [421, 244] width 80 height 60
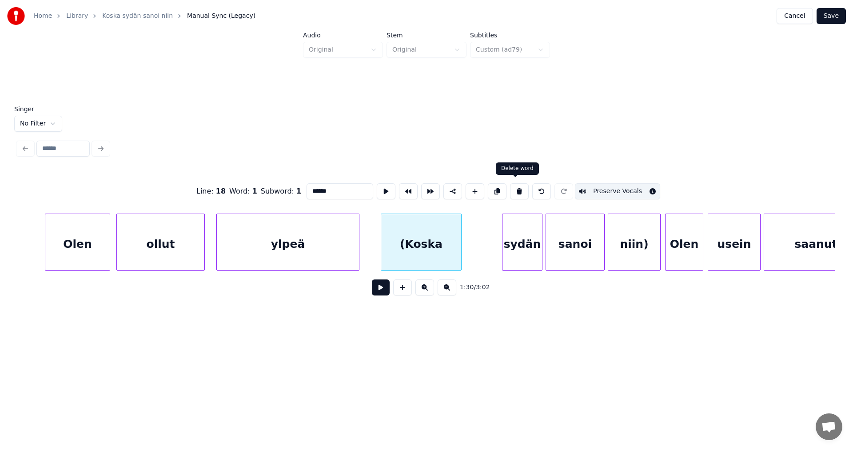
click at [518, 188] on button at bounding box center [519, 191] width 19 height 16
type input "*****"
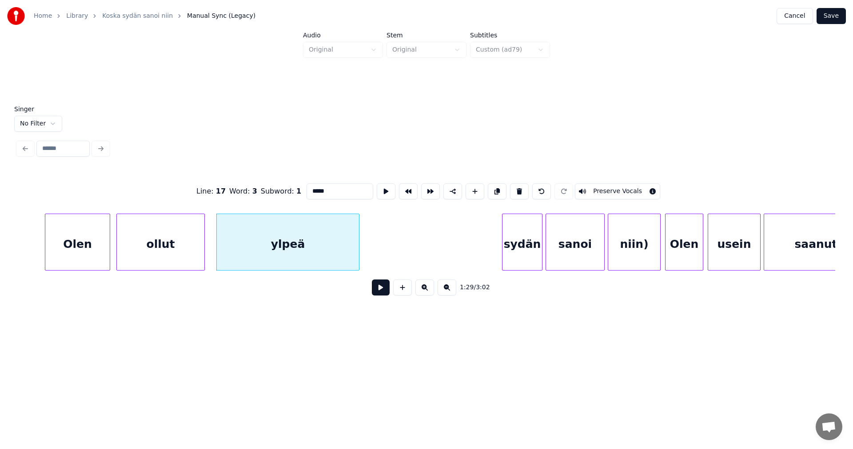
click at [346, 249] on div "ylpeä" at bounding box center [288, 244] width 142 height 60
click at [380, 293] on button at bounding box center [381, 287] width 18 height 16
click at [381, 292] on button at bounding box center [381, 287] width 18 height 16
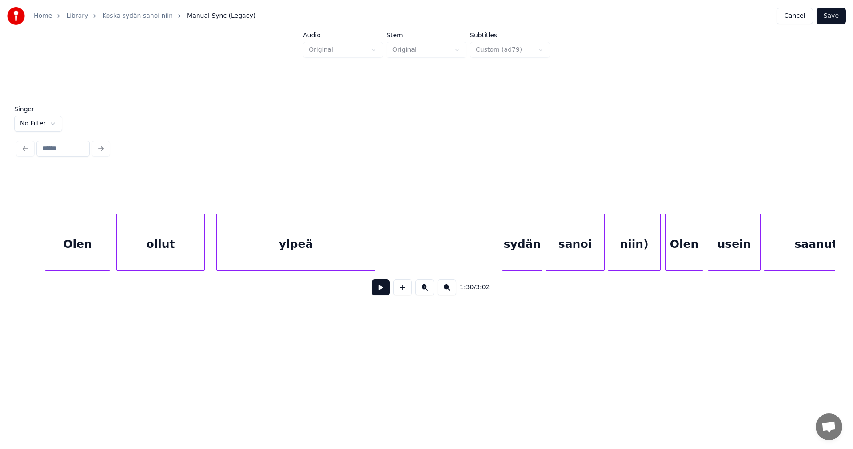
click at [375, 252] on div at bounding box center [374, 242] width 3 height 56
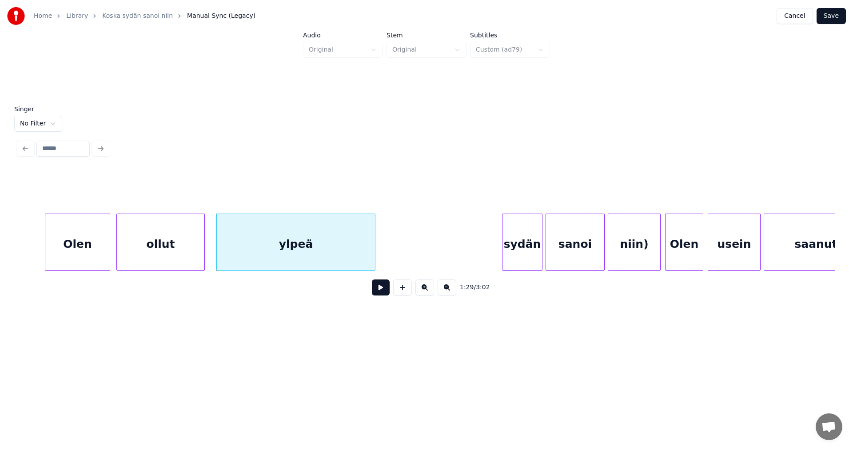
click at [523, 243] on div "sydän" at bounding box center [523, 244] width 40 height 60
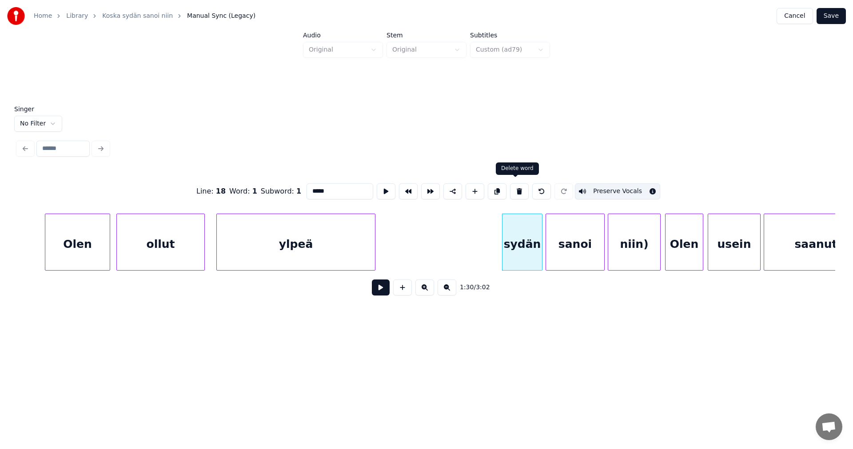
click at [515, 188] on button at bounding box center [519, 191] width 19 height 16
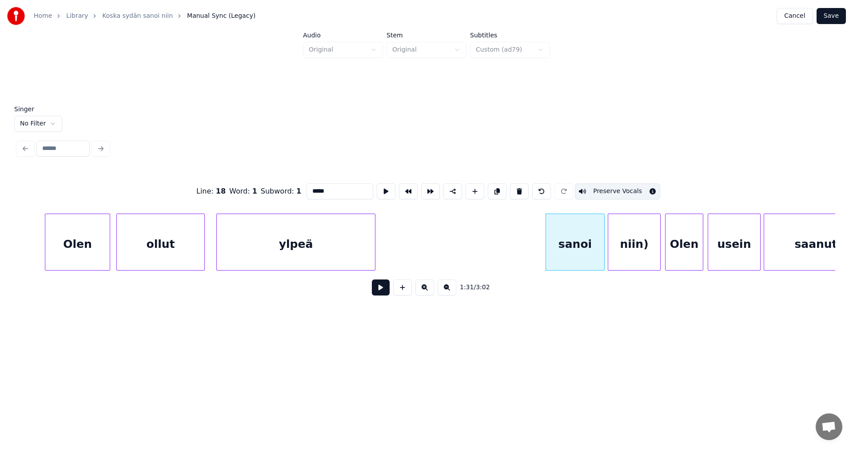
click at [571, 245] on div "sanoi" at bounding box center [575, 244] width 58 height 60
click at [516, 189] on button at bounding box center [519, 191] width 19 height 16
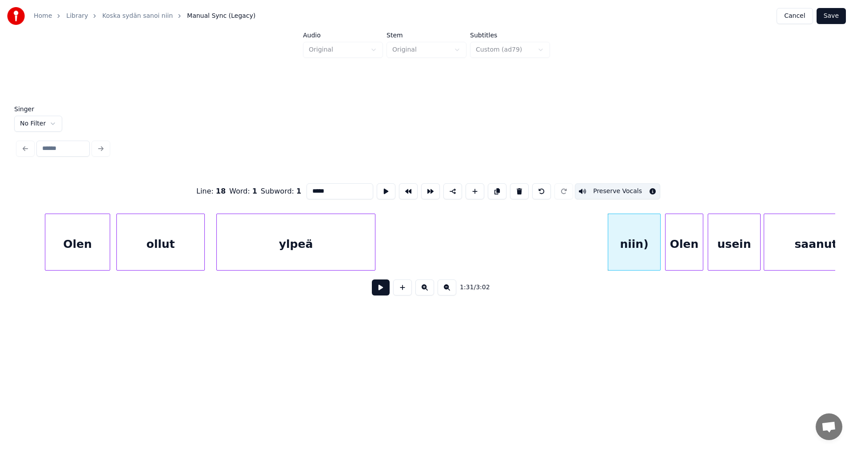
click at [624, 252] on div "niin)" at bounding box center [635, 244] width 52 height 60
click at [517, 190] on button at bounding box center [519, 191] width 19 height 16
type input "****"
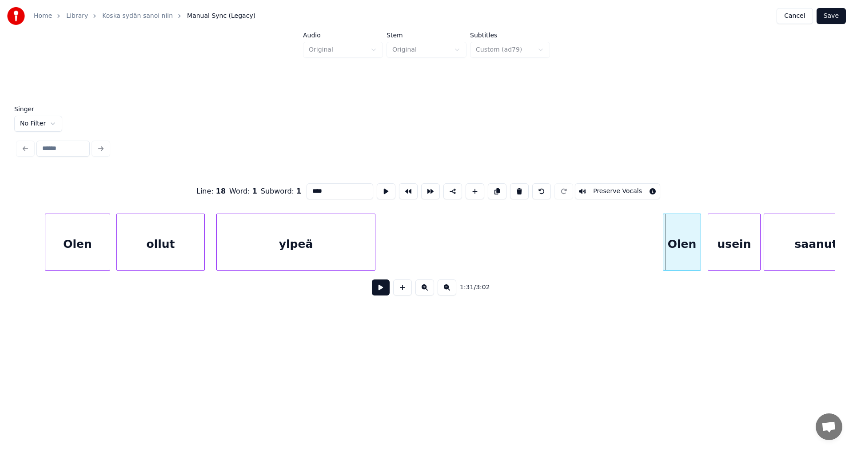
click at [685, 250] on div "Olen" at bounding box center [682, 244] width 37 height 60
click at [388, 292] on button at bounding box center [381, 287] width 18 height 16
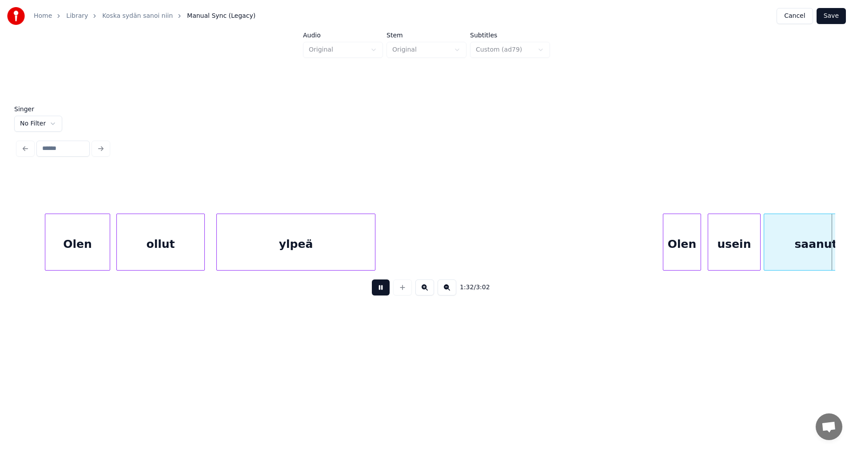
scroll to position [0, 14473]
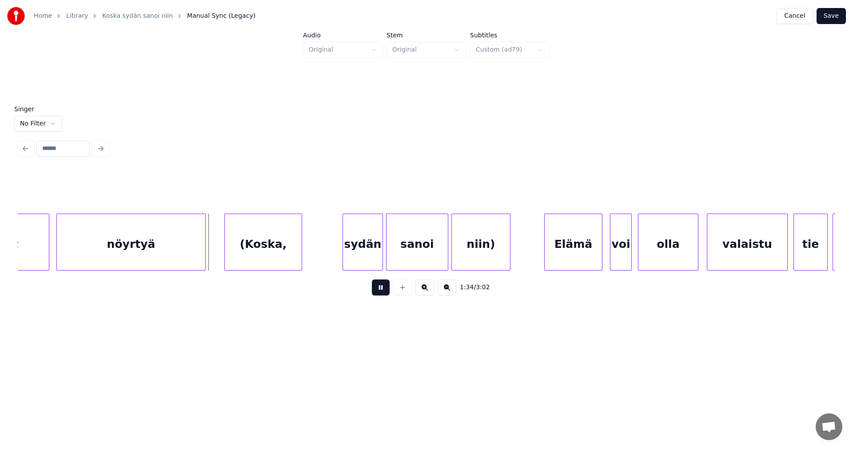
click at [388, 292] on button at bounding box center [381, 287] width 18 height 16
click at [292, 248] on div "(Koska," at bounding box center [263, 244] width 77 height 60
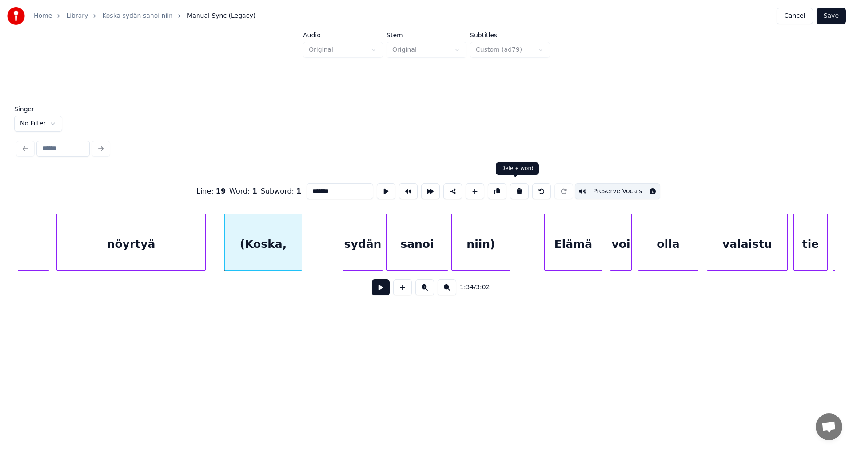
click at [516, 190] on button at bounding box center [519, 191] width 19 height 16
type input "*******"
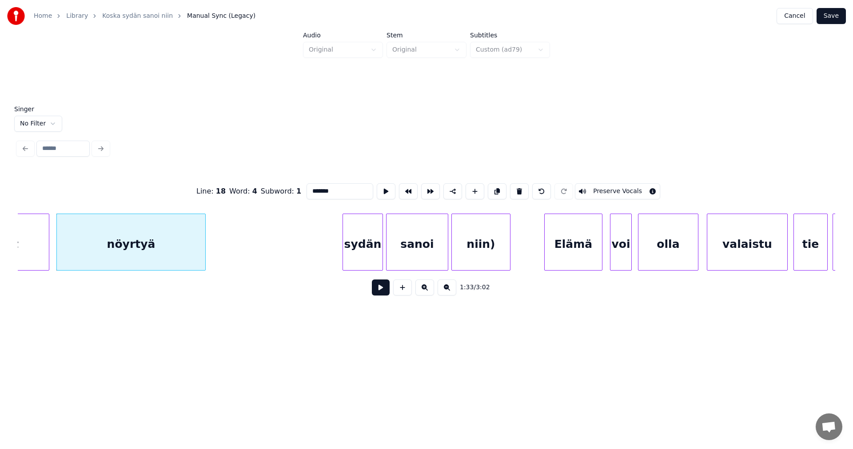
click at [200, 244] on div "nöyrtyä" at bounding box center [131, 244] width 148 height 60
click at [379, 292] on button at bounding box center [381, 287] width 18 height 16
click at [380, 291] on button at bounding box center [381, 287] width 18 height 16
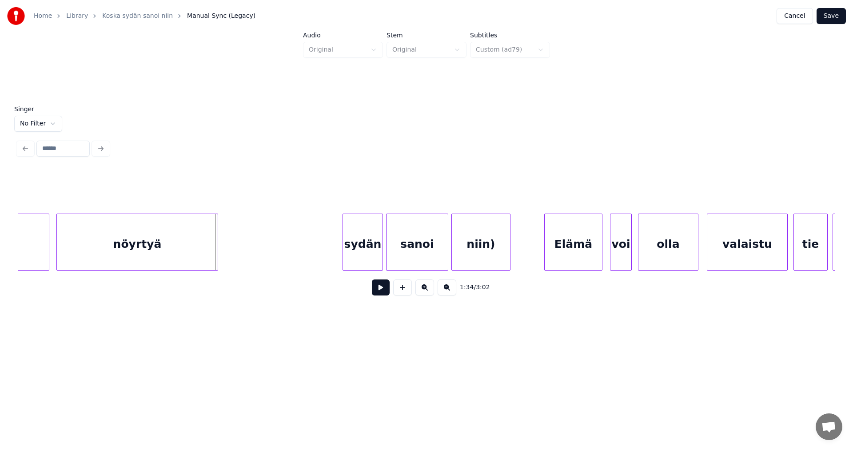
click at [215, 256] on div at bounding box center [216, 242] width 3 height 56
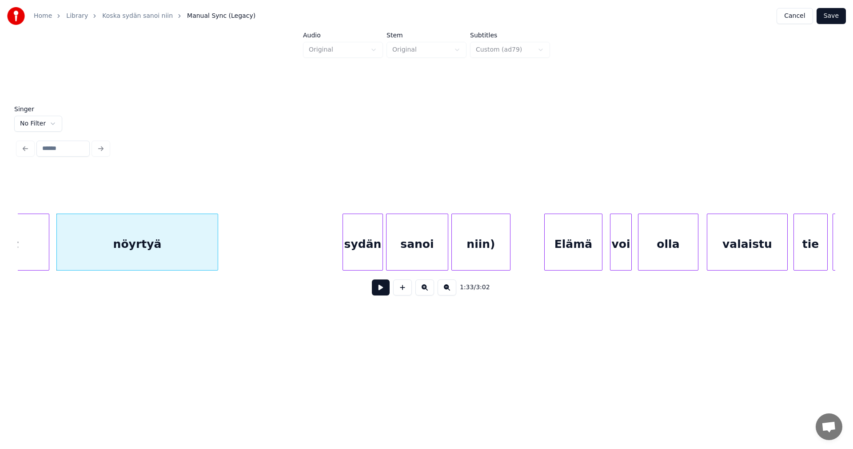
click at [356, 247] on div "sydän" at bounding box center [363, 244] width 40 height 60
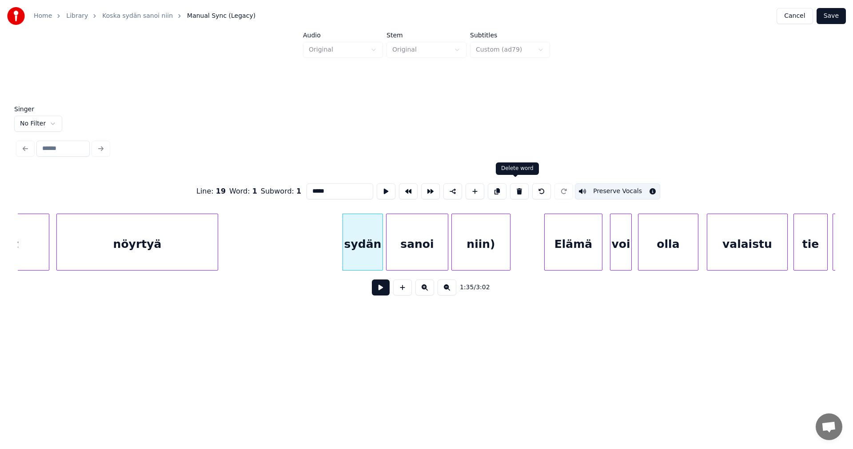
click at [516, 190] on button at bounding box center [519, 191] width 19 height 16
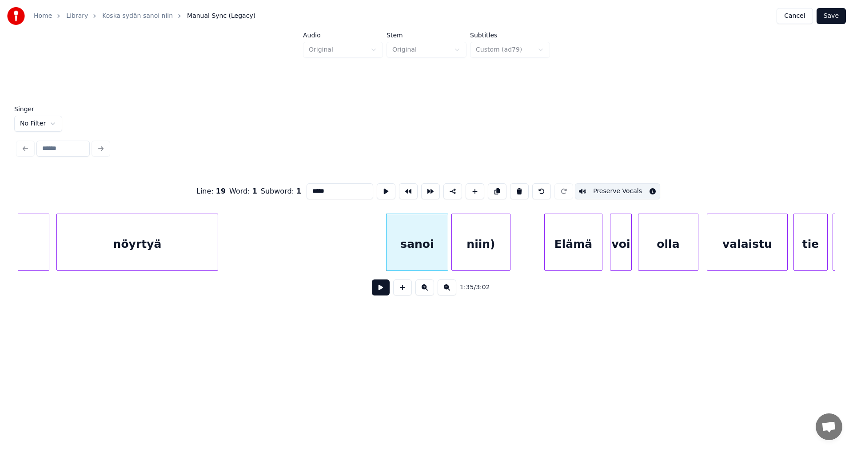
click at [432, 250] on div "sanoi" at bounding box center [417, 244] width 61 height 60
click at [521, 187] on button at bounding box center [519, 191] width 19 height 16
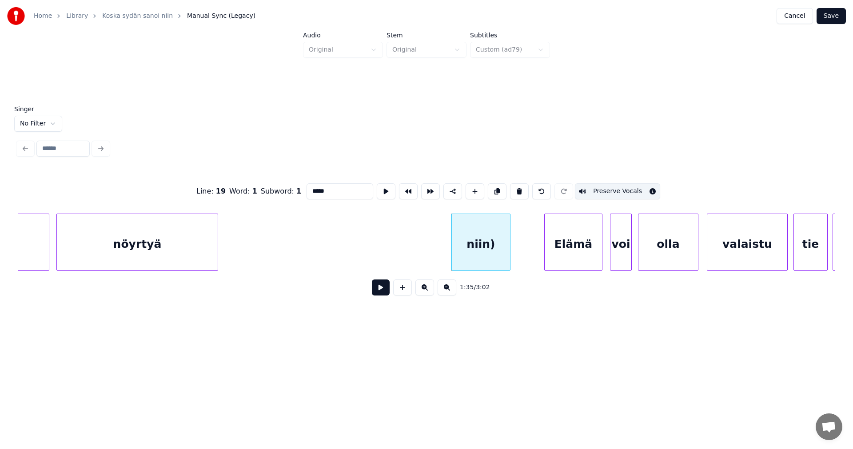
click at [492, 234] on div "niin)" at bounding box center [481, 244] width 58 height 60
click at [515, 192] on button at bounding box center [519, 191] width 19 height 16
type input "*****"
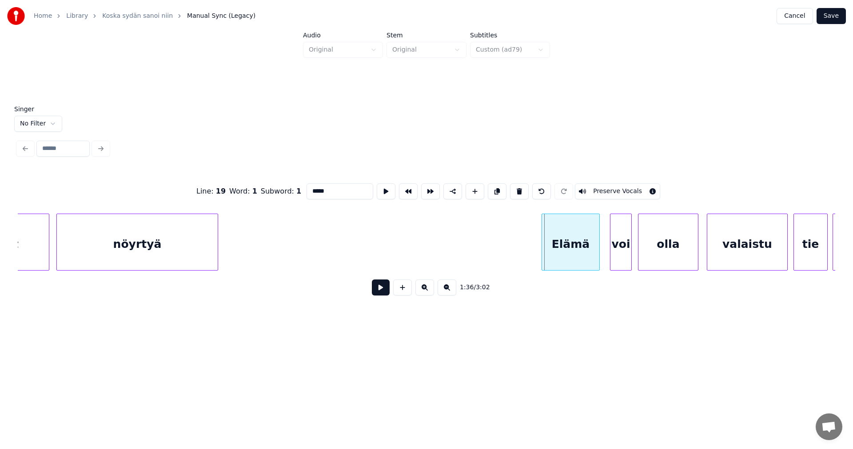
click at [575, 240] on div "Elämä" at bounding box center [570, 244] width 57 height 60
click at [383, 293] on button at bounding box center [381, 287] width 18 height 16
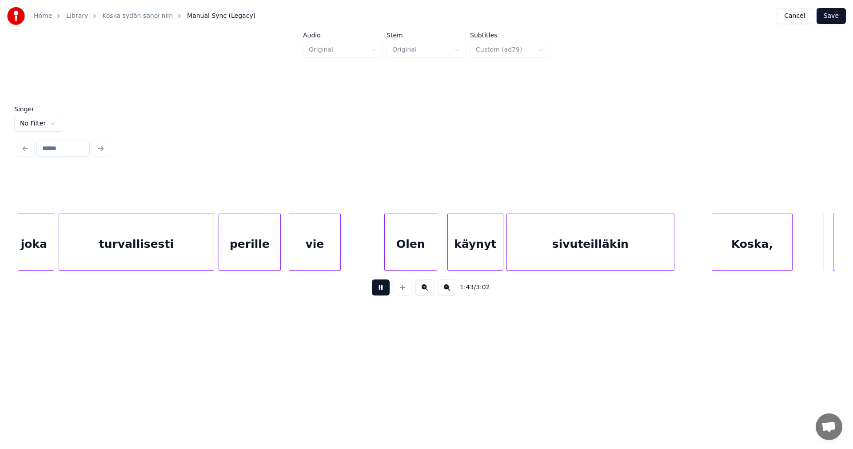
scroll to position [0, 16112]
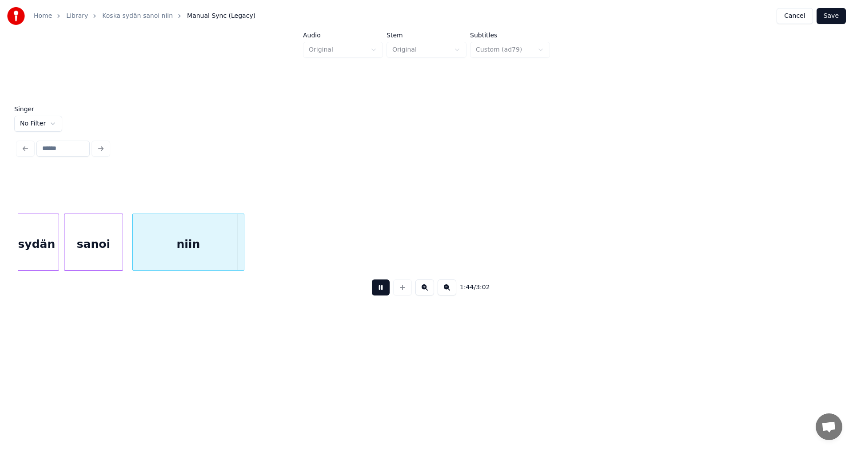
drag, startPoint x: 384, startPoint y: 293, endPoint x: 349, endPoint y: 280, distance: 36.4
click at [384, 292] on button at bounding box center [381, 287] width 18 height 16
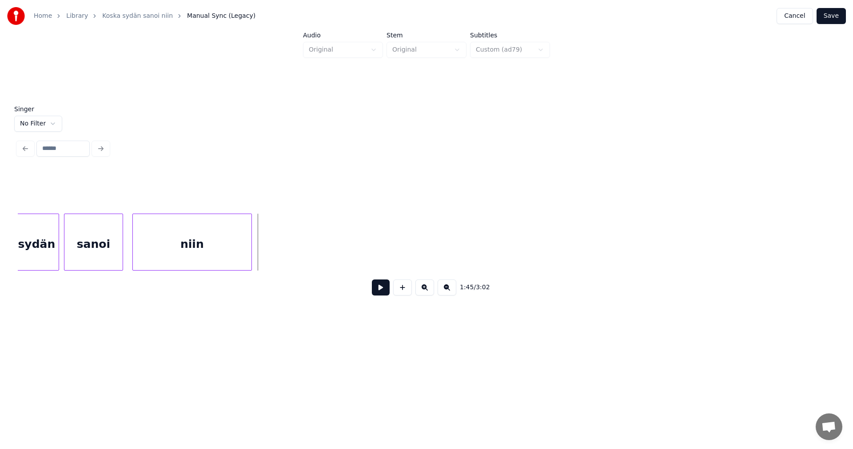
click at [251, 257] on div at bounding box center [250, 242] width 3 height 56
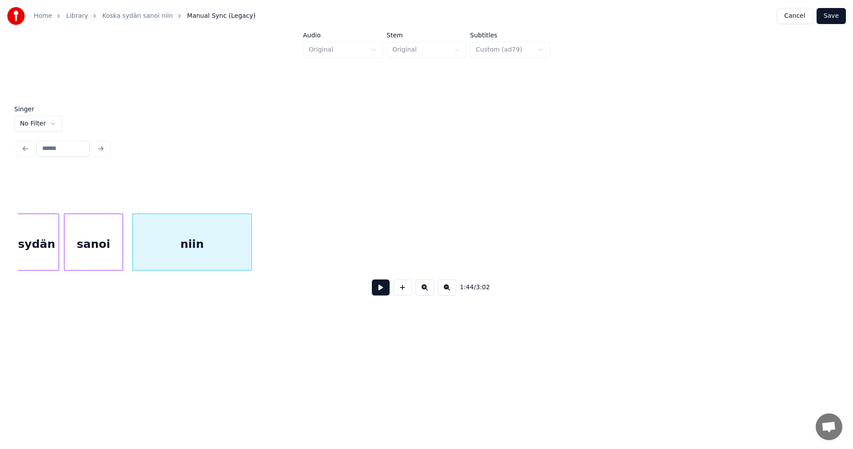
click at [382, 293] on button at bounding box center [381, 287] width 18 height 16
drag, startPoint x: 382, startPoint y: 293, endPoint x: 259, endPoint y: 282, distance: 124.1
click at [372, 293] on button at bounding box center [381, 287] width 18 height 16
click at [112, 263] on div "sanoi" at bounding box center [93, 244] width 58 height 60
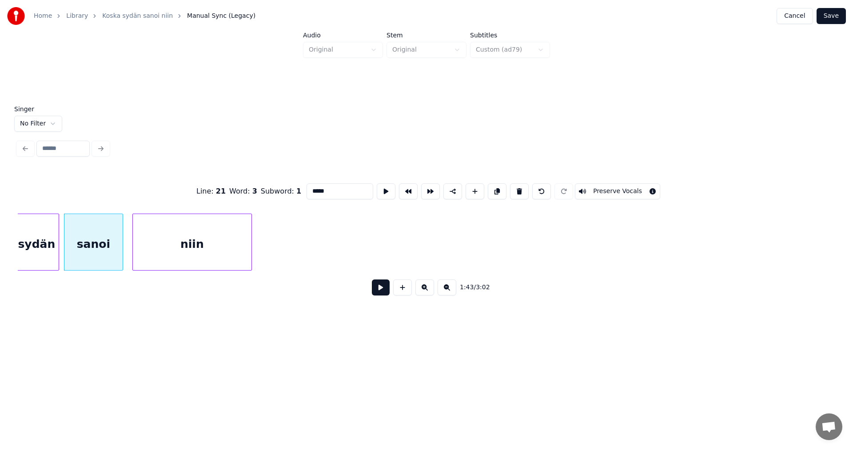
click at [377, 294] on button at bounding box center [381, 287] width 18 height 16
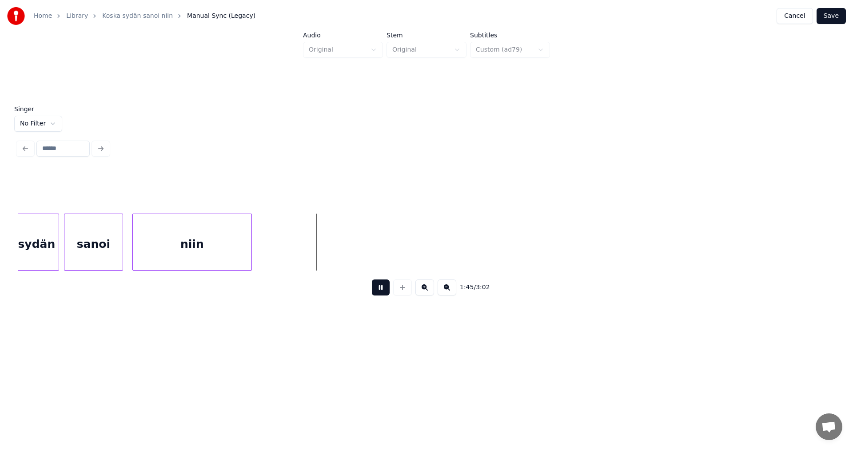
click at [377, 294] on button at bounding box center [381, 287] width 18 height 16
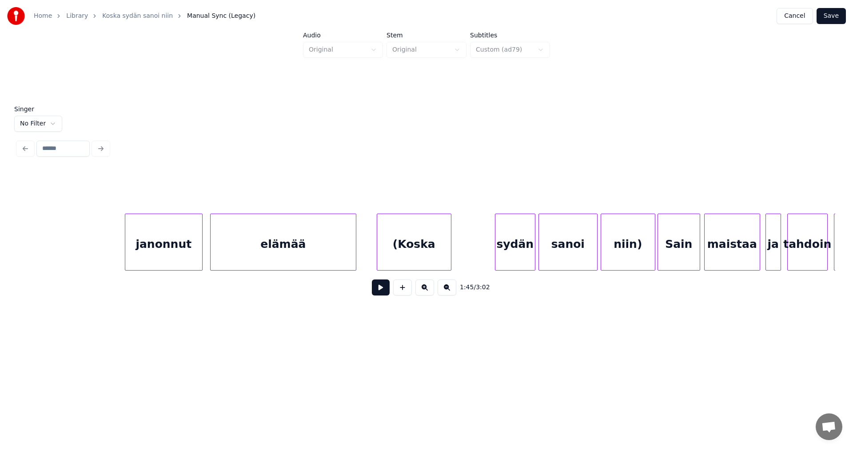
scroll to position [0, 17138]
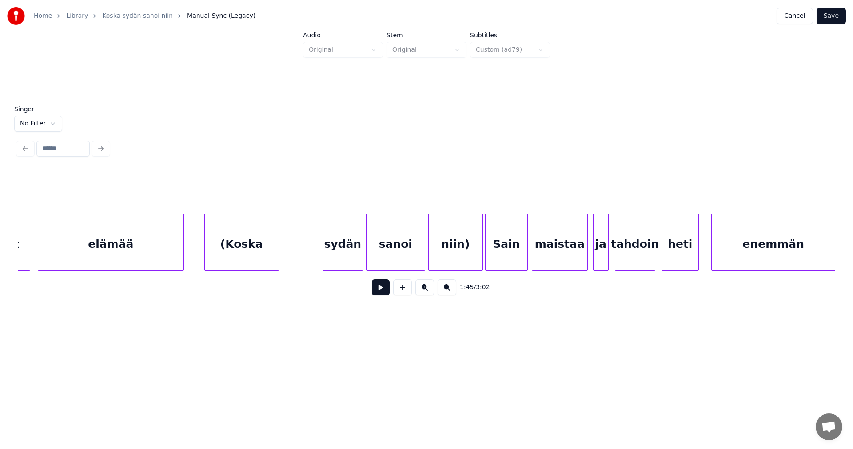
click at [161, 248] on div "elämää" at bounding box center [110, 244] width 145 height 60
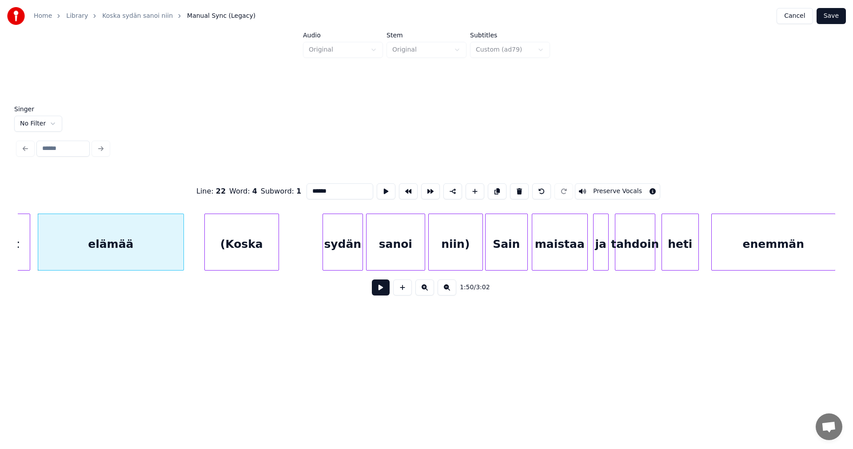
click at [379, 289] on button at bounding box center [381, 287] width 18 height 16
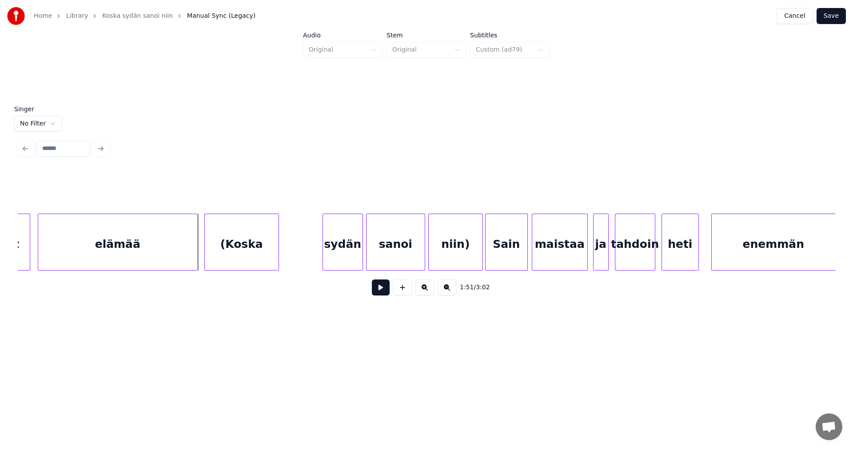
click at [196, 256] on div at bounding box center [196, 242] width 3 height 56
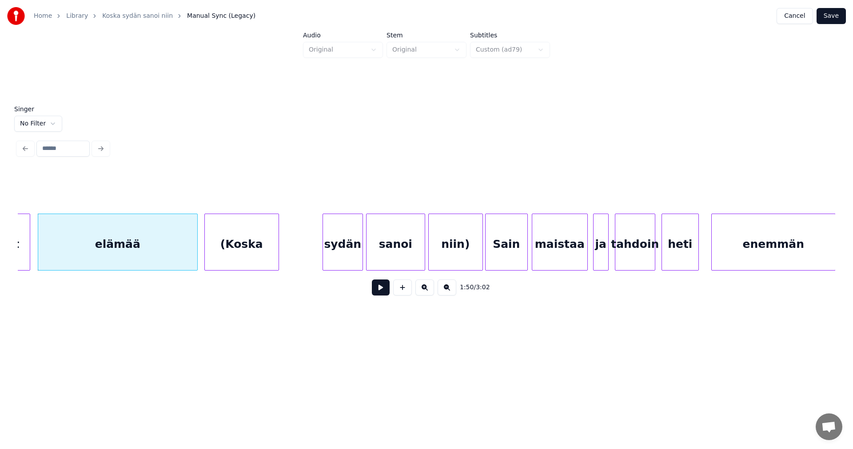
click at [234, 254] on div "(Koska" at bounding box center [242, 244] width 74 height 60
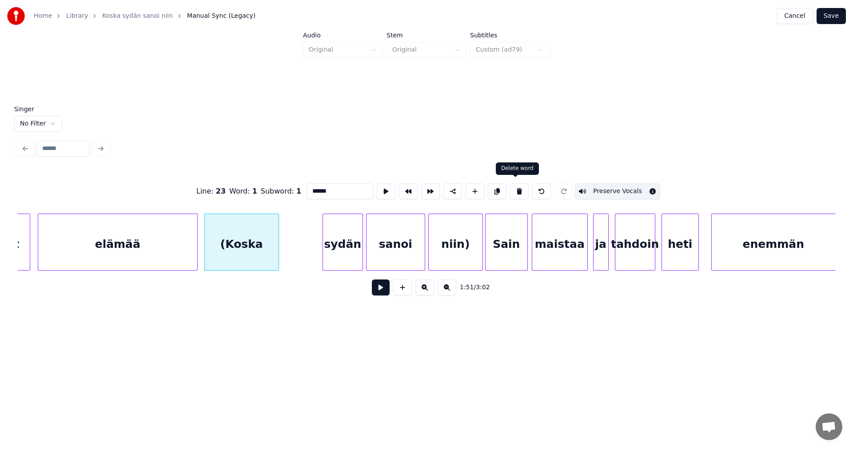
click at [518, 189] on button at bounding box center [519, 191] width 19 height 16
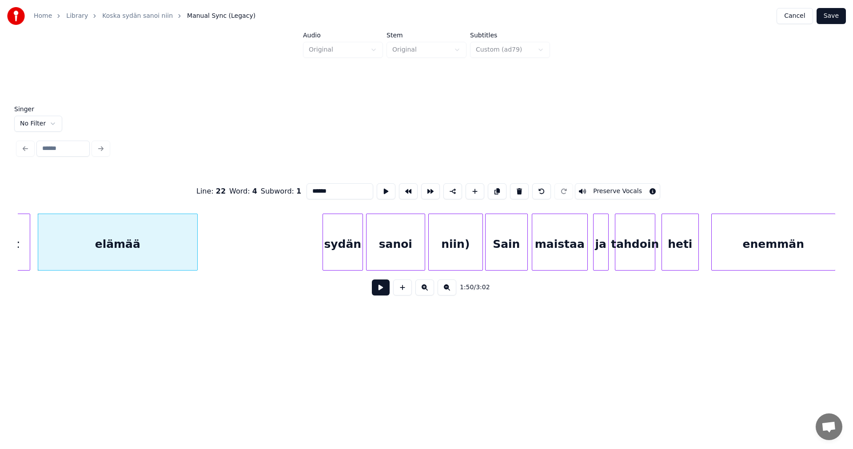
click at [335, 260] on div "sydän" at bounding box center [343, 244] width 40 height 60
type input "*****"
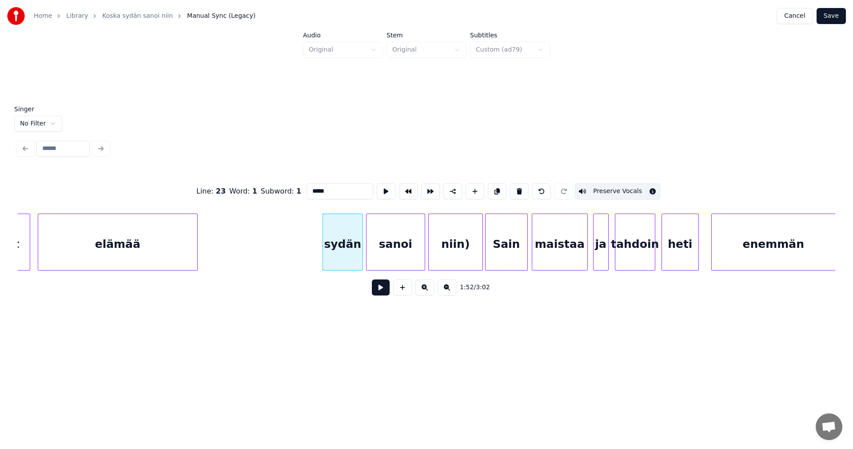
click at [379, 289] on button at bounding box center [381, 287] width 18 height 16
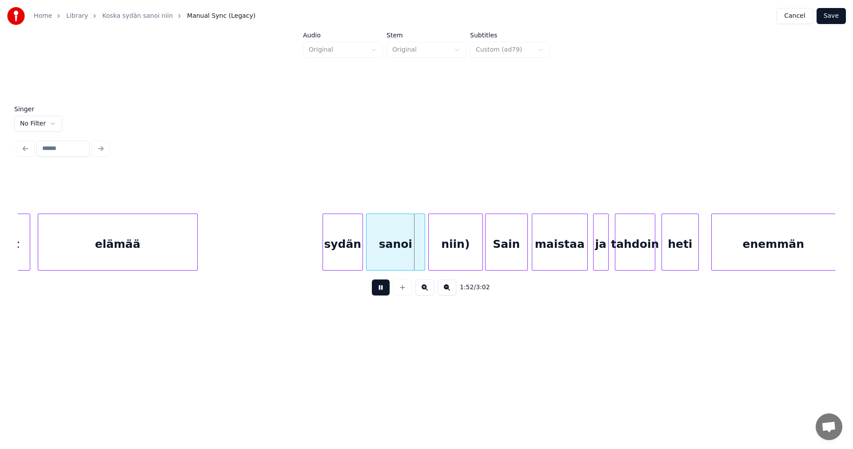
click at [379, 290] on button at bounding box center [381, 287] width 18 height 16
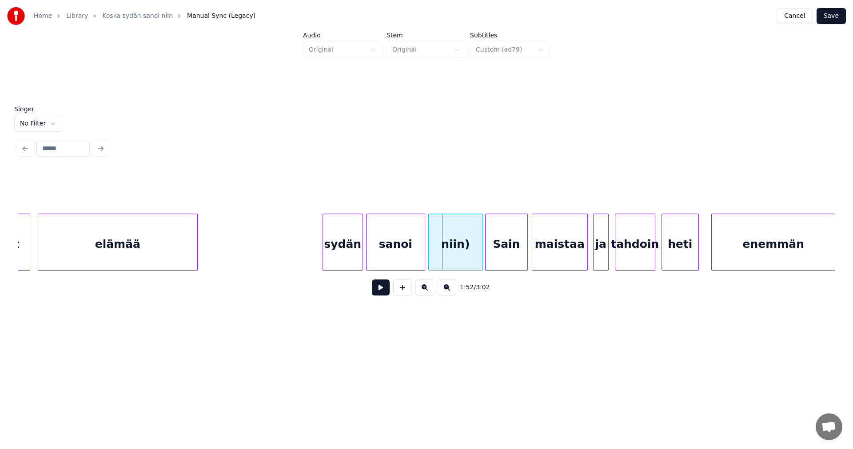
click at [340, 250] on div "sydän" at bounding box center [343, 244] width 40 height 60
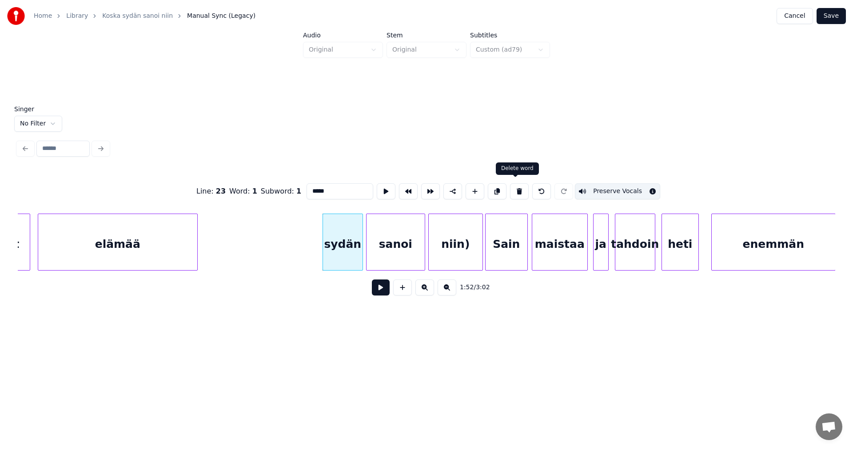
click at [518, 188] on button at bounding box center [519, 191] width 19 height 16
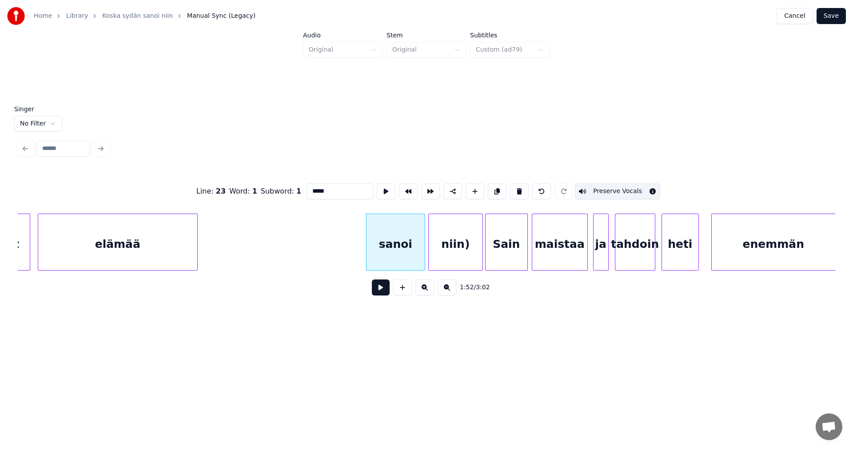
click at [414, 250] on div "sanoi" at bounding box center [396, 244] width 58 height 60
click at [516, 189] on button at bounding box center [519, 191] width 19 height 16
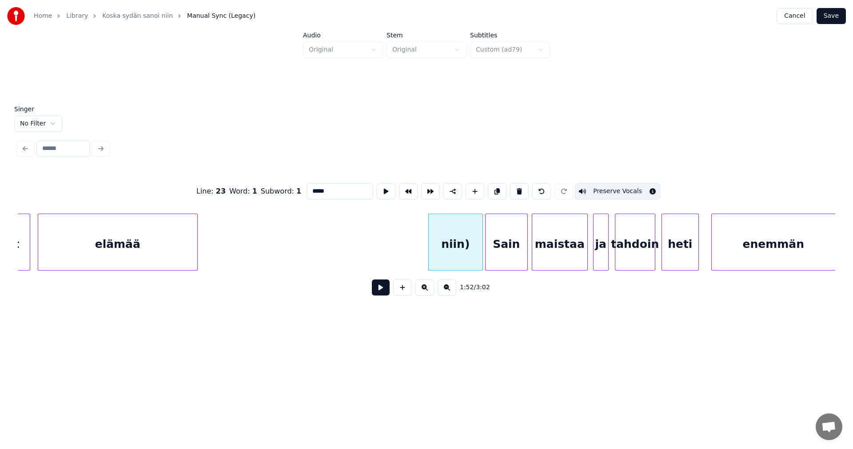
click at [466, 246] on div "niin)" at bounding box center [456, 244] width 54 height 60
click at [517, 192] on button at bounding box center [519, 191] width 19 height 16
type input "****"
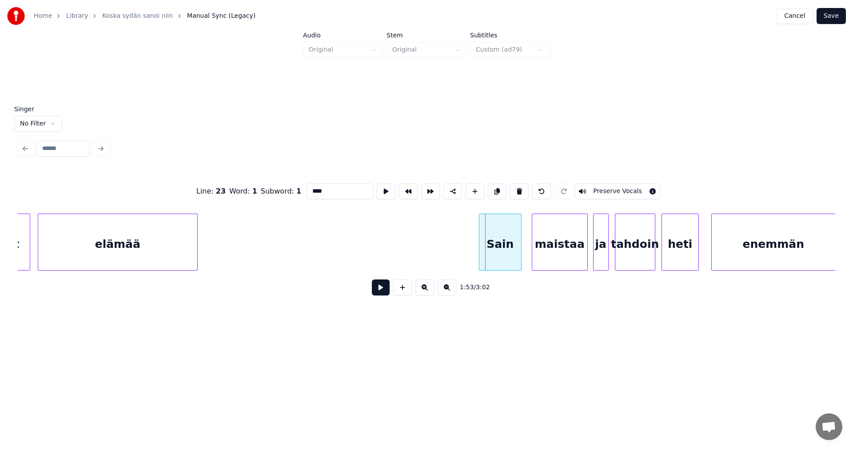
click at [500, 248] on div "Sain" at bounding box center [501, 244] width 42 height 60
click at [475, 254] on div at bounding box center [476, 242] width 3 height 56
click at [380, 295] on button at bounding box center [381, 287] width 18 height 16
click at [381, 295] on button at bounding box center [381, 287] width 18 height 16
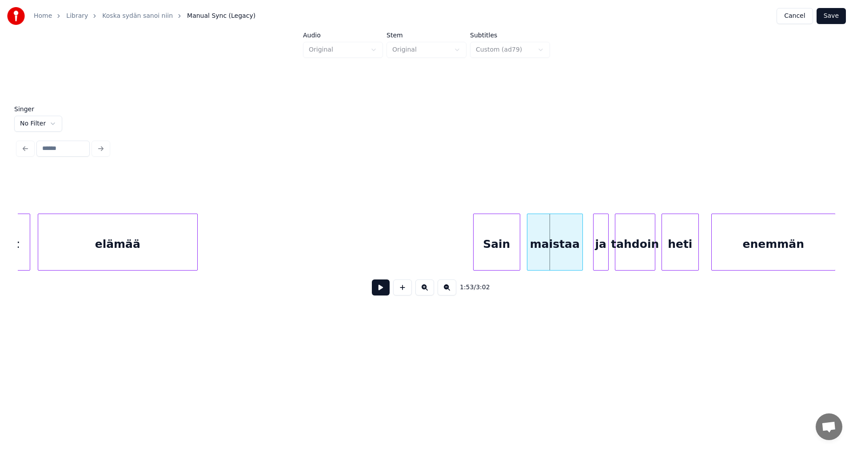
click at [548, 246] on div "maistaa" at bounding box center [555, 244] width 55 height 60
click at [385, 295] on button at bounding box center [381, 287] width 18 height 16
click at [570, 258] on div at bounding box center [570, 242] width 3 height 56
click at [588, 255] on div at bounding box center [587, 242] width 3 height 56
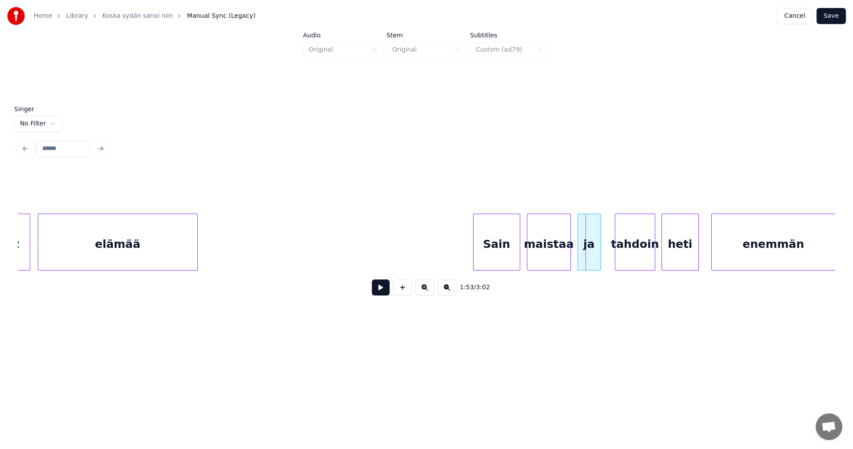
click at [588, 255] on div "ja" at bounding box center [589, 244] width 22 height 60
click at [514, 259] on div "Sain" at bounding box center [497, 244] width 46 height 60
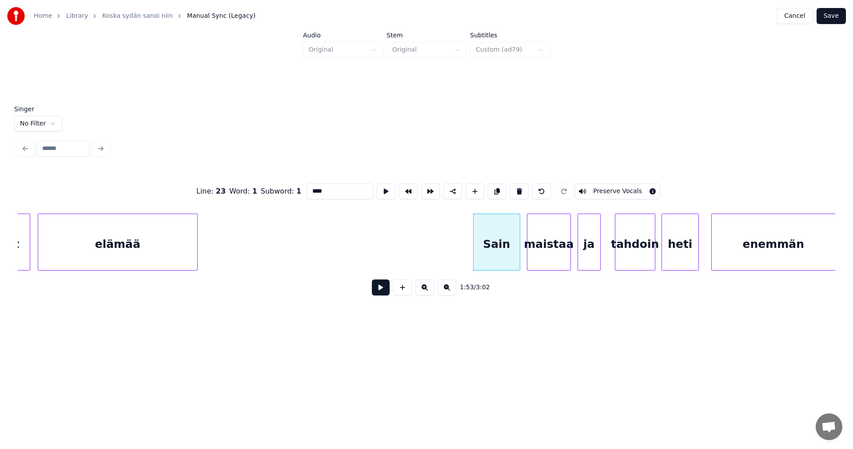
click at [385, 291] on button at bounding box center [381, 287] width 18 height 16
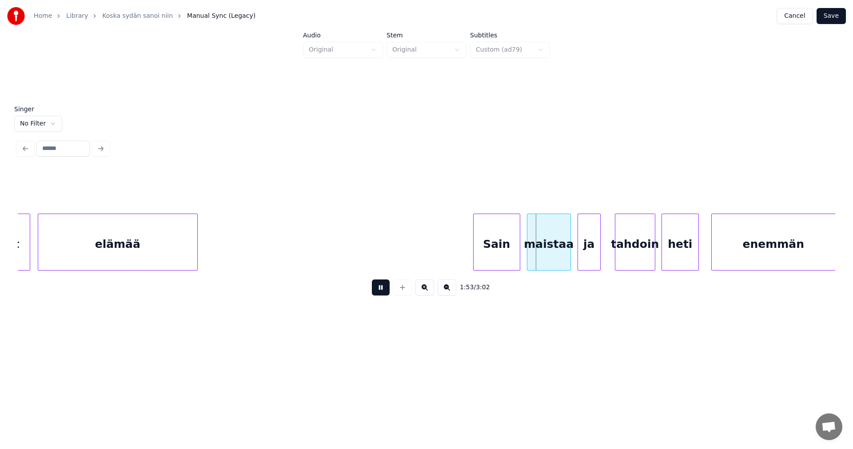
click at [385, 291] on button at bounding box center [381, 287] width 18 height 16
click at [380, 290] on button at bounding box center [381, 287] width 18 height 16
click at [499, 247] on div "Sain" at bounding box center [497, 244] width 46 height 60
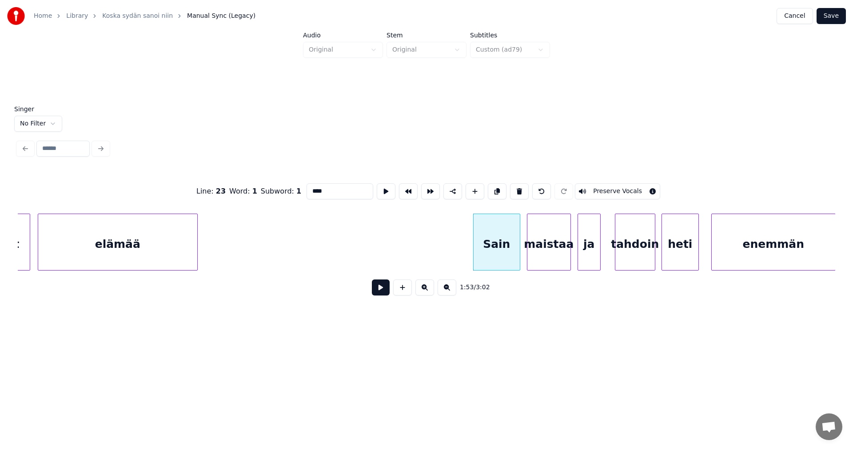
click at [383, 291] on button at bounding box center [381, 287] width 18 height 16
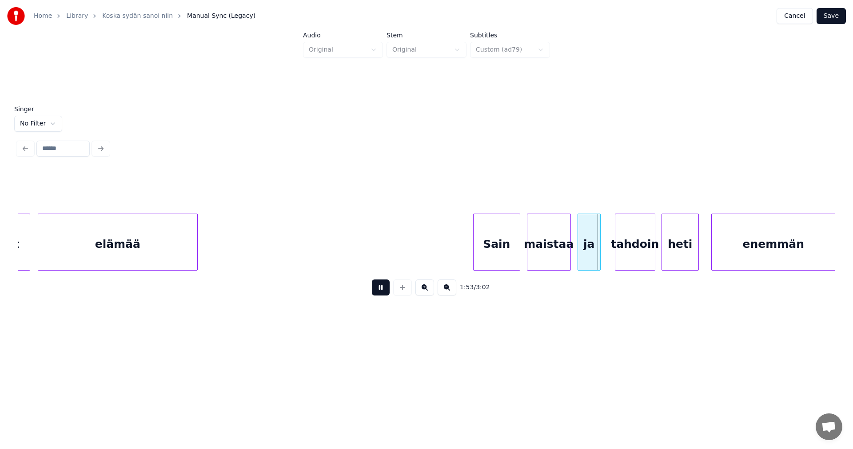
click at [383, 291] on button at bounding box center [381, 287] width 18 height 16
click at [563, 253] on div at bounding box center [564, 242] width 3 height 56
click at [585, 251] on div "ja" at bounding box center [586, 244] width 22 height 60
click at [599, 250] on div at bounding box center [600, 242] width 3 height 56
click at [624, 250] on div "tahdoin" at bounding box center [632, 244] width 40 height 60
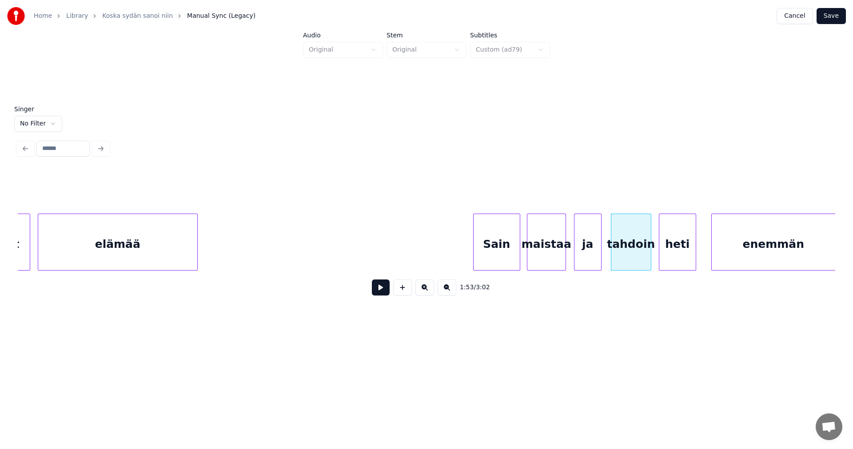
click at [674, 252] on div "heti" at bounding box center [678, 244] width 36 height 60
click at [385, 291] on button at bounding box center [381, 287] width 18 height 16
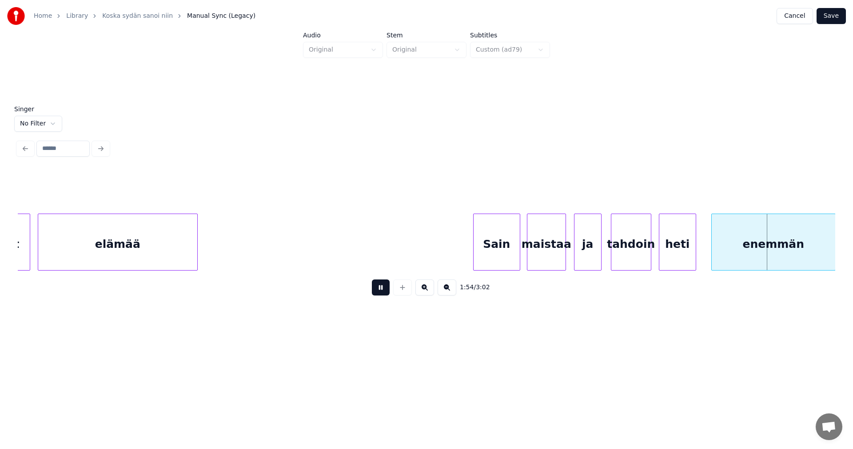
drag, startPoint x: 385, startPoint y: 291, endPoint x: 481, endPoint y: 279, distance: 97.6
click at [385, 291] on button at bounding box center [381, 287] width 18 height 16
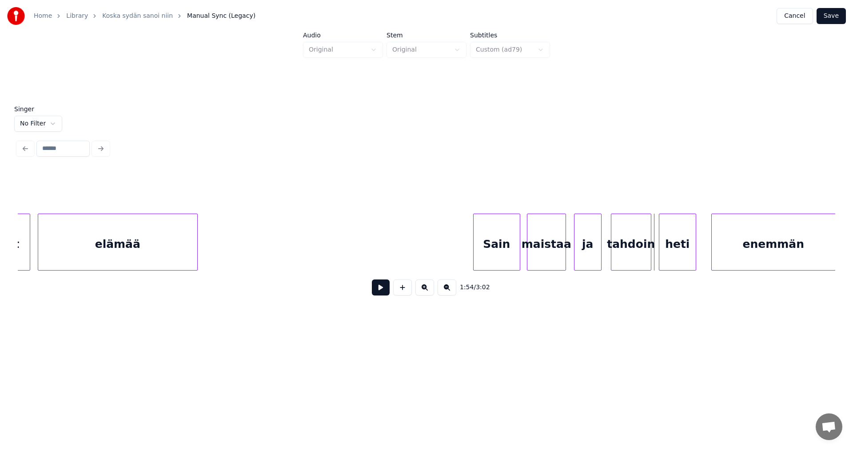
click at [388, 290] on button at bounding box center [381, 287] width 18 height 16
click at [705, 249] on div at bounding box center [706, 242] width 3 height 56
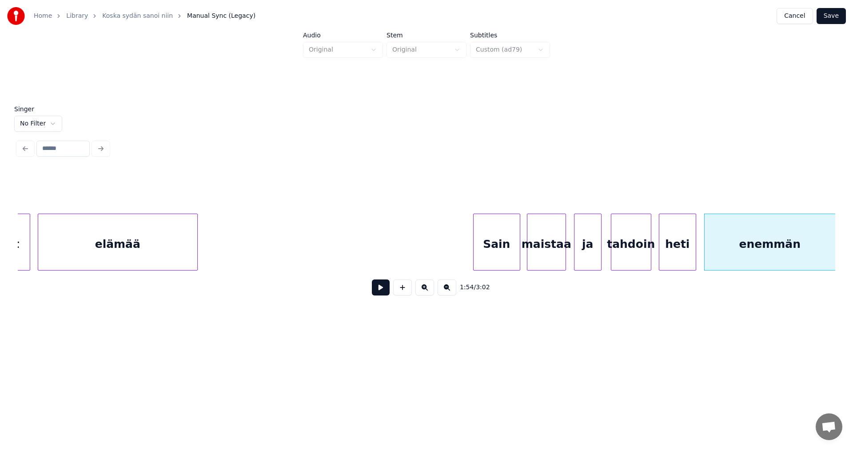
click at [387, 294] on button at bounding box center [381, 287] width 18 height 16
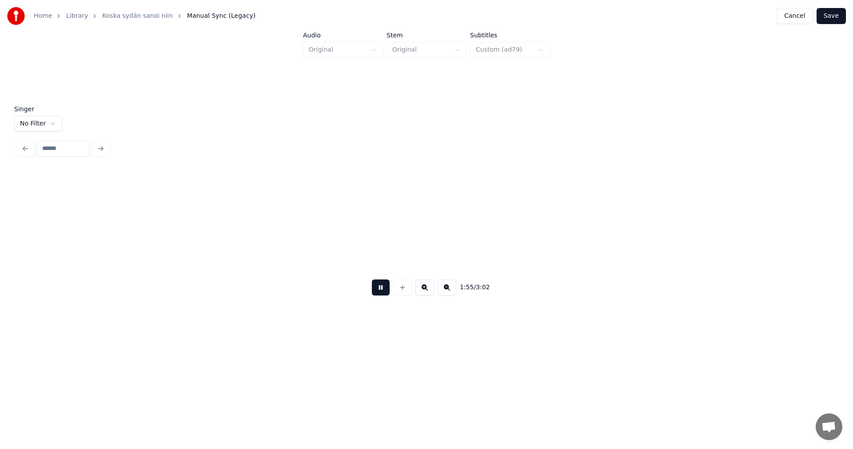
scroll to position [0, 17958]
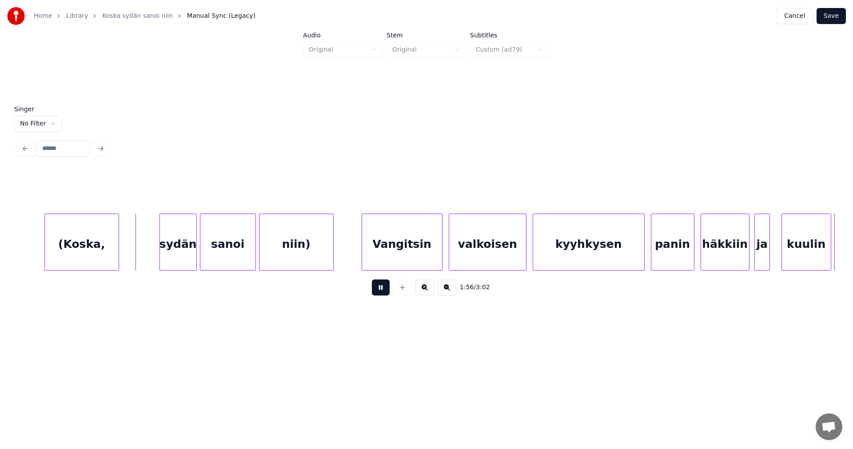
click at [387, 294] on button at bounding box center [381, 287] width 18 height 16
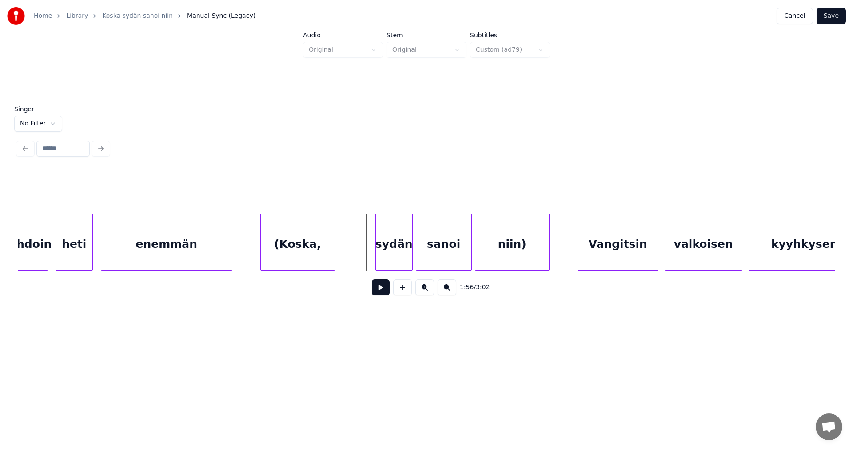
scroll to position [0, 17727]
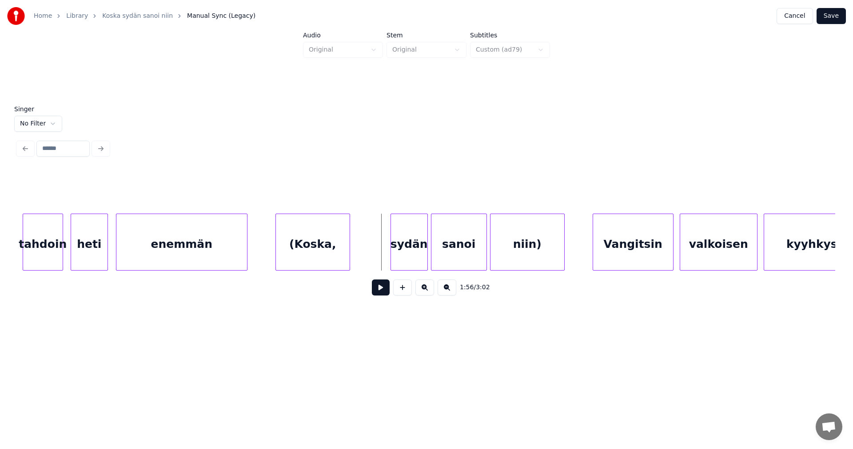
click at [335, 247] on div "(Koska," at bounding box center [313, 244] width 74 height 60
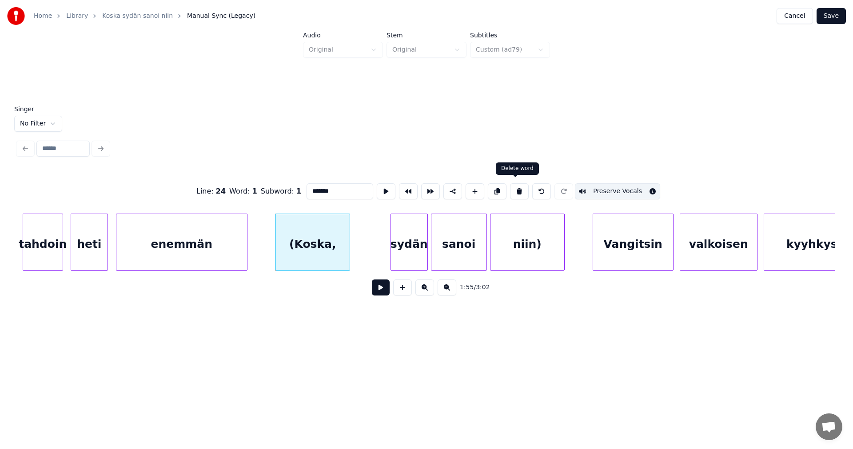
click at [520, 188] on button at bounding box center [519, 191] width 19 height 16
type input "*******"
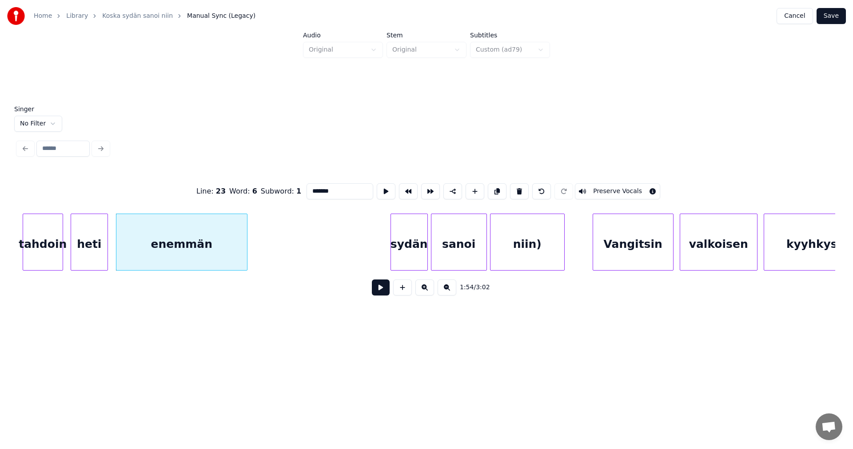
click at [226, 242] on div "enemmän" at bounding box center [181, 244] width 131 height 60
click at [381, 286] on button at bounding box center [381, 287] width 18 height 16
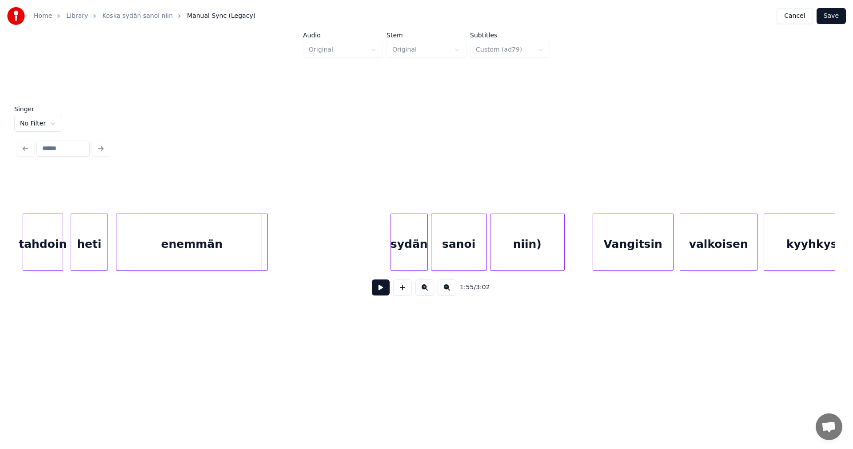
click at [267, 256] on div at bounding box center [266, 242] width 3 height 56
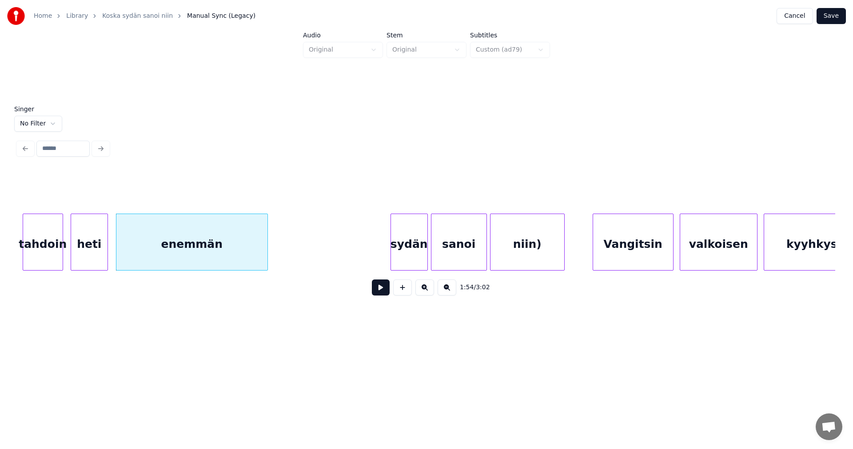
click at [411, 249] on div "sydän" at bounding box center [409, 244] width 36 height 60
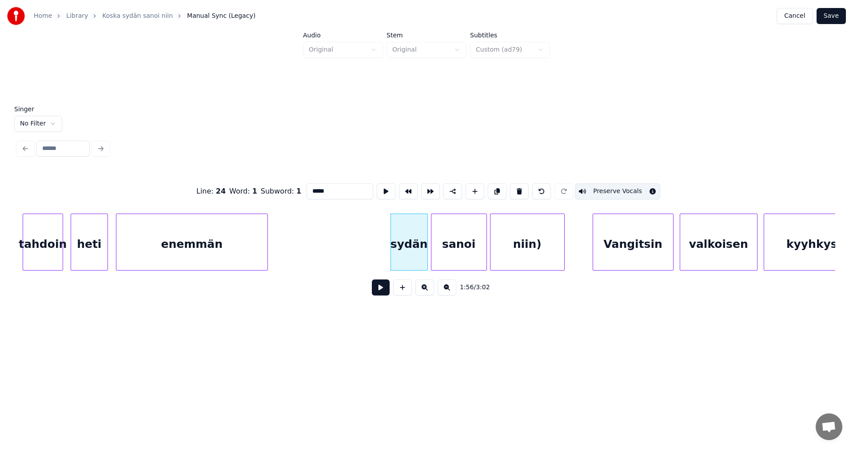
click at [514, 189] on button at bounding box center [519, 191] width 19 height 16
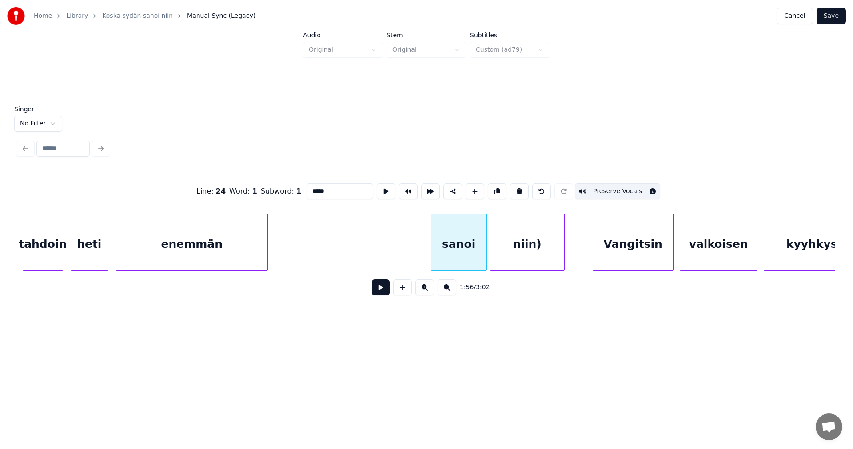
click at [466, 239] on div "sanoi" at bounding box center [459, 244] width 55 height 60
click at [516, 186] on button at bounding box center [519, 191] width 19 height 16
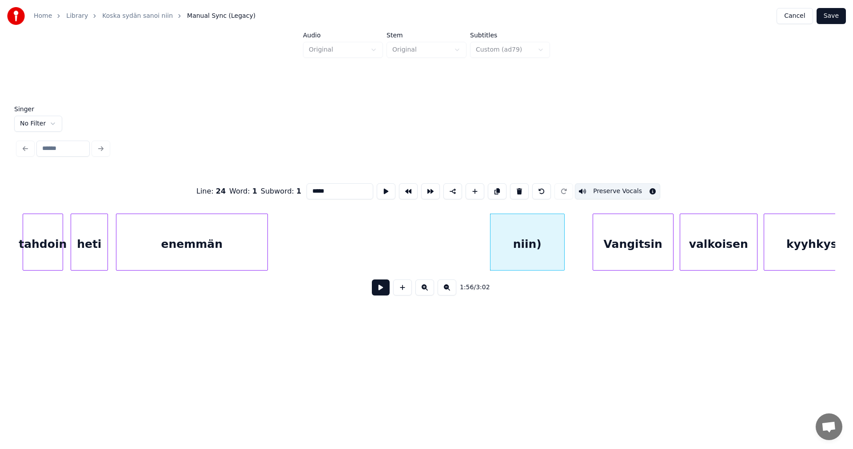
click at [513, 238] on div "niin)" at bounding box center [528, 244] width 74 height 60
click at [516, 192] on button at bounding box center [519, 191] width 19 height 16
type input "*********"
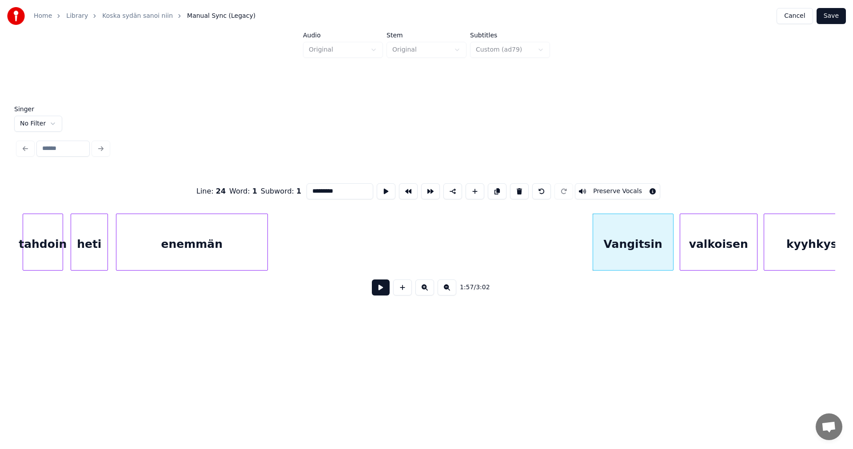
click at [387, 290] on button at bounding box center [381, 287] width 18 height 16
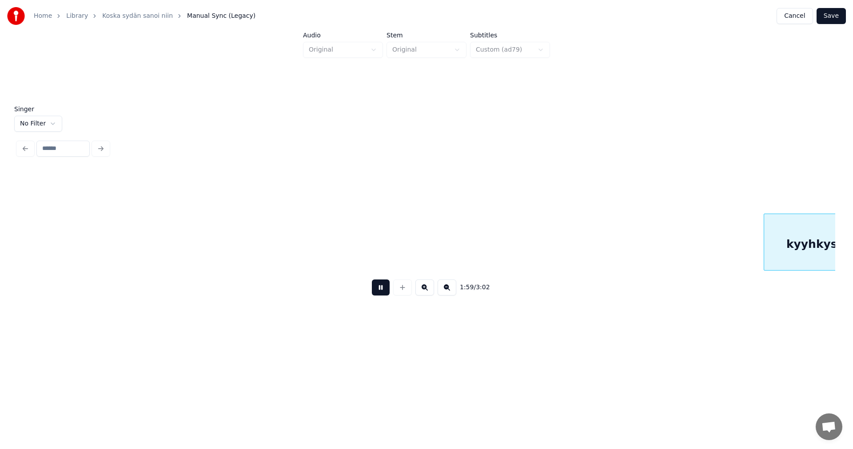
scroll to position [0, 18545]
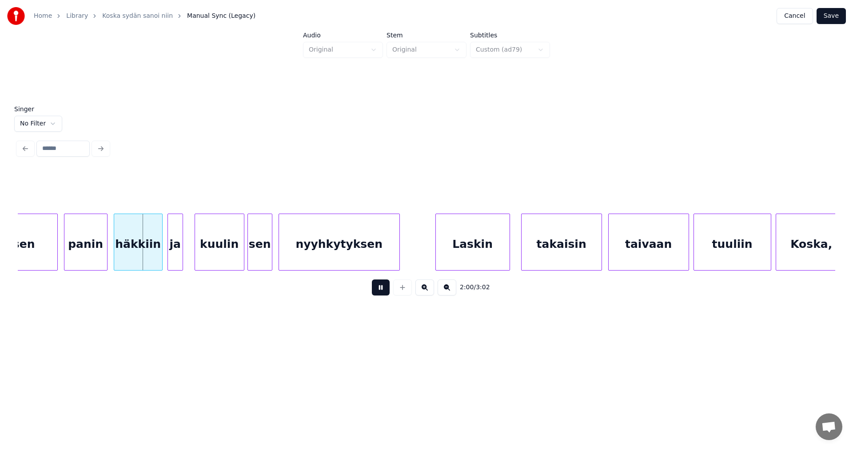
click at [386, 290] on button at bounding box center [381, 287] width 18 height 16
click at [97, 260] on div "panin" at bounding box center [85, 244] width 43 height 60
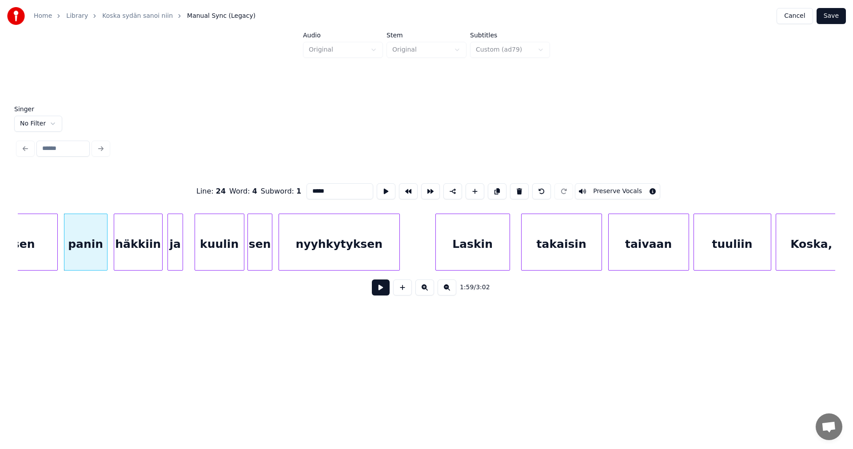
click at [386, 292] on button at bounding box center [381, 287] width 18 height 16
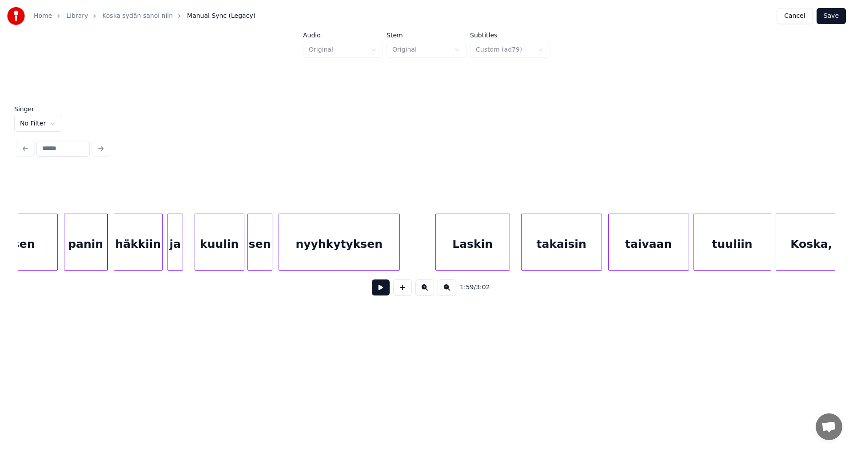
click at [107, 255] on div "panin" at bounding box center [86, 241] width 44 height 57
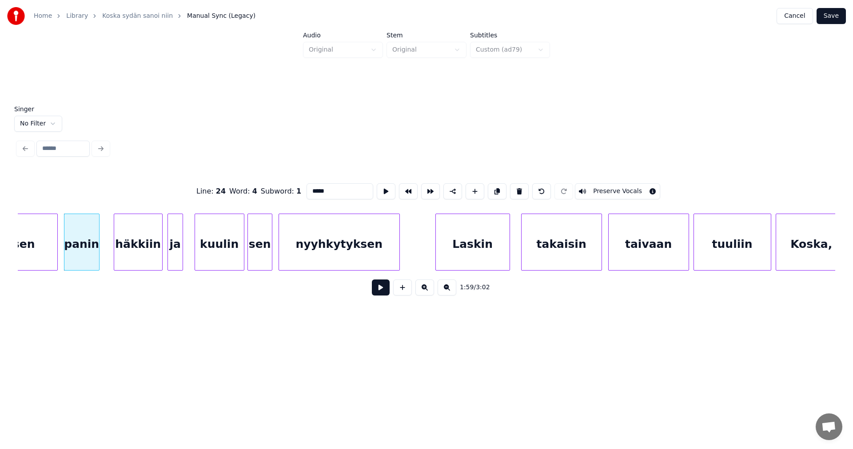
click at [96, 257] on div at bounding box center [97, 242] width 3 height 56
click at [119, 258] on div "häkkiin" at bounding box center [124, 244] width 48 height 60
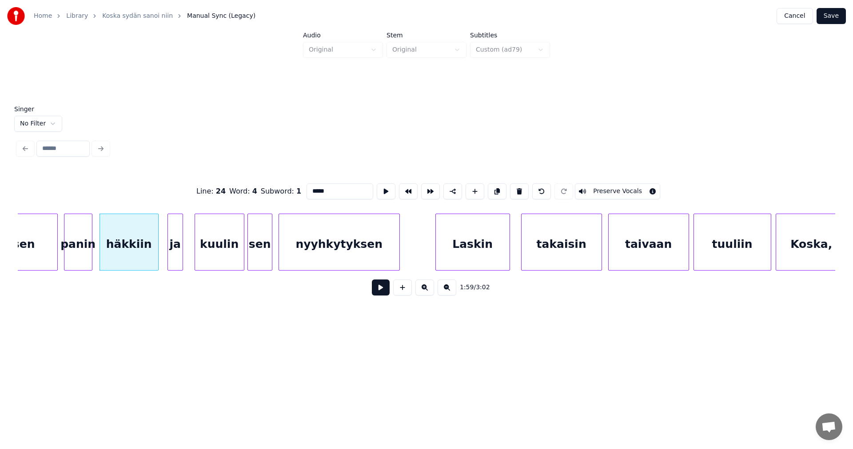
click at [158, 256] on div at bounding box center [157, 242] width 3 height 56
click at [384, 291] on button at bounding box center [381, 287] width 18 height 16
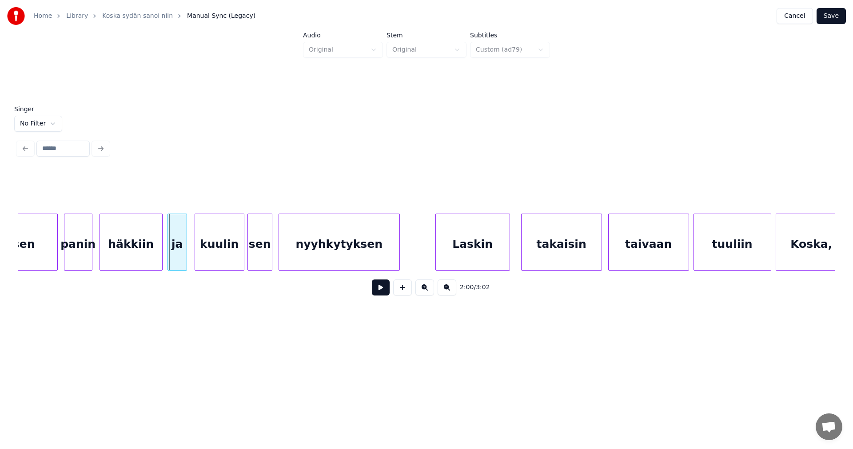
click at [186, 257] on div at bounding box center [185, 242] width 3 height 56
click at [159, 258] on div at bounding box center [159, 242] width 3 height 56
click at [154, 257] on div "häkkiin" at bounding box center [130, 244] width 60 height 60
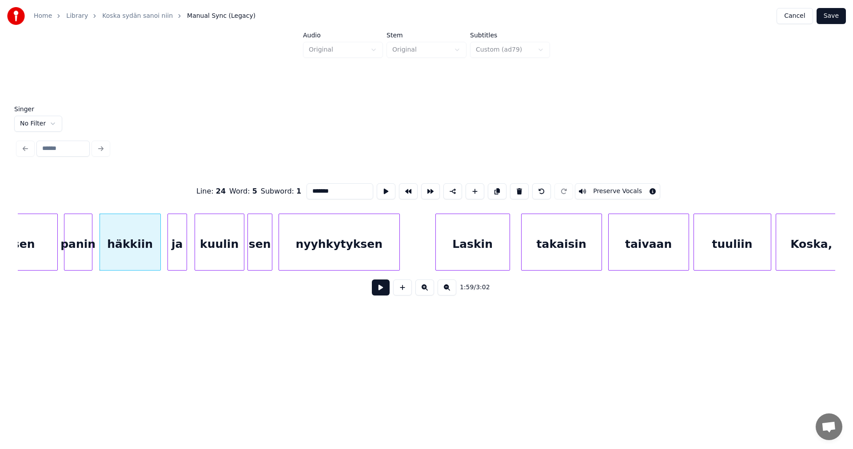
click at [381, 290] on button at bounding box center [381, 287] width 18 height 16
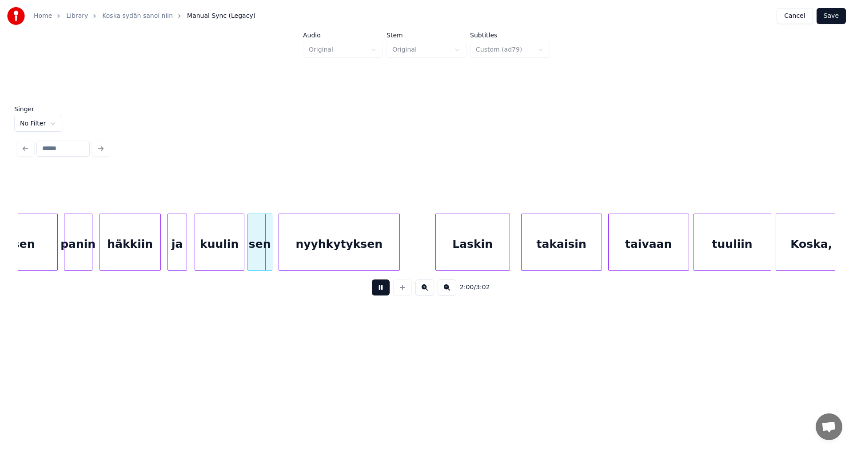
click at [381, 290] on button at bounding box center [381, 287] width 18 height 16
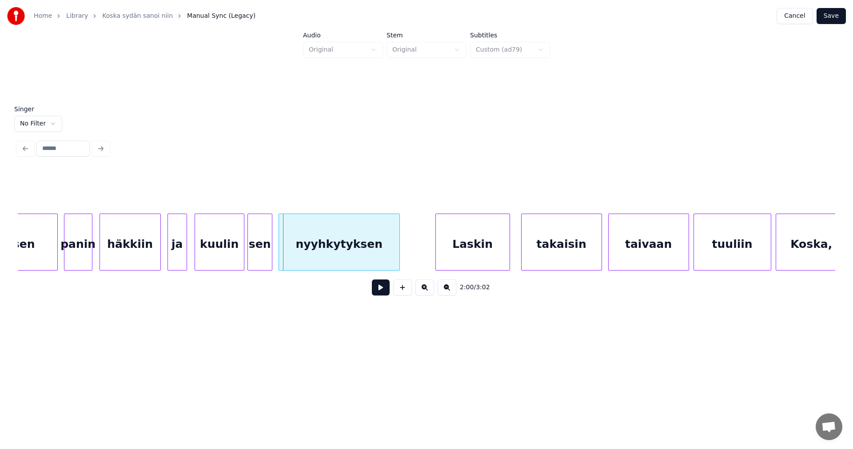
click at [220, 256] on div "kuulin" at bounding box center [219, 244] width 49 height 60
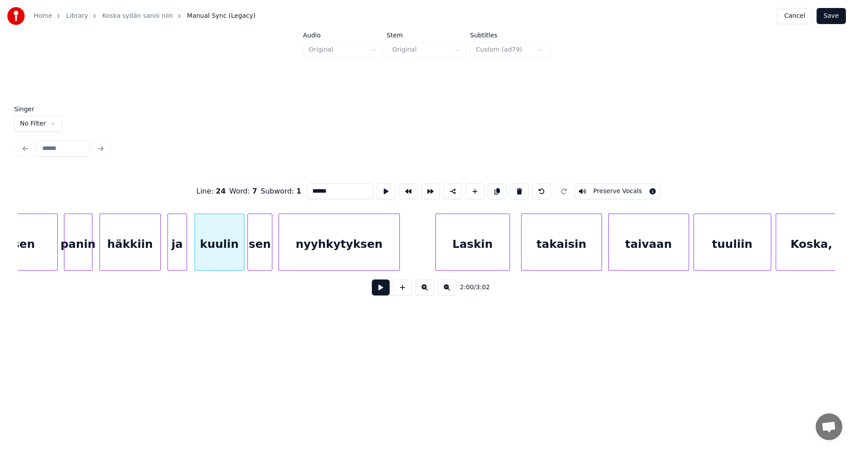
click at [382, 290] on button at bounding box center [381, 287] width 18 height 16
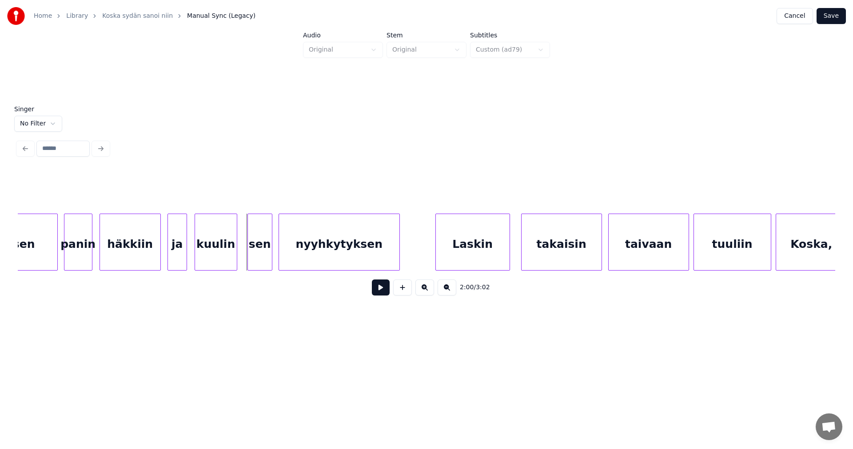
click at [235, 260] on div at bounding box center [235, 242] width 3 height 56
click at [260, 256] on div "sen" at bounding box center [255, 244] width 24 height 60
click at [266, 258] on div at bounding box center [267, 242] width 3 height 56
click at [380, 293] on button at bounding box center [381, 287] width 18 height 16
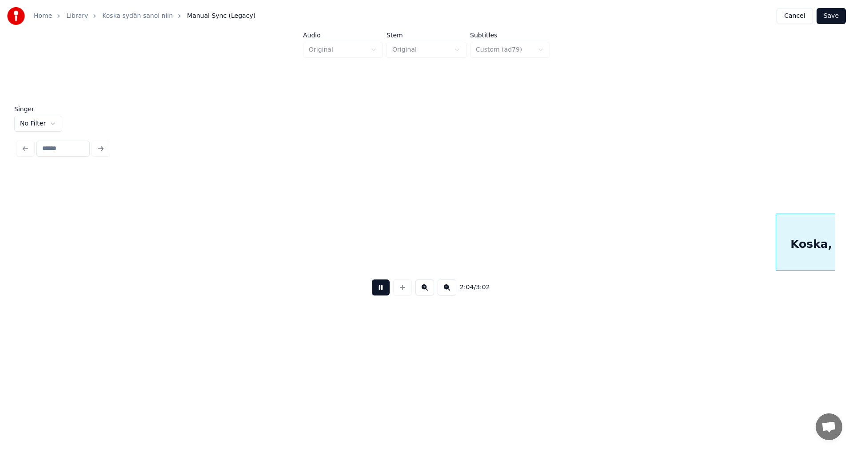
scroll to position [0, 19364]
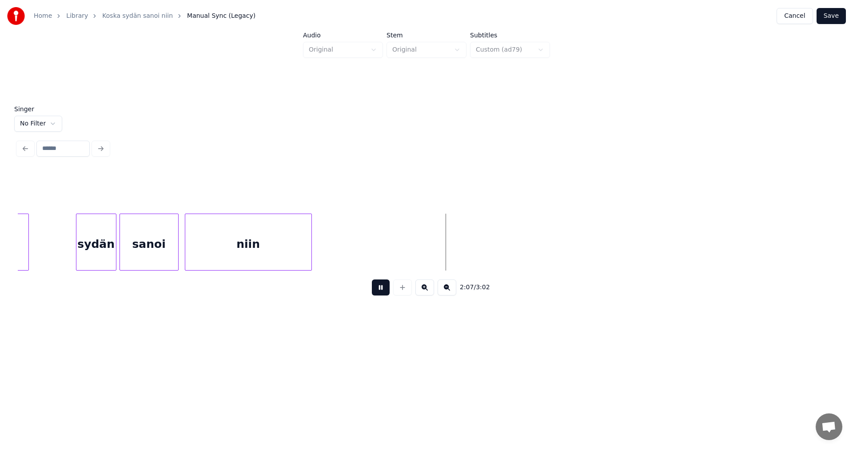
click at [380, 293] on button at bounding box center [381, 287] width 18 height 16
click at [828, 16] on button "Save" at bounding box center [831, 16] width 29 height 16
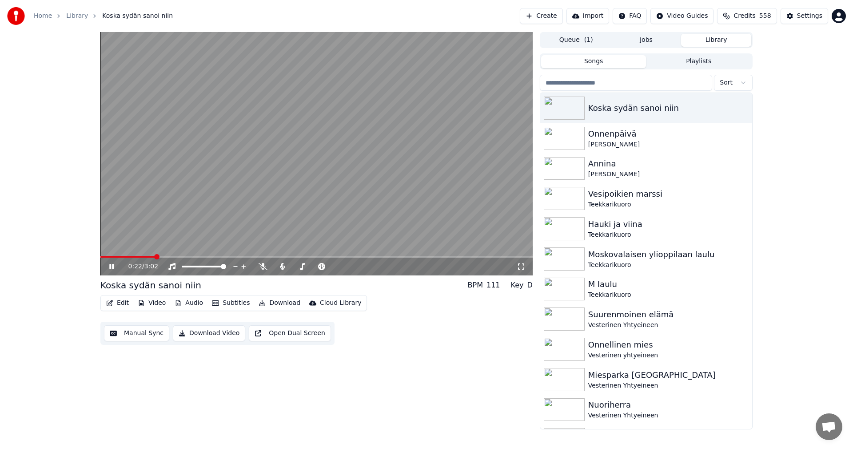
click at [112, 264] on icon at bounding box center [111, 266] width 4 height 5
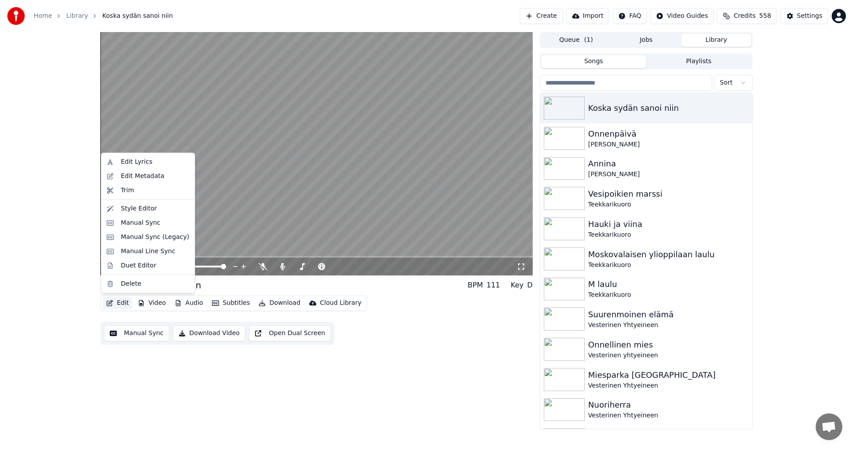
click at [116, 299] on button "Edit" at bounding box center [118, 302] width 30 height 12
click at [143, 240] on div "Manual Sync (Legacy)" at bounding box center [155, 236] width 68 height 9
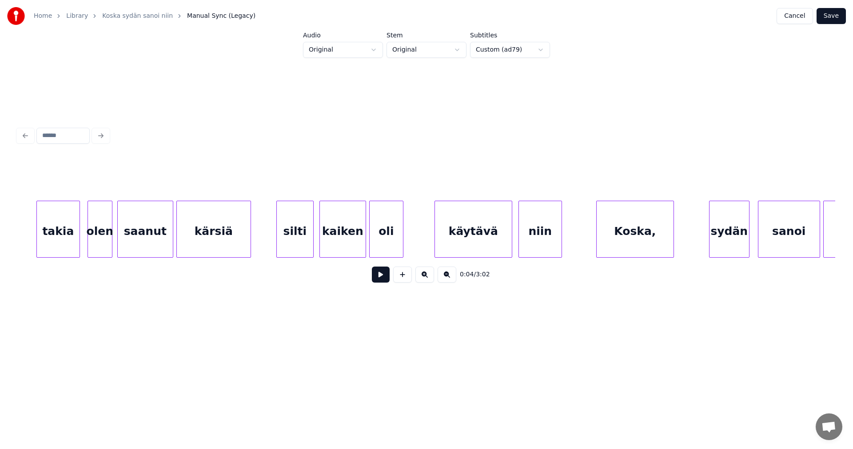
scroll to position [0, 2590]
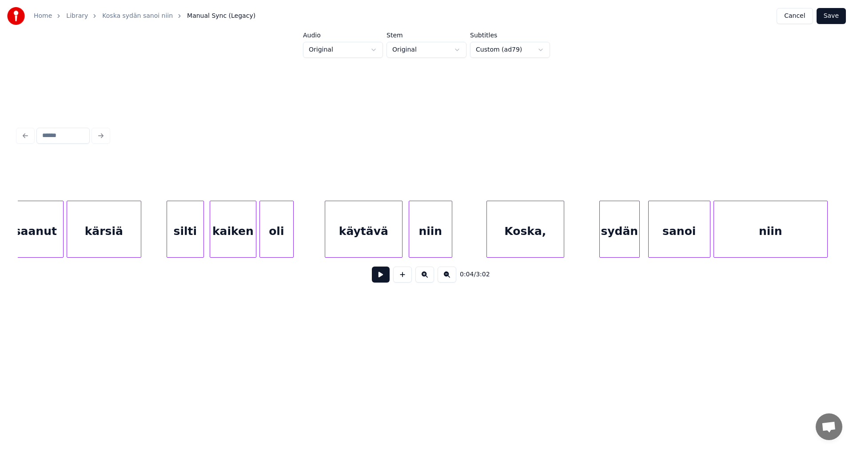
click at [269, 252] on div "oli" at bounding box center [276, 231] width 33 height 60
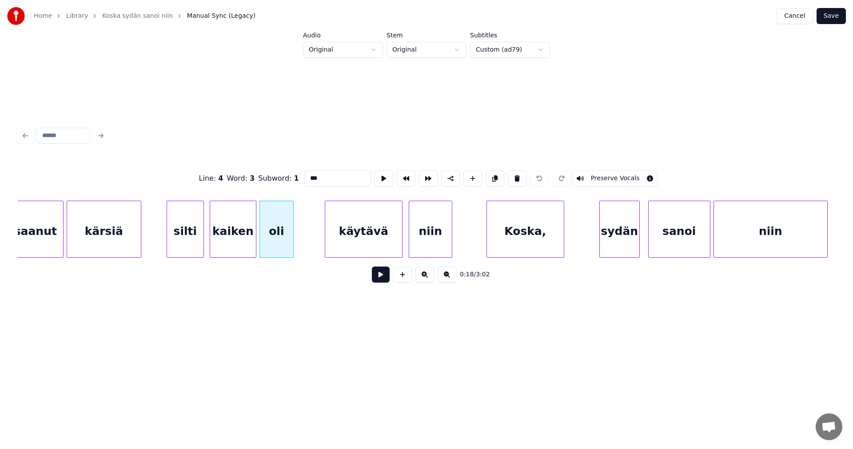
click at [377, 282] on button at bounding box center [381, 274] width 18 height 16
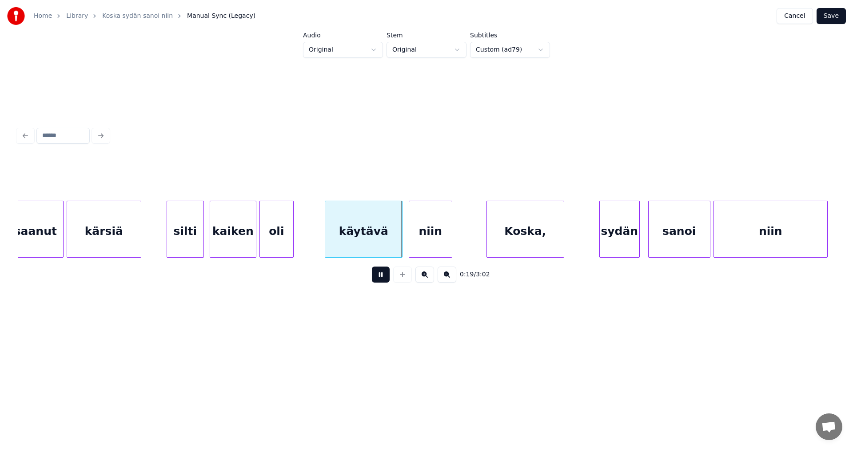
click at [378, 282] on button at bounding box center [381, 274] width 18 height 16
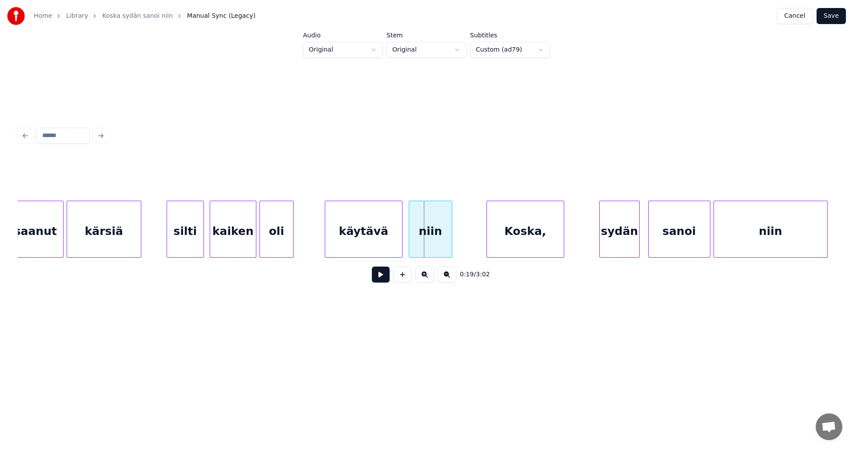
click at [342, 245] on div "käytävä" at bounding box center [363, 231] width 77 height 60
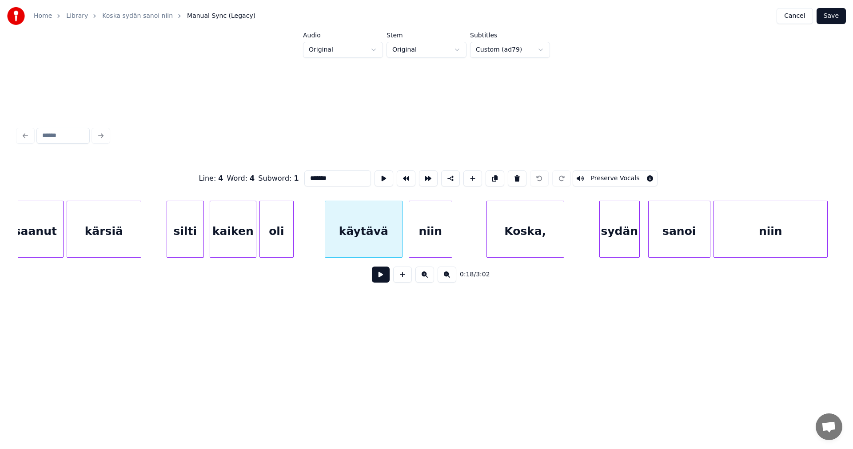
click at [376, 280] on button at bounding box center [381, 274] width 18 height 16
click at [376, 279] on button at bounding box center [381, 274] width 18 height 16
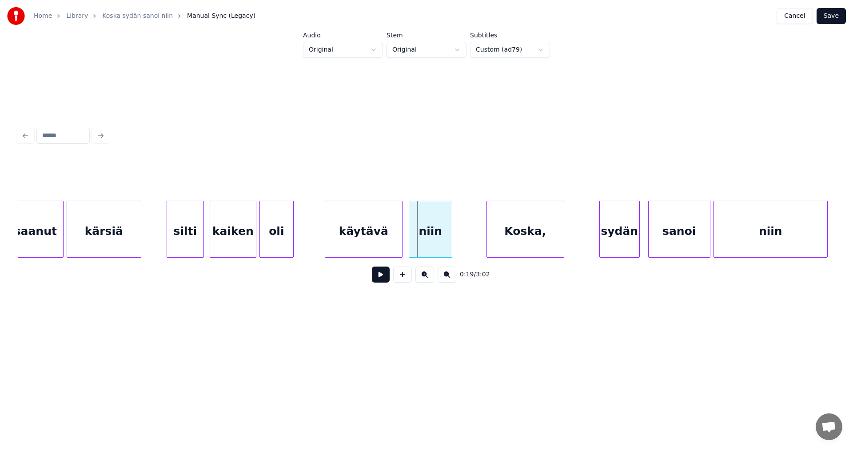
click at [381, 251] on div "käytävä" at bounding box center [363, 231] width 77 height 60
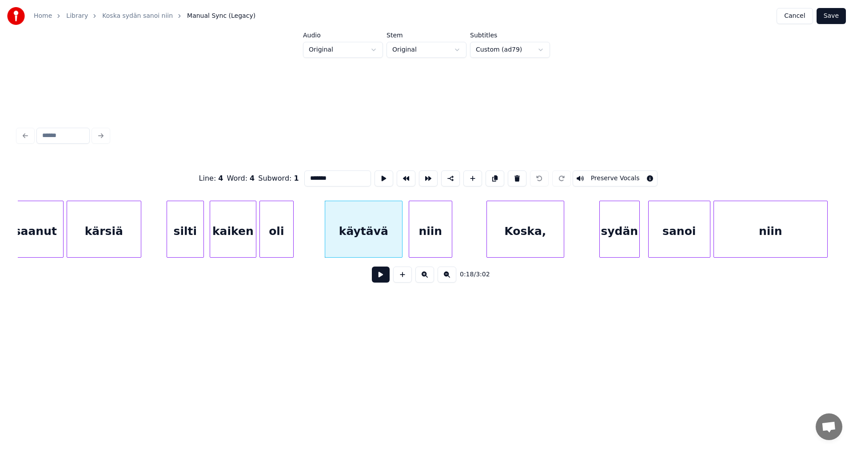
click at [381, 273] on button at bounding box center [381, 274] width 18 height 16
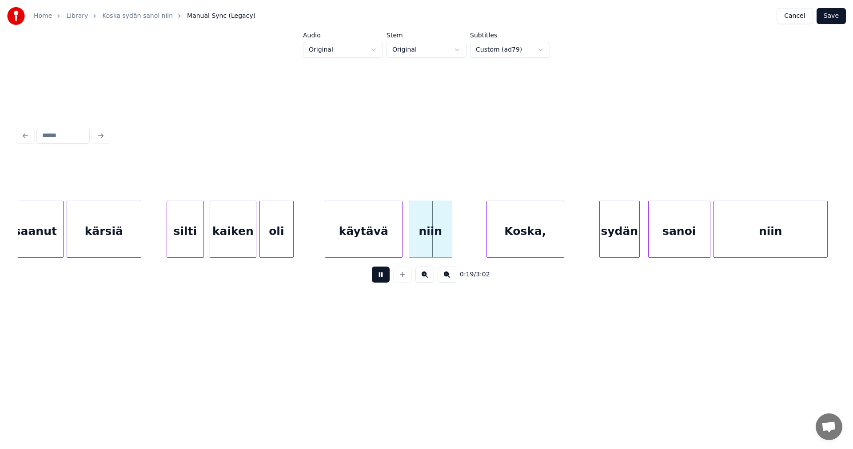
click at [381, 273] on button at bounding box center [381, 274] width 18 height 16
click at [457, 250] on div at bounding box center [458, 229] width 3 height 56
click at [382, 247] on div "käytävä" at bounding box center [363, 231] width 77 height 60
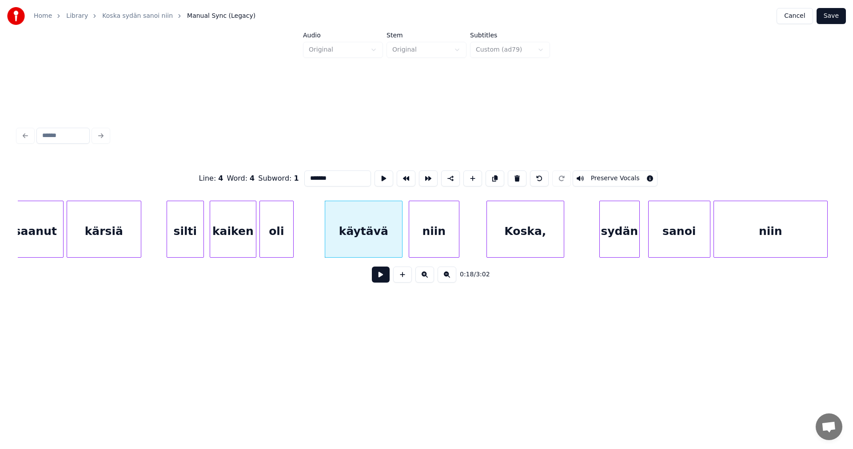
click at [383, 277] on button at bounding box center [381, 274] width 18 height 16
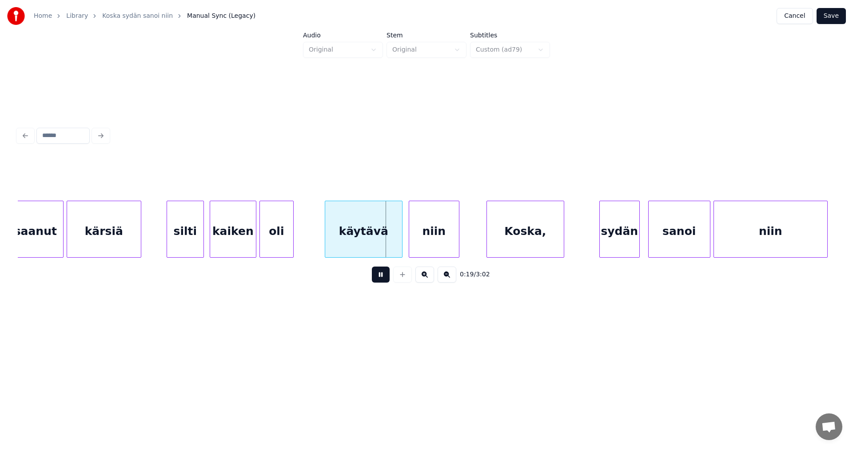
click at [383, 277] on button at bounding box center [381, 274] width 18 height 16
click at [176, 237] on div "silti" at bounding box center [185, 231] width 36 height 60
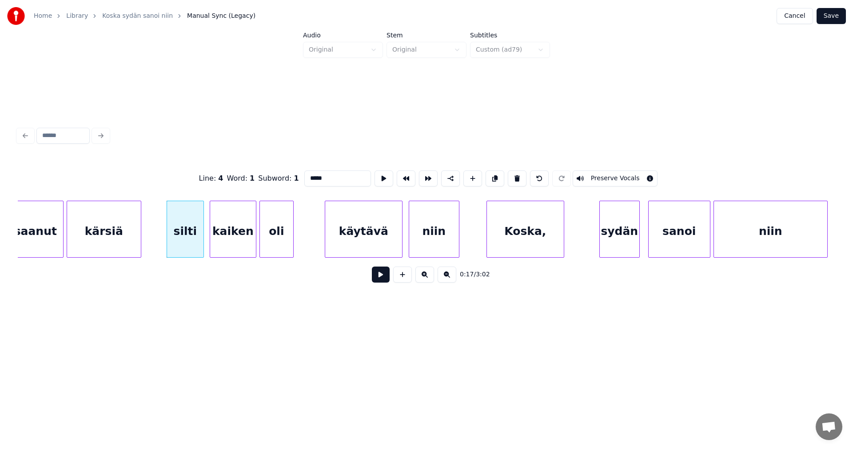
click at [378, 276] on button at bounding box center [381, 274] width 18 height 16
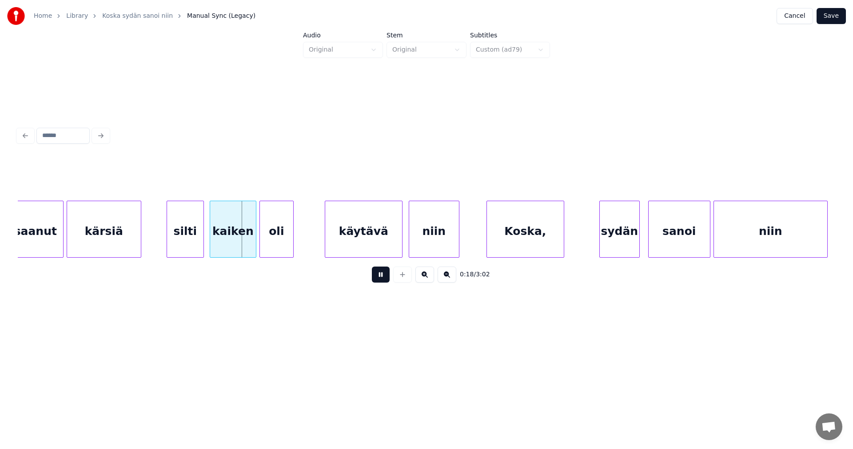
click at [378, 276] on button at bounding box center [381, 274] width 18 height 16
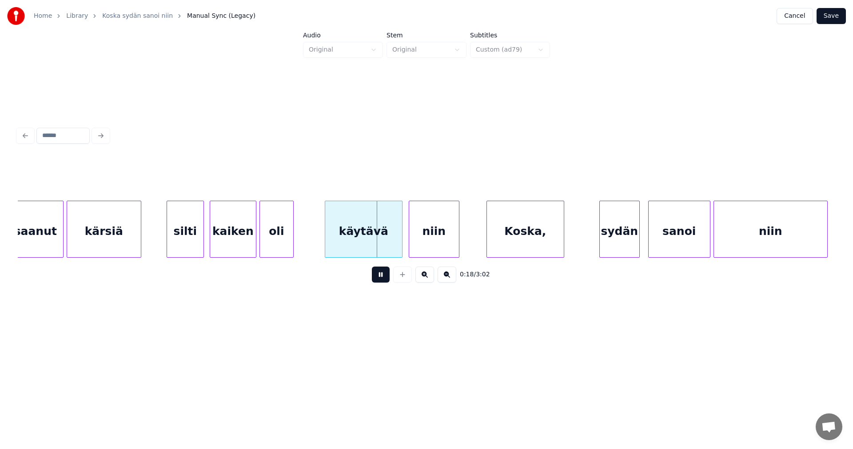
drag, startPoint x: 378, startPoint y: 276, endPoint x: 229, endPoint y: 241, distance: 153.0
click at [377, 276] on button at bounding box center [381, 274] width 18 height 16
click at [188, 230] on div "silti" at bounding box center [185, 231] width 36 height 60
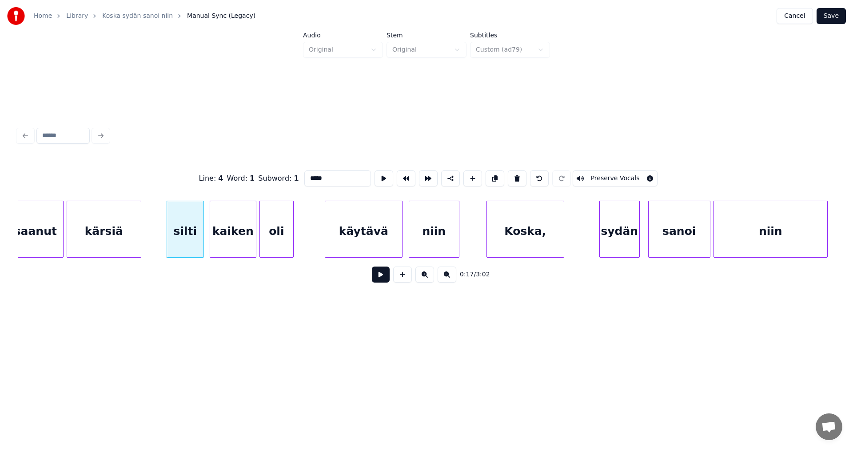
click at [384, 282] on button at bounding box center [381, 274] width 18 height 16
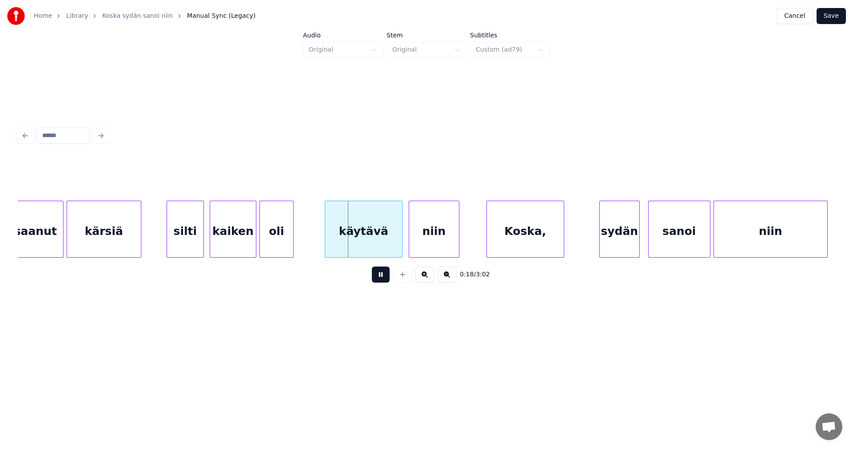
click at [384, 282] on button at bounding box center [381, 274] width 18 height 16
click at [284, 240] on div "oli" at bounding box center [276, 231] width 33 height 60
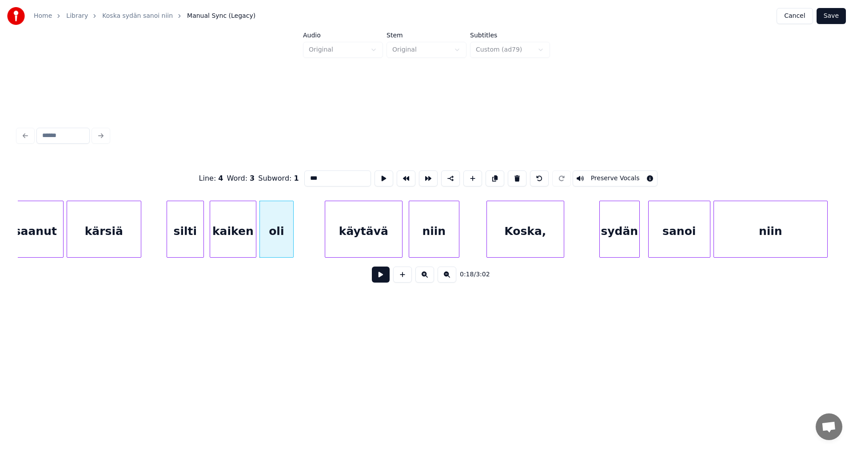
click at [346, 241] on div "käytävä" at bounding box center [363, 231] width 77 height 60
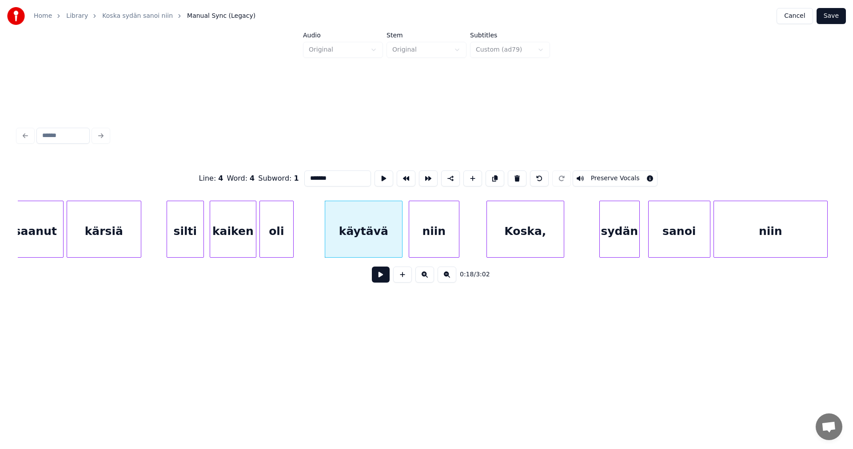
click at [254, 243] on div at bounding box center [254, 229] width 3 height 56
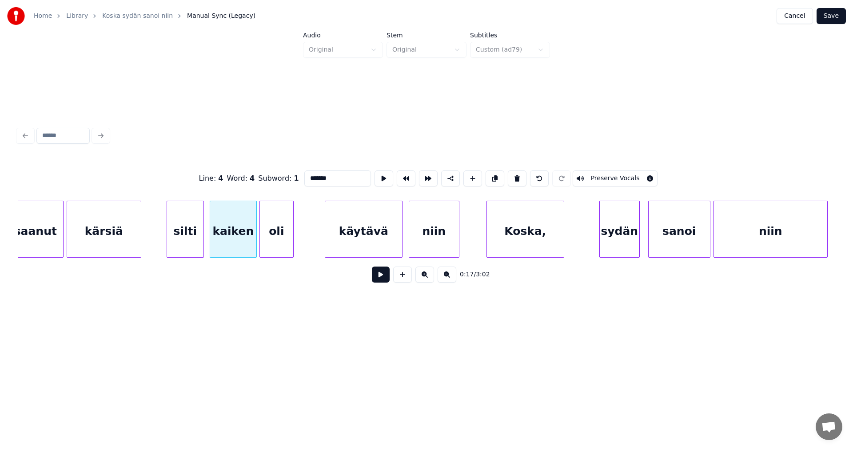
click at [273, 238] on div "oli" at bounding box center [276, 231] width 33 height 60
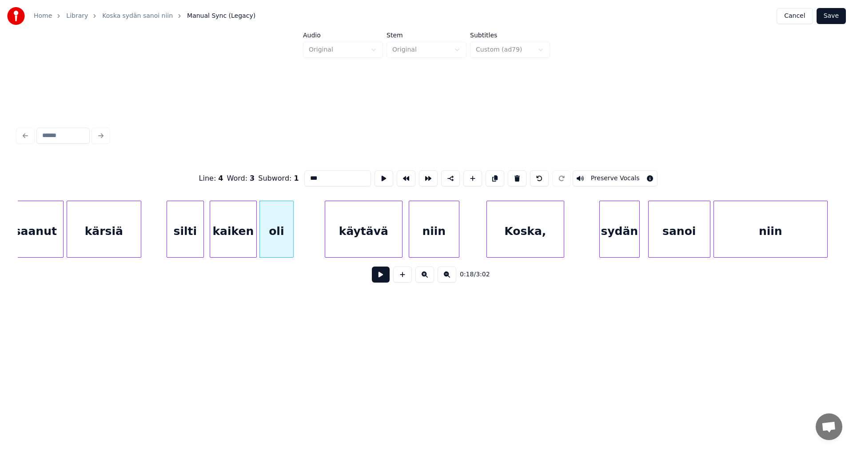
click at [320, 175] on input "***" at bounding box center [337, 178] width 67 height 16
click at [184, 243] on div "silti" at bounding box center [185, 231] width 36 height 60
type input "*****"
click at [380, 277] on button at bounding box center [381, 274] width 18 height 16
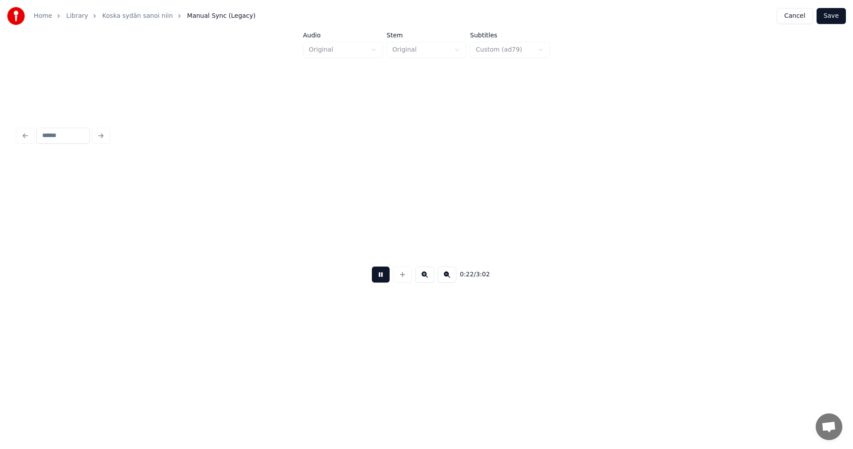
scroll to position [0, 3408]
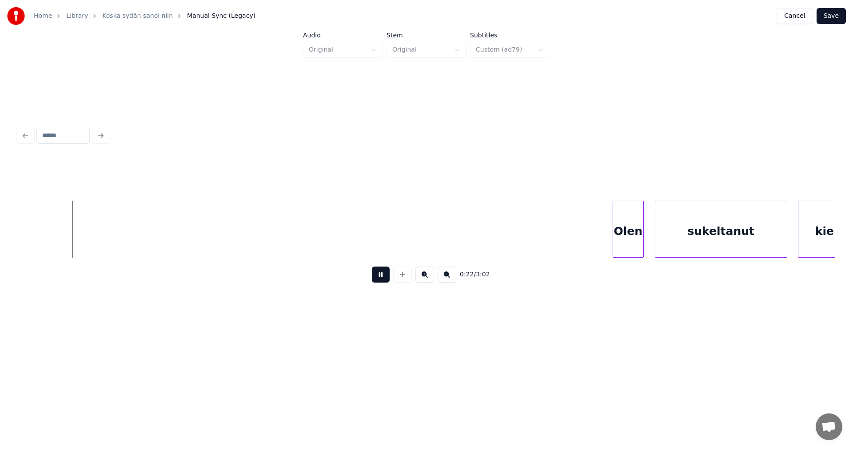
click at [380, 277] on button at bounding box center [381, 274] width 18 height 16
click at [377, 279] on button at bounding box center [381, 274] width 18 height 16
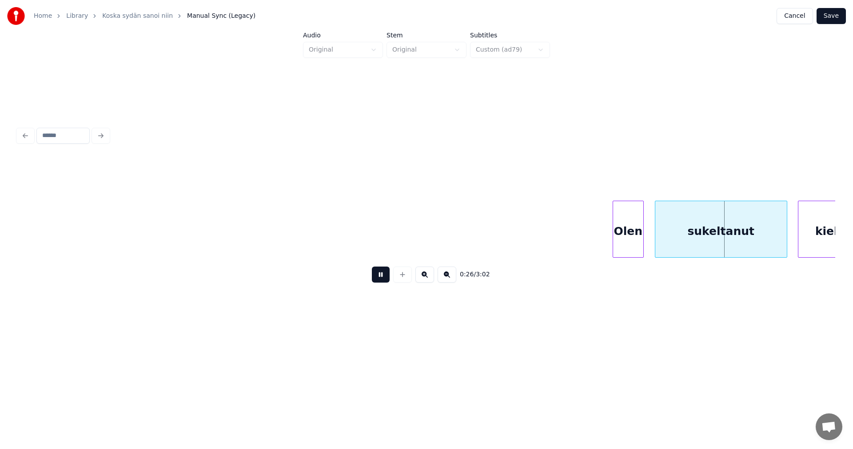
click at [380, 277] on button at bounding box center [381, 274] width 18 height 16
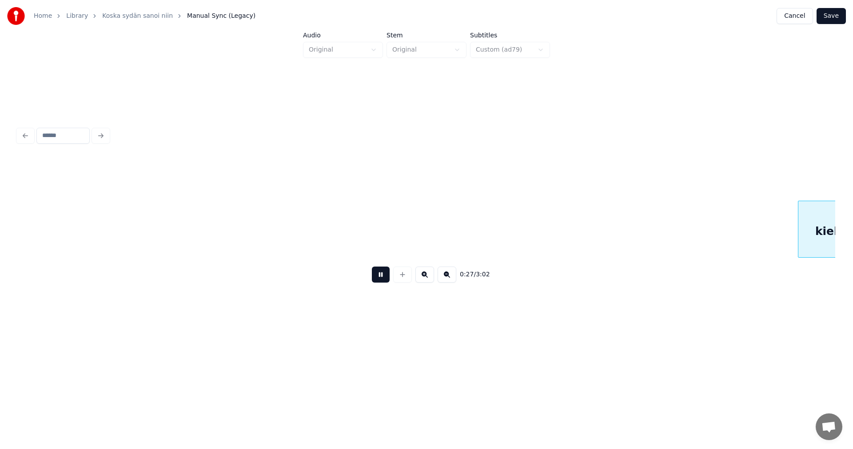
scroll to position [0, 4227]
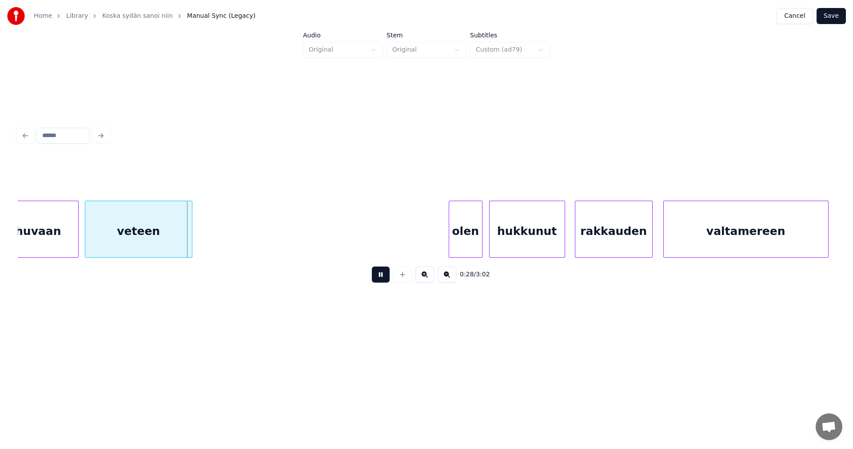
click at [380, 277] on button at bounding box center [381, 274] width 18 height 16
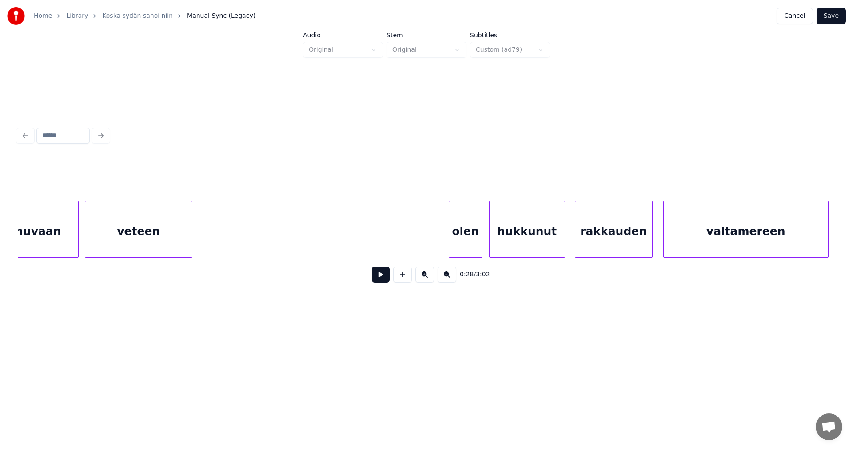
click at [837, 17] on button "Save" at bounding box center [831, 16] width 29 height 16
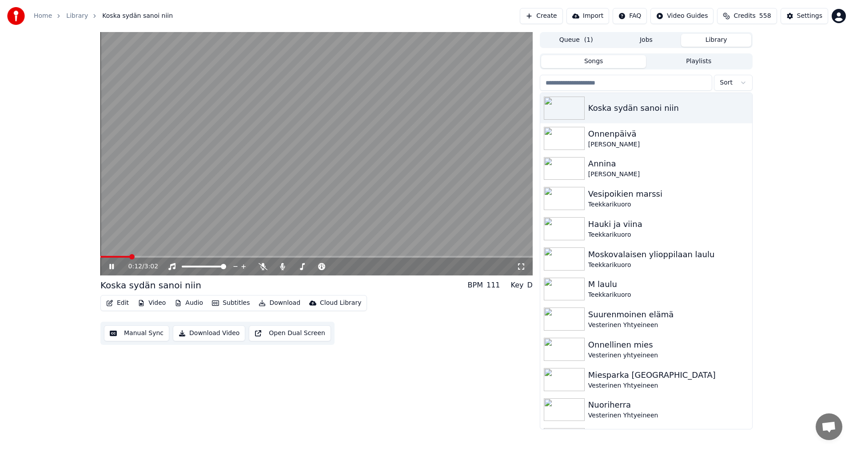
click at [113, 265] on icon at bounding box center [111, 266] width 4 height 5
click at [119, 299] on button "Edit" at bounding box center [118, 302] width 30 height 12
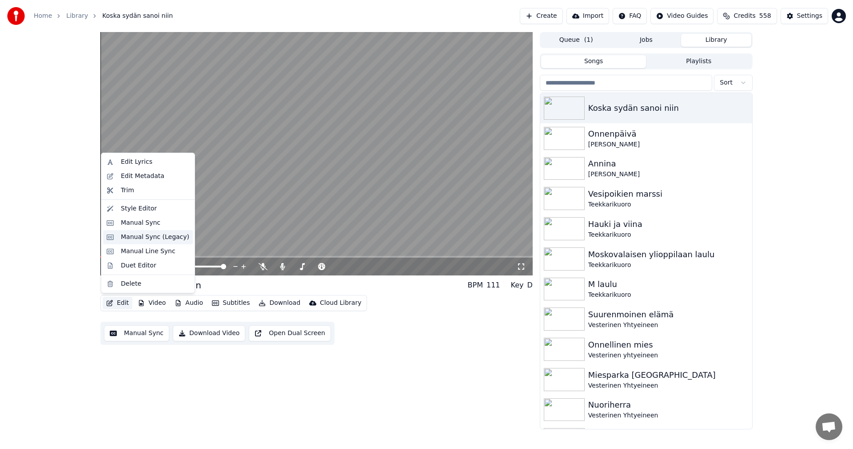
click at [130, 239] on div "Manual Sync (Legacy)" at bounding box center [155, 236] width 68 height 9
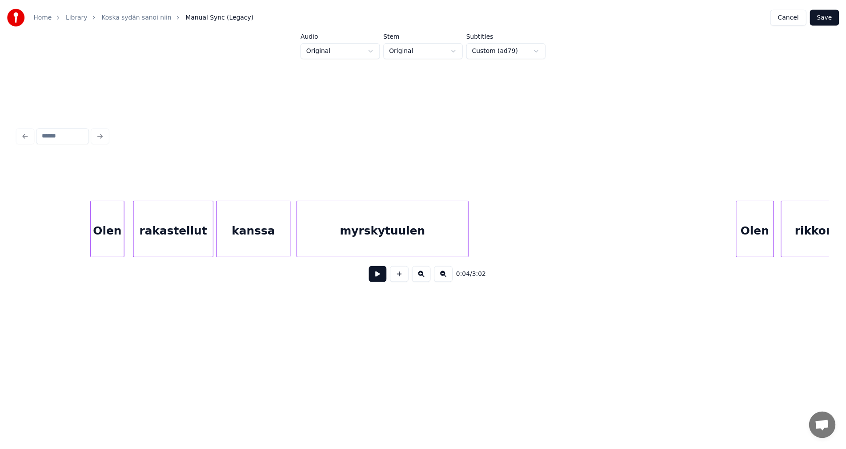
scroll to position [0, 1271]
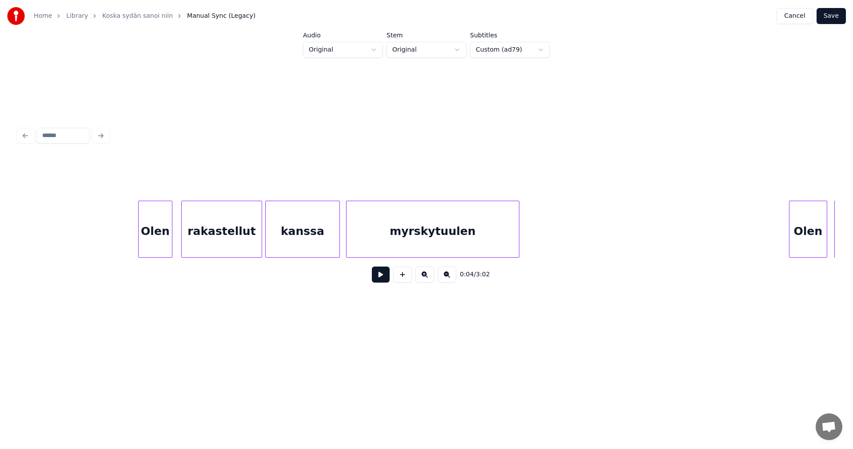
click at [143, 230] on div "Olen" at bounding box center [155, 231] width 33 height 60
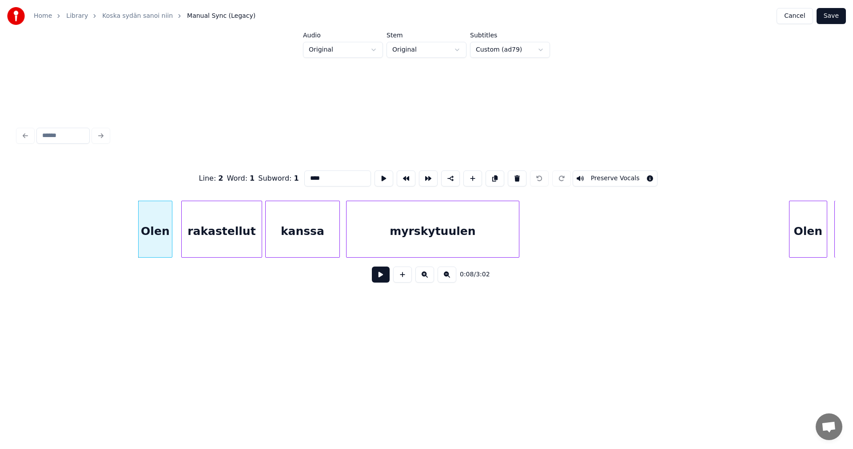
click at [382, 278] on button at bounding box center [381, 274] width 18 height 16
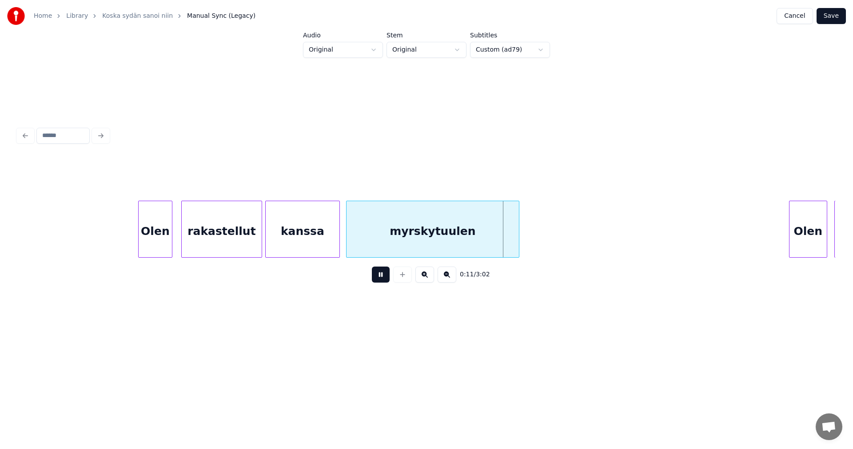
click at [382, 278] on button at bounding box center [381, 274] width 18 height 16
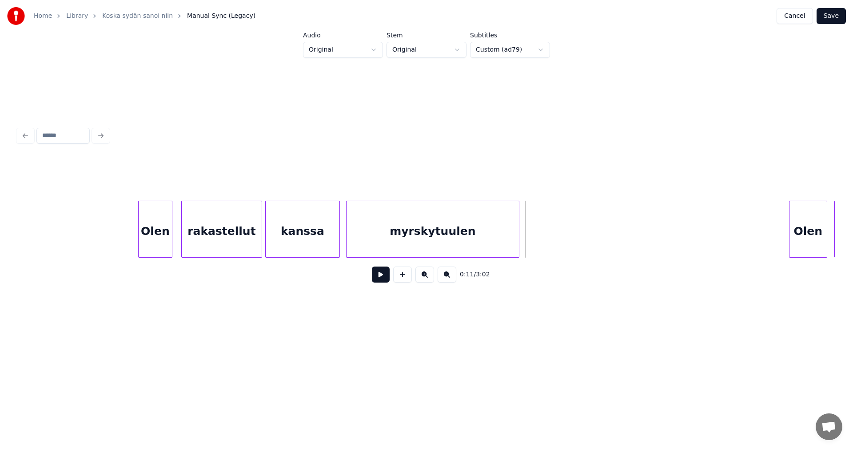
click at [380, 281] on button at bounding box center [381, 274] width 18 height 16
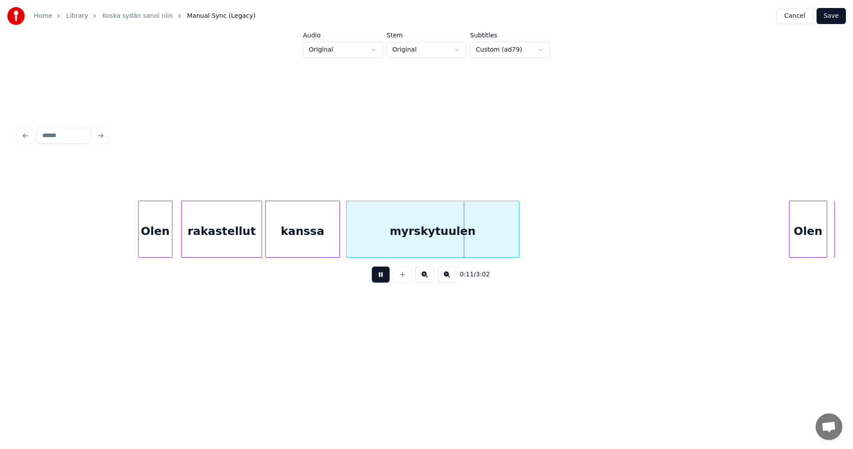
click at [380, 281] on button at bounding box center [381, 274] width 18 height 16
click at [154, 246] on div "Olen" at bounding box center [155, 231] width 33 height 60
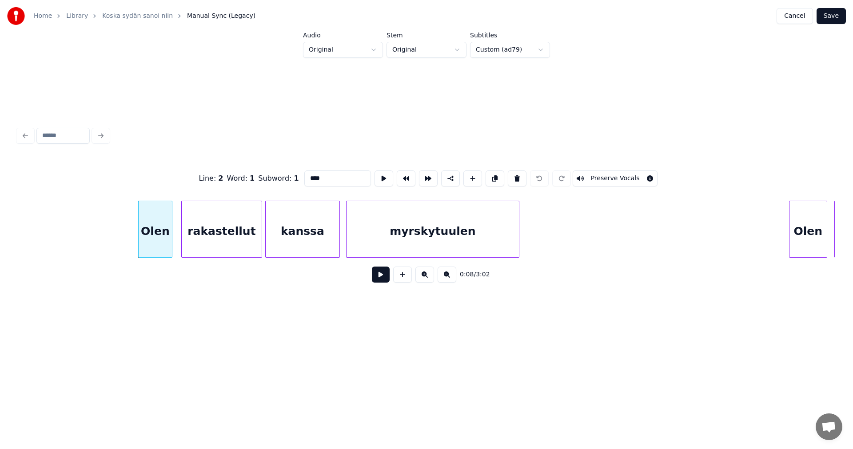
click at [833, 16] on button "Save" at bounding box center [831, 16] width 29 height 16
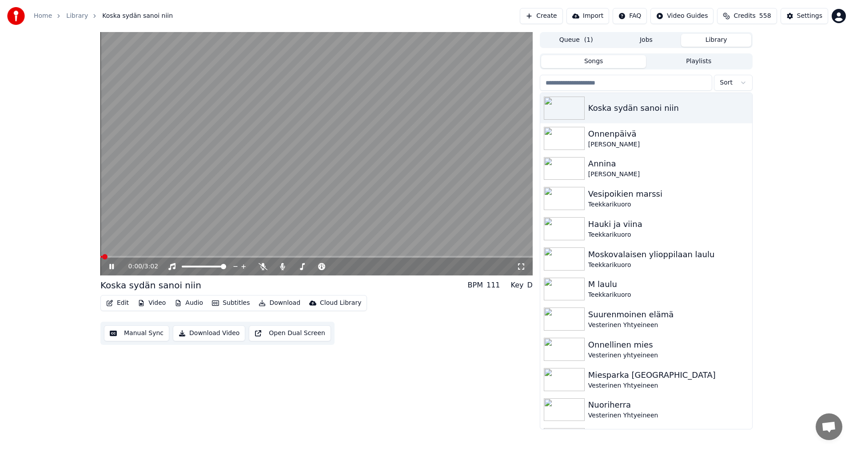
click at [117, 303] on button "Edit" at bounding box center [118, 302] width 30 height 12
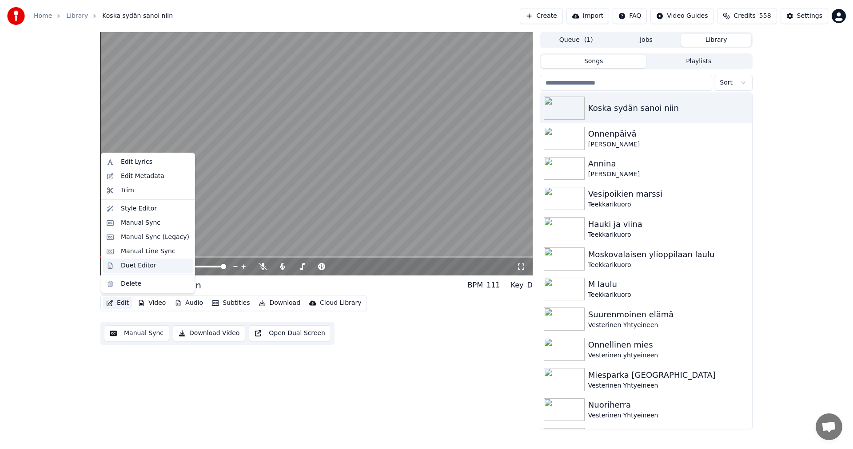
click at [143, 263] on div "Duet Editor" at bounding box center [139, 265] width 36 height 9
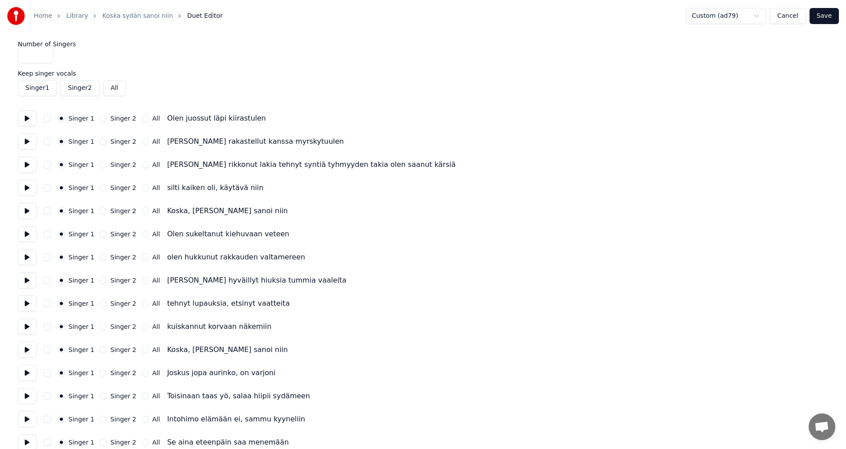
click at [832, 15] on button "Save" at bounding box center [823, 16] width 29 height 16
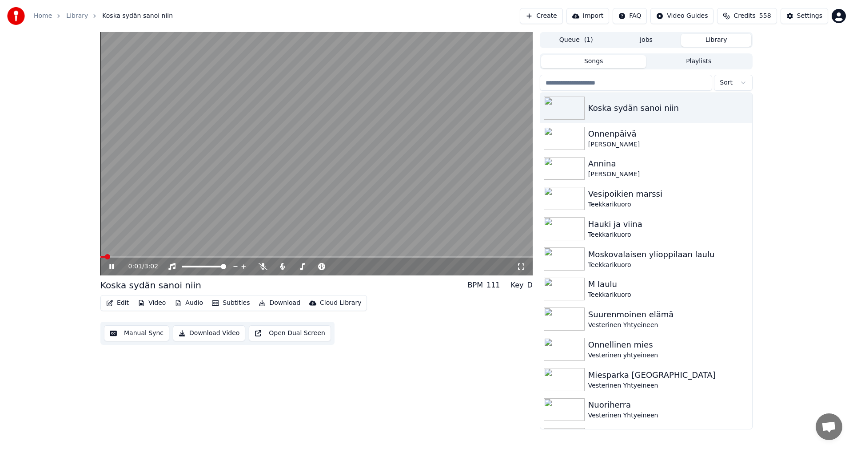
click at [173, 255] on video at bounding box center [316, 153] width 433 height 243
click at [175, 255] on video at bounding box center [316, 153] width 433 height 243
click at [184, 257] on span at bounding box center [316, 257] width 433 height 2
click at [139, 256] on span at bounding box center [147, 257] width 95 height 2
click at [123, 257] on span at bounding box center [123, 257] width 47 height 2
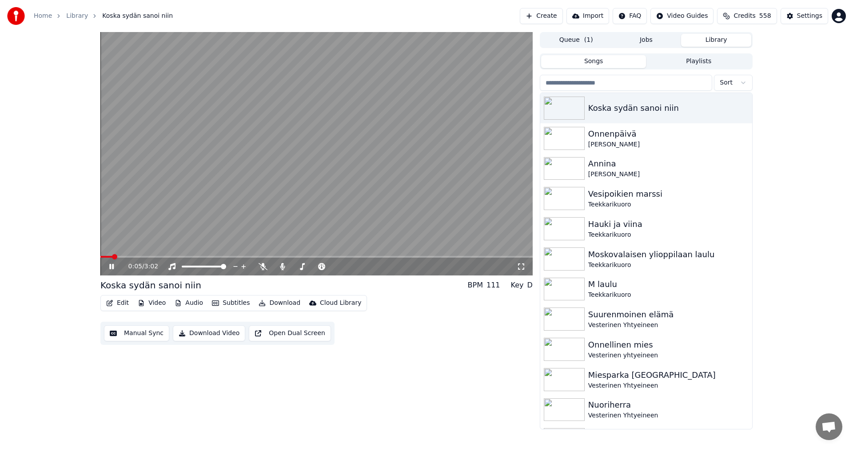
click at [112, 257] on span at bounding box center [106, 257] width 12 height 2
click at [112, 264] on icon at bounding box center [118, 266] width 21 height 7
click at [120, 304] on button "Edit" at bounding box center [118, 302] width 30 height 12
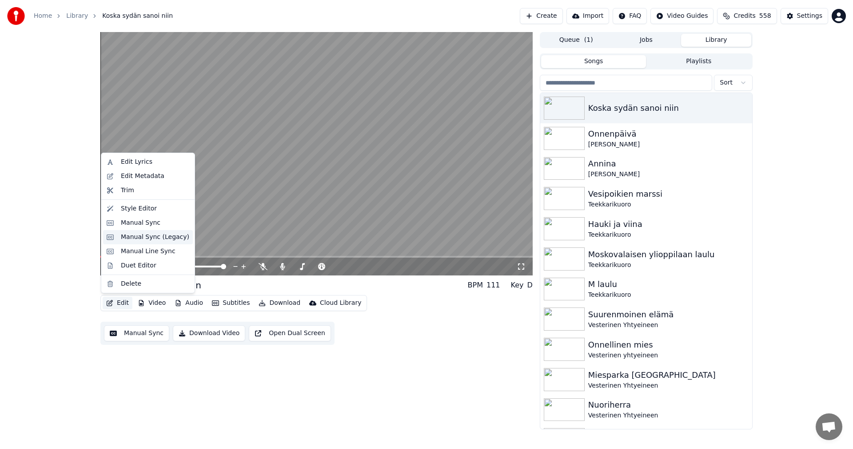
click at [131, 239] on div "Manual Sync (Legacy)" at bounding box center [155, 236] width 68 height 9
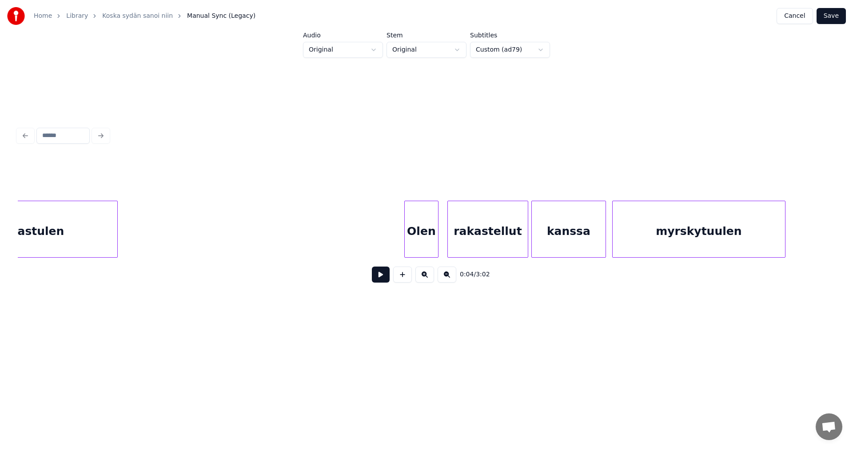
click at [81, 235] on div "kiirastulen" at bounding box center [30, 231] width 173 height 60
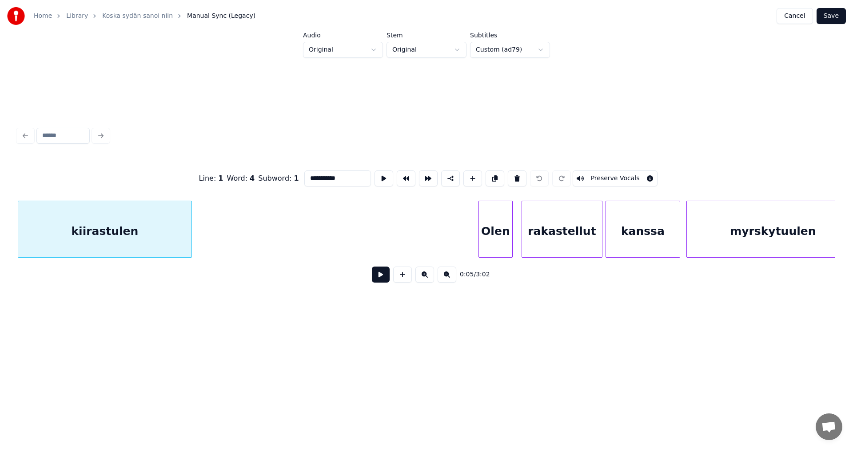
click at [378, 278] on button at bounding box center [381, 274] width 18 height 16
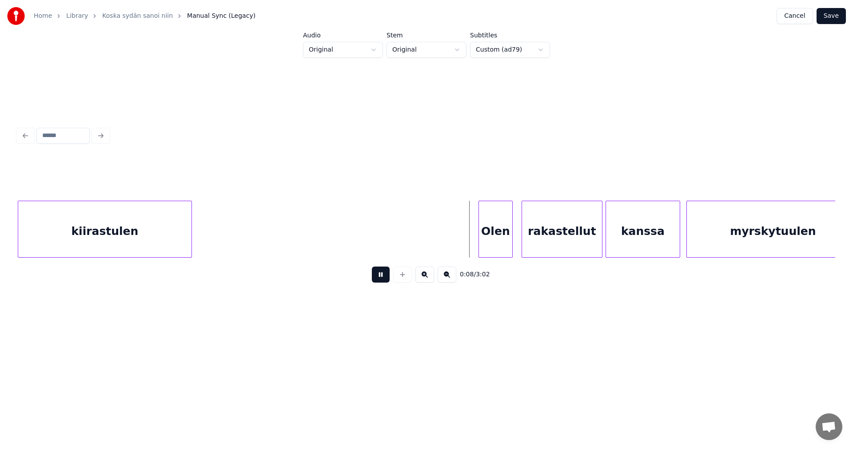
click at [378, 278] on button at bounding box center [381, 274] width 18 height 16
click at [493, 231] on div "Olen" at bounding box center [499, 231] width 33 height 60
click at [382, 282] on button at bounding box center [381, 274] width 18 height 16
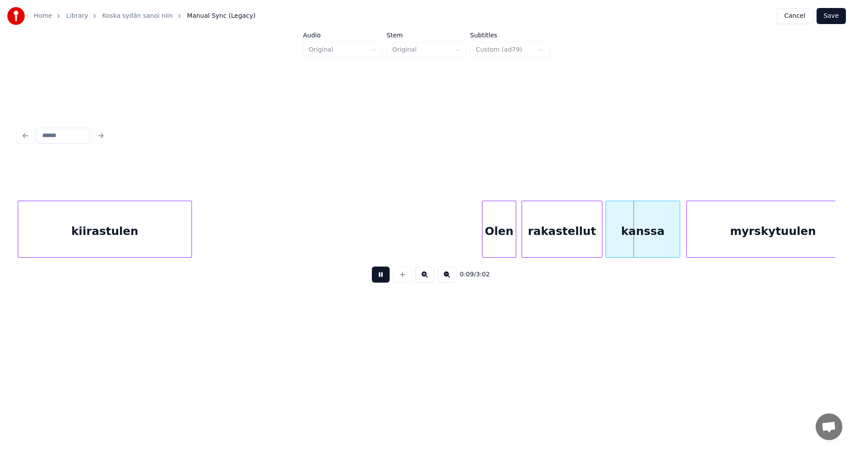
click at [382, 282] on button at bounding box center [381, 274] width 18 height 16
click at [486, 240] on div at bounding box center [486, 229] width 3 height 56
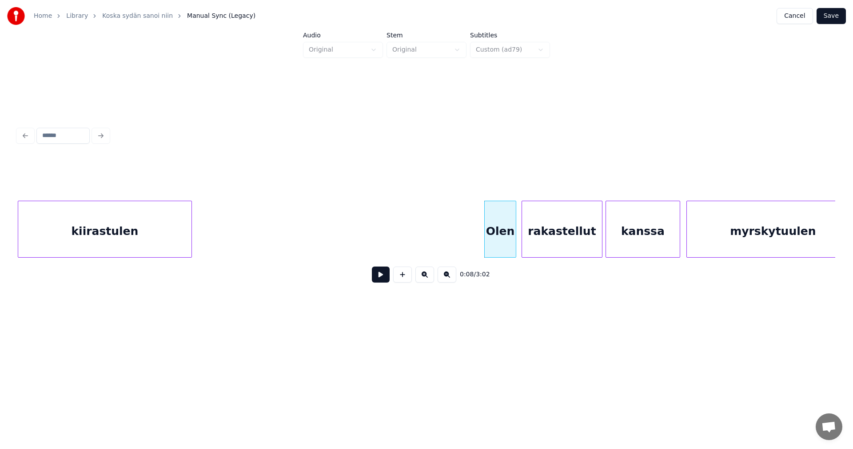
click at [836, 17] on button "Save" at bounding box center [831, 16] width 29 height 16
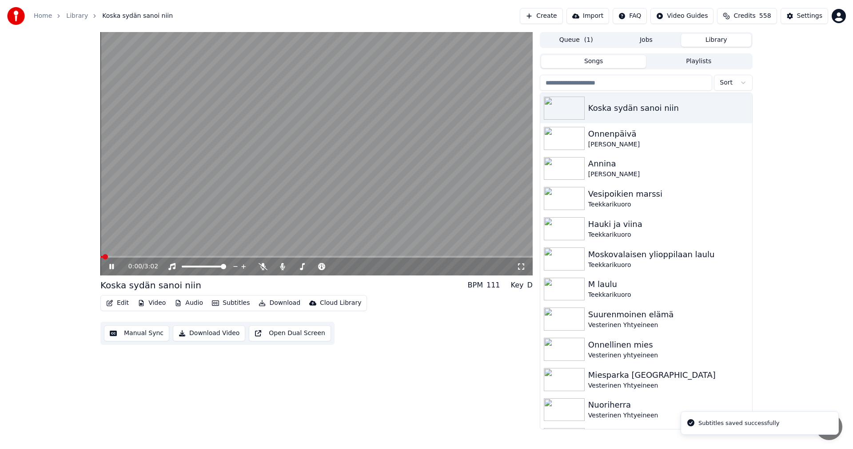
click at [139, 257] on span at bounding box center [316, 257] width 433 height 2
click at [119, 256] on span at bounding box center [109, 257] width 19 height 2
click at [114, 256] on span at bounding box center [107, 257] width 14 height 2
click at [126, 304] on button "Edit" at bounding box center [118, 302] width 30 height 12
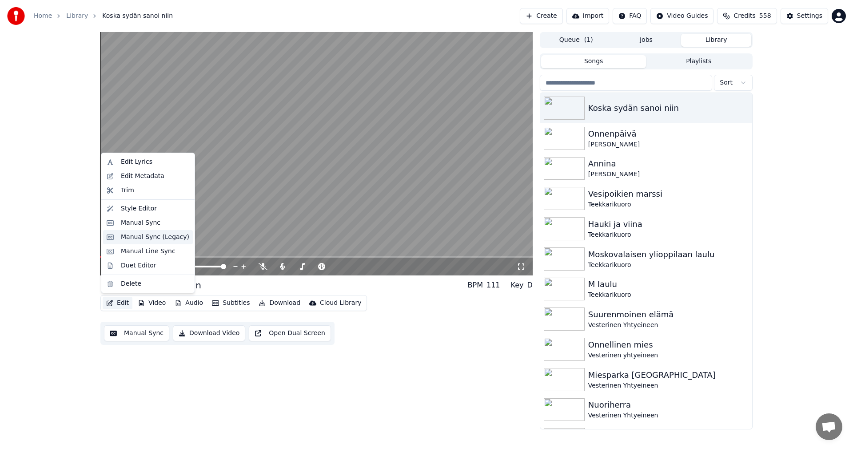
click at [157, 237] on div "Manual Sync (Legacy)" at bounding box center [155, 236] width 68 height 9
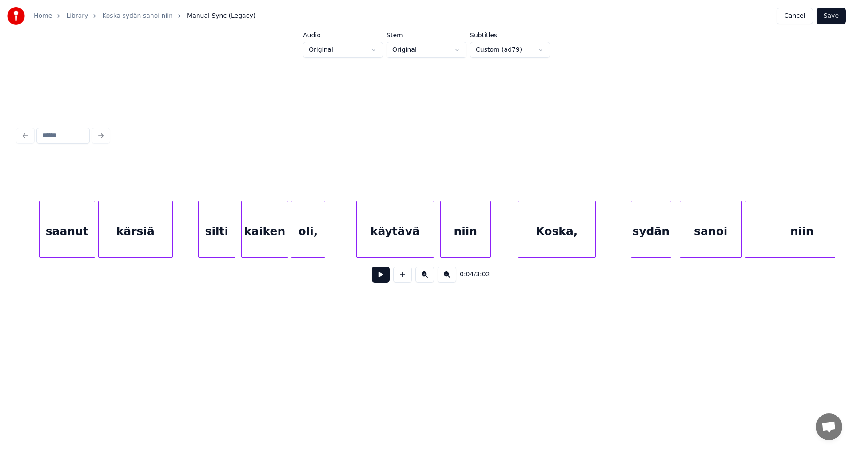
scroll to position [0, 2605]
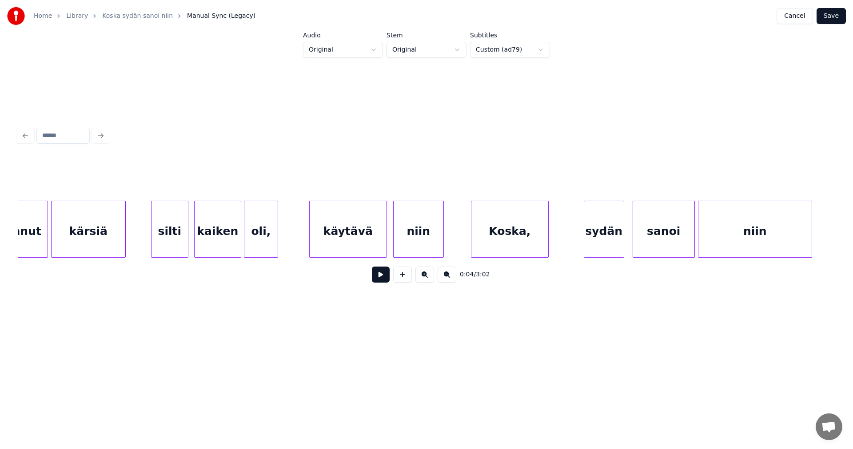
click at [162, 238] on div "silti" at bounding box center [170, 231] width 36 height 60
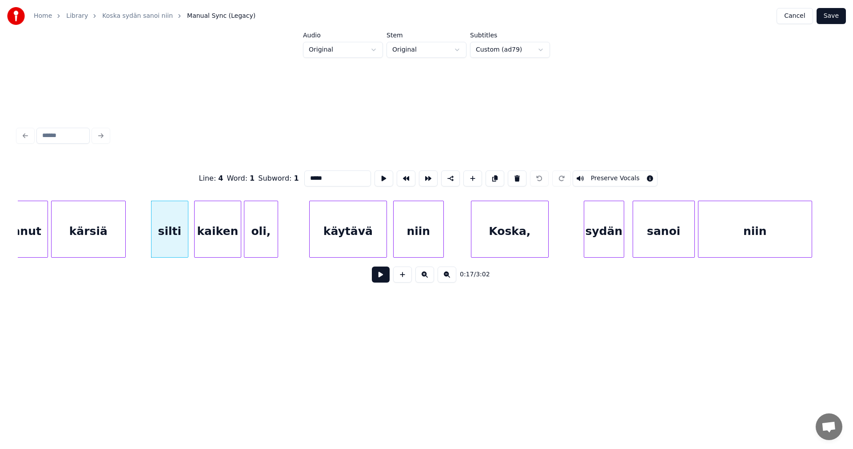
click at [381, 279] on button at bounding box center [381, 274] width 18 height 16
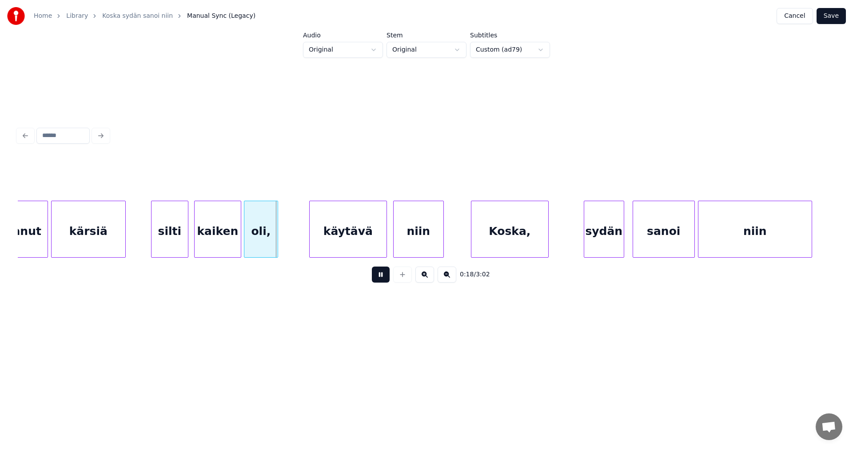
click at [381, 278] on button at bounding box center [381, 274] width 18 height 16
click at [380, 276] on button at bounding box center [381, 274] width 18 height 16
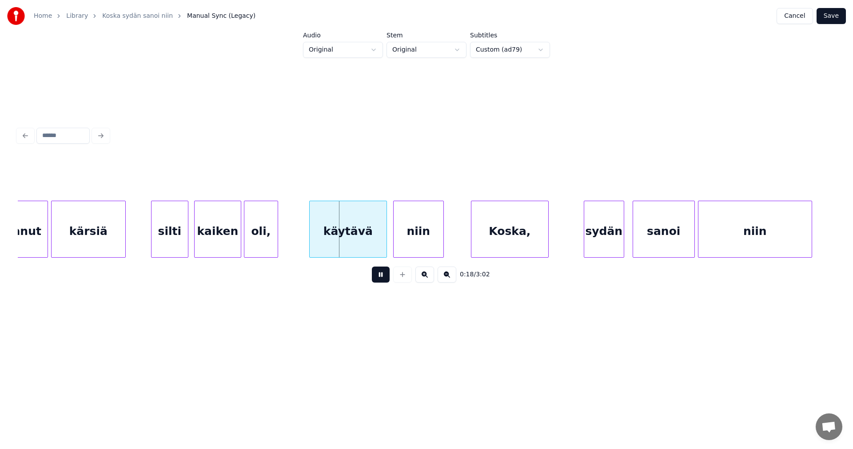
click at [379, 276] on button at bounding box center [381, 274] width 18 height 16
click at [304, 236] on div at bounding box center [304, 229] width 3 height 56
click at [381, 276] on button at bounding box center [381, 274] width 18 height 16
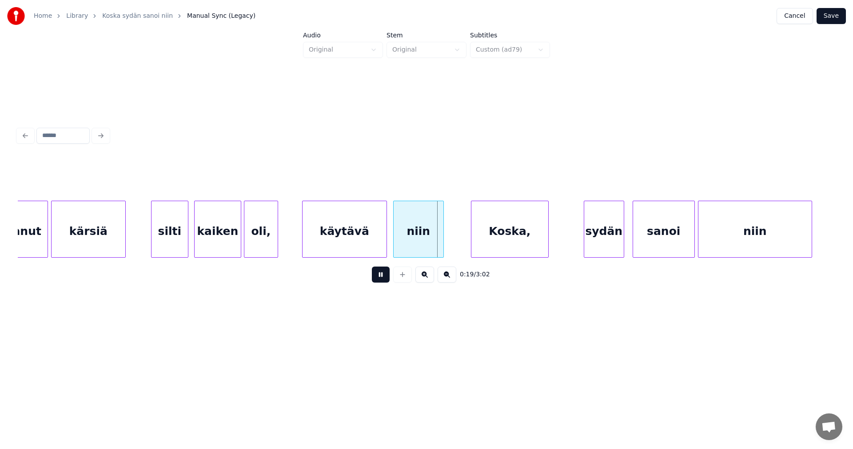
click at [381, 276] on button at bounding box center [381, 274] width 18 height 16
click at [169, 245] on div "silti" at bounding box center [170, 231] width 36 height 60
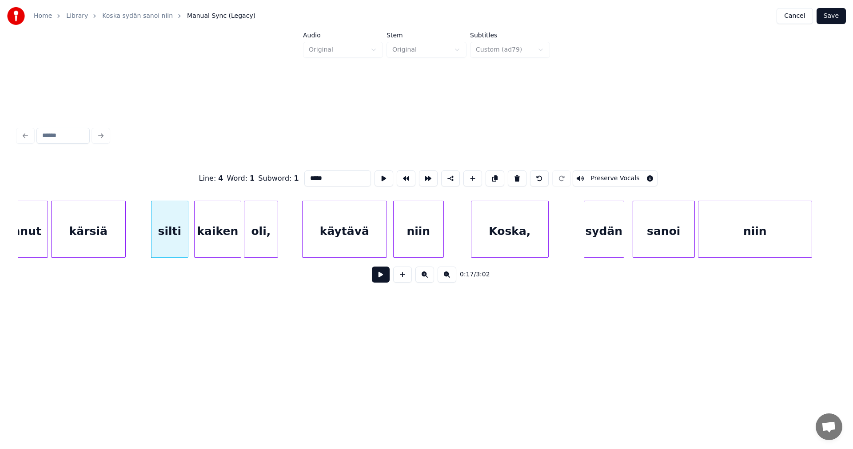
click at [379, 276] on button at bounding box center [381, 274] width 18 height 16
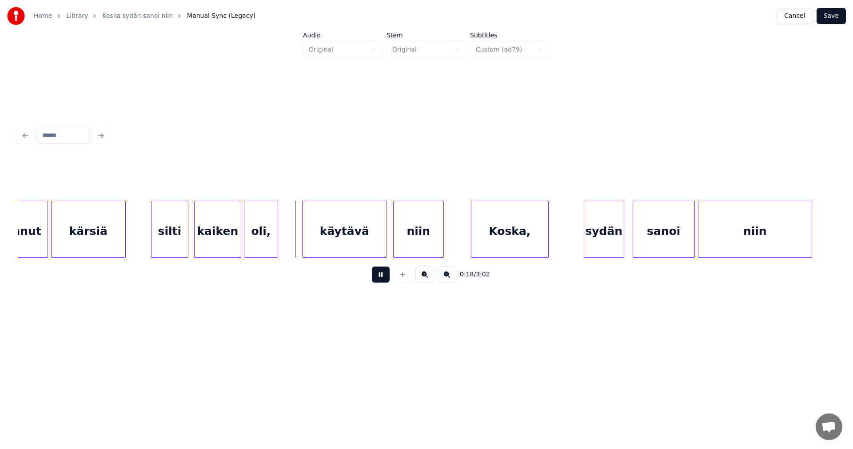
click at [379, 276] on button at bounding box center [381, 274] width 18 height 16
click at [236, 248] on div "kaiken" at bounding box center [218, 231] width 46 height 60
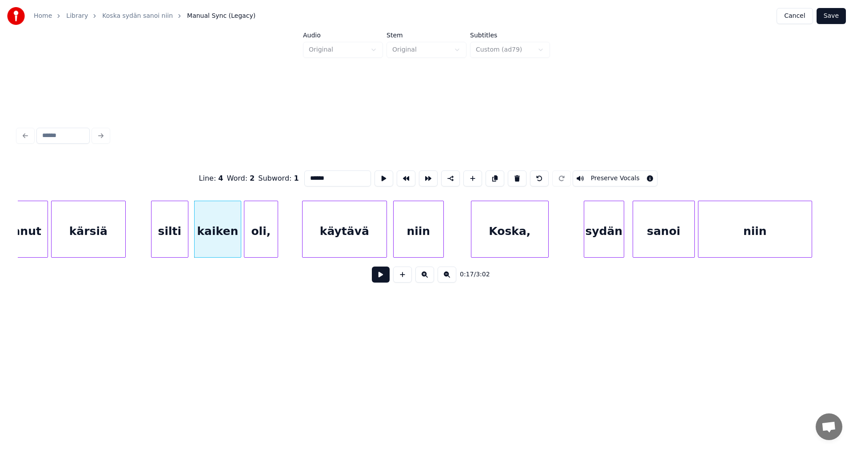
click at [384, 278] on button at bounding box center [381, 274] width 18 height 16
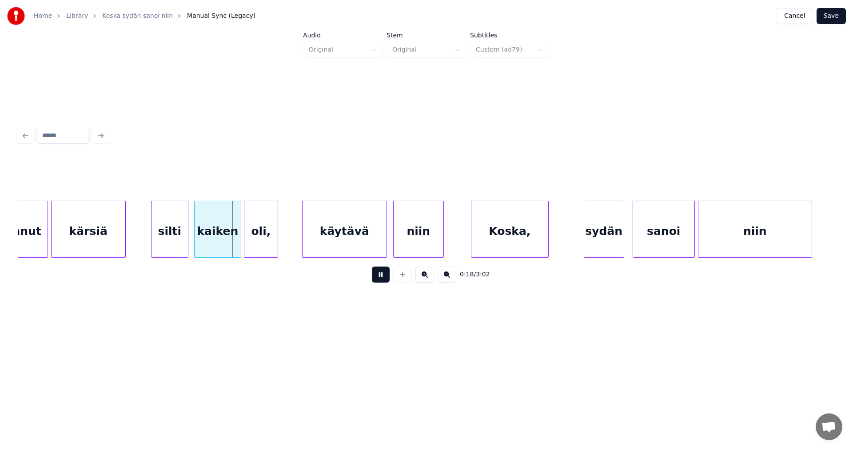
click at [384, 278] on button at bounding box center [381, 274] width 18 height 16
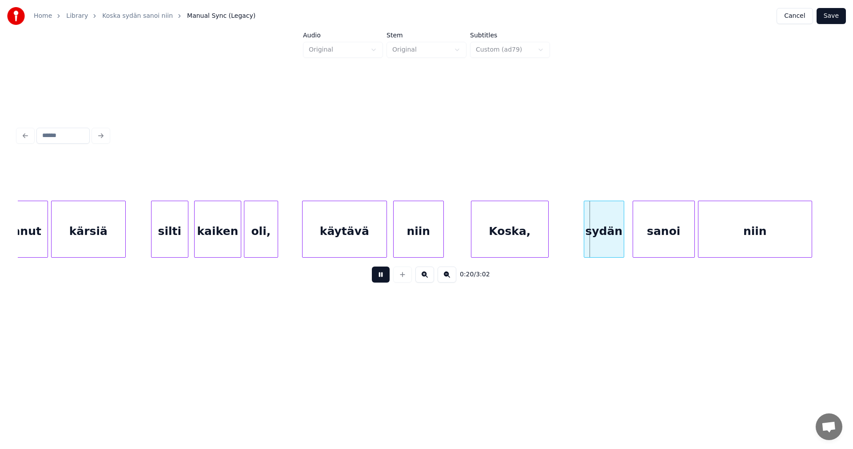
click at [384, 278] on button at bounding box center [381, 274] width 18 height 16
click at [830, 18] on button "Save" at bounding box center [831, 16] width 29 height 16
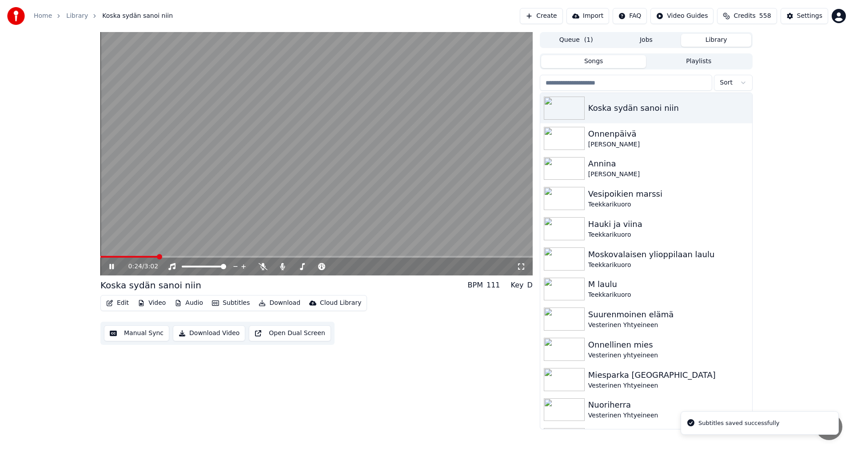
click at [157, 256] on span at bounding box center [316, 257] width 433 height 2
click at [122, 256] on span at bounding box center [110, 257] width 21 height 2
click at [109, 256] on span at bounding box center [104, 257] width 9 height 2
click at [146, 256] on span at bounding box center [128, 257] width 57 height 2
click at [129, 257] on span at bounding box center [114, 257] width 28 height 2
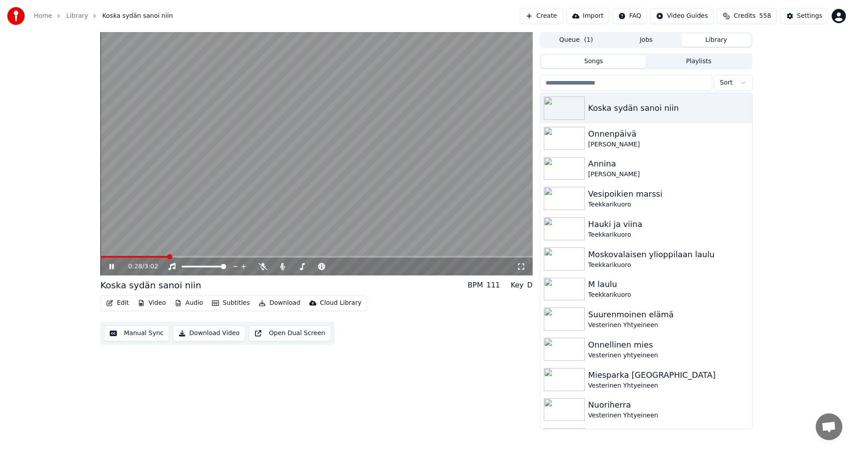
click at [120, 303] on button "Edit" at bounding box center [118, 302] width 30 height 12
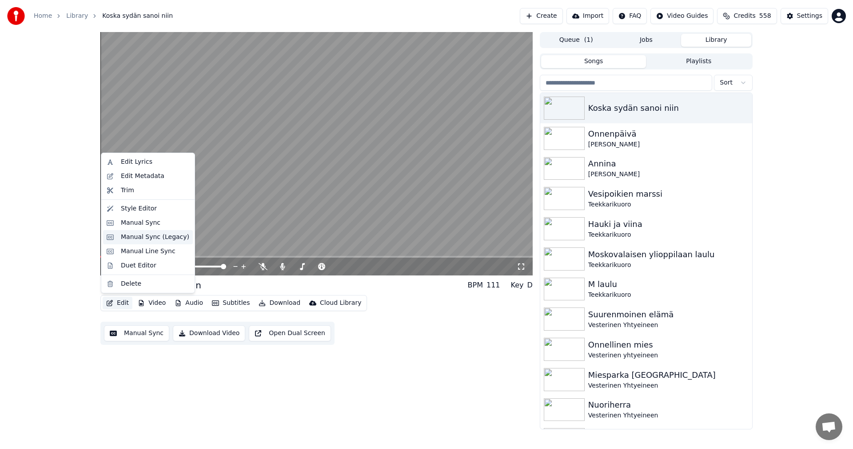
click at [146, 242] on div "Manual Sync (Legacy)" at bounding box center [148, 237] width 90 height 14
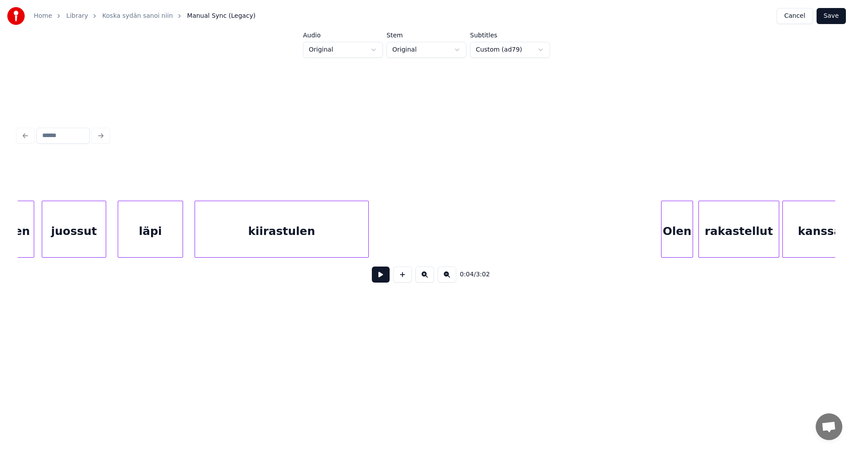
scroll to position [0, 801]
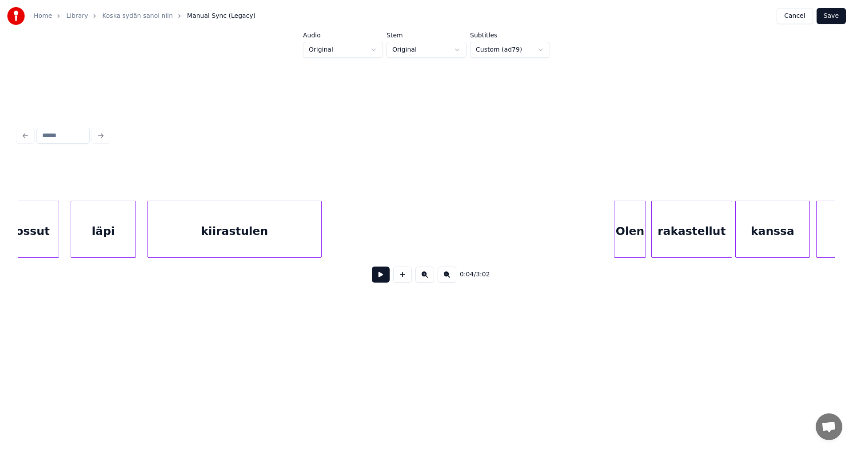
click at [208, 221] on div "kiirastulen" at bounding box center [234, 231] width 173 height 60
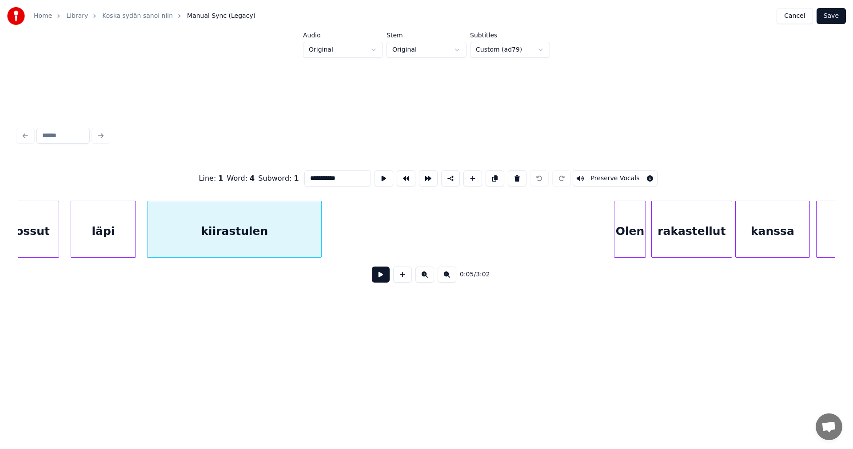
click at [378, 277] on button at bounding box center [381, 274] width 18 height 16
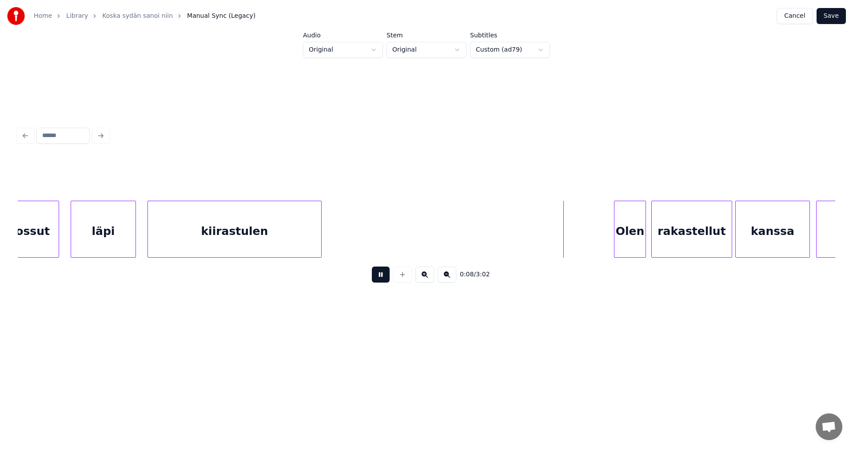
click at [378, 277] on button at bounding box center [381, 274] width 18 height 16
click at [378, 276] on button at bounding box center [381, 274] width 18 height 16
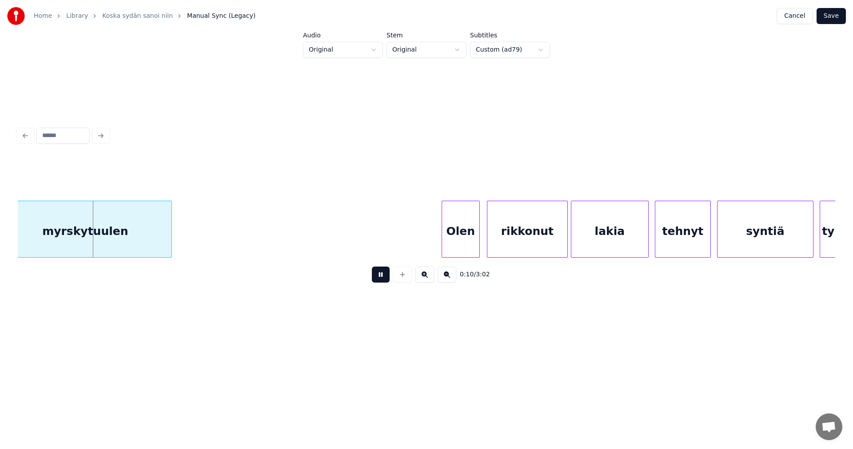
click at [378, 276] on button at bounding box center [381, 274] width 18 height 16
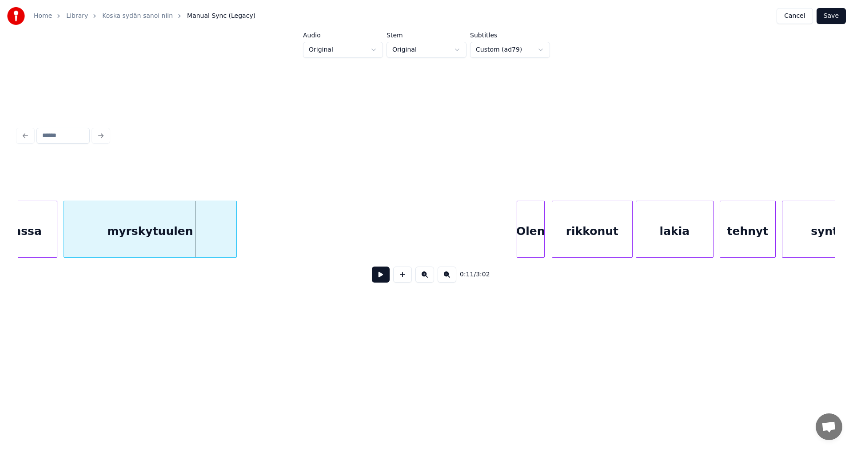
click at [519, 229] on div at bounding box center [518, 229] width 3 height 56
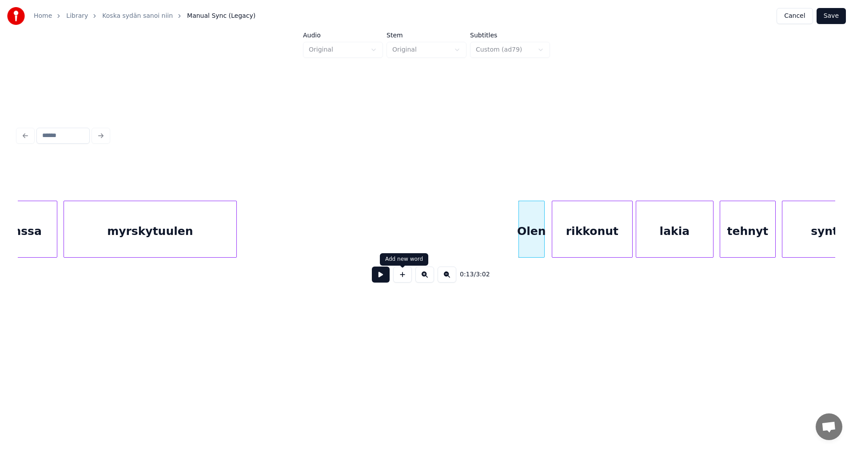
click at [384, 279] on button at bounding box center [381, 274] width 18 height 16
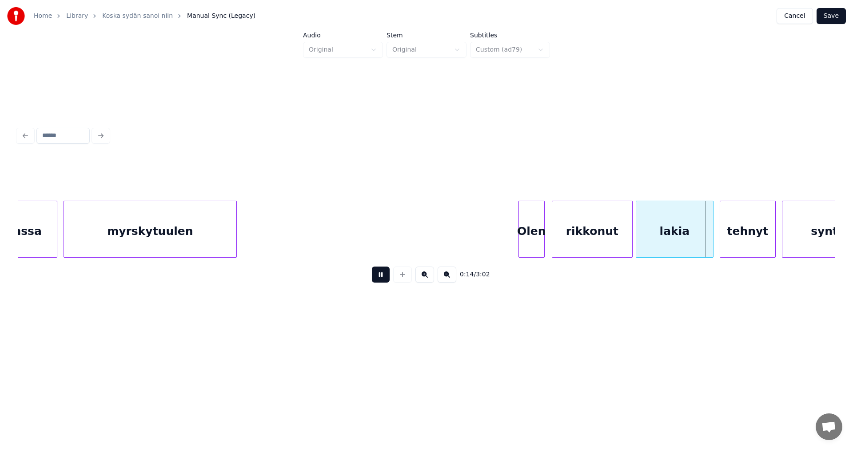
click at [384, 279] on button at bounding box center [381, 274] width 18 height 16
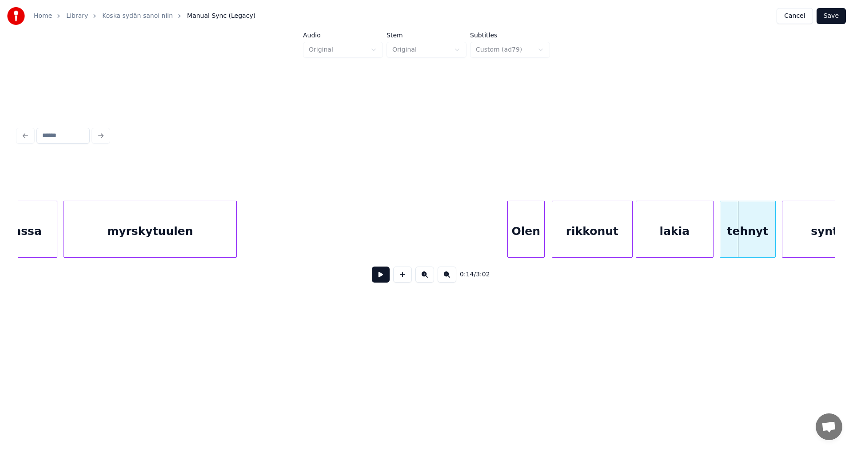
click at [509, 238] on div at bounding box center [509, 229] width 3 height 56
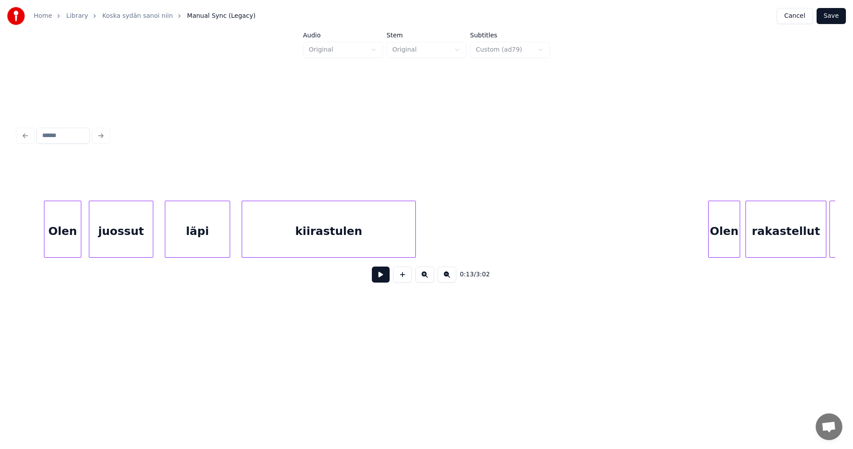
scroll to position [0, 1052]
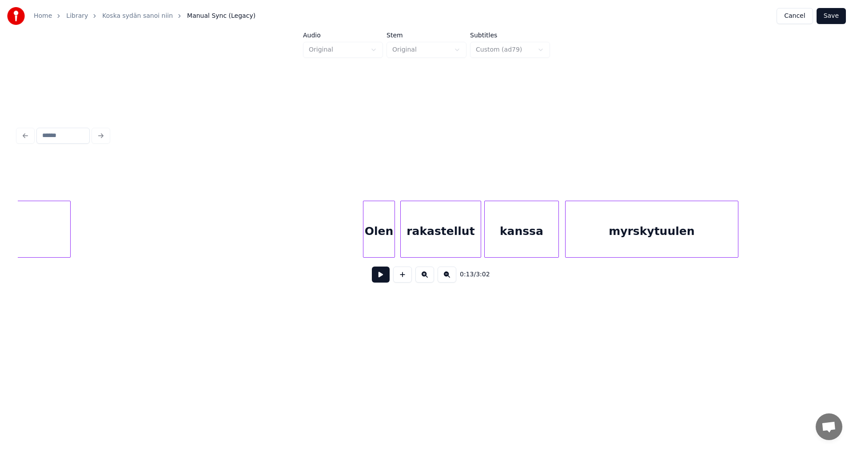
click at [376, 237] on div "Olen" at bounding box center [379, 231] width 31 height 60
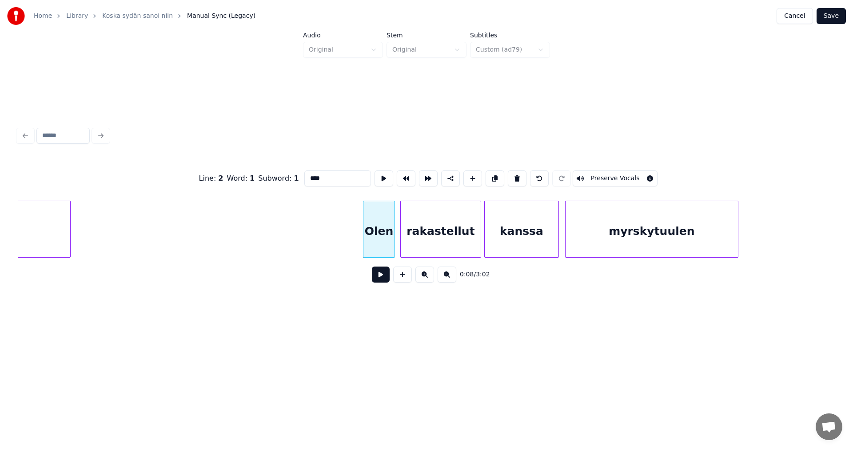
click at [381, 276] on button at bounding box center [381, 274] width 18 height 16
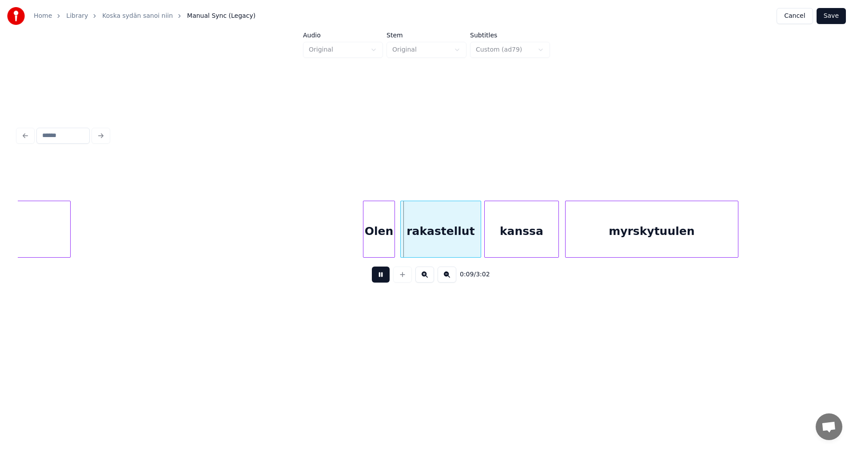
drag, startPoint x: 381, startPoint y: 276, endPoint x: 376, endPoint y: 256, distance: 20.6
click at [381, 276] on button at bounding box center [381, 274] width 18 height 16
click at [371, 232] on div at bounding box center [371, 229] width 3 height 56
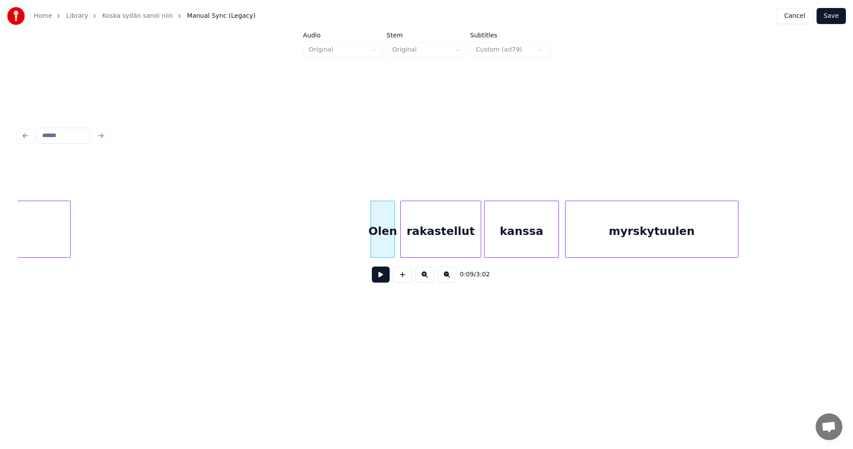
click at [379, 280] on button at bounding box center [381, 274] width 18 height 16
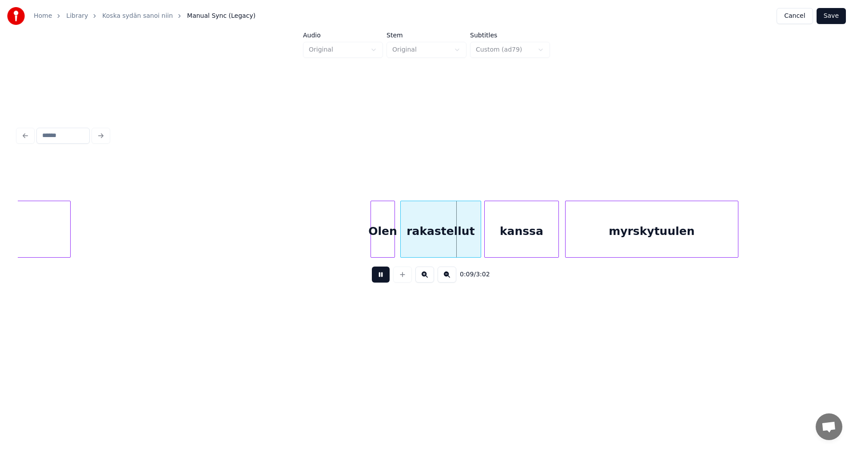
drag, startPoint x: 379, startPoint y: 280, endPoint x: 481, endPoint y: 212, distance: 122.5
click at [381, 278] on button at bounding box center [381, 274] width 18 height 16
click at [833, 14] on button "Save" at bounding box center [831, 16] width 29 height 16
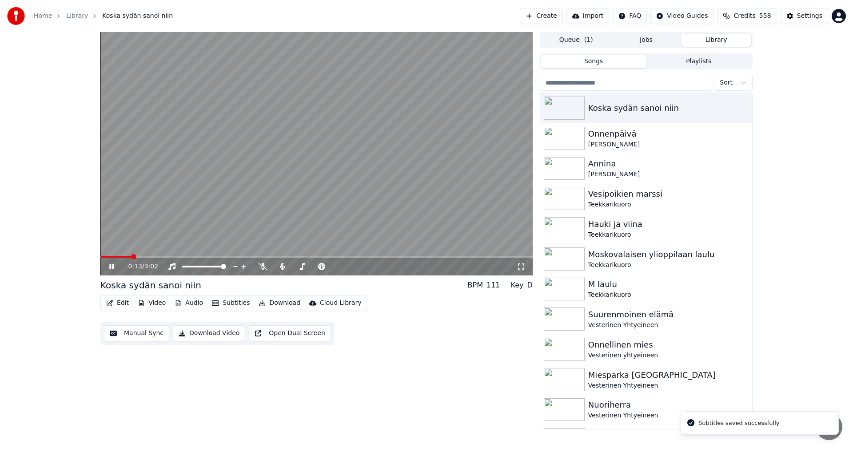
click at [130, 257] on span at bounding box center [316, 257] width 433 height 2
click at [105, 256] on span at bounding box center [118, 257] width 37 height 2
drag, startPoint x: 108, startPoint y: 265, endPoint x: 122, endPoint y: 278, distance: 19.8
click at [108, 265] on icon at bounding box center [118, 266] width 21 height 7
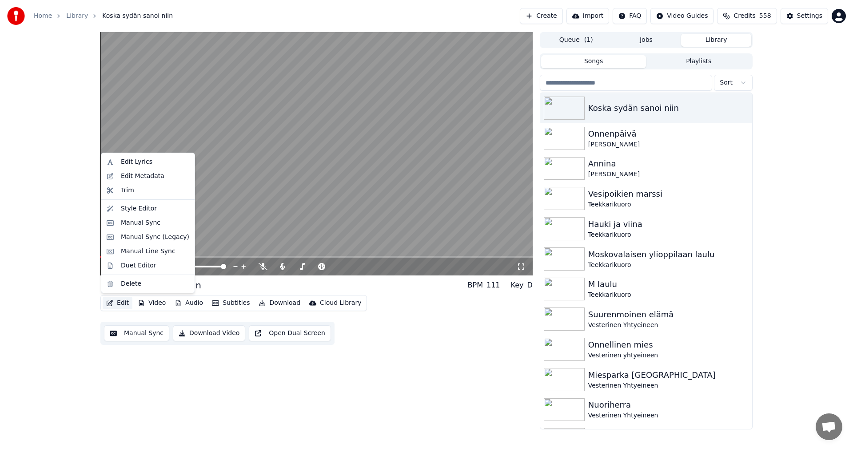
click at [120, 302] on button "Edit" at bounding box center [118, 302] width 30 height 12
click at [154, 235] on div "Manual Sync (Legacy)" at bounding box center [155, 236] width 68 height 9
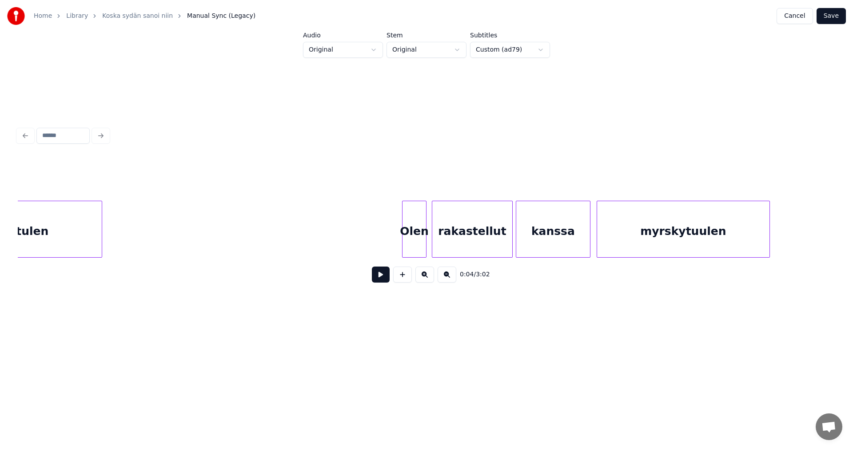
scroll to position [0, 1067]
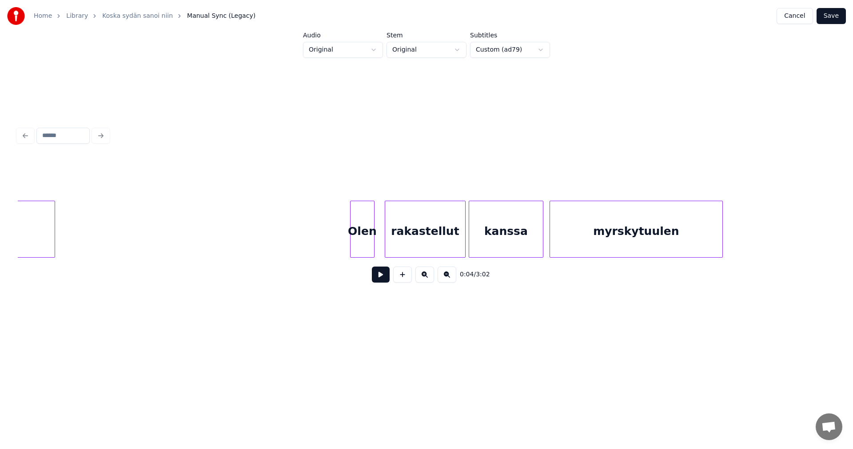
click at [360, 237] on div "Olen" at bounding box center [363, 231] width 24 height 60
click at [344, 241] on div at bounding box center [344, 229] width 3 height 56
click at [379, 281] on button at bounding box center [381, 274] width 18 height 16
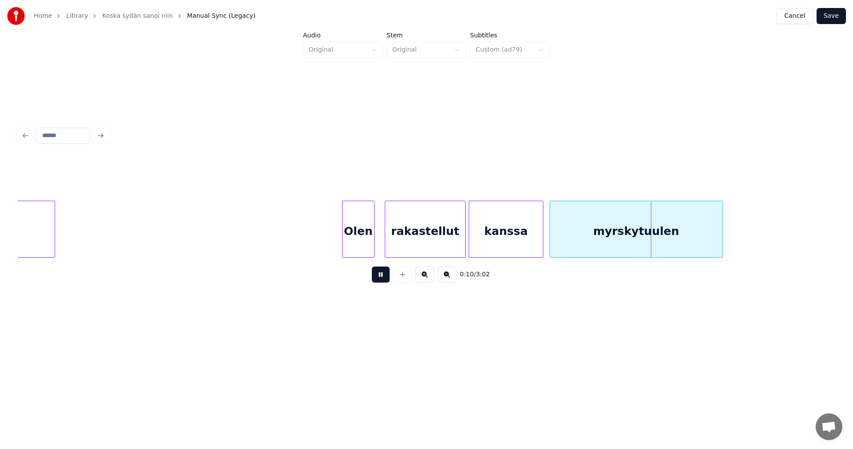
click at [379, 281] on button at bounding box center [381, 274] width 18 height 16
click at [829, 16] on button "Save" at bounding box center [831, 16] width 29 height 16
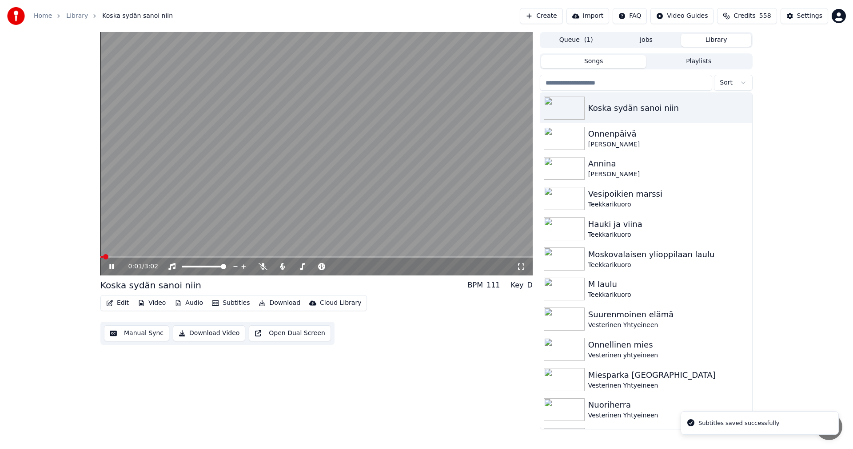
click at [118, 257] on span at bounding box center [316, 257] width 433 height 2
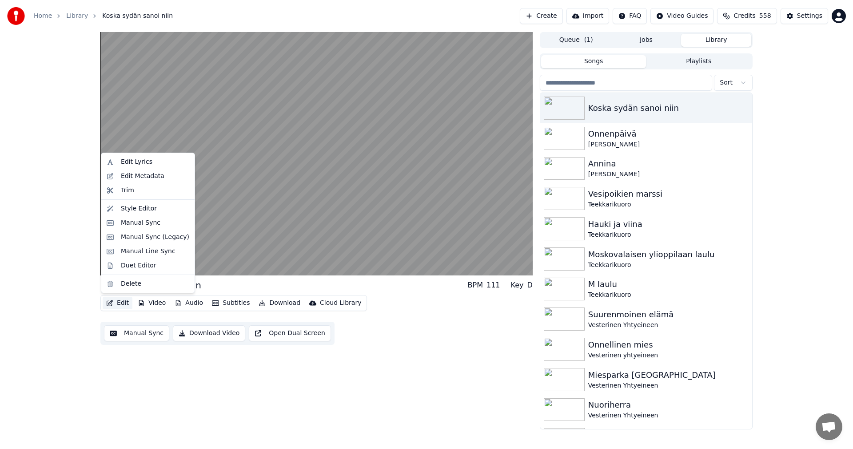
click at [120, 303] on button "Edit" at bounding box center [118, 302] width 30 height 12
click at [145, 237] on div "Manual Sync (Legacy)" at bounding box center [155, 236] width 68 height 9
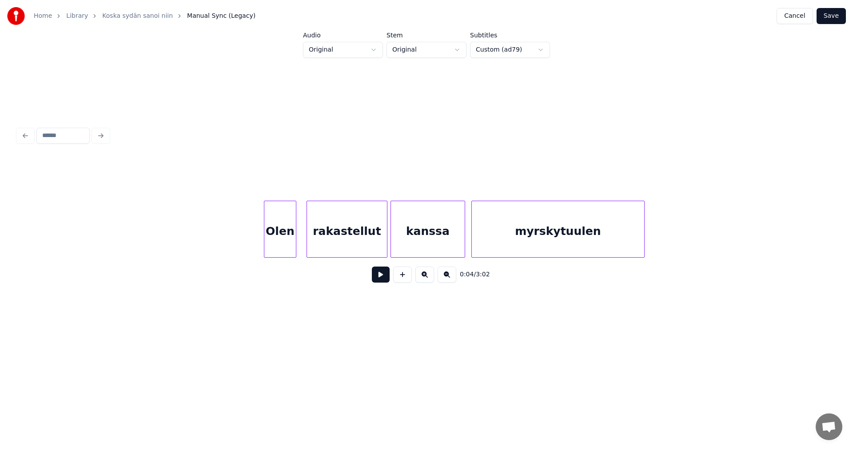
scroll to position [0, 1114]
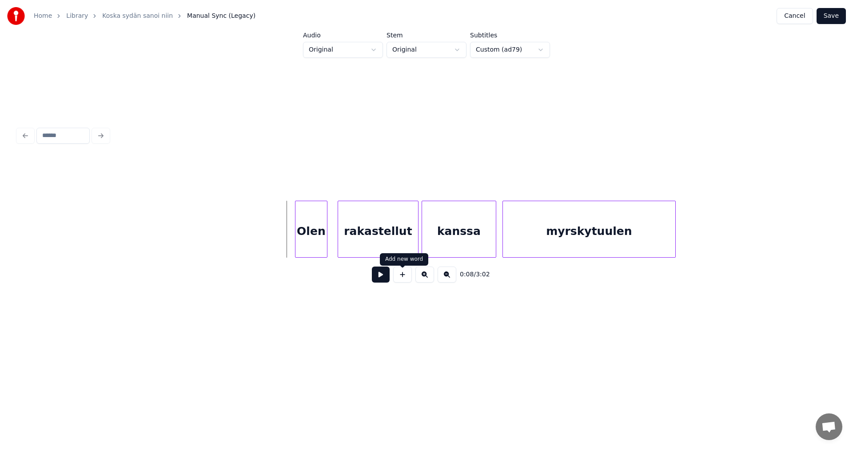
click at [401, 277] on button at bounding box center [402, 274] width 19 height 16
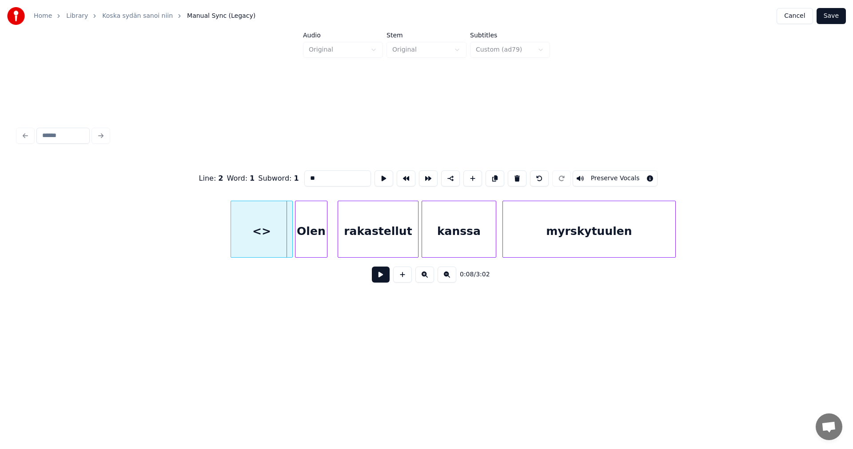
click at [268, 247] on div "<>" at bounding box center [261, 231] width 61 height 60
click at [268, 238] on div at bounding box center [269, 229] width 3 height 56
click at [279, 238] on div "<>" at bounding box center [280, 231] width 24 height 60
click at [516, 176] on button at bounding box center [517, 178] width 19 height 16
type input "****"
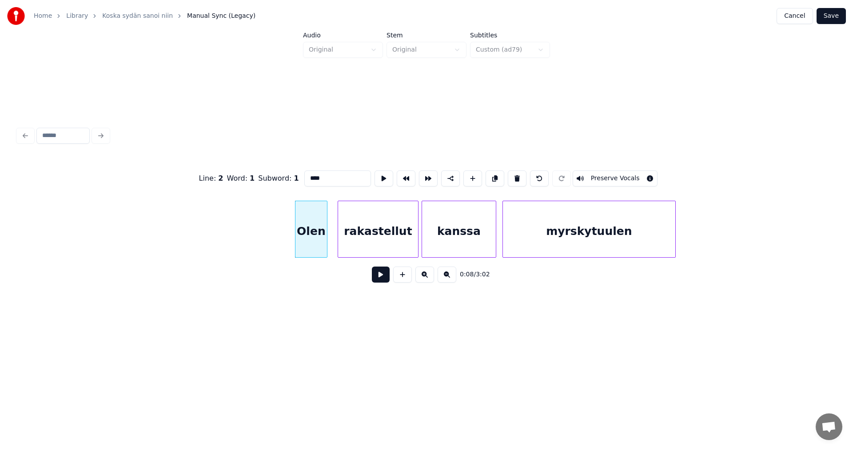
click at [831, 16] on button "Save" at bounding box center [831, 16] width 29 height 16
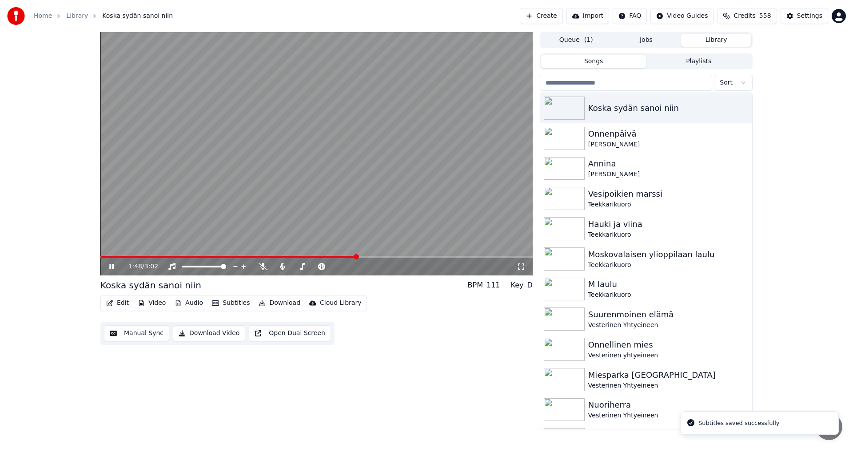
click at [356, 256] on span at bounding box center [316, 257] width 433 height 2
click at [414, 256] on span at bounding box center [268, 257] width 337 height 2
click at [478, 257] on span at bounding box center [316, 257] width 433 height 2
drag, startPoint x: 109, startPoint y: 264, endPoint x: 122, endPoint y: 286, distance: 25.9
click at [109, 265] on icon at bounding box center [118, 266] width 21 height 7
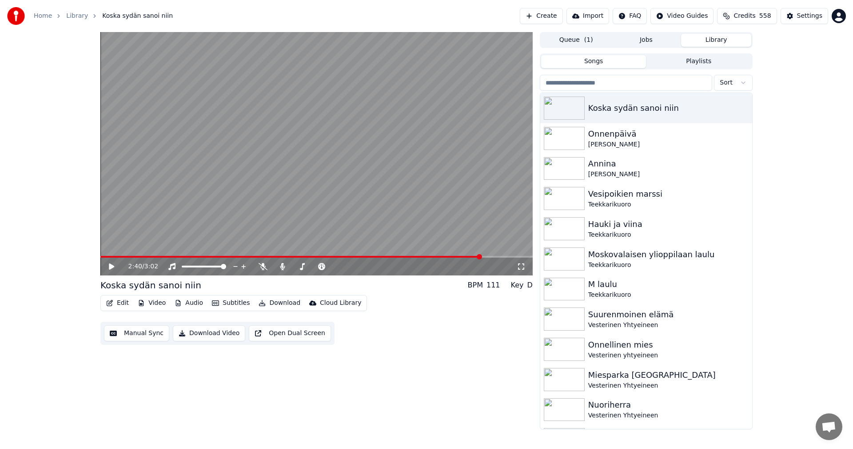
click at [151, 303] on button "Video" at bounding box center [151, 302] width 35 height 12
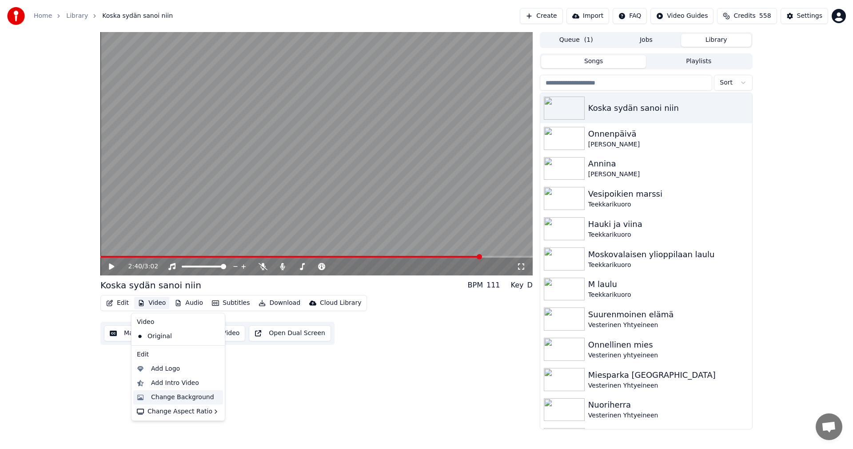
click at [168, 399] on div "Change Background" at bounding box center [182, 397] width 63 height 9
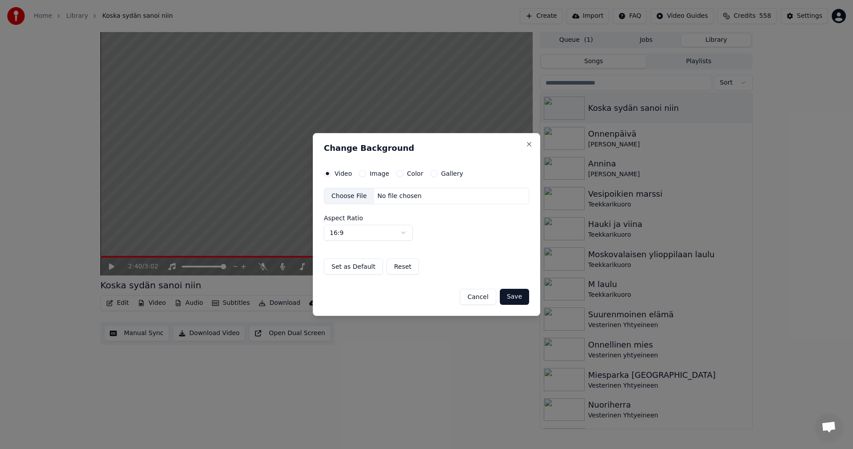
click at [363, 173] on button "Image" at bounding box center [362, 173] width 7 height 7
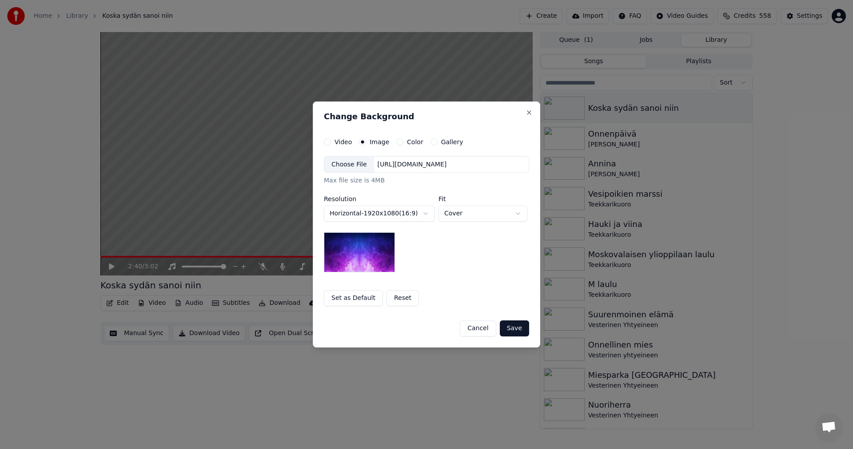
click at [359, 168] on div "Choose File" at bounding box center [349, 164] width 50 height 16
click at [489, 329] on button "Cancel" at bounding box center [478, 328] width 36 height 16
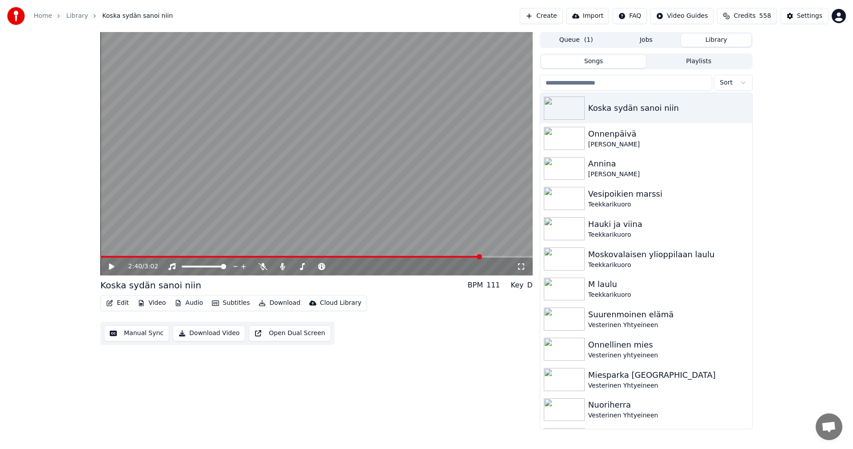
click at [153, 300] on button "Video" at bounding box center [151, 302] width 35 height 12
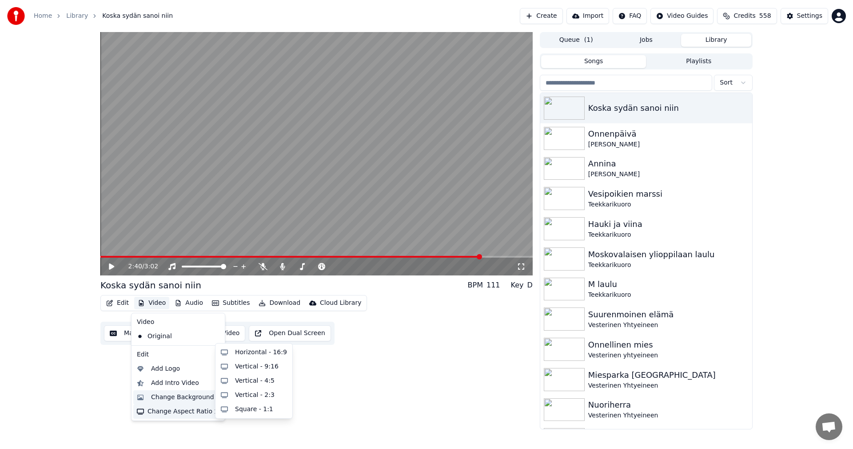
click at [196, 399] on div "Change Background" at bounding box center [182, 397] width 63 height 9
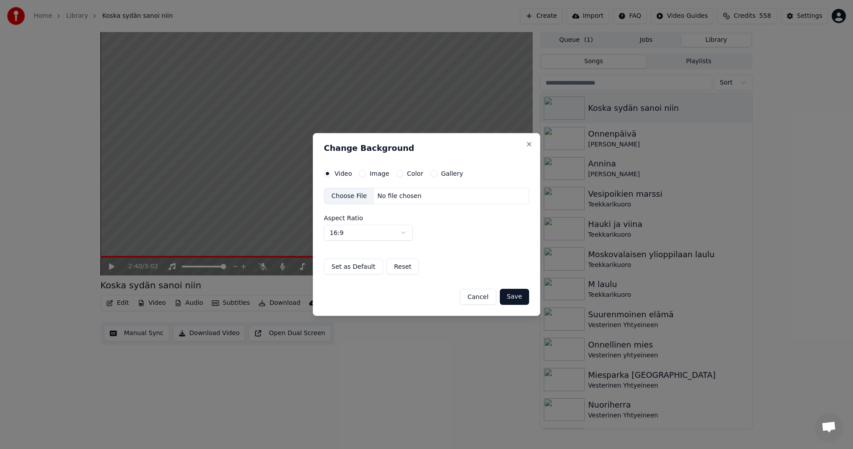
click at [360, 175] on button "Image" at bounding box center [362, 173] width 7 height 7
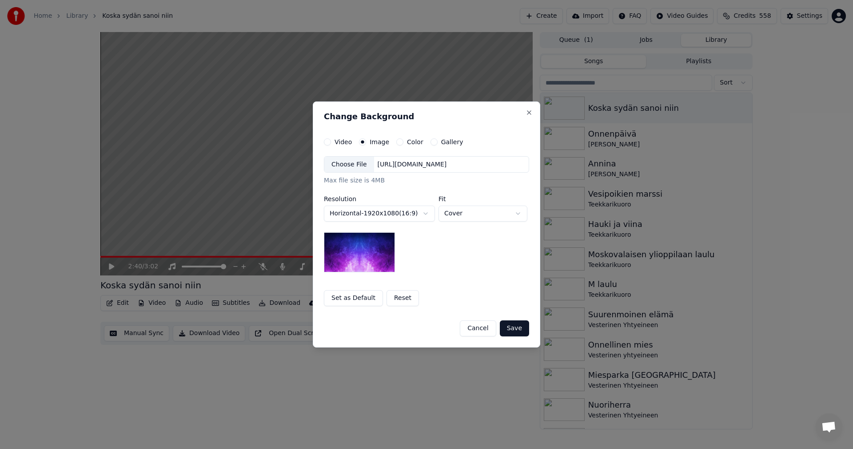
click at [352, 164] on div "Choose File" at bounding box center [349, 164] width 50 height 16
click at [522, 330] on button "Save" at bounding box center [514, 328] width 29 height 16
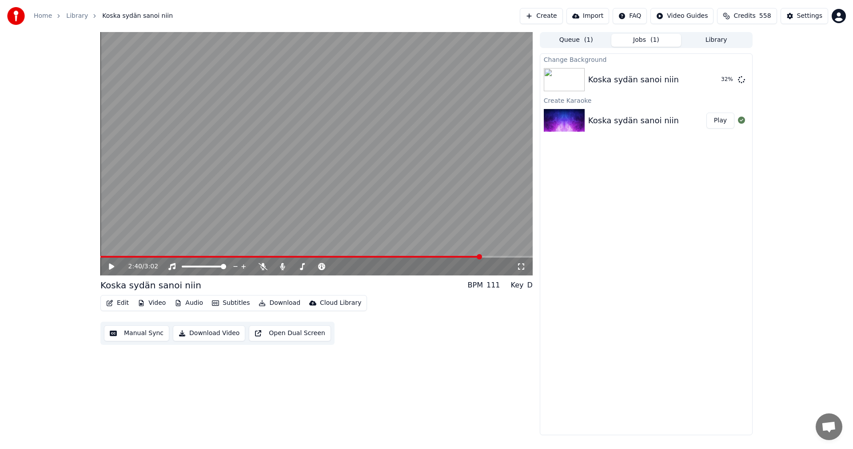
click at [108, 257] on span at bounding box center [290, 257] width 381 height 2
click at [111, 264] on icon at bounding box center [118, 266] width 21 height 7
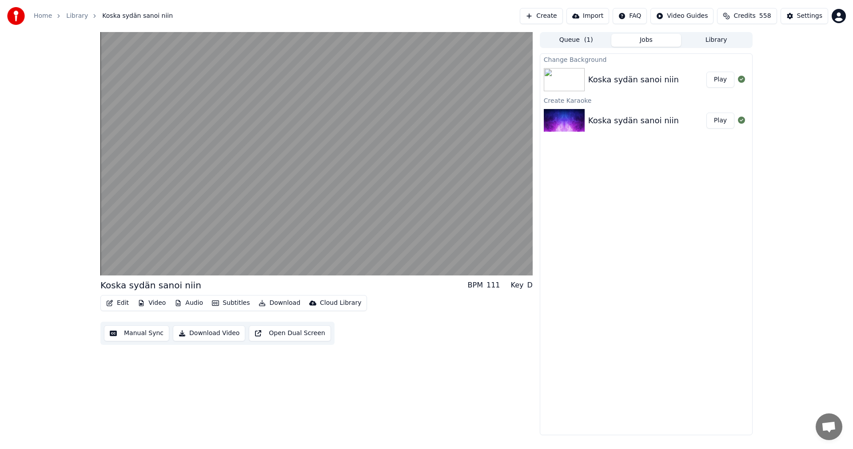
click at [723, 79] on button "Play" at bounding box center [721, 80] width 28 height 16
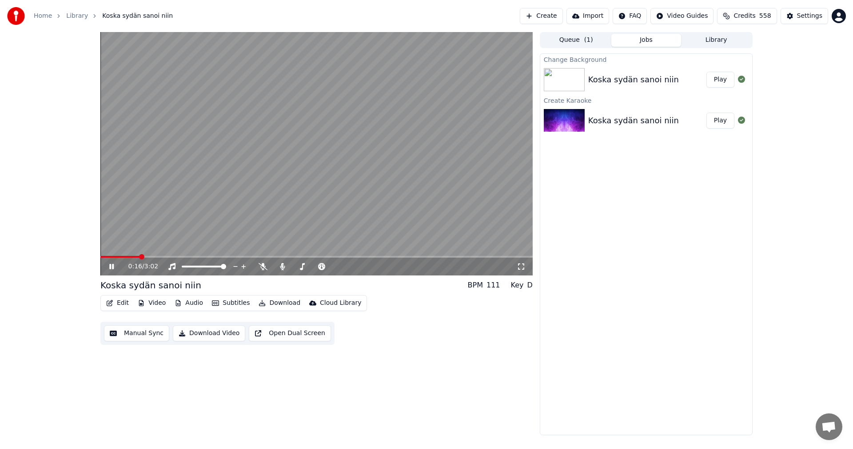
click at [111, 269] on icon at bounding box center [118, 266] width 21 height 7
click at [154, 304] on button "Video" at bounding box center [151, 302] width 35 height 12
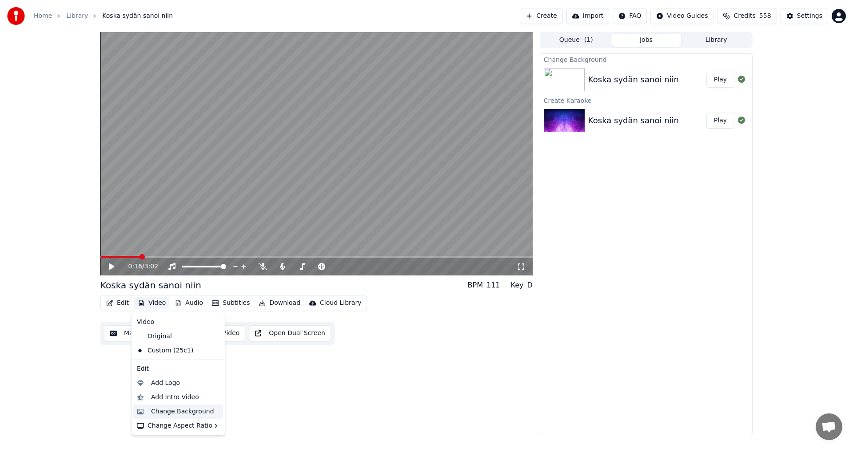
click at [175, 409] on div "Change Background" at bounding box center [182, 411] width 63 height 9
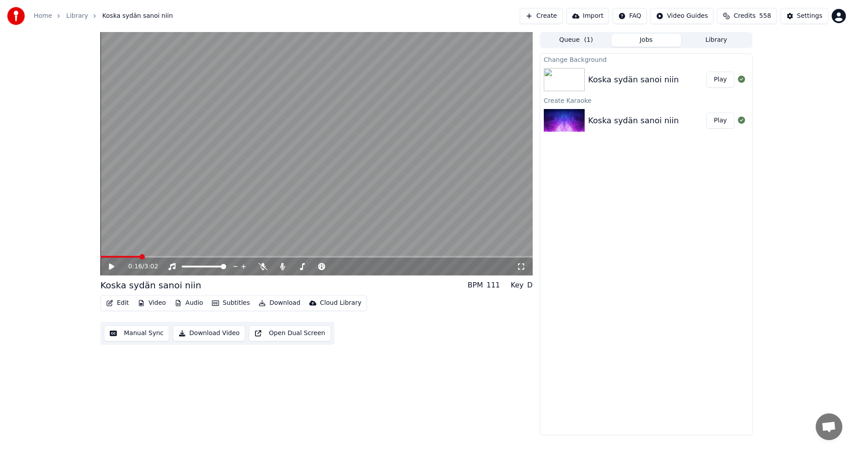
click at [164, 304] on button "Video" at bounding box center [151, 302] width 35 height 12
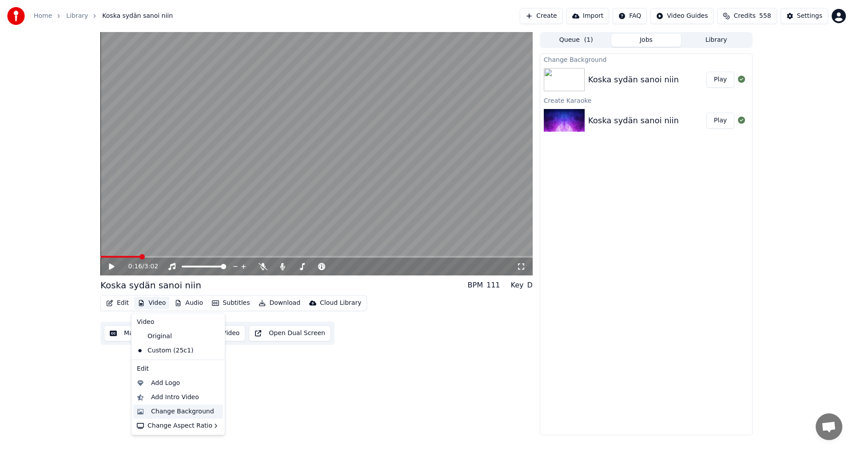
click at [185, 410] on div "Change Background" at bounding box center [182, 411] width 63 height 9
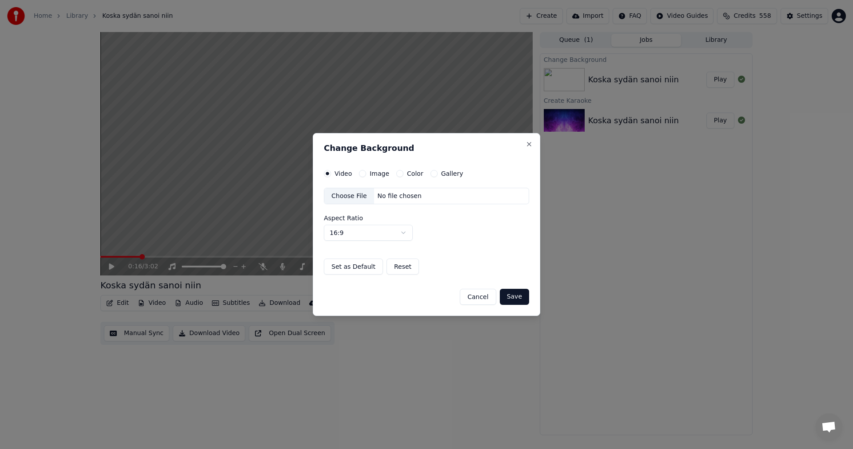
click at [363, 174] on button "Image" at bounding box center [362, 173] width 7 height 7
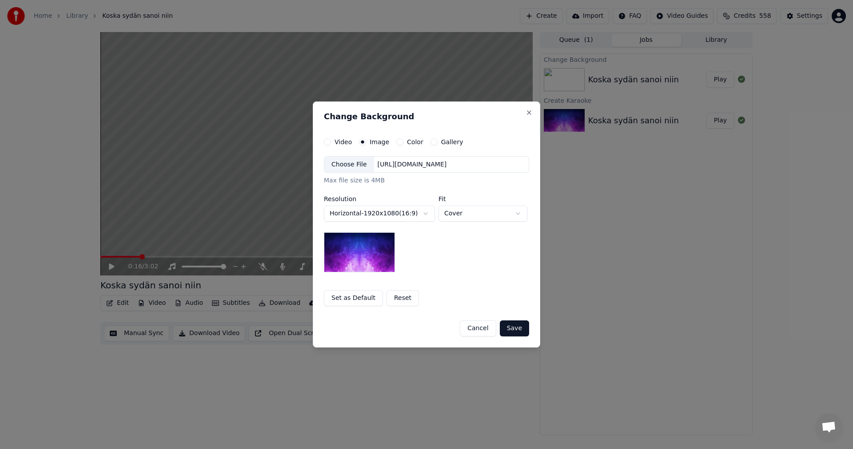
click at [355, 167] on div "Choose File" at bounding box center [349, 164] width 50 height 16
click at [513, 333] on button "Save" at bounding box center [514, 328] width 29 height 16
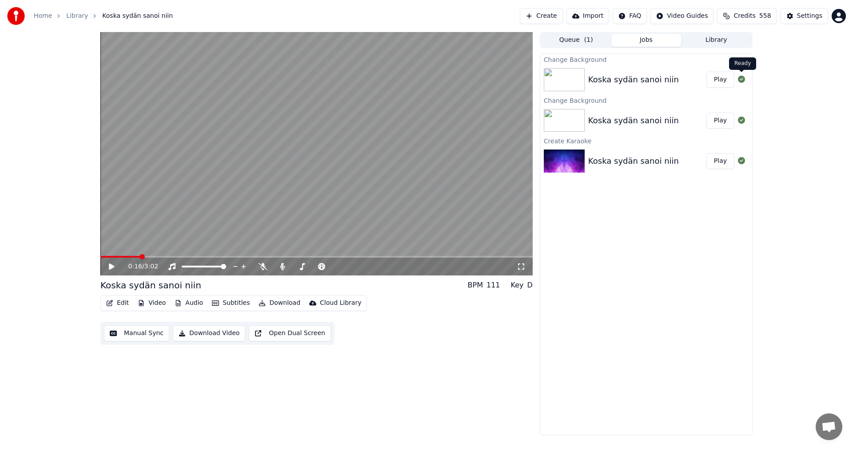
click at [729, 80] on button "Play" at bounding box center [721, 80] width 28 height 16
click at [120, 255] on video at bounding box center [316, 153] width 433 height 243
click at [283, 261] on span at bounding box center [282, 260] width 4 height 4
click at [263, 267] on icon at bounding box center [263, 266] width 9 height 7
click at [116, 268] on icon at bounding box center [118, 266] width 21 height 7
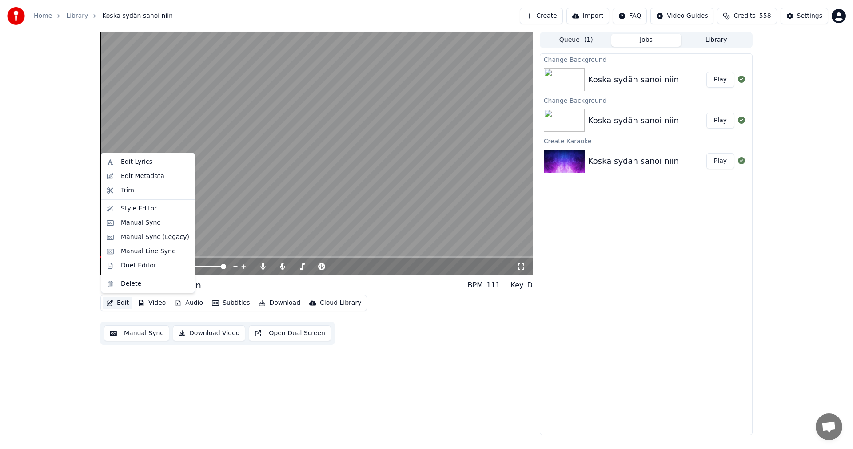
click at [119, 306] on button "Edit" at bounding box center [118, 302] width 30 height 12
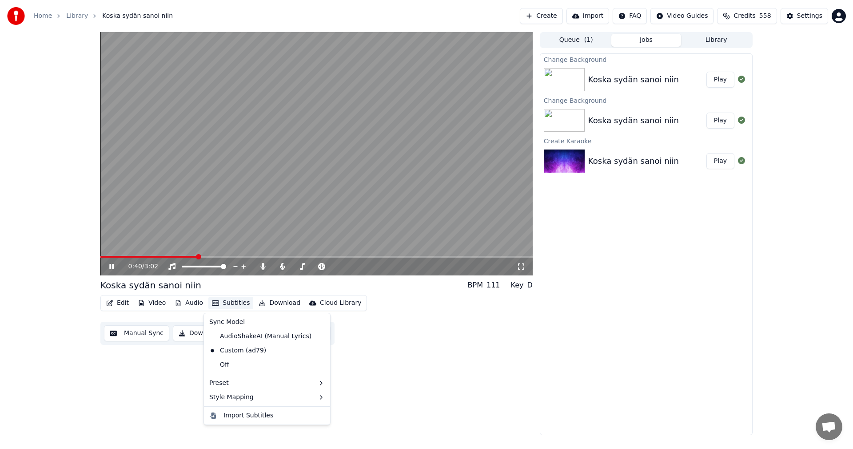
click at [226, 301] on button "Subtitles" at bounding box center [230, 302] width 45 height 12
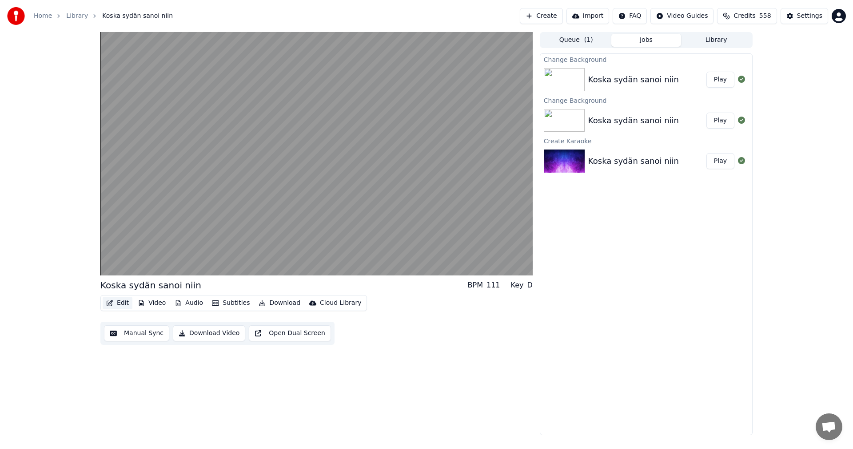
click at [127, 302] on button "Edit" at bounding box center [118, 302] width 30 height 12
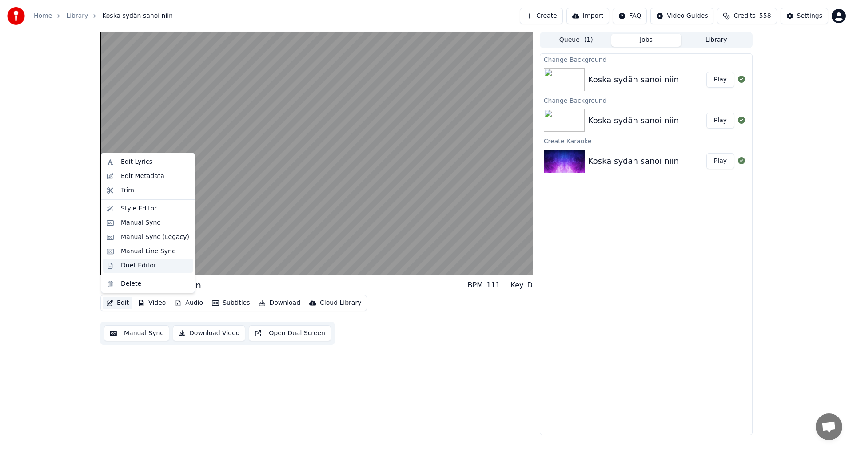
click at [139, 264] on div "Duet Editor" at bounding box center [139, 265] width 36 height 9
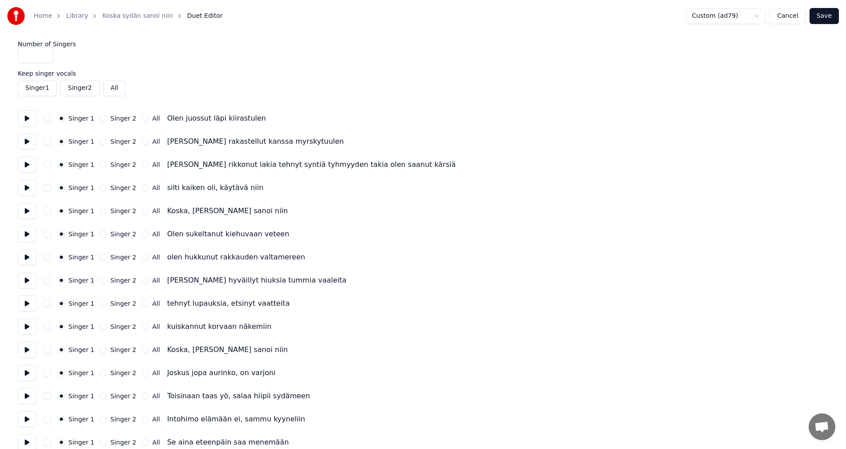
click at [794, 18] on button "Cancel" at bounding box center [787, 16] width 36 height 16
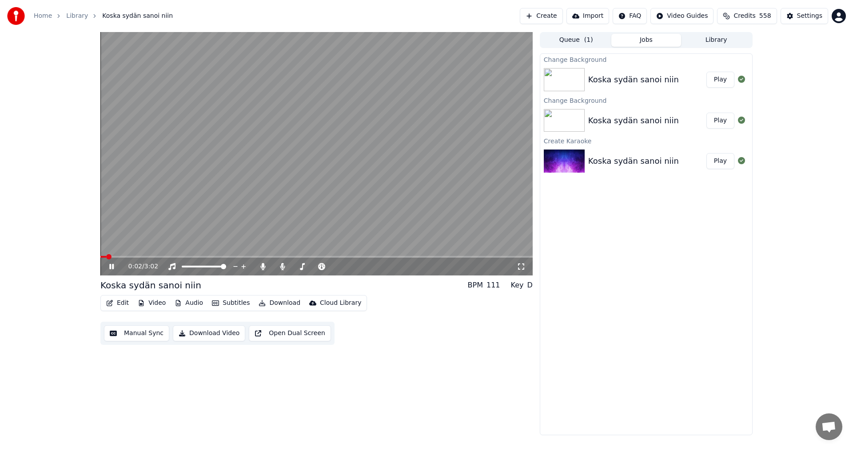
click at [189, 300] on button "Audio" at bounding box center [189, 302] width 36 height 12
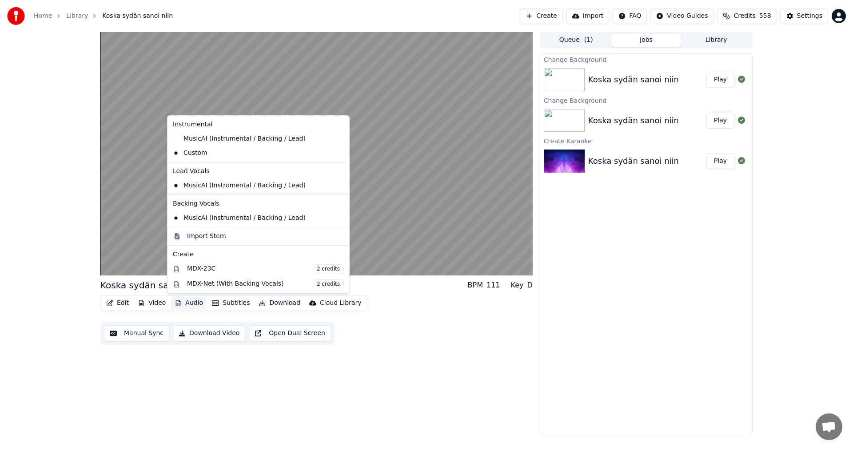
click at [35, 244] on div "Koska sydän sanoi niin BPM 111 Key D Edit Video Audio Subtitles Download Cloud …" at bounding box center [426, 233] width 853 height 403
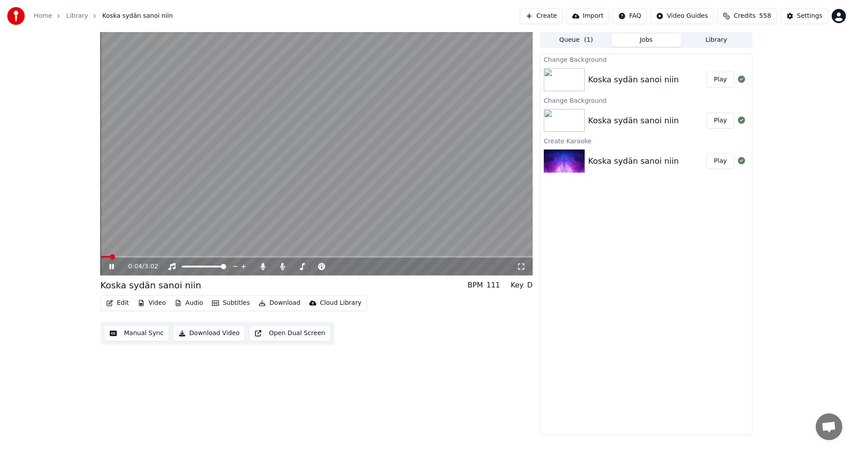
click at [110, 257] on span at bounding box center [104, 257] width 9 height 2
click at [261, 267] on icon at bounding box center [263, 266] width 9 height 7
click at [107, 256] on span at bounding box center [115, 257] width 31 height 2
click at [148, 256] on span at bounding box center [136, 257] width 73 height 2
drag, startPoint x: 265, startPoint y: 268, endPoint x: 259, endPoint y: 268, distance: 5.8
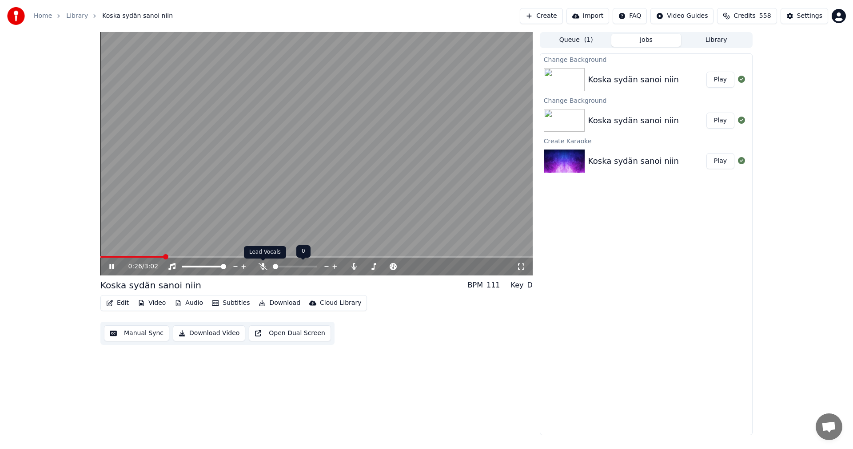
click at [264, 268] on icon at bounding box center [263, 266] width 9 height 7
click at [136, 256] on span at bounding box center [118, 257] width 36 height 2
click at [284, 256] on span at bounding box center [316, 257] width 433 height 2
click at [293, 256] on span at bounding box center [316, 257] width 433 height 2
click at [303, 257] on span at bounding box center [316, 257] width 433 height 2
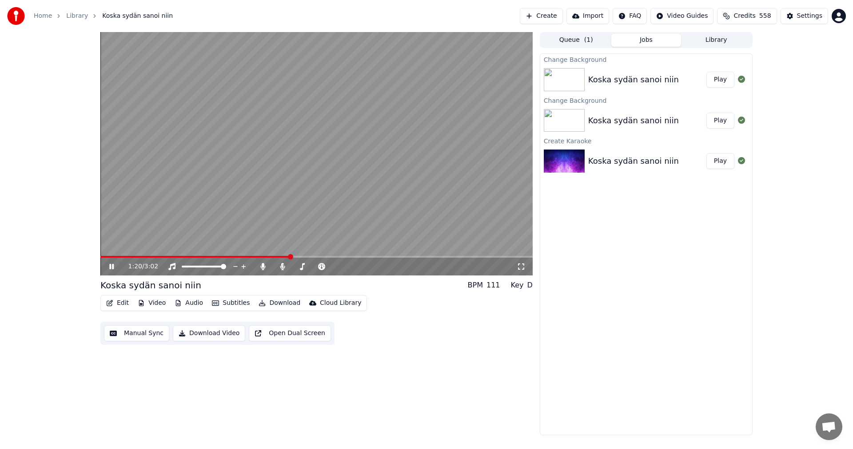
click at [289, 257] on span at bounding box center [195, 257] width 190 height 2
click at [111, 265] on icon at bounding box center [111, 266] width 4 height 5
click at [800, 19] on div "Settings" at bounding box center [809, 16] width 25 height 9
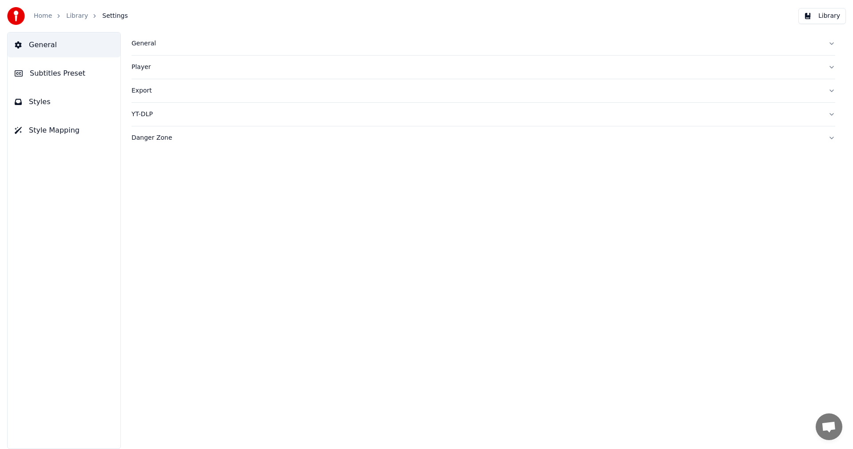
click at [63, 75] on span "Subtitles Preset" at bounding box center [58, 73] width 56 height 11
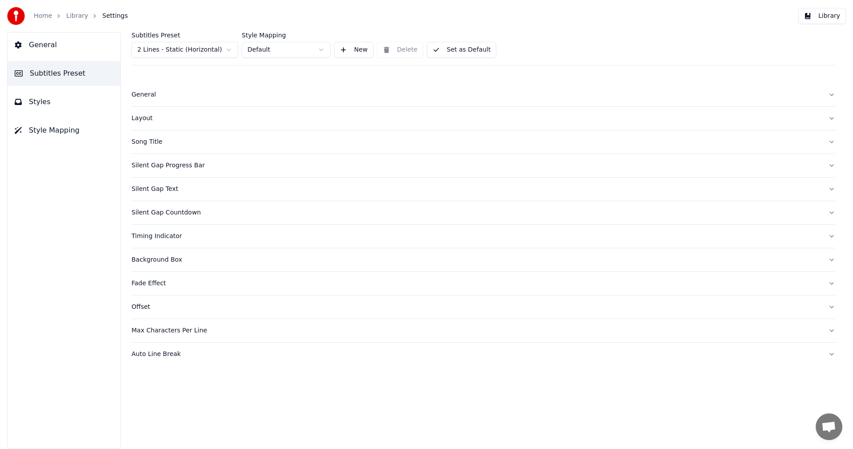
click at [221, 50] on html "Home Library Settings Library General Subtitles Preset Styles Style Mapping Sub…" at bounding box center [426, 224] width 853 height 449
click at [176, 139] on div "Silent Gap Progress Bar" at bounding box center [477, 141] width 690 height 9
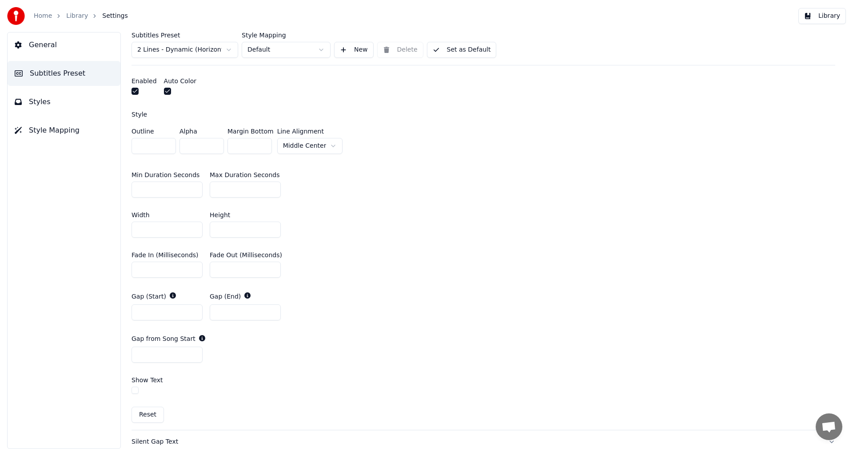
scroll to position [311, 0]
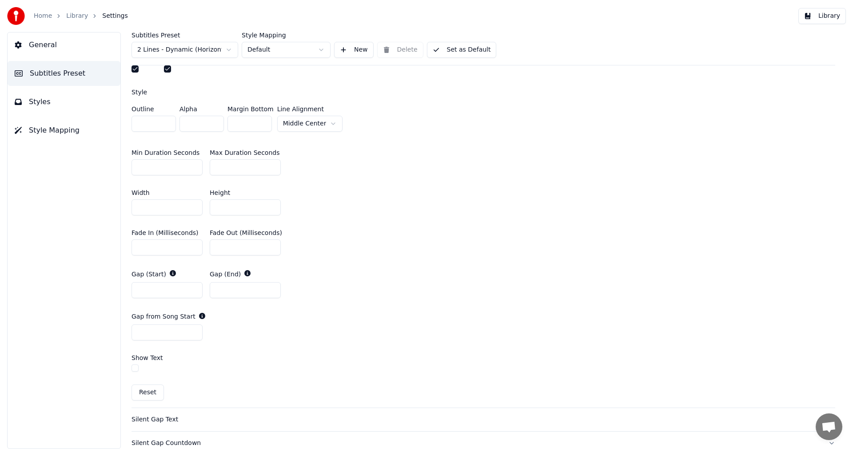
click at [155, 394] on button "Reset" at bounding box center [148, 392] width 32 height 16
click at [445, 50] on button "Set as Default" at bounding box center [462, 50] width 70 height 16
click at [829, 12] on button "Library" at bounding box center [823, 16] width 48 height 16
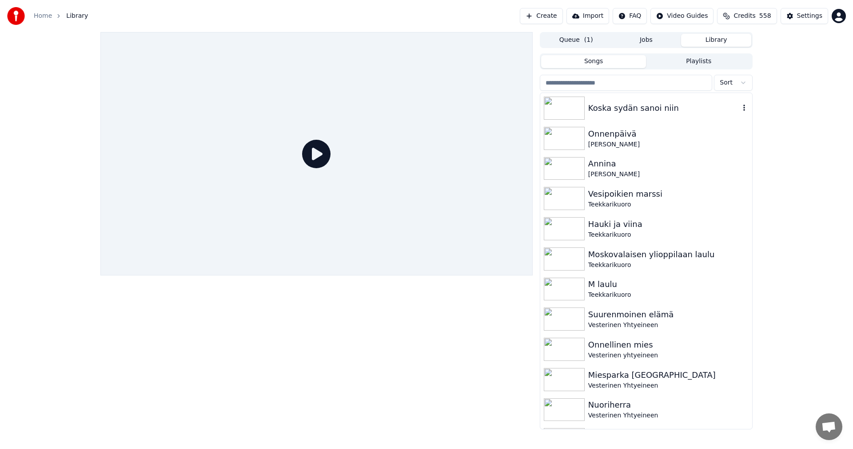
click at [599, 112] on div "Koska sydän sanoi niin" at bounding box center [665, 108] width 152 height 12
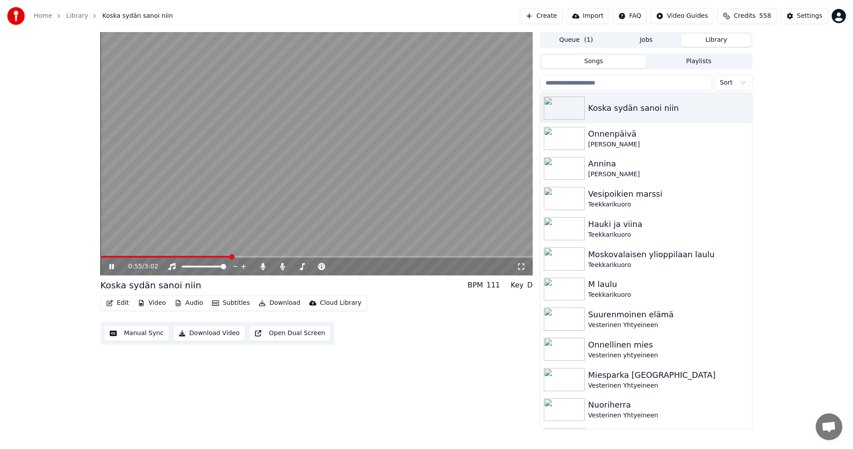
click at [230, 256] on span at bounding box center [316, 257] width 433 height 2
click at [101, 256] on span at bounding box center [174, 257] width 148 height 2
click at [103, 256] on span at bounding box center [112, 257] width 24 height 2
click at [261, 266] on icon at bounding box center [262, 266] width 5 height 7
click at [192, 300] on button "Audio" at bounding box center [189, 302] width 36 height 12
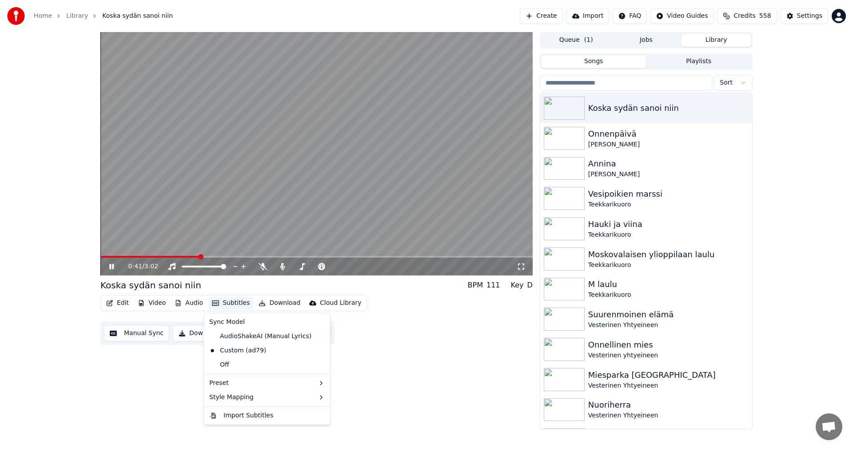
click at [230, 299] on button "Subtitles" at bounding box center [230, 302] width 45 height 12
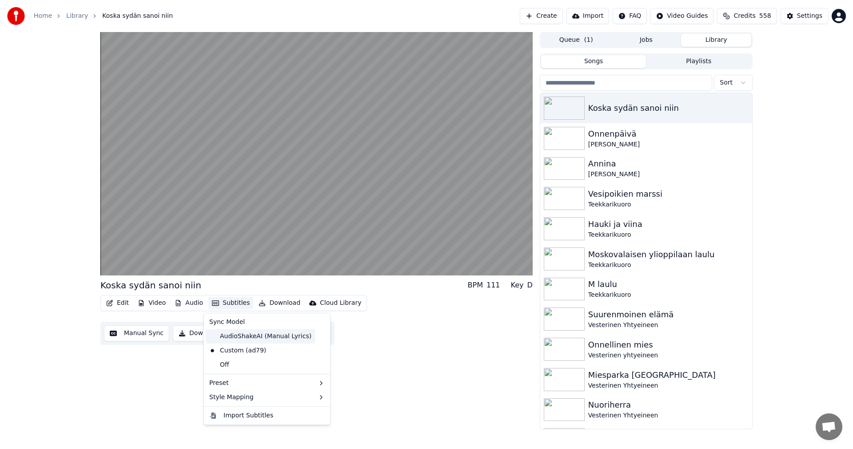
click at [250, 337] on div "AudioShakeAI (Manual Lyrics)" at bounding box center [260, 336] width 109 height 14
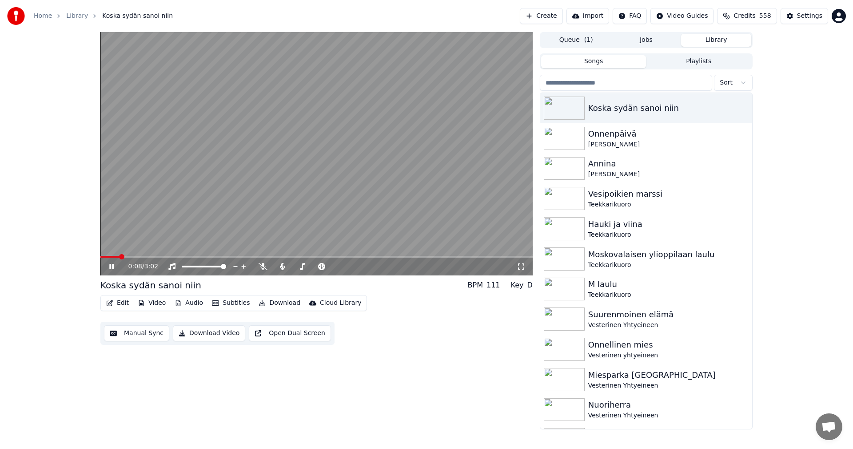
click at [119, 256] on span at bounding box center [109, 257] width 19 height 2
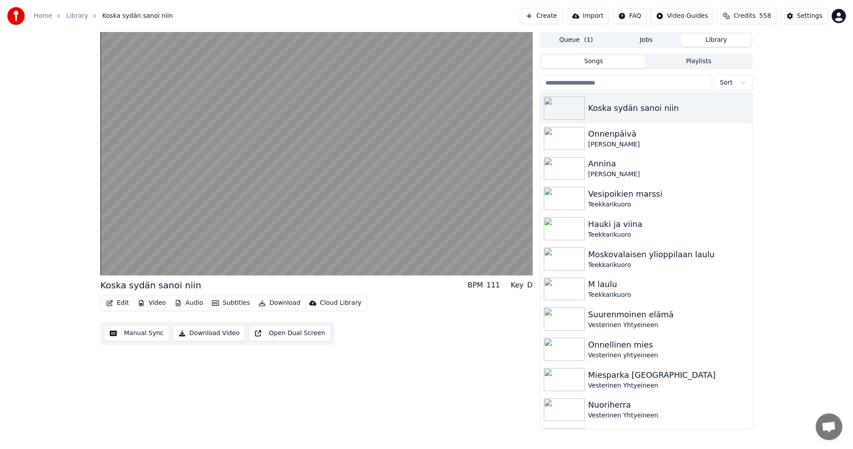
click at [221, 303] on button "Subtitles" at bounding box center [230, 302] width 45 height 12
click at [229, 349] on div "Custom (ad79)" at bounding box center [238, 350] width 64 height 14
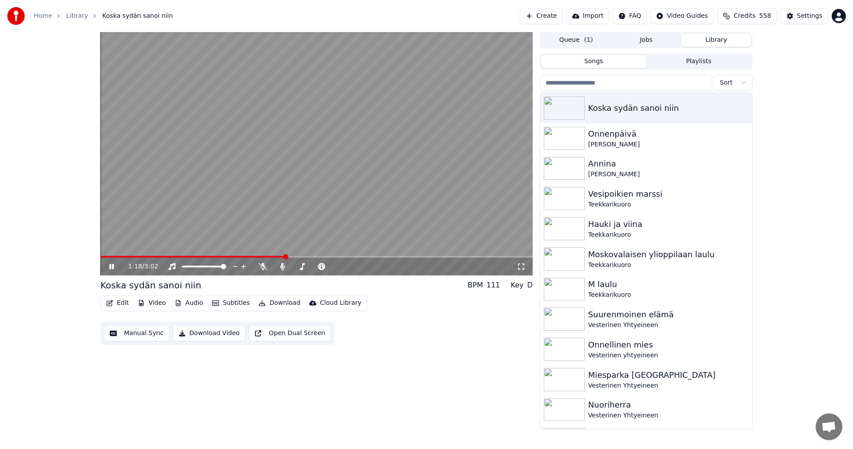
click at [286, 256] on span at bounding box center [316, 257] width 433 height 2
click at [243, 256] on span at bounding box center [195, 257] width 191 height 2
click at [114, 266] on icon at bounding box center [111, 266] width 4 height 5
click at [794, 12] on button "Settings" at bounding box center [805, 16] width 48 height 16
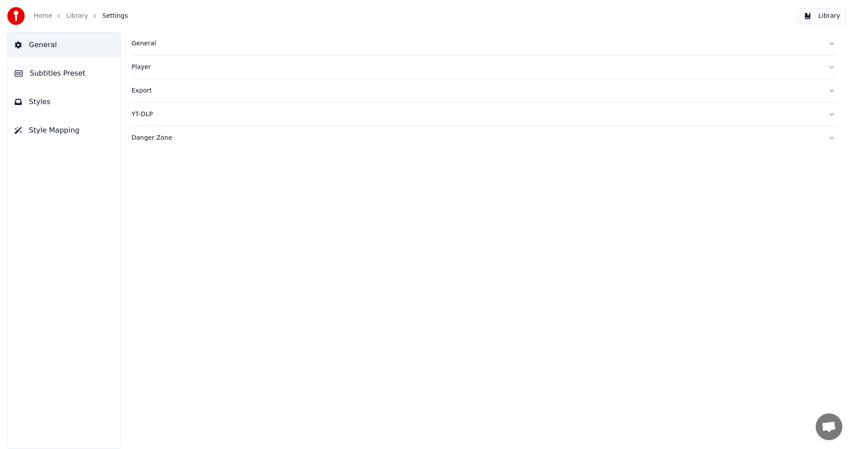
click at [76, 74] on span "Subtitles Preset" at bounding box center [58, 73] width 56 height 11
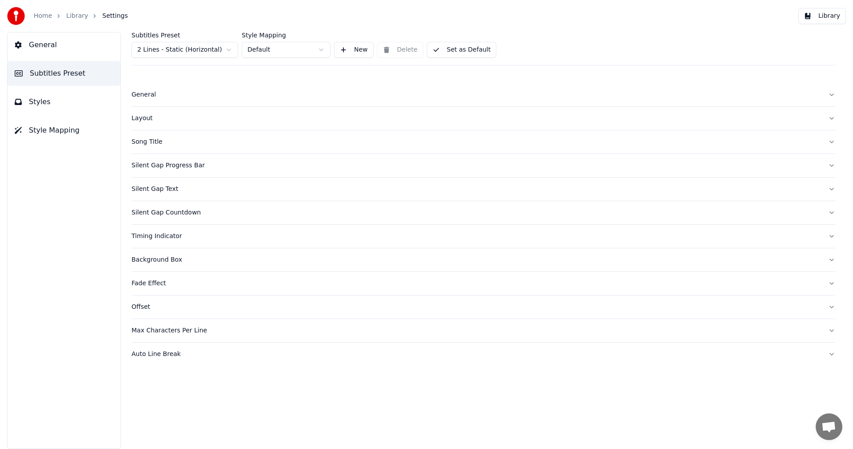
click at [171, 162] on div "Silent Gap Progress Bar" at bounding box center [477, 165] width 690 height 9
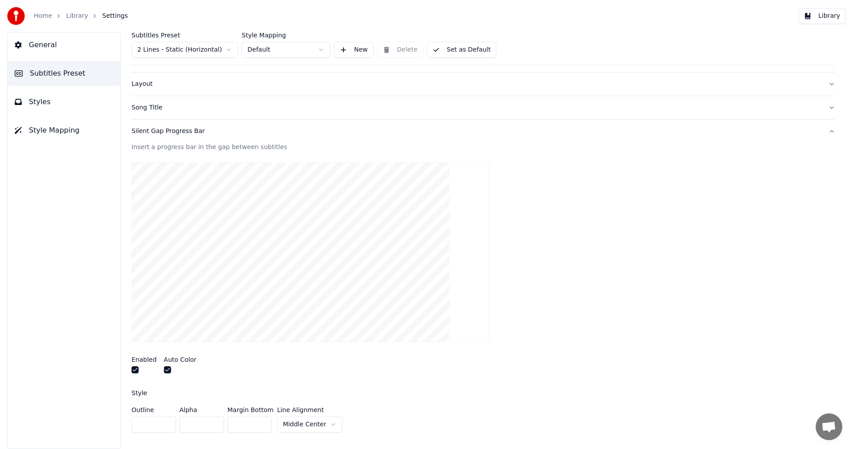
scroll to position [89, 0]
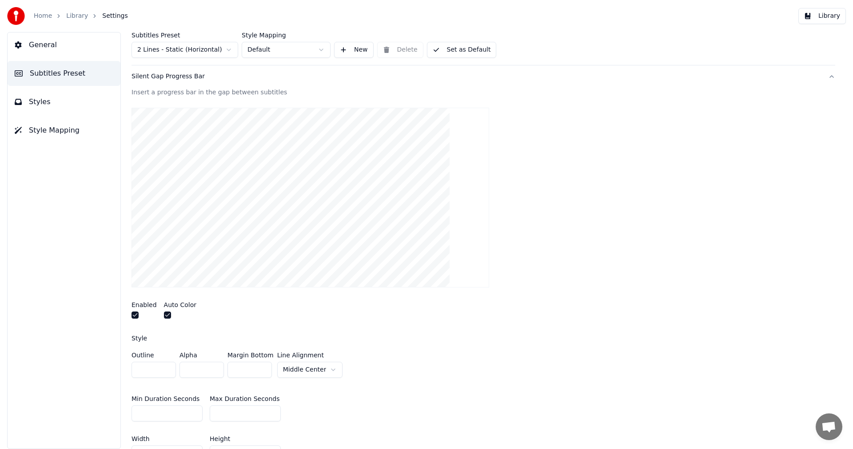
click at [136, 314] on button "button" at bounding box center [135, 314] width 7 height 7
click at [136, 315] on button "button" at bounding box center [135, 314] width 7 height 7
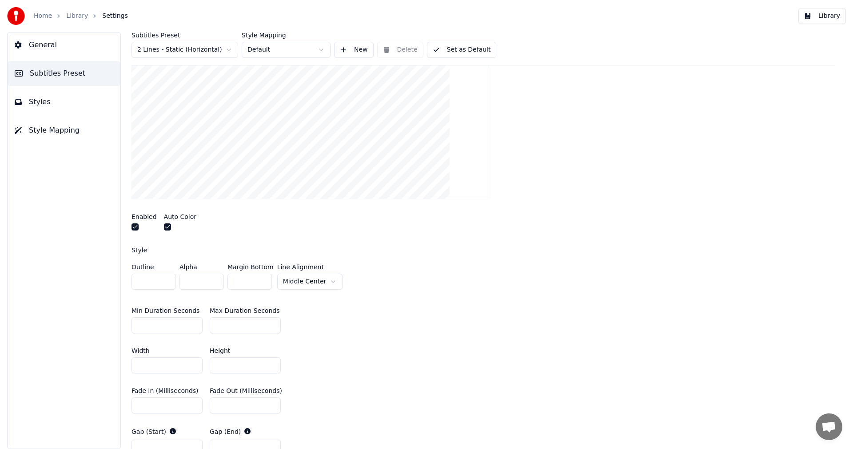
scroll to position [178, 0]
click at [329, 278] on html "Home Library Settings Library General Subtitles Preset Styles Style Mapping Sub…" at bounding box center [426, 224] width 853 height 449
click at [829, 17] on button "Library" at bounding box center [823, 16] width 48 height 16
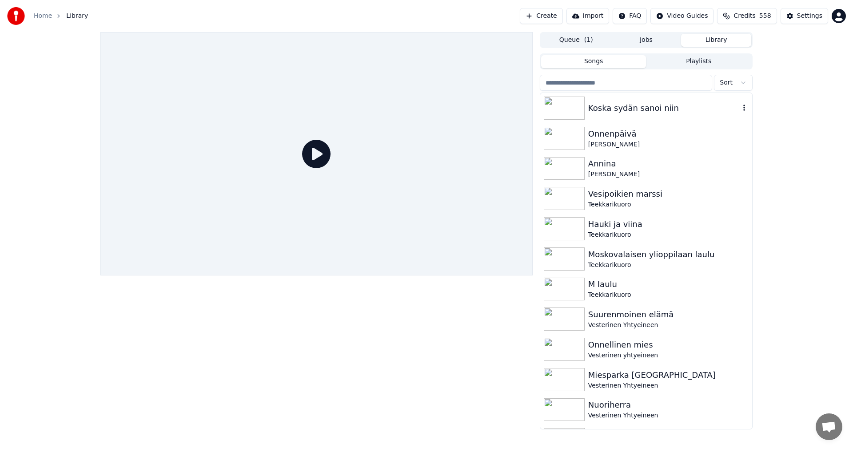
click at [649, 109] on div "Koska sydän sanoi niin" at bounding box center [665, 108] width 152 height 12
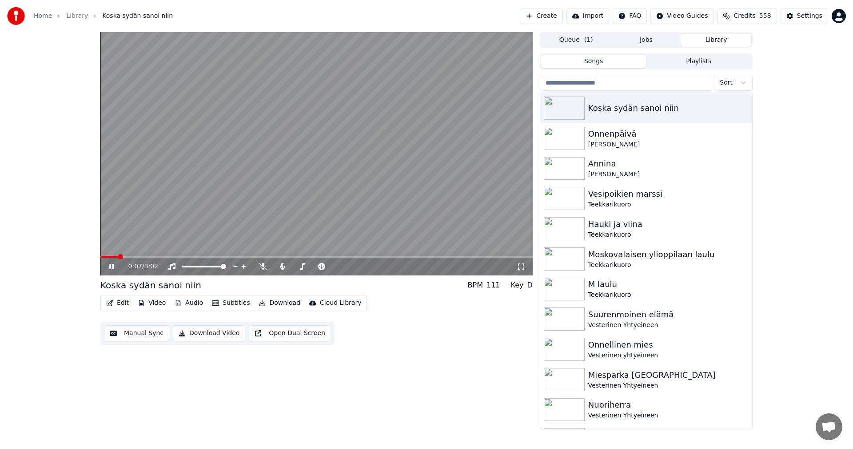
click at [266, 256] on span at bounding box center [316, 257] width 433 height 2
click at [236, 258] on div "1:12 / 3:02" at bounding box center [316, 266] width 433 height 18
click at [237, 257] on span at bounding box center [187, 257] width 174 height 2
click at [124, 304] on button "Edit" at bounding box center [118, 302] width 30 height 12
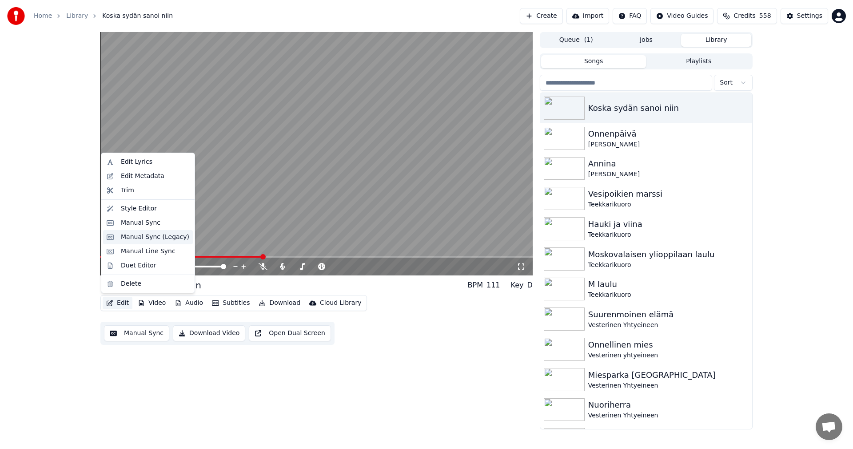
click at [136, 240] on div "Manual Sync (Legacy)" at bounding box center [155, 236] width 68 height 9
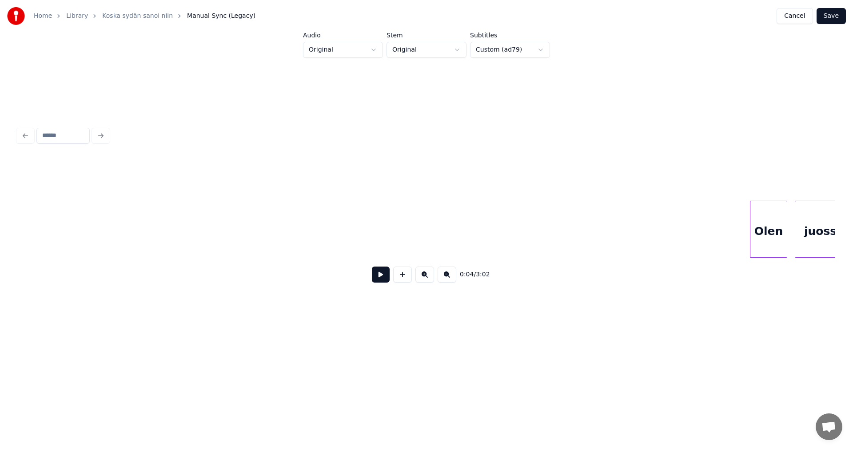
click at [836, 17] on button "Save" at bounding box center [831, 16] width 29 height 16
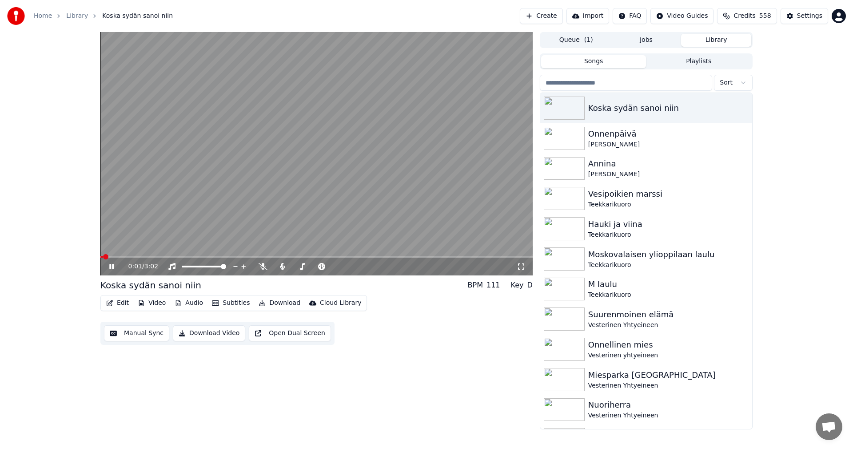
click at [273, 255] on video at bounding box center [316, 153] width 433 height 243
click at [115, 266] on icon at bounding box center [118, 266] width 21 height 7
click at [280, 257] on span at bounding box center [316, 257] width 433 height 2
click at [305, 256] on span at bounding box center [316, 257] width 433 height 2
click at [287, 257] on span at bounding box center [206, 257] width 213 height 2
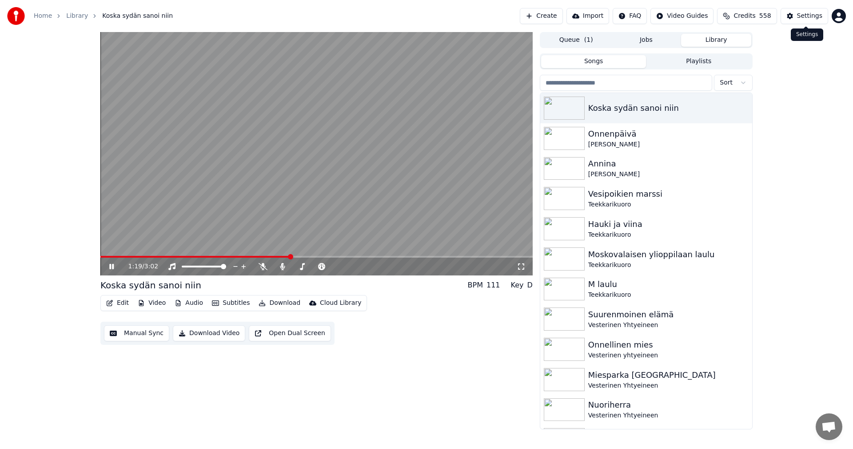
click at [805, 16] on div "Settings" at bounding box center [809, 16] width 25 height 9
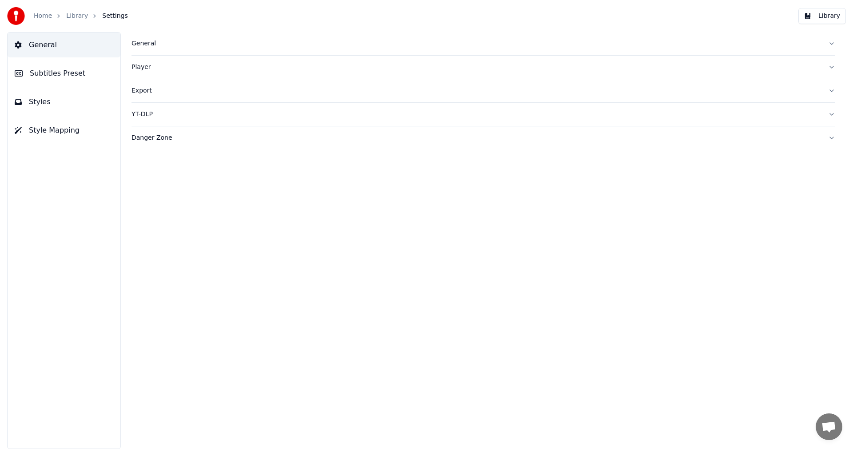
click at [64, 71] on span "Subtitles Preset" at bounding box center [58, 73] width 56 height 11
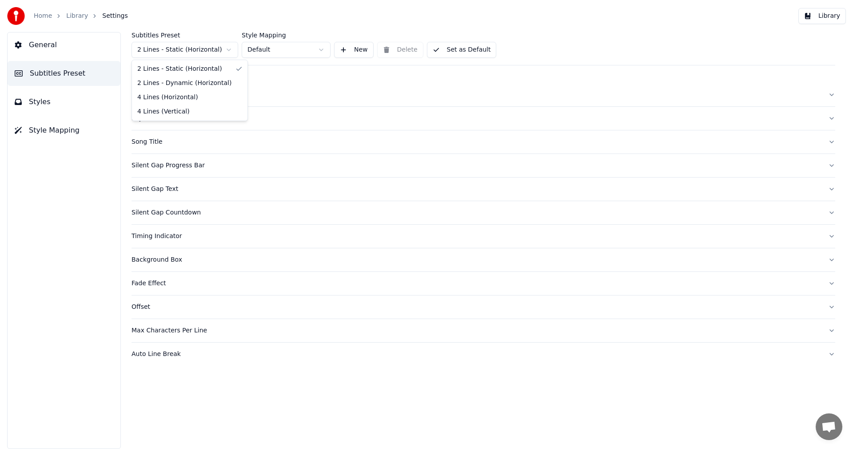
click at [189, 51] on html "Home Library Settings Library General Subtitles Preset Styles Style Mapping Sub…" at bounding box center [426, 224] width 853 height 449
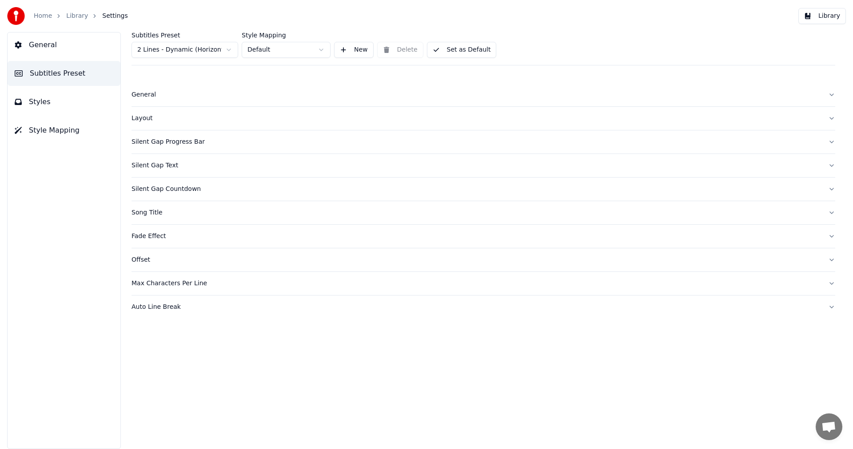
click at [174, 141] on div "Silent Gap Progress Bar" at bounding box center [477, 141] width 690 height 9
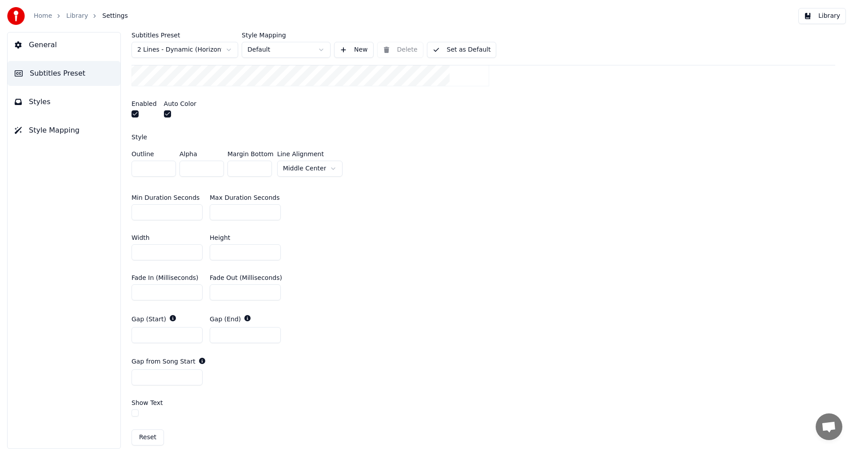
scroll to position [263, 0]
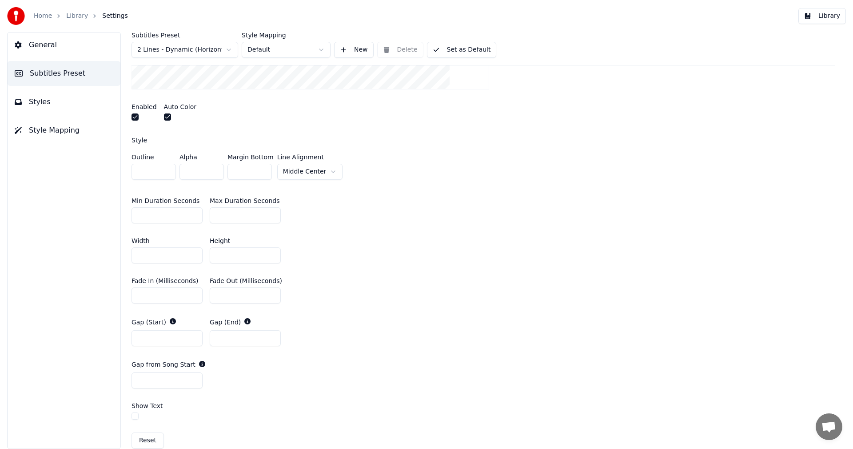
click at [478, 48] on button "Set as Default" at bounding box center [462, 50] width 70 height 16
click at [832, 14] on button "Library" at bounding box center [823, 16] width 48 height 16
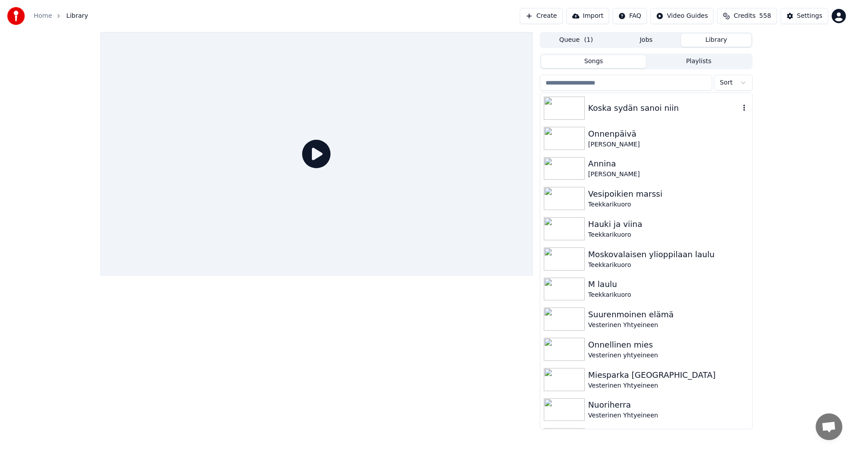
click at [623, 108] on div "Koska sydän sanoi niin" at bounding box center [665, 108] width 152 height 12
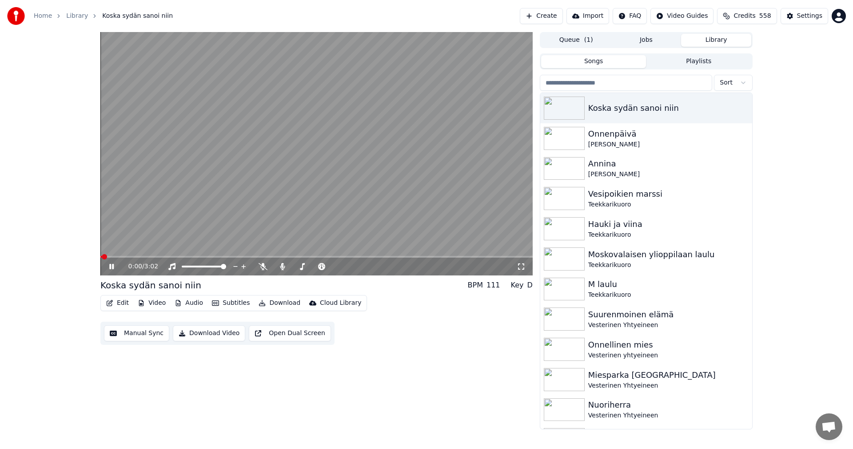
click at [119, 306] on button "Edit" at bounding box center [118, 302] width 30 height 12
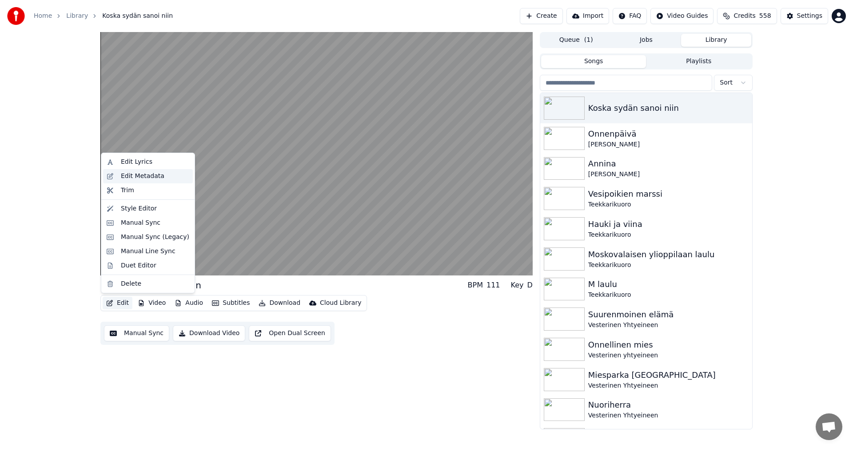
click at [140, 179] on div "Edit Metadata" at bounding box center [143, 176] width 44 height 9
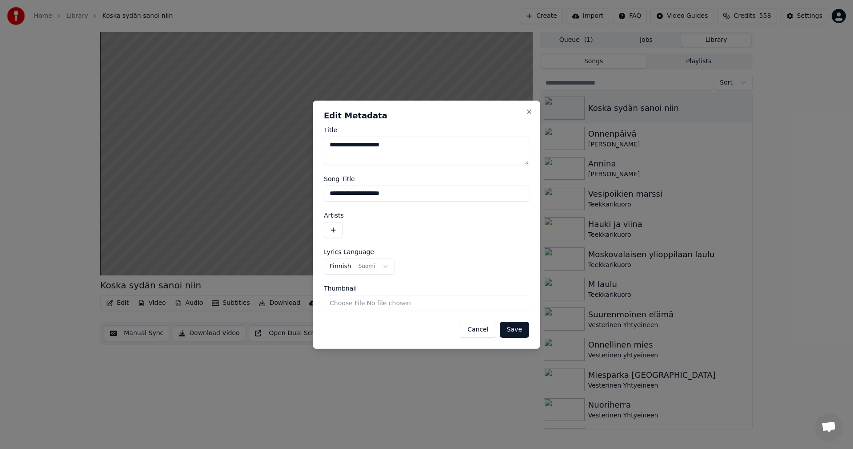
click at [336, 226] on button "button" at bounding box center [333, 230] width 19 height 16
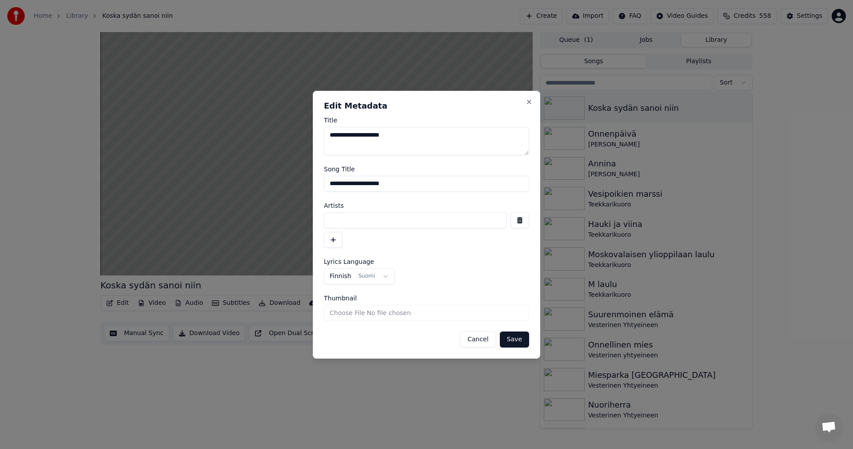
click at [344, 223] on input at bounding box center [415, 220] width 183 height 16
type input "**********"
click at [521, 337] on button "Save" at bounding box center [514, 339] width 29 height 16
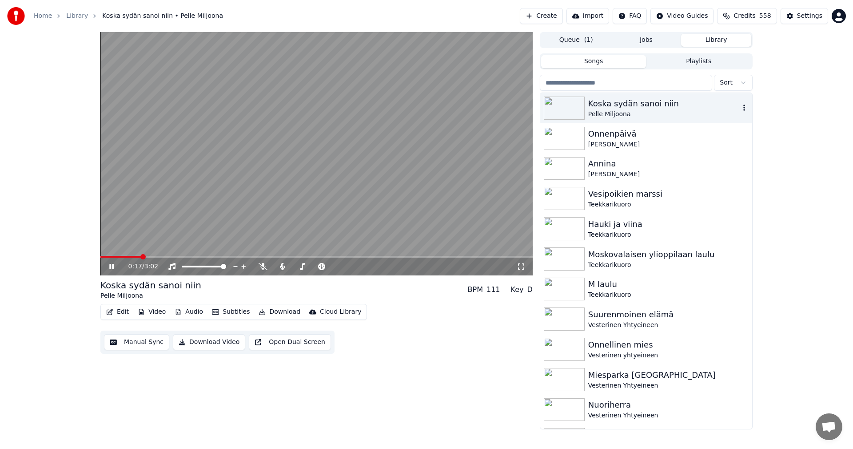
click at [643, 105] on div "Koska sydän sanoi niin" at bounding box center [665, 103] width 152 height 12
click at [100, 259] on span at bounding box center [102, 256] width 5 height 5
click at [113, 264] on icon at bounding box center [111, 266] width 4 height 5
click at [804, 12] on div "Settings" at bounding box center [809, 16] width 25 height 9
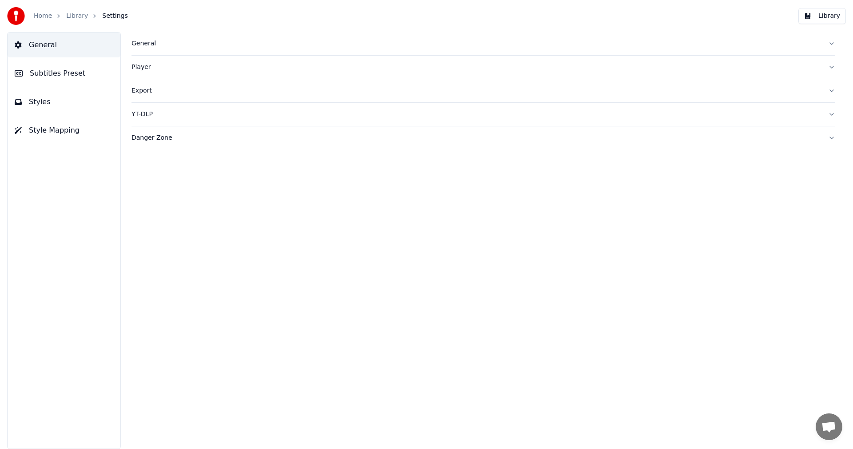
click at [76, 75] on span "Subtitles Preset" at bounding box center [58, 73] width 56 height 11
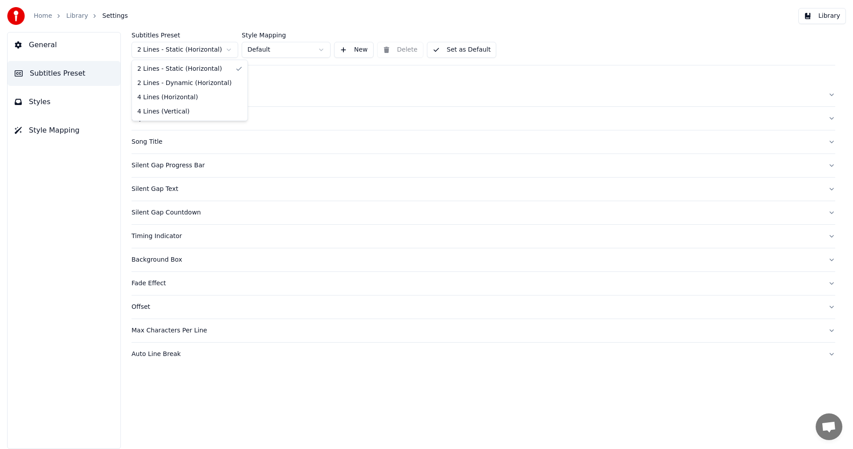
click at [188, 49] on html "Home Library Settings Library General Subtitles Preset Styles Style Mapping Sub…" at bounding box center [426, 224] width 853 height 449
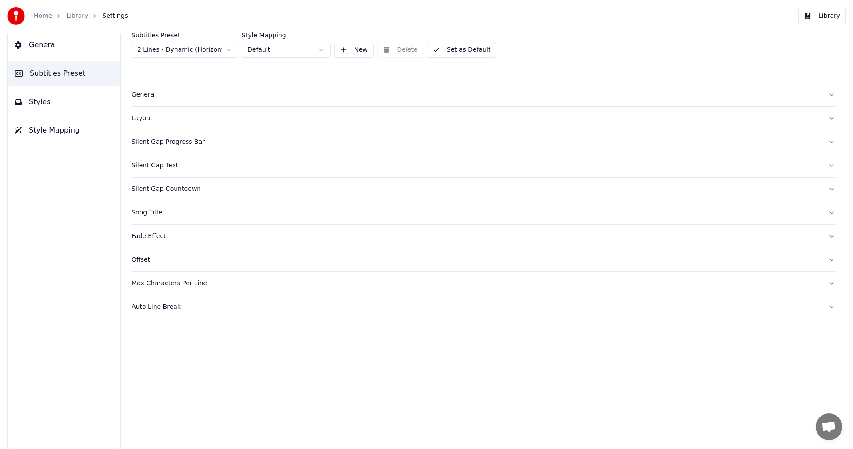
click at [159, 212] on div "Song Title" at bounding box center [477, 212] width 690 height 9
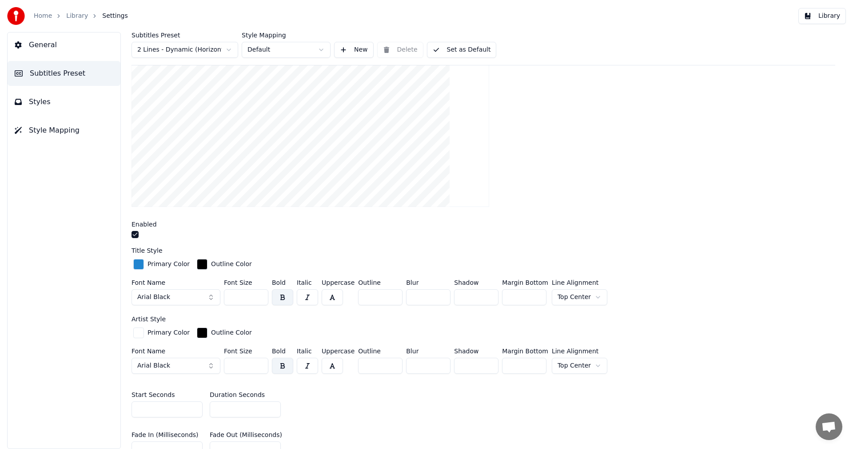
scroll to position [267, 0]
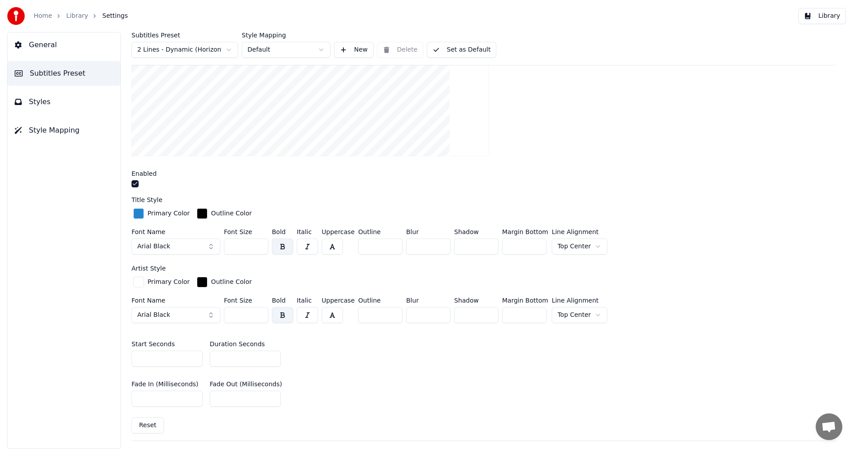
drag, startPoint x: 241, startPoint y: 246, endPoint x: 222, endPoint y: 250, distance: 20.0
click at [222, 250] on div "Font Name Arial Black Font Size *** Bold Italic Uppercase Outline * Blur * Shad…" at bounding box center [484, 242] width 704 height 29
type input "***"
click at [245, 316] on input "***" at bounding box center [246, 315] width 44 height 16
type input "***"
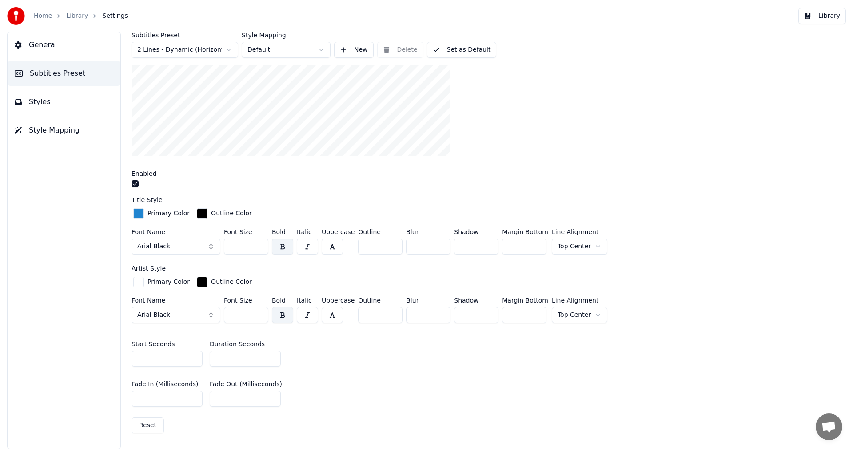
click at [826, 16] on button "Library" at bounding box center [823, 16] width 48 height 16
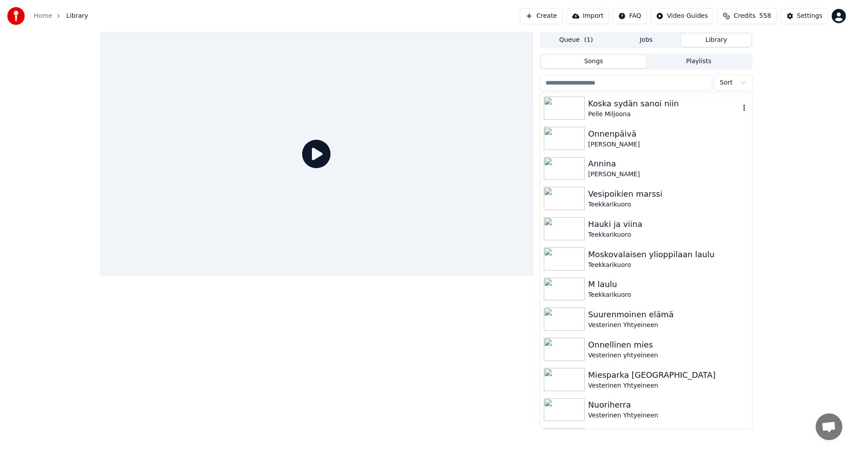
click at [642, 100] on div "Koska sydän sanoi niin" at bounding box center [665, 103] width 152 height 12
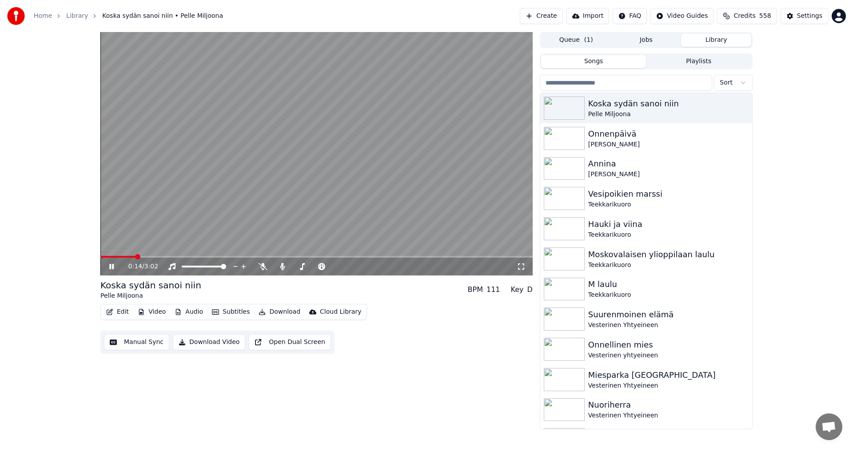
click at [111, 266] on icon at bounding box center [111, 266] width 4 height 5
click at [285, 312] on button "Download" at bounding box center [279, 311] width 49 height 12
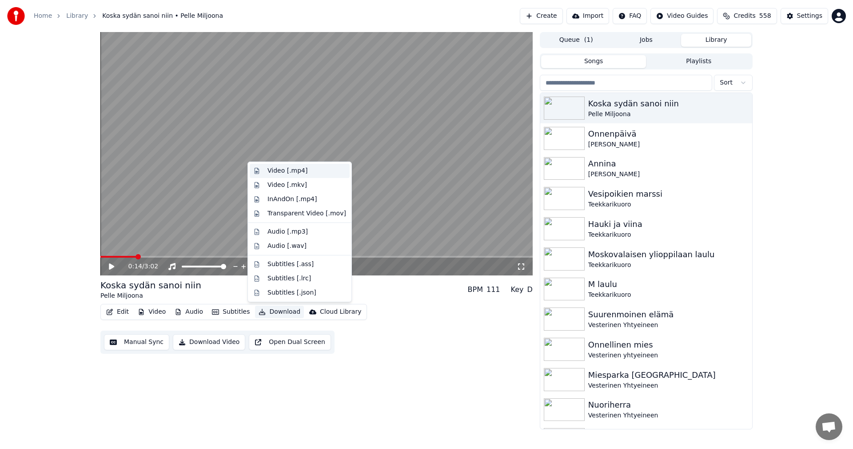
click at [297, 173] on div "Video [.mp4]" at bounding box center [288, 170] width 40 height 9
